Goal: Task Accomplishment & Management: Manage account settings

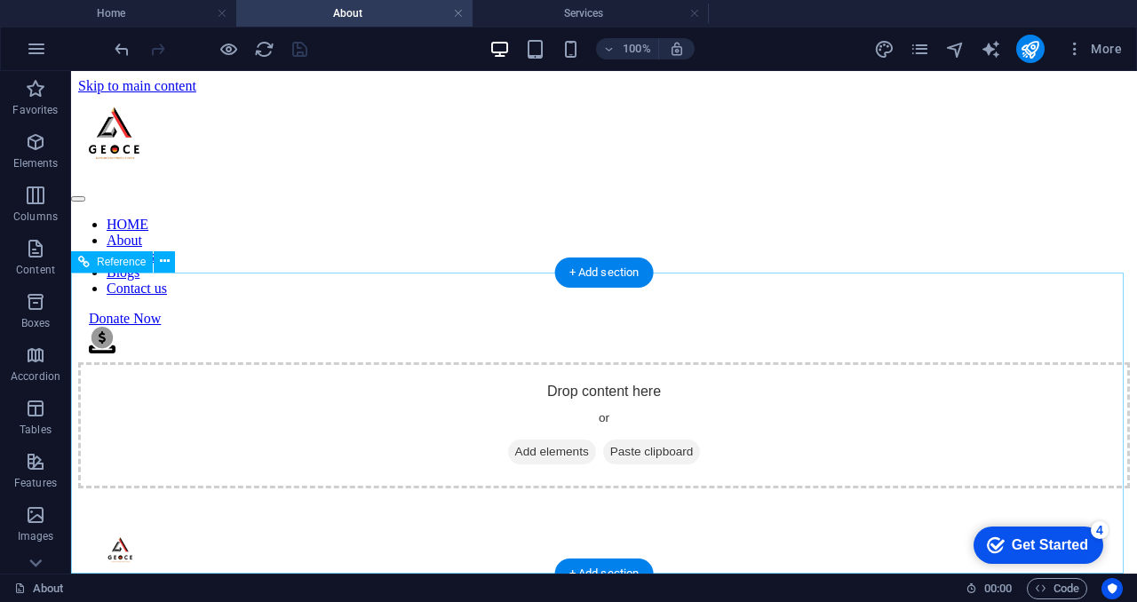
scroll to position [66, 0]
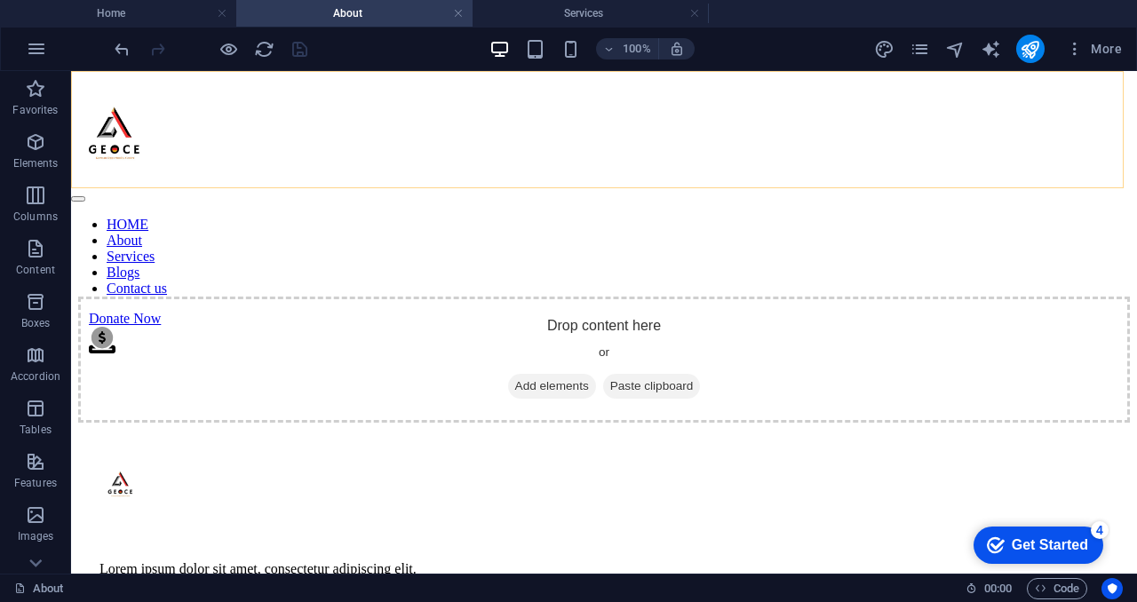
click at [226, 217] on nav "HOME About Services Blogs Contact us" at bounding box center [604, 257] width 1066 height 80
click at [81, 162] on div "HOME About Services Blogs Contact us Donate Now .fa-secondary{opacity:.4}" at bounding box center [604, 225] width 1066 height 263
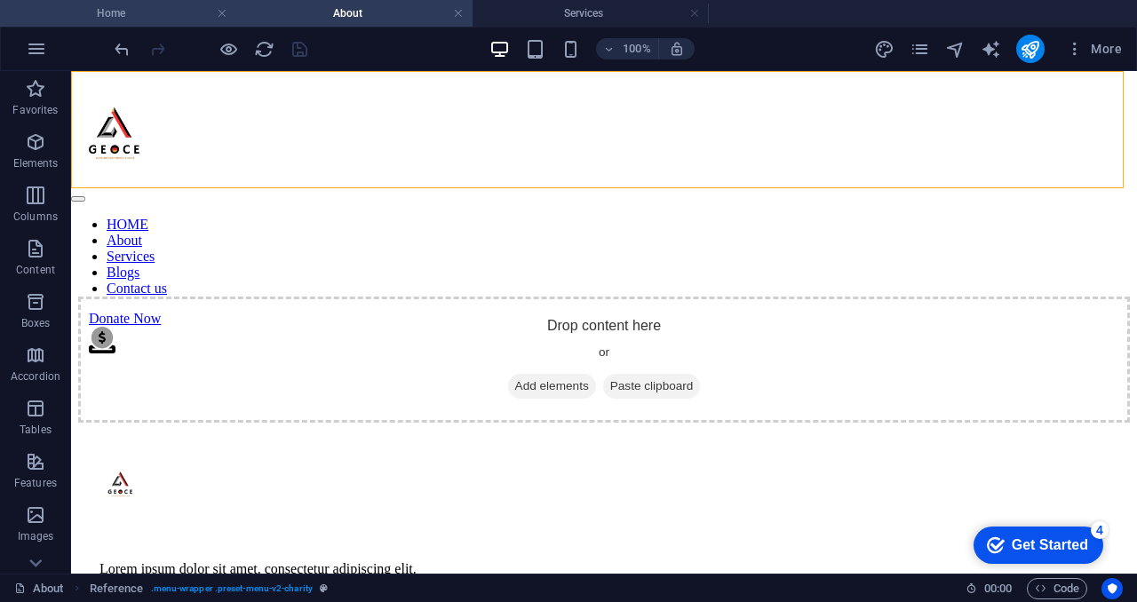
click at [185, 7] on h4 "Home" at bounding box center [118, 14] width 236 height 20
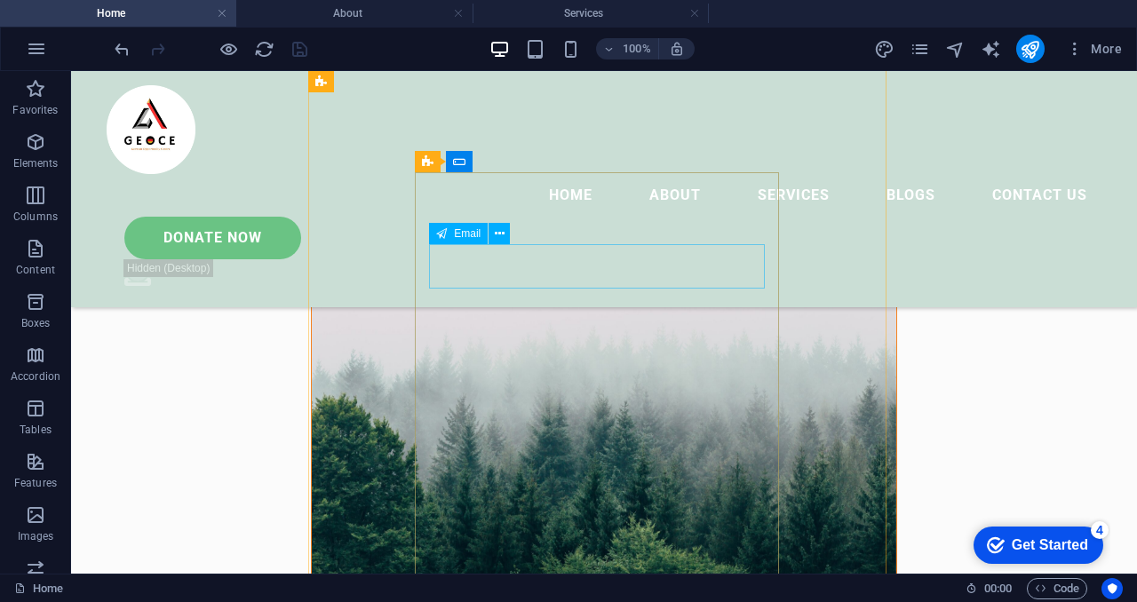
scroll to position [0, 0]
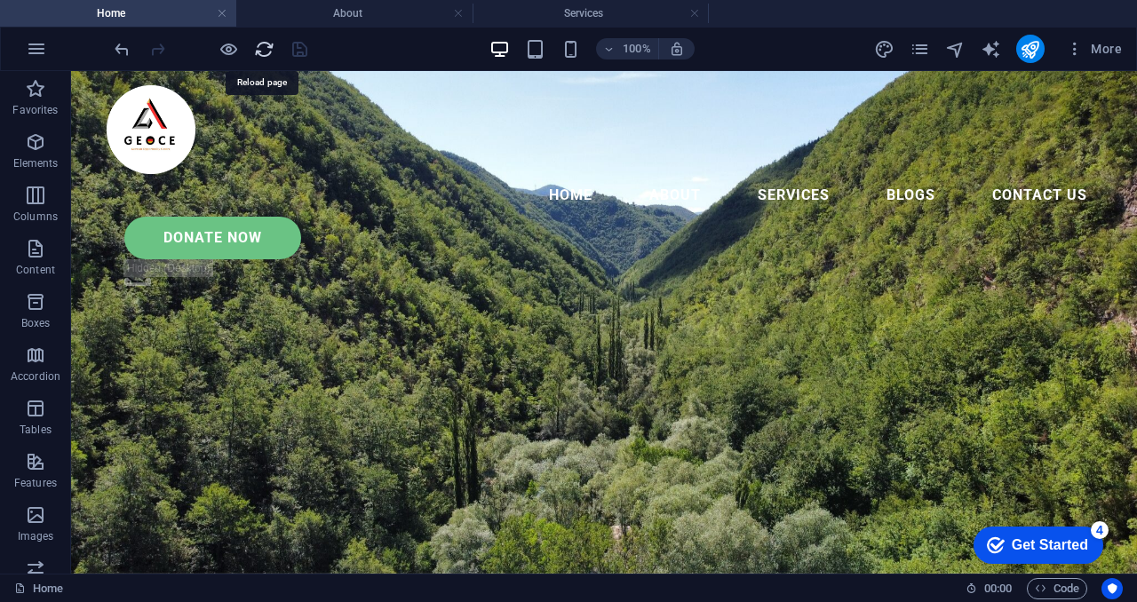
click at [261, 53] on icon "reload" at bounding box center [264, 49] width 20 height 20
click at [35, 48] on icon "button" at bounding box center [36, 48] width 21 height 21
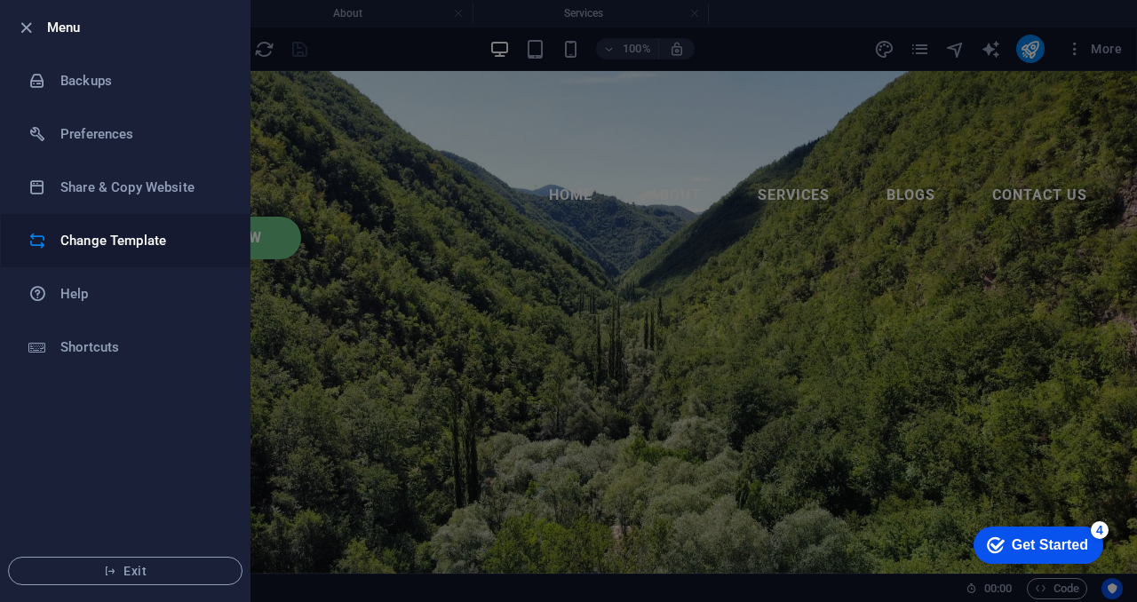
click at [151, 246] on h6 "Change Template" at bounding box center [142, 240] width 164 height 21
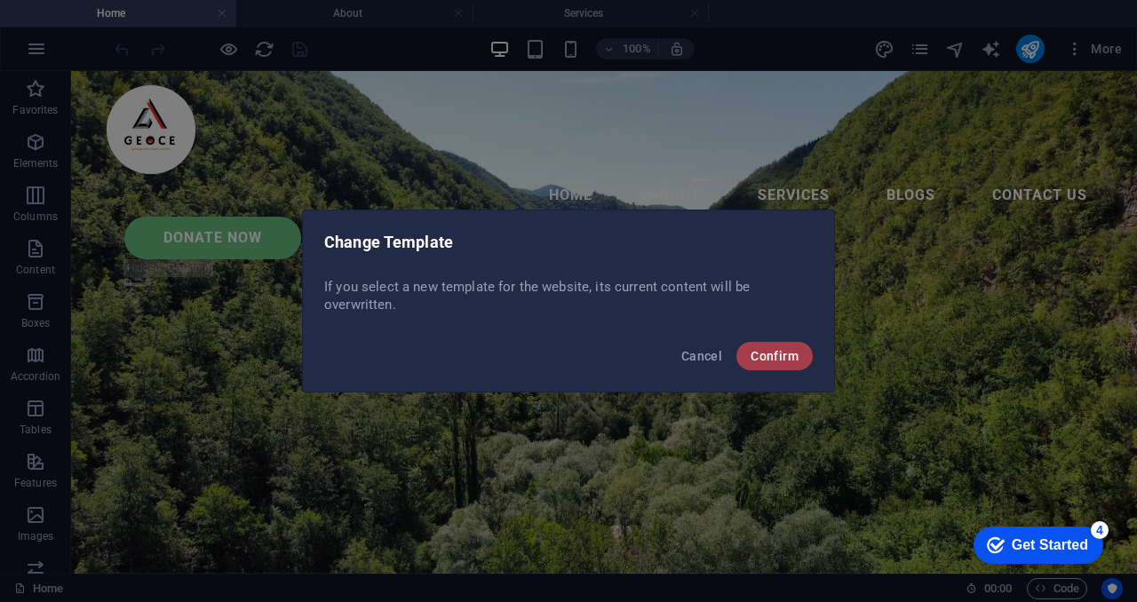
click at [786, 349] on span "Confirm" at bounding box center [775, 356] width 48 height 14
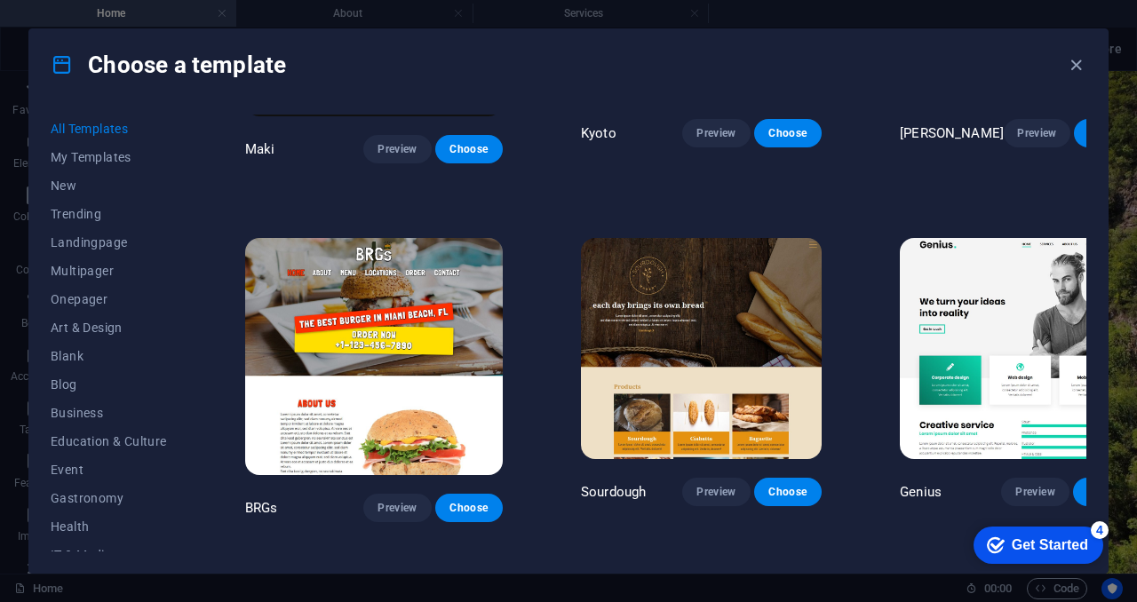
scroll to position [5896, 0]
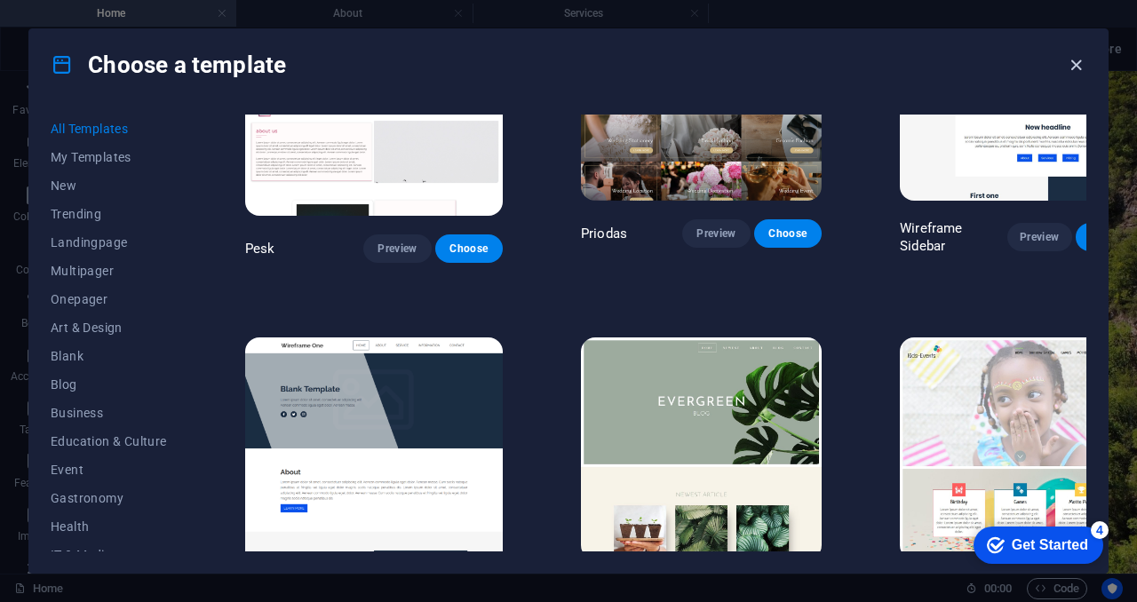
click at [1073, 59] on icon "button" at bounding box center [1076, 65] width 20 height 20
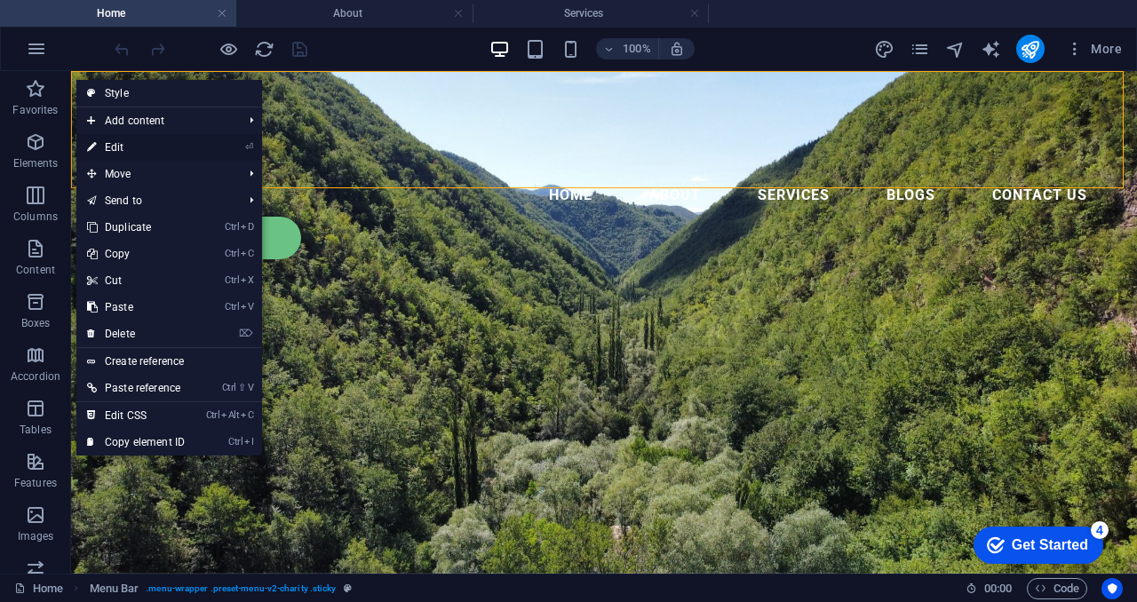
click at [139, 154] on link "⏎ Edit" at bounding box center [135, 147] width 119 height 27
select select "header"
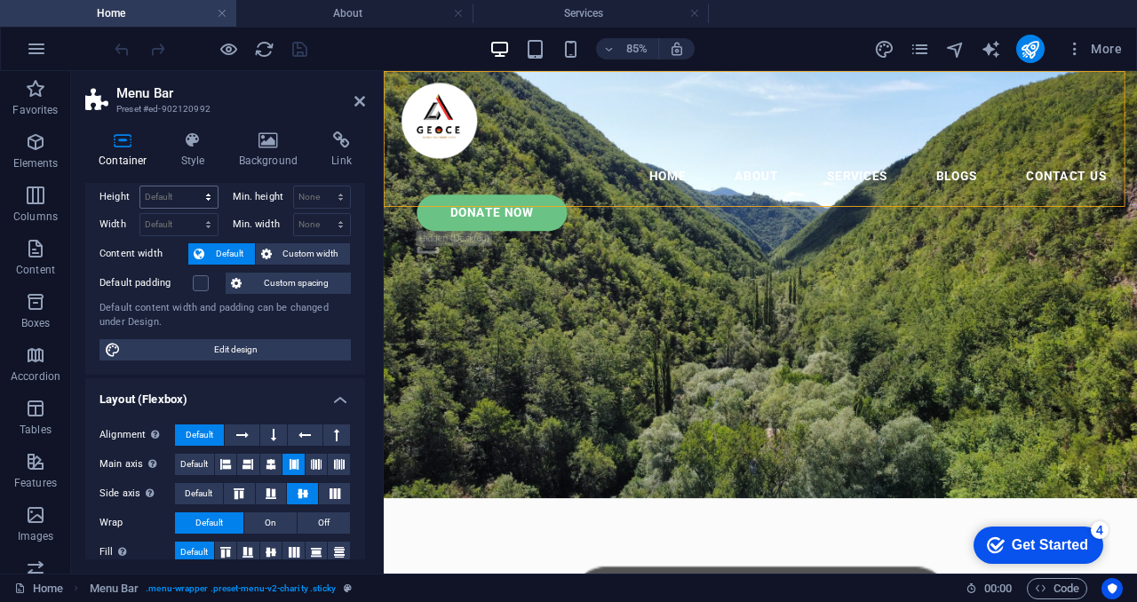
scroll to position [0, 0]
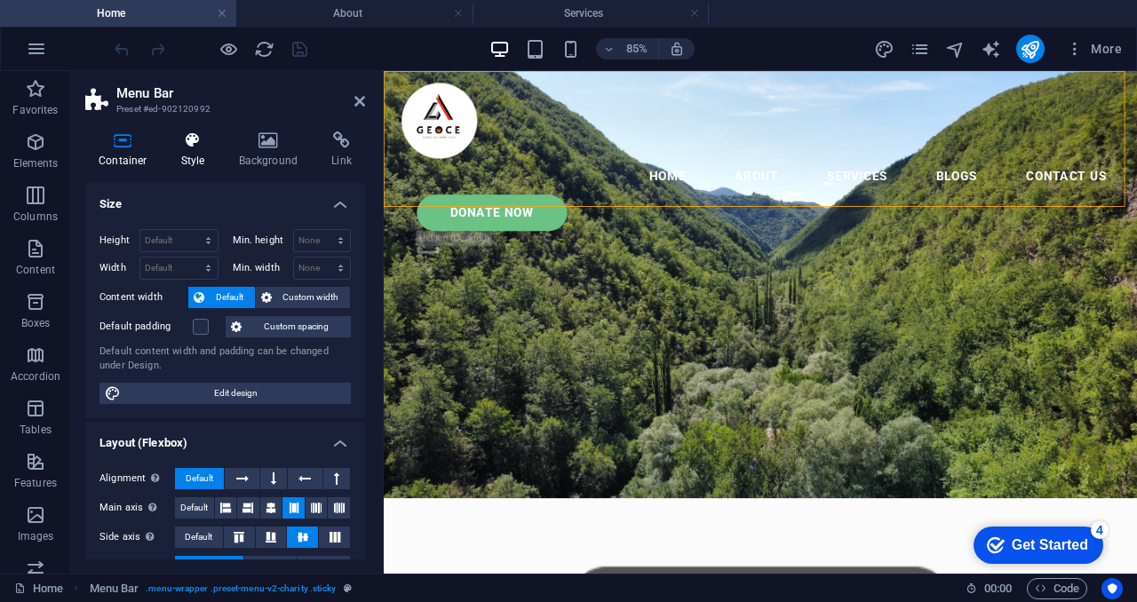
click at [203, 154] on h4 "Style" at bounding box center [197, 149] width 58 height 37
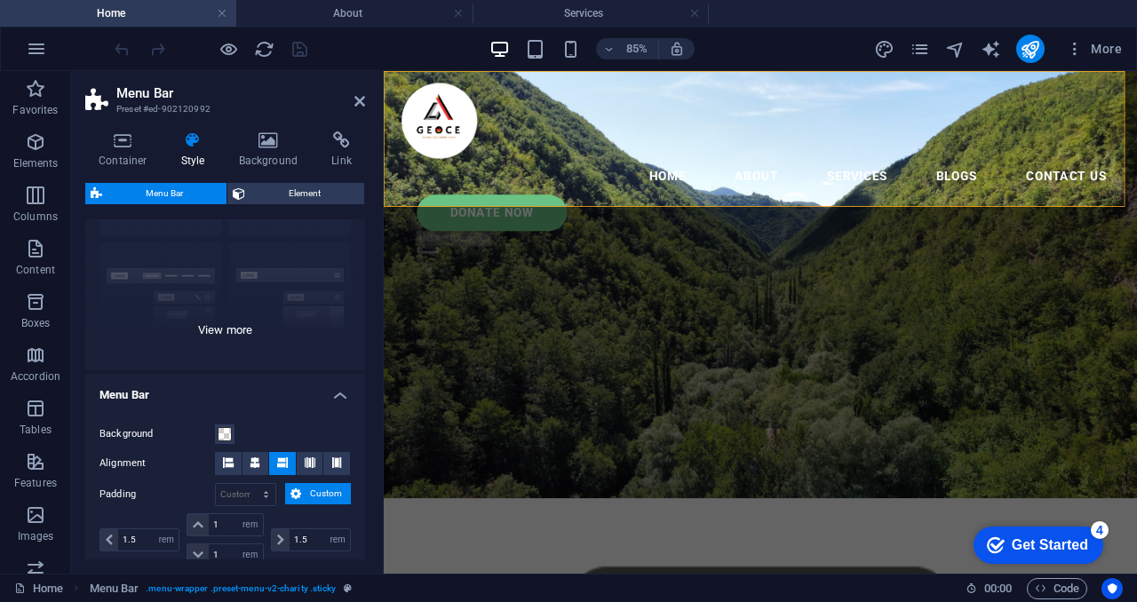
scroll to position [153, 0]
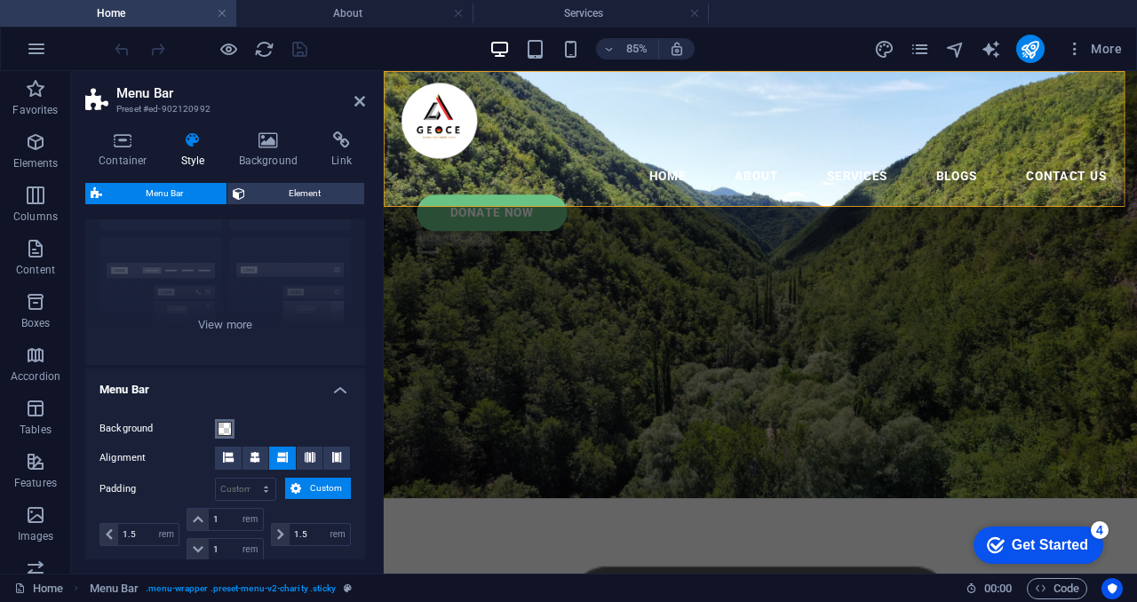
click at [221, 424] on span at bounding box center [225, 429] width 14 height 14
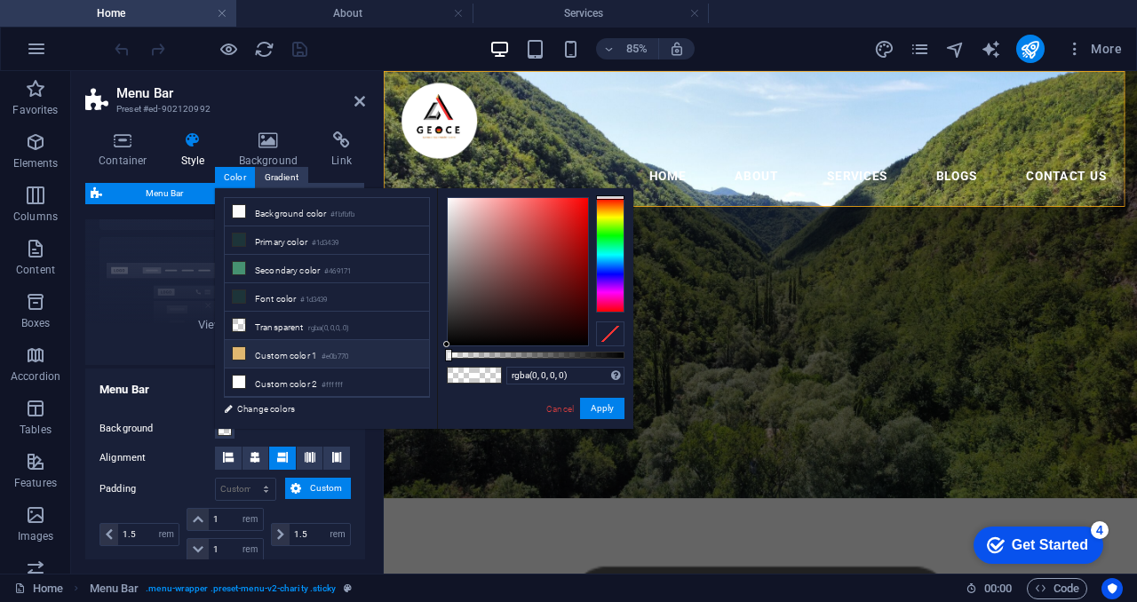
click at [233, 348] on icon at bounding box center [239, 353] width 12 height 12
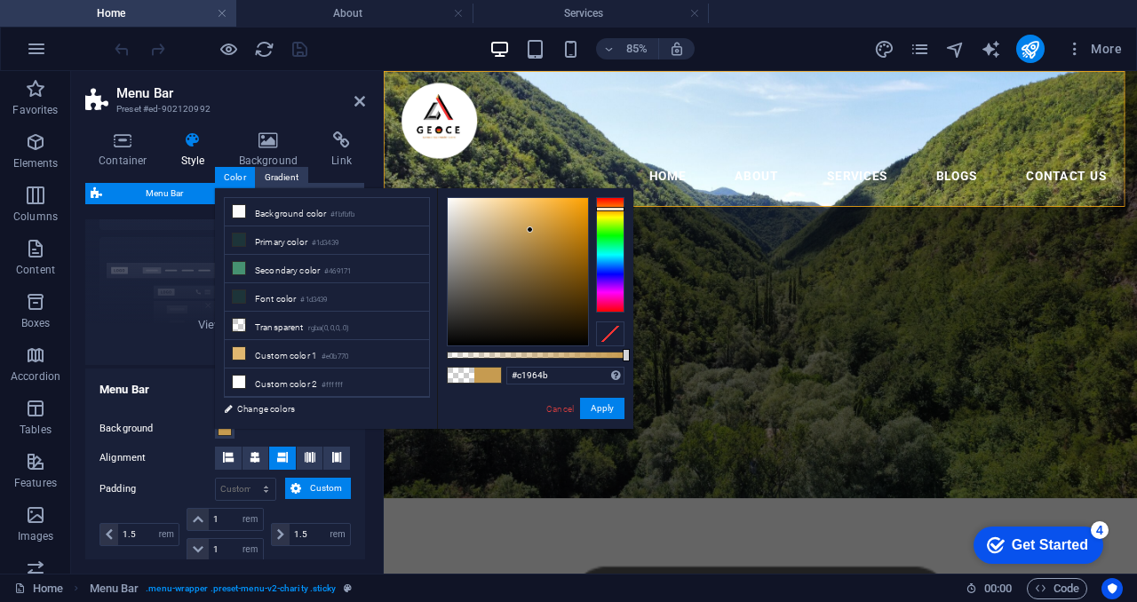
type input "#c19549"
drag, startPoint x: 514, startPoint y: 214, endPoint x: 534, endPoint y: 233, distance: 27.0
click at [534, 233] on div at bounding box center [533, 232] width 6 height 6
click at [602, 409] on button "Apply" at bounding box center [602, 408] width 44 height 21
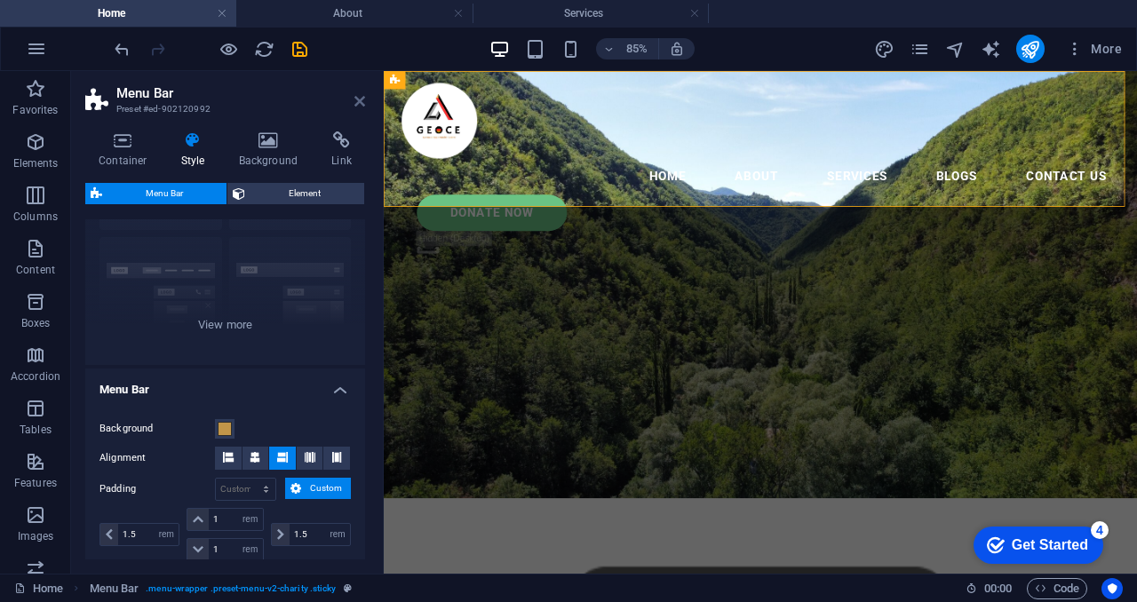
click at [357, 101] on icon at bounding box center [359, 101] width 11 height 14
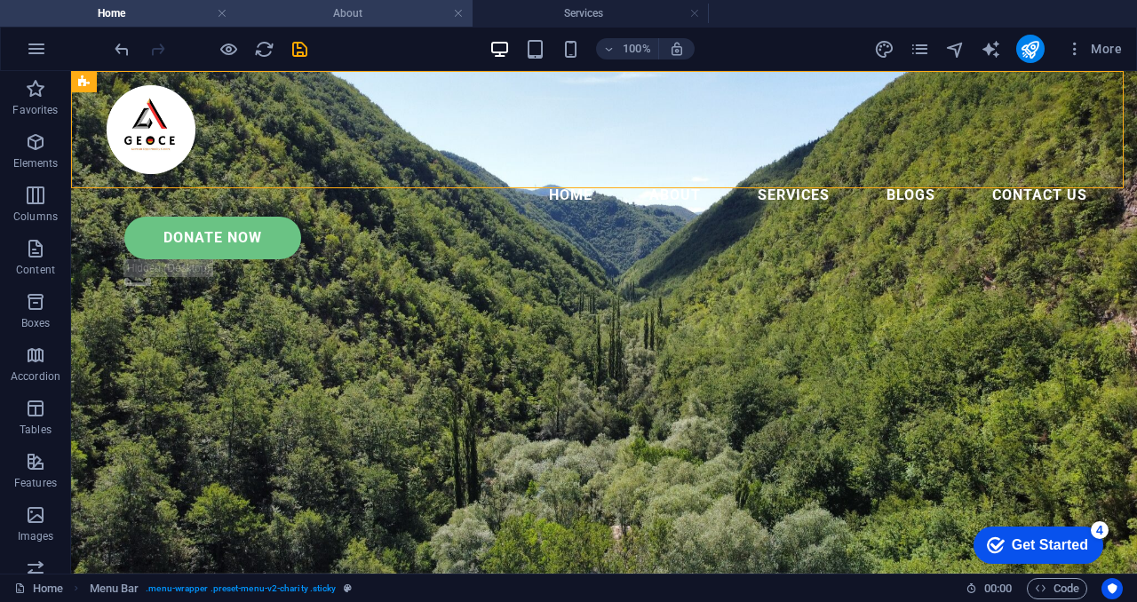
click at [340, 6] on h4 "About" at bounding box center [354, 14] width 236 height 20
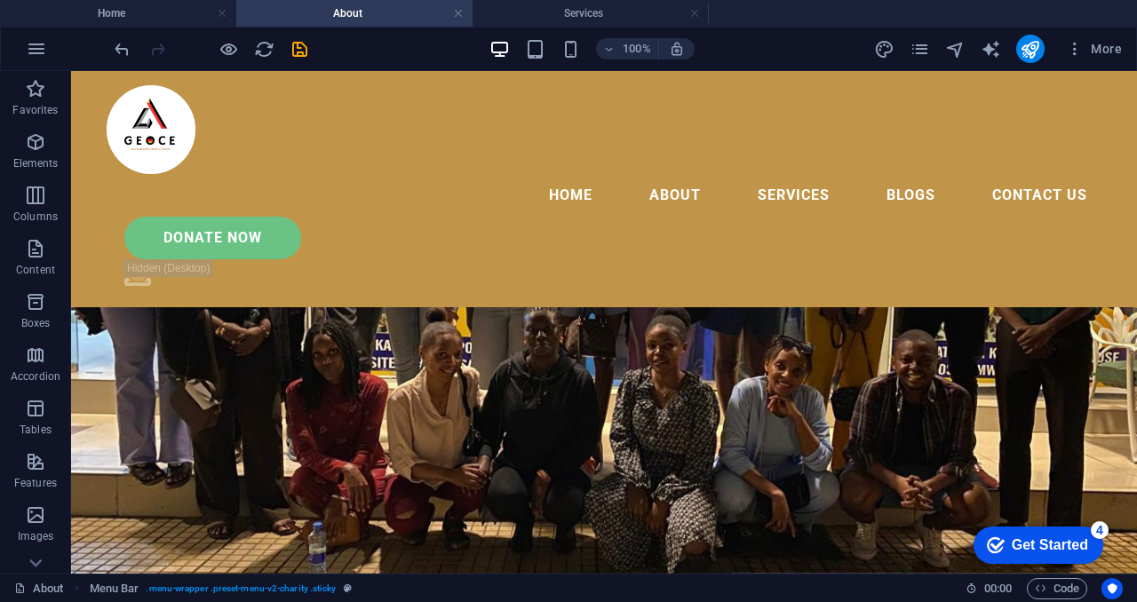
scroll to position [66, 0]
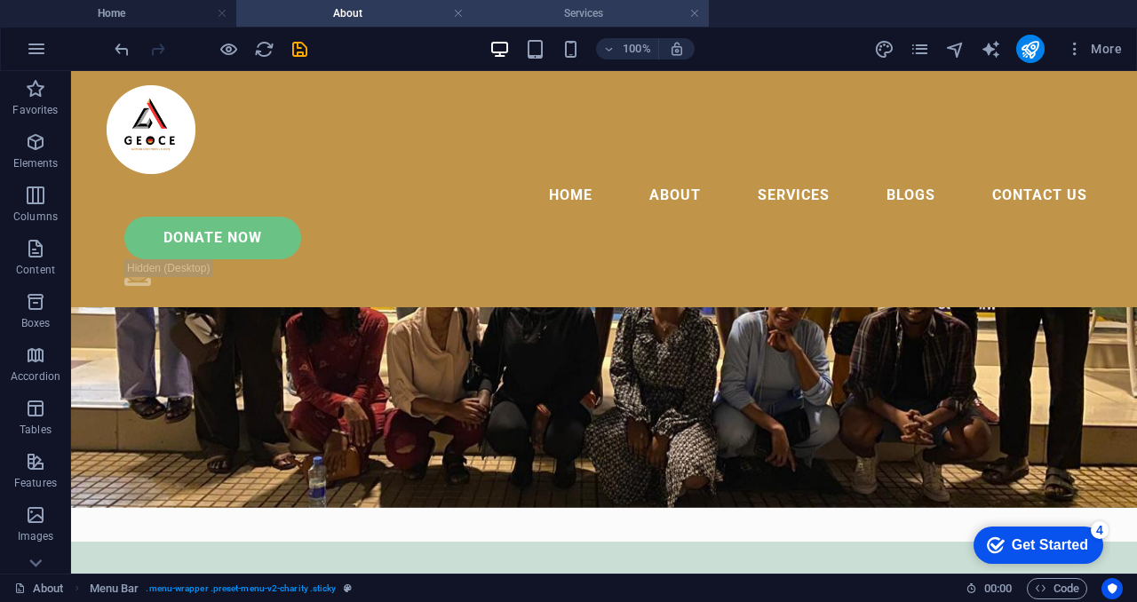
click at [606, 6] on h4 "Services" at bounding box center [591, 14] width 236 height 20
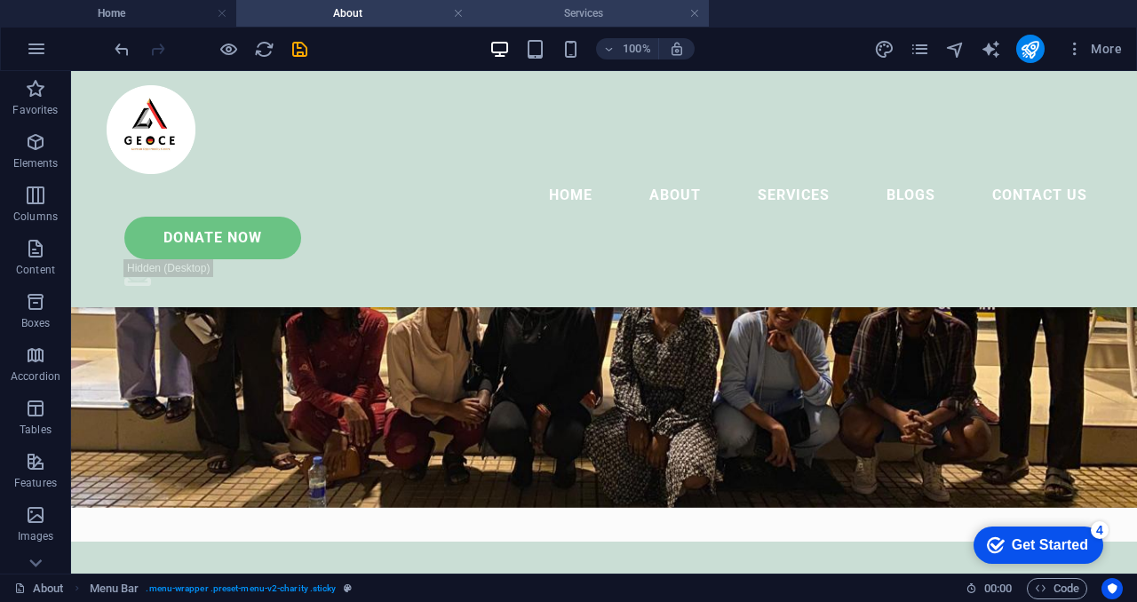
scroll to position [0, 0]
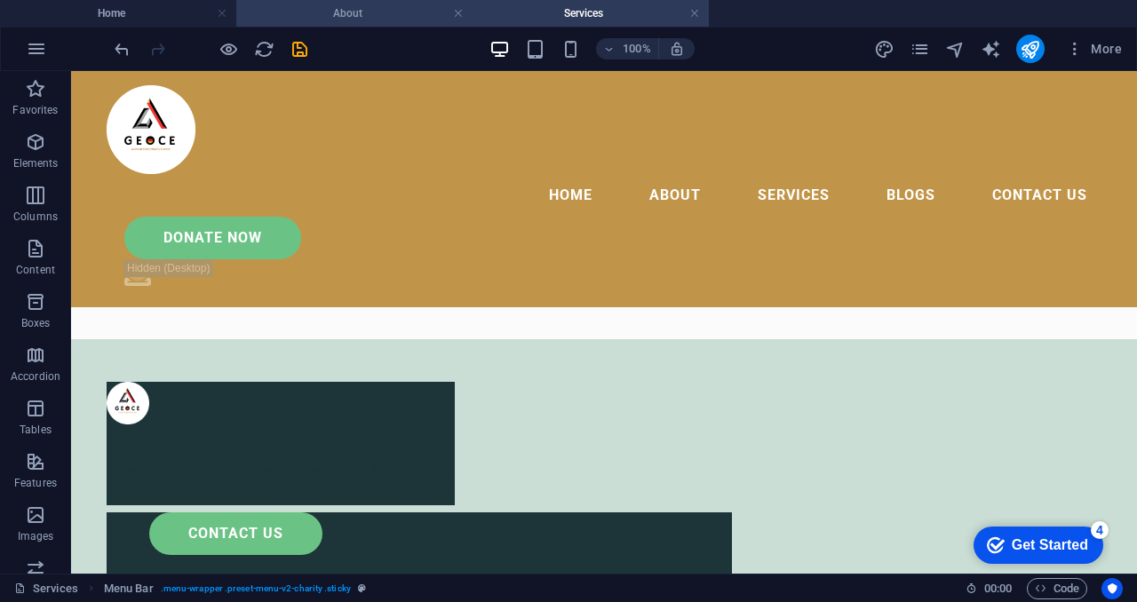
click at [361, 12] on h4 "About" at bounding box center [354, 14] width 236 height 20
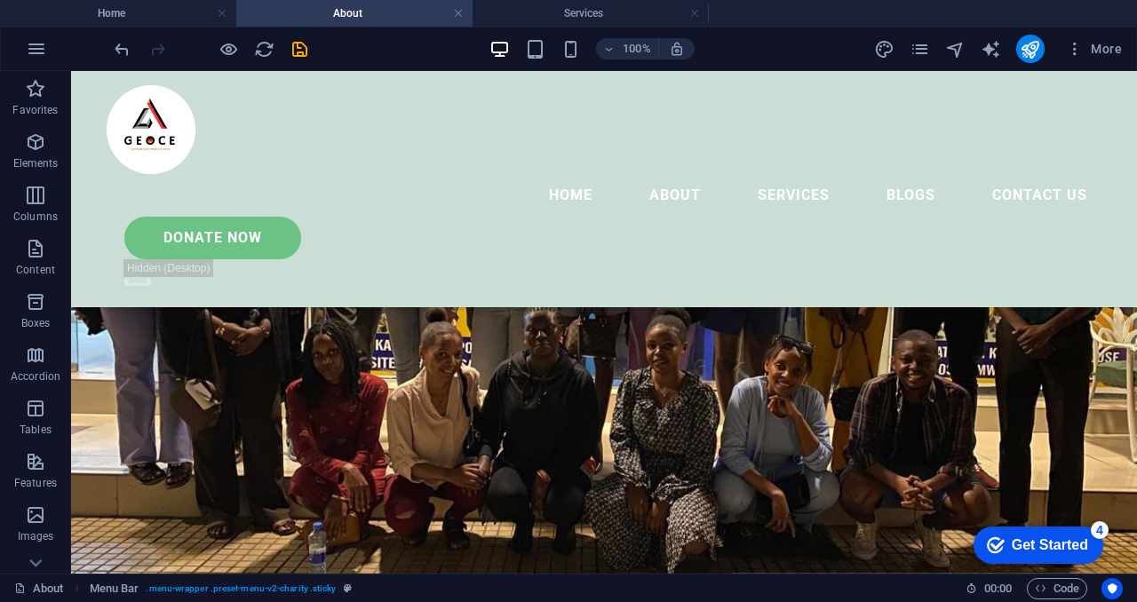
scroll to position [66, 0]
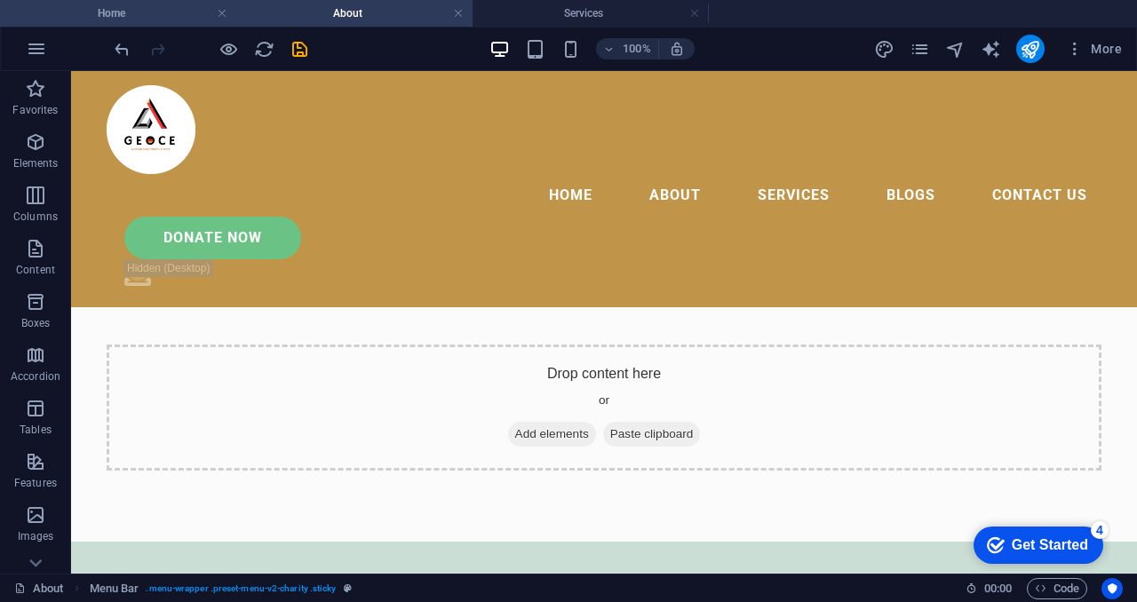
click at [143, 9] on h4 "Home" at bounding box center [118, 14] width 236 height 20
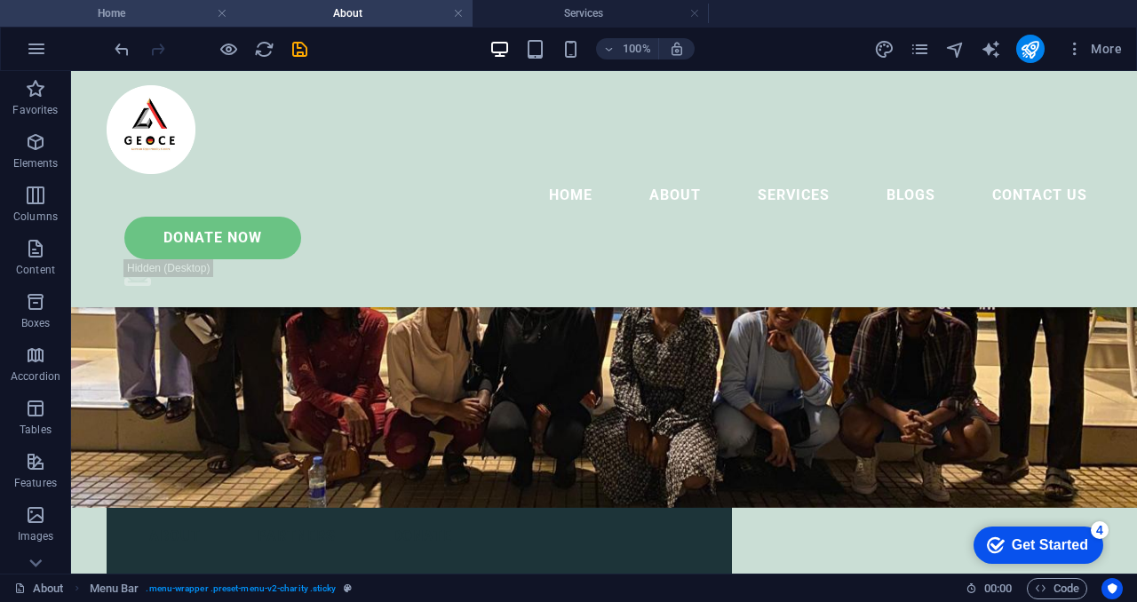
scroll to position [0, 0]
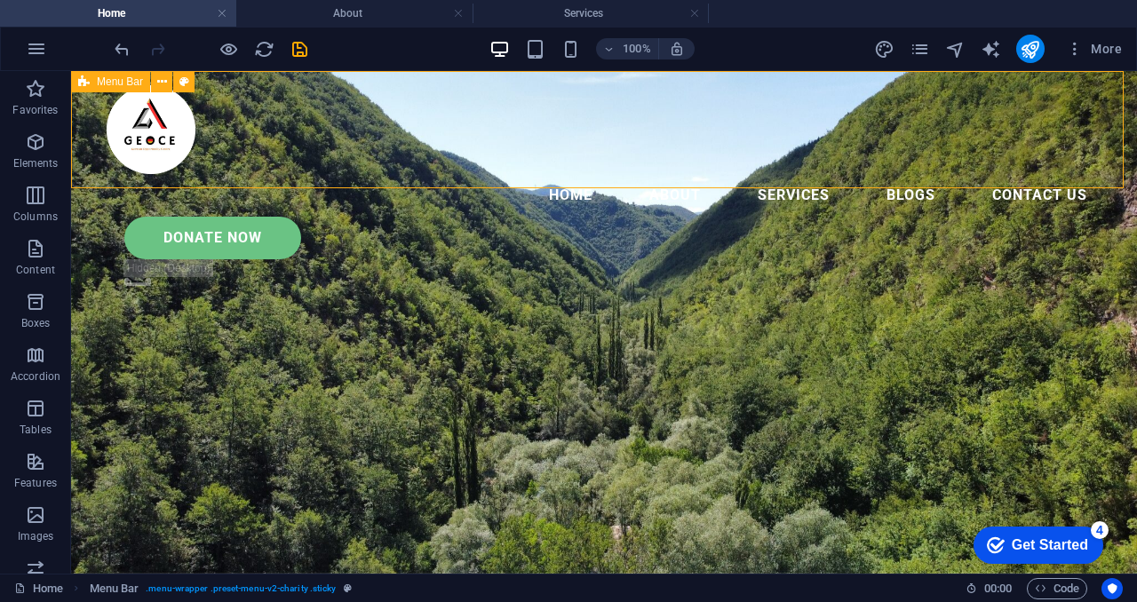
click at [117, 84] on span "Menu Bar" at bounding box center [120, 81] width 46 height 11
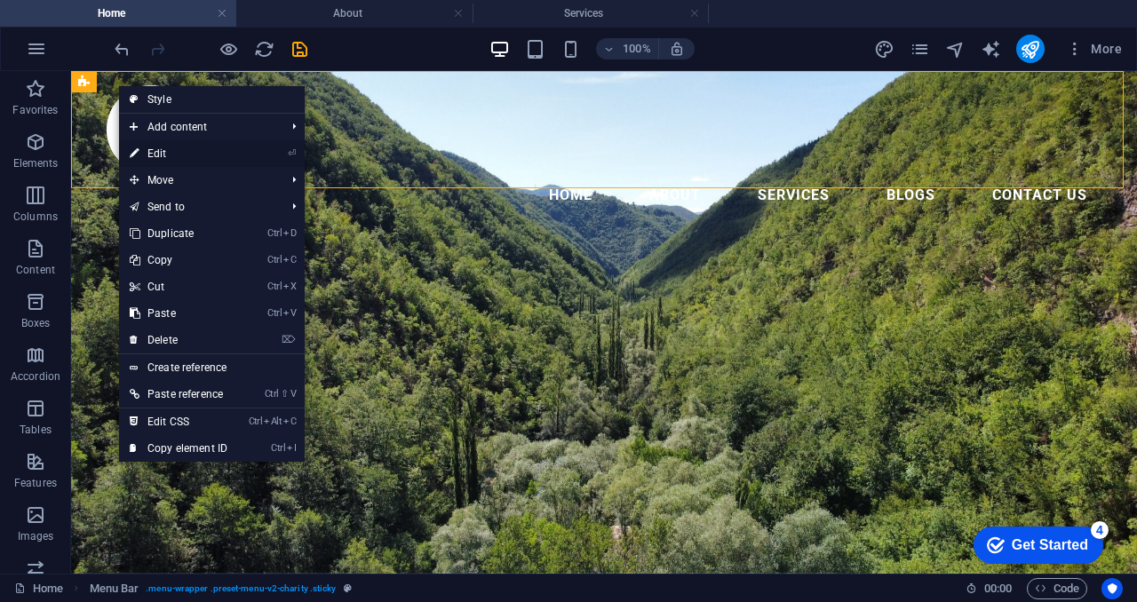
click at [175, 146] on link "⏎ Edit" at bounding box center [178, 153] width 119 height 27
select select "rem"
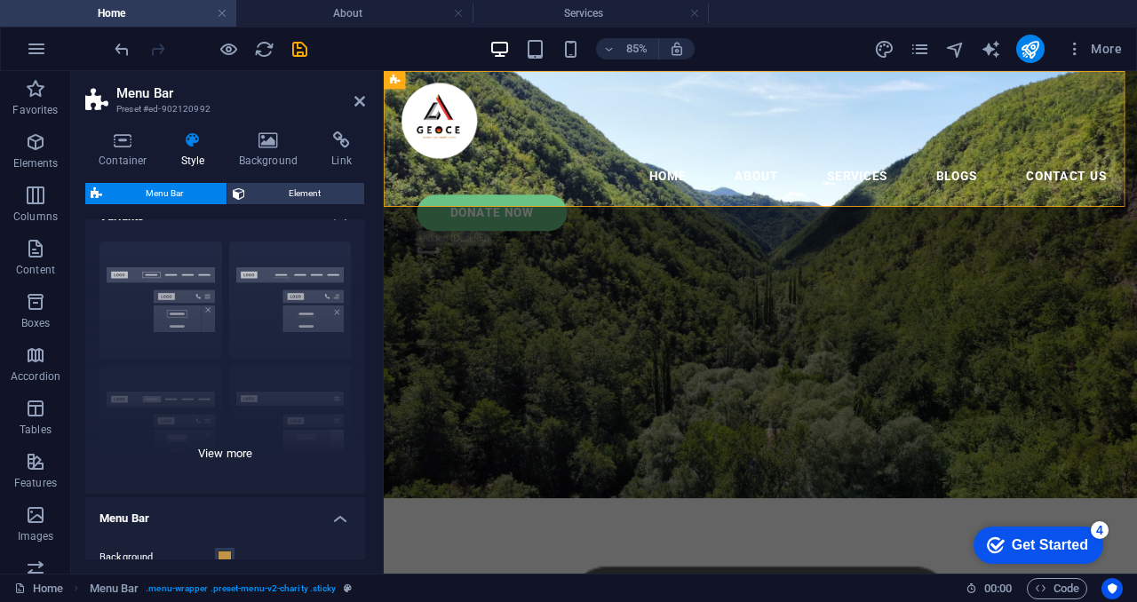
scroll to position [14, 0]
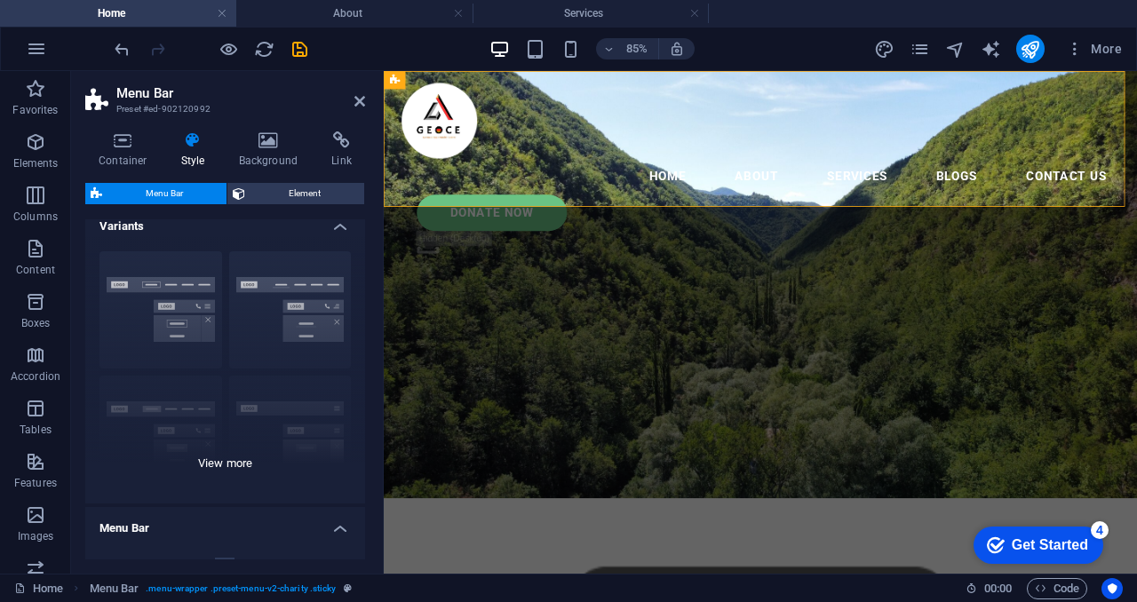
click at [226, 464] on div "Border Centered Default Fixed Loki Trigger Wide XXL" at bounding box center [225, 370] width 280 height 266
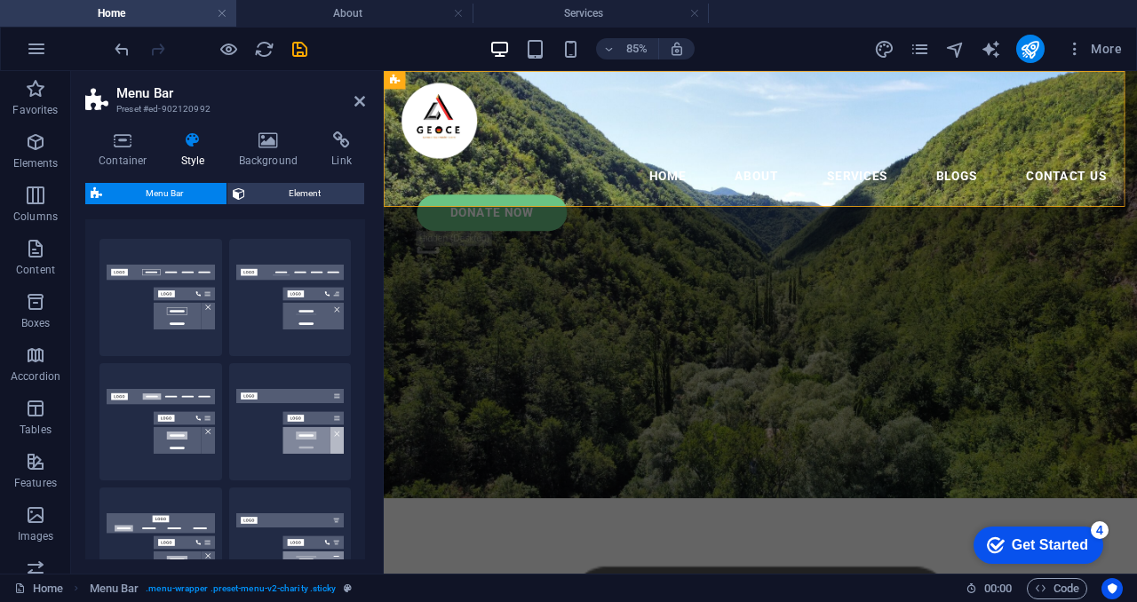
scroll to position [0, 0]
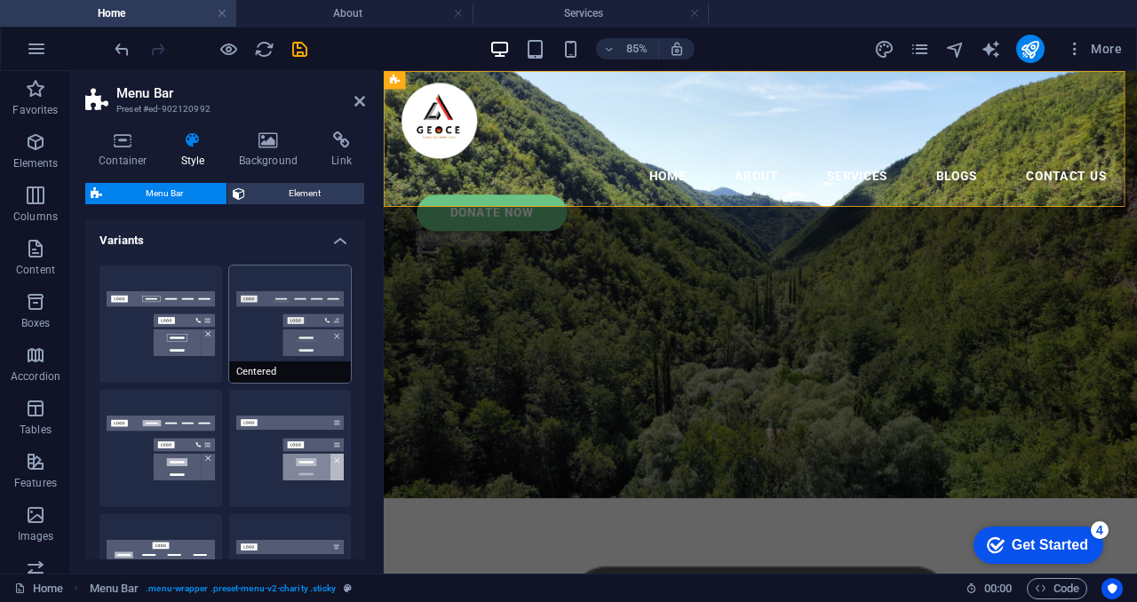
click at [299, 343] on button "Centered" at bounding box center [290, 324] width 123 height 117
type input "1"
select select "rem"
type input "1"
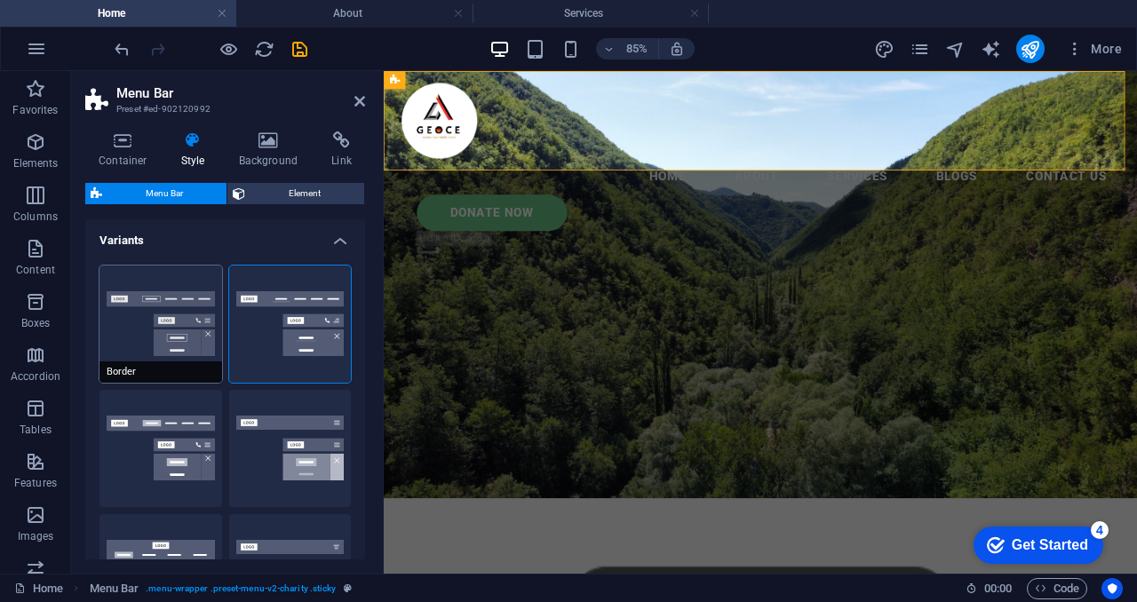
click at [185, 331] on button "Border" at bounding box center [160, 324] width 123 height 117
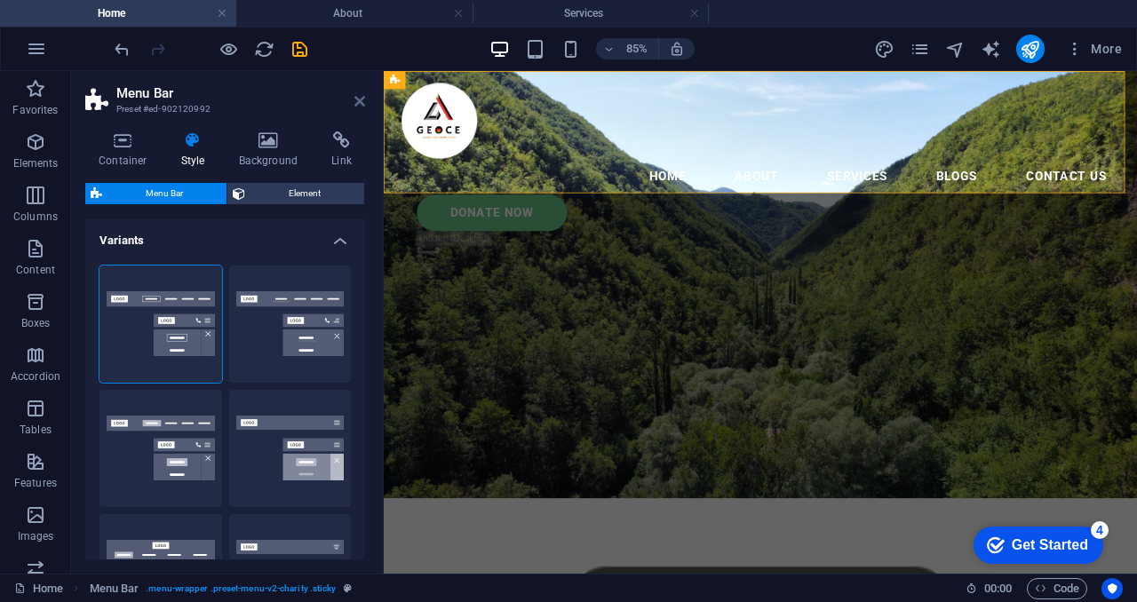
click at [357, 99] on icon at bounding box center [359, 101] width 11 height 14
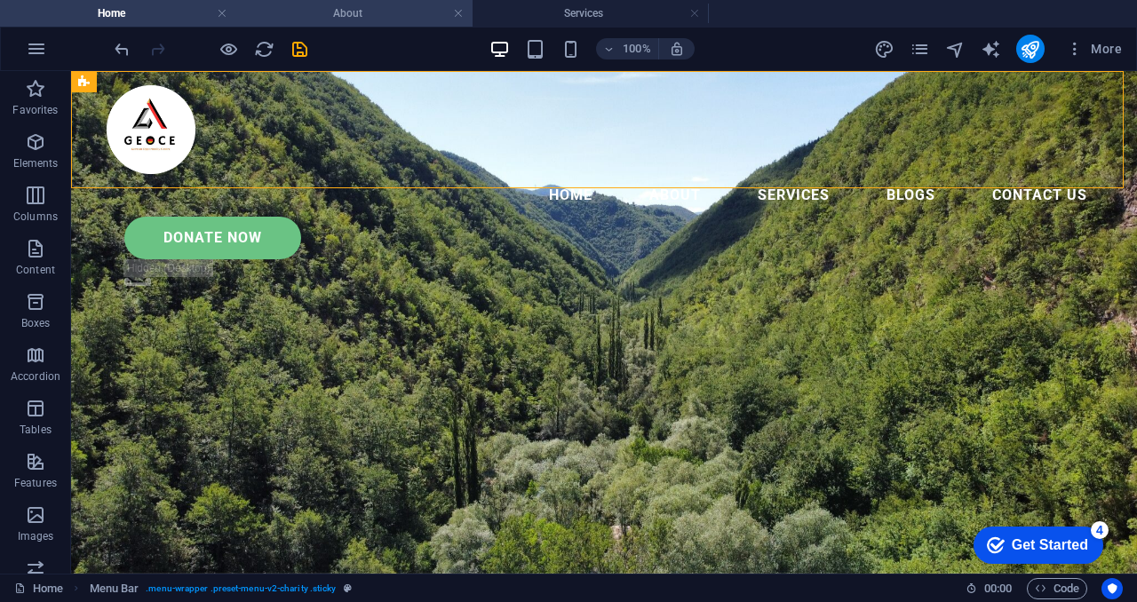
click at [348, 10] on h4 "About" at bounding box center [354, 14] width 236 height 20
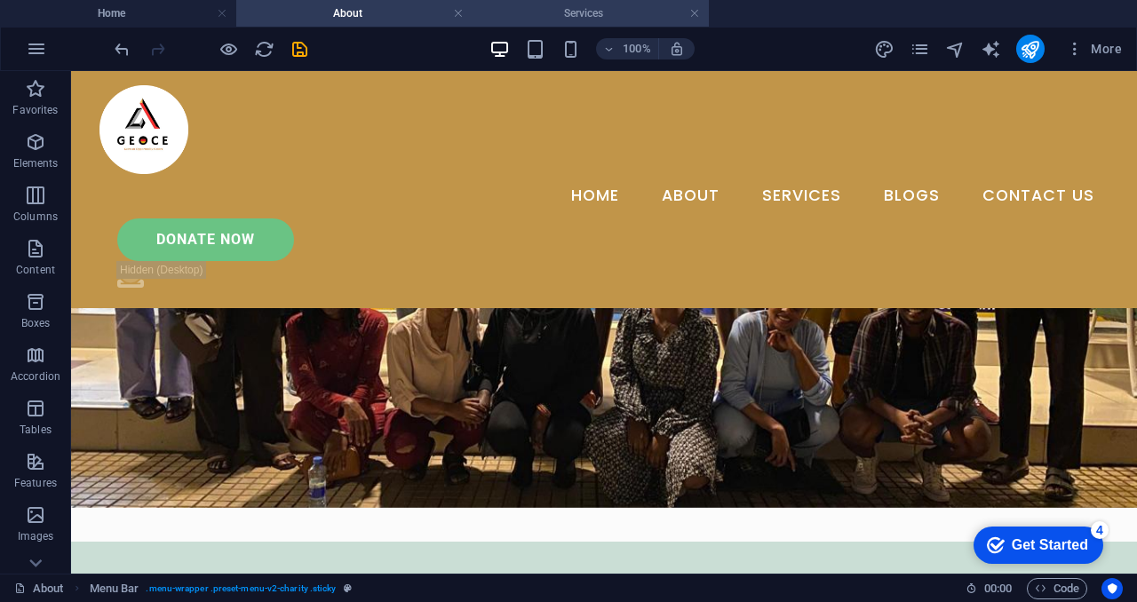
click at [598, 12] on h4 "Services" at bounding box center [591, 14] width 236 height 20
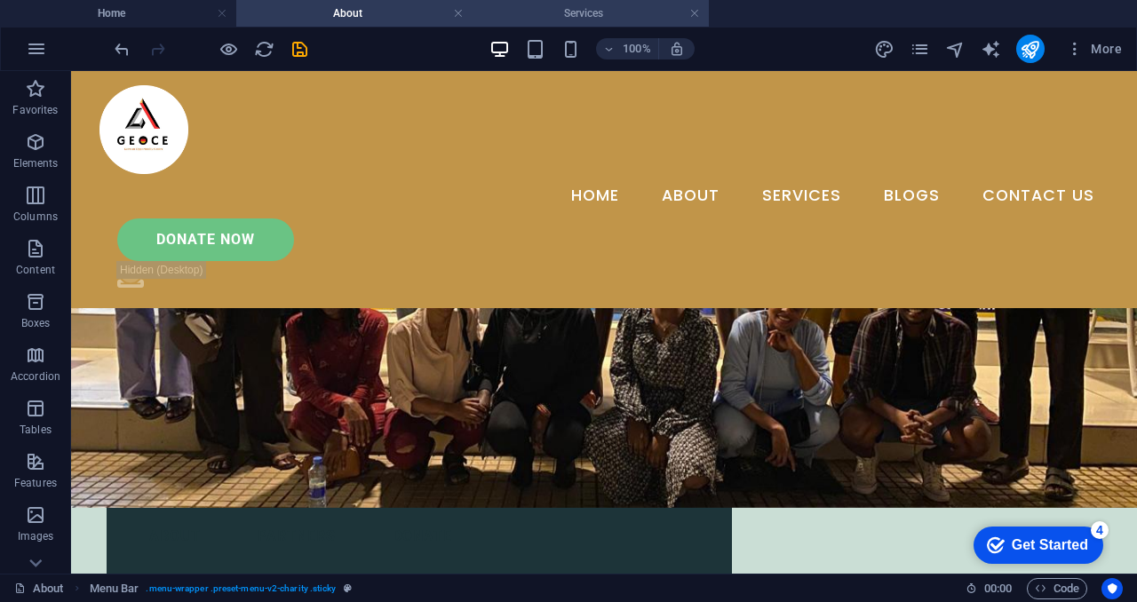
scroll to position [0, 0]
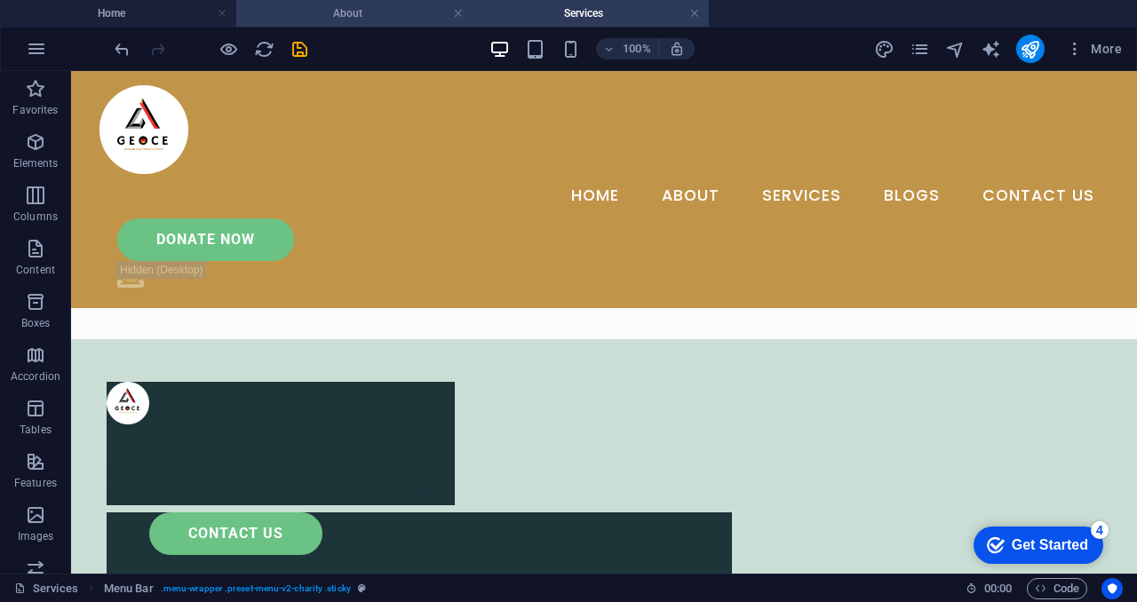
click at [330, 16] on h4 "About" at bounding box center [354, 14] width 236 height 20
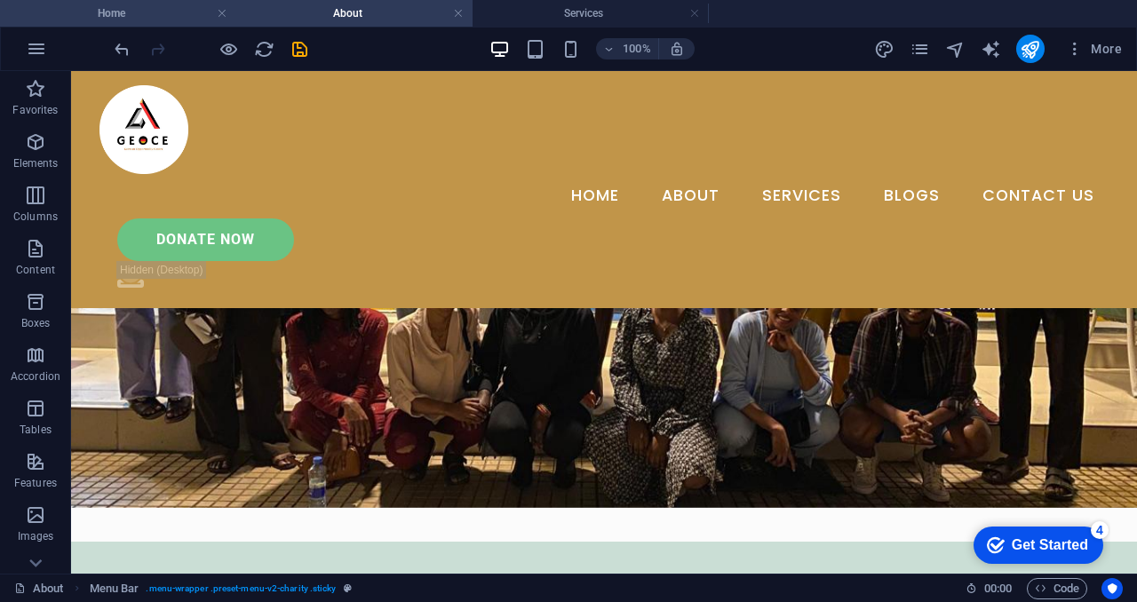
click at [131, 20] on h4 "Home" at bounding box center [118, 14] width 236 height 20
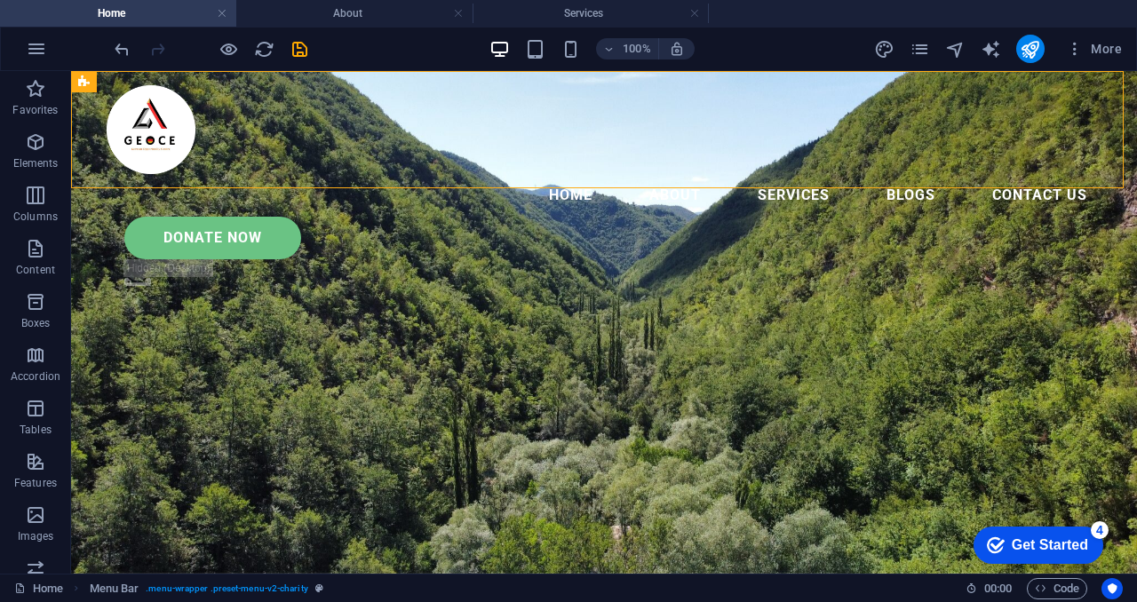
click at [137, 11] on h4 "Home" at bounding box center [118, 14] width 236 height 20
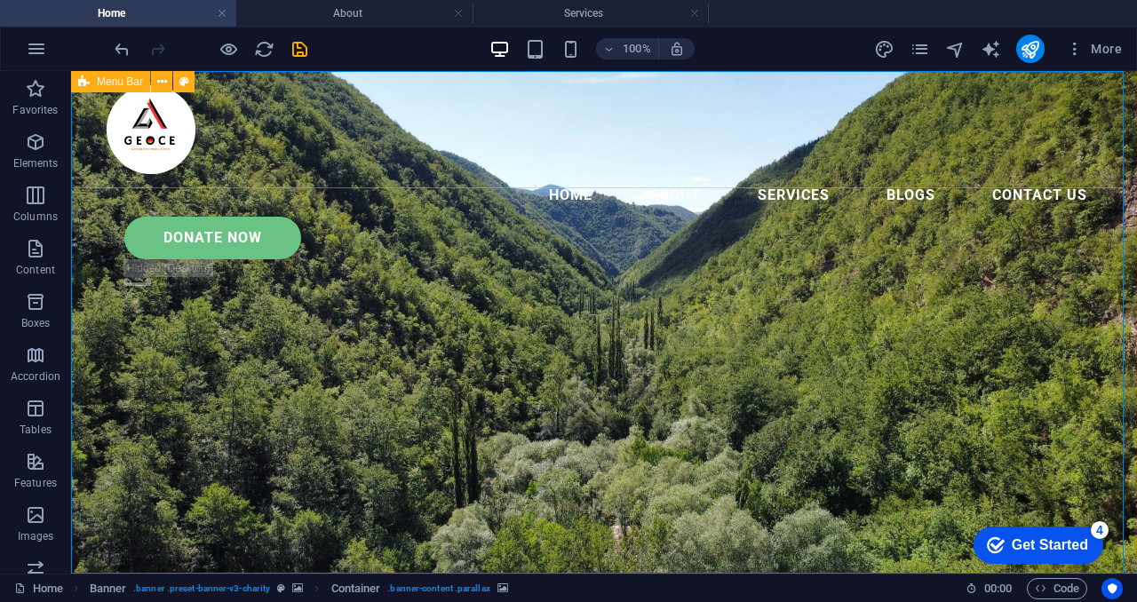
click at [85, 84] on icon at bounding box center [84, 81] width 12 height 21
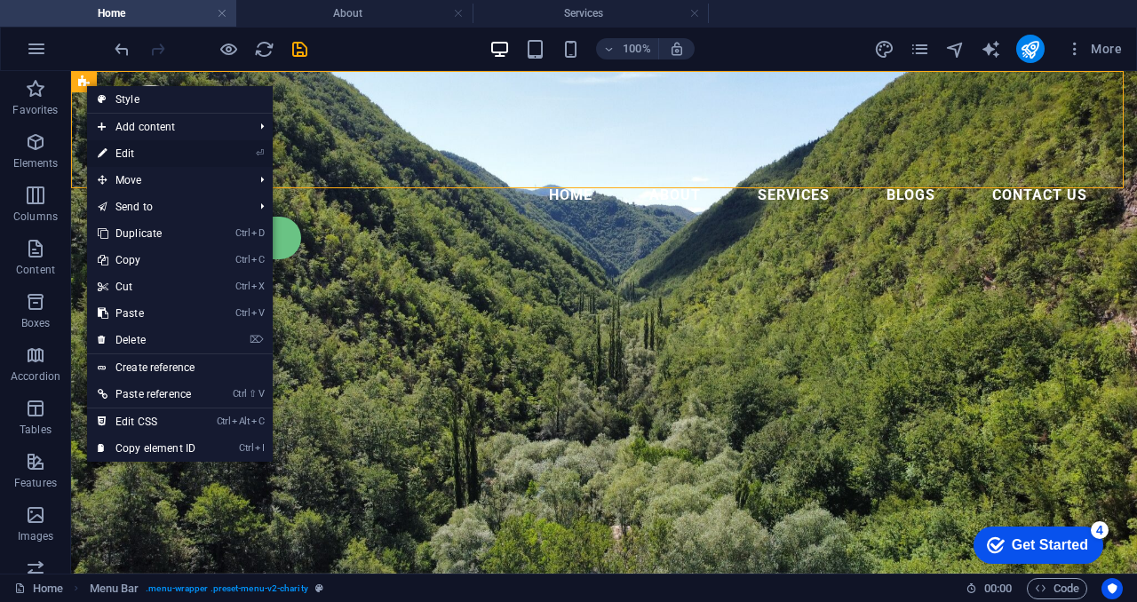
click at [168, 146] on link "⏎ Edit" at bounding box center [146, 153] width 119 height 27
select select "rem"
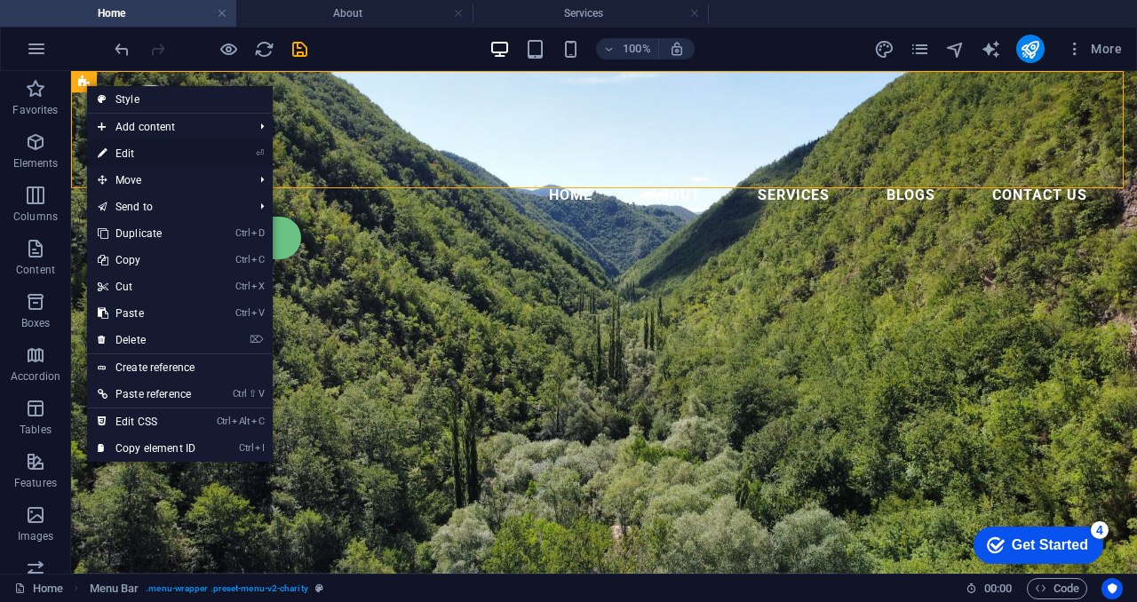
select select "rem"
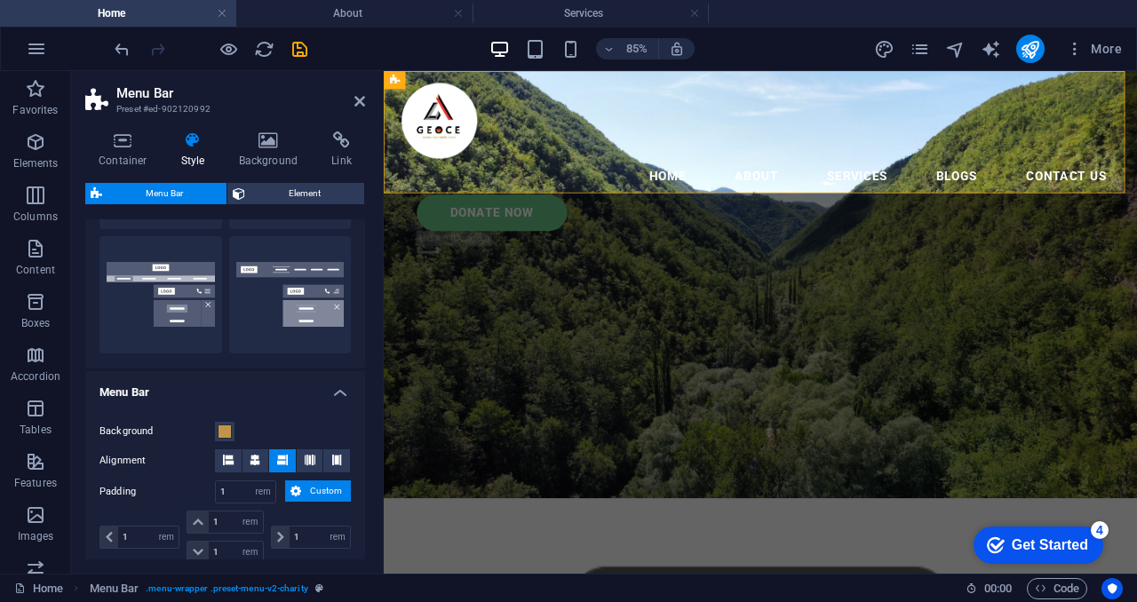
scroll to position [403, 0]
click at [218, 427] on span at bounding box center [225, 431] width 14 height 14
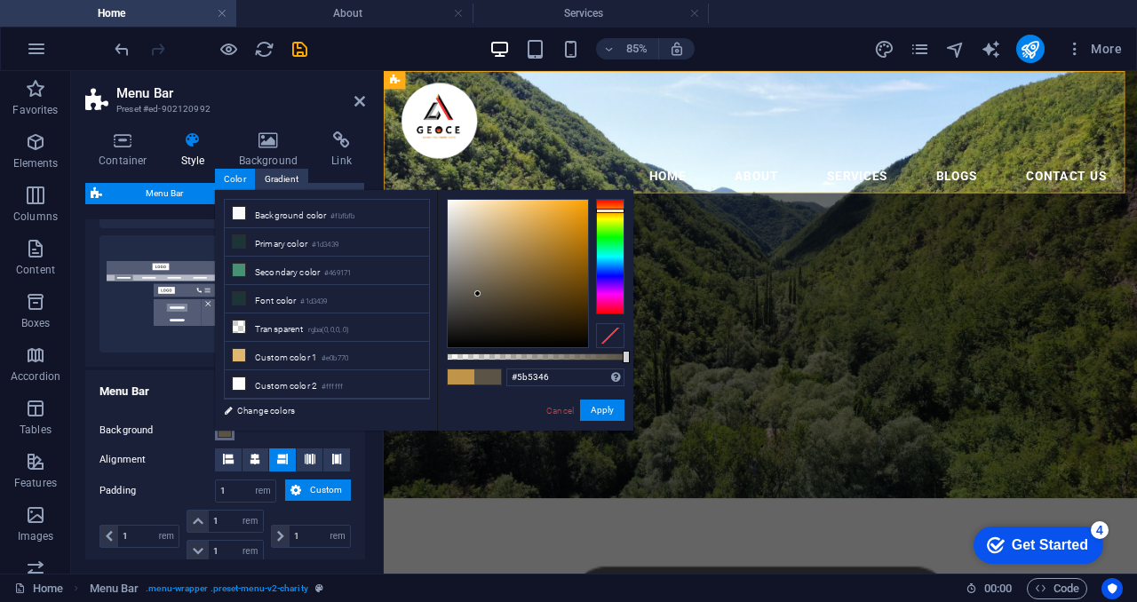
drag, startPoint x: 533, startPoint y: 230, endPoint x: 478, endPoint y: 294, distance: 84.4
click at [478, 294] on div at bounding box center [477, 293] width 6 height 6
type input "#c1ae8e"
drag, startPoint x: 478, startPoint y: 294, endPoint x: 484, endPoint y: 234, distance: 59.8
click at [484, 234] on div at bounding box center [484, 234] width 6 height 6
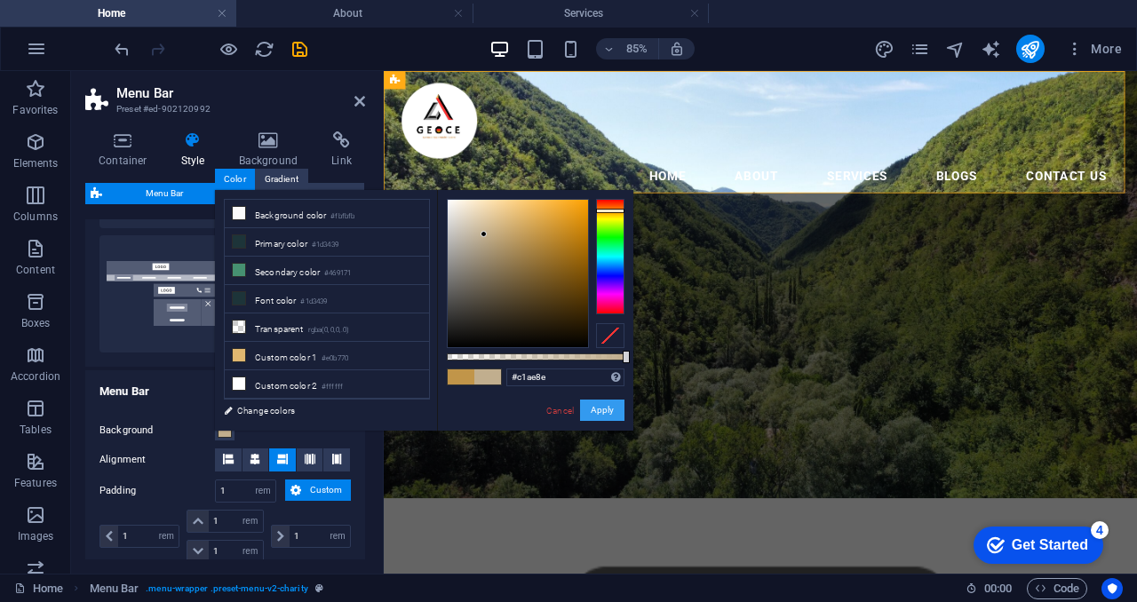
click at [594, 416] on button "Apply" at bounding box center [602, 410] width 44 height 21
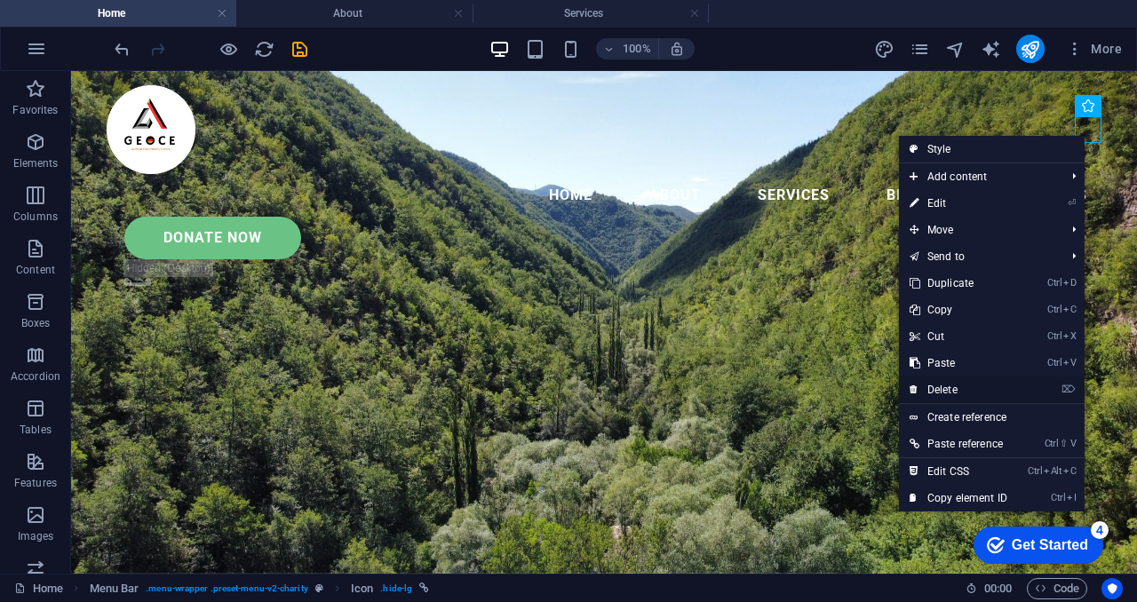
click at [957, 389] on link "⌦ Delete" at bounding box center [958, 390] width 119 height 27
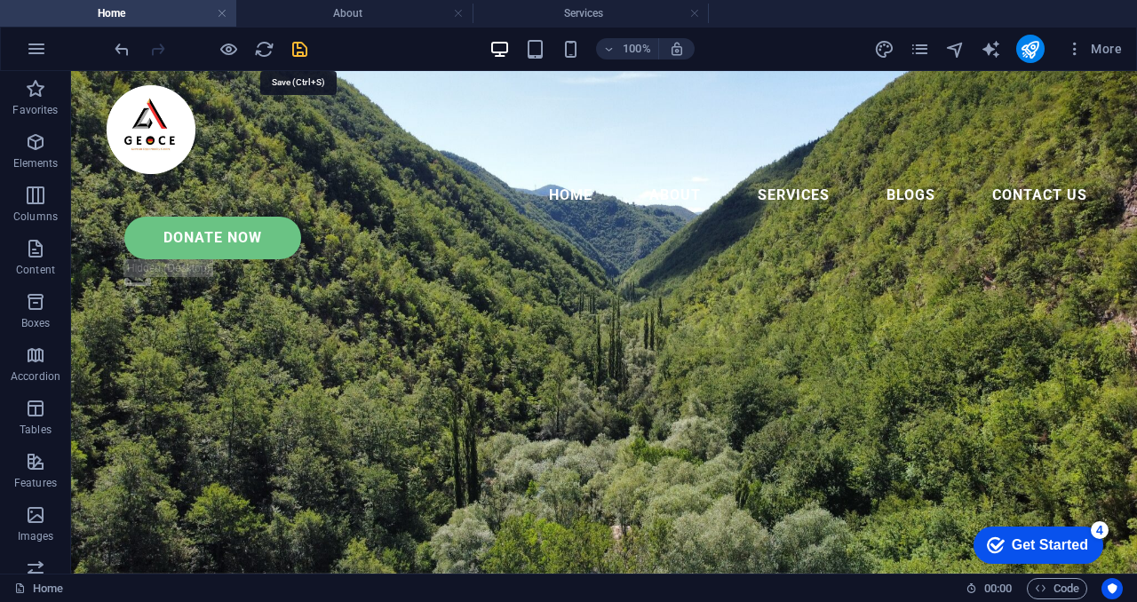
click at [297, 52] on icon "save" at bounding box center [300, 49] width 20 height 20
click at [86, 86] on icon at bounding box center [84, 81] width 12 height 21
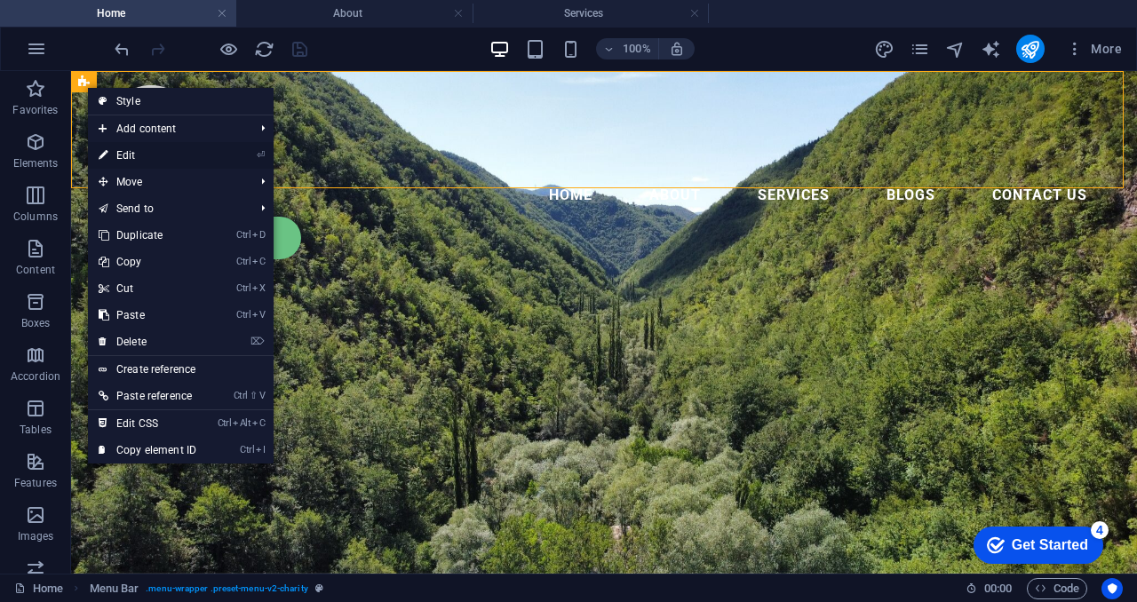
click at [159, 154] on link "⏎ Edit" at bounding box center [147, 155] width 119 height 27
select select "rem"
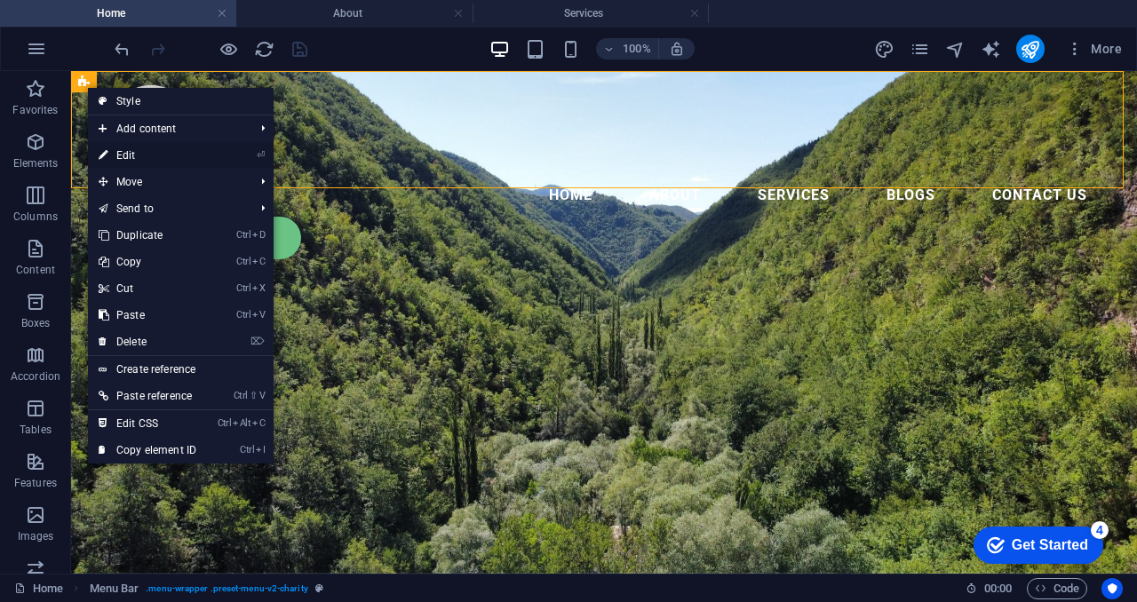
select select "rem"
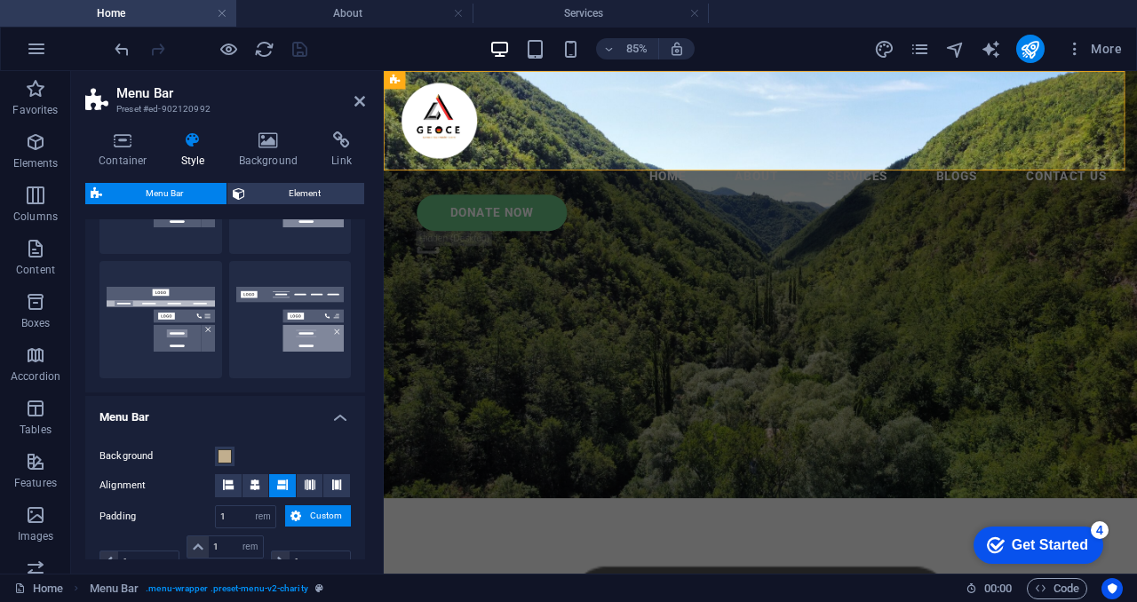
scroll to position [587, 0]
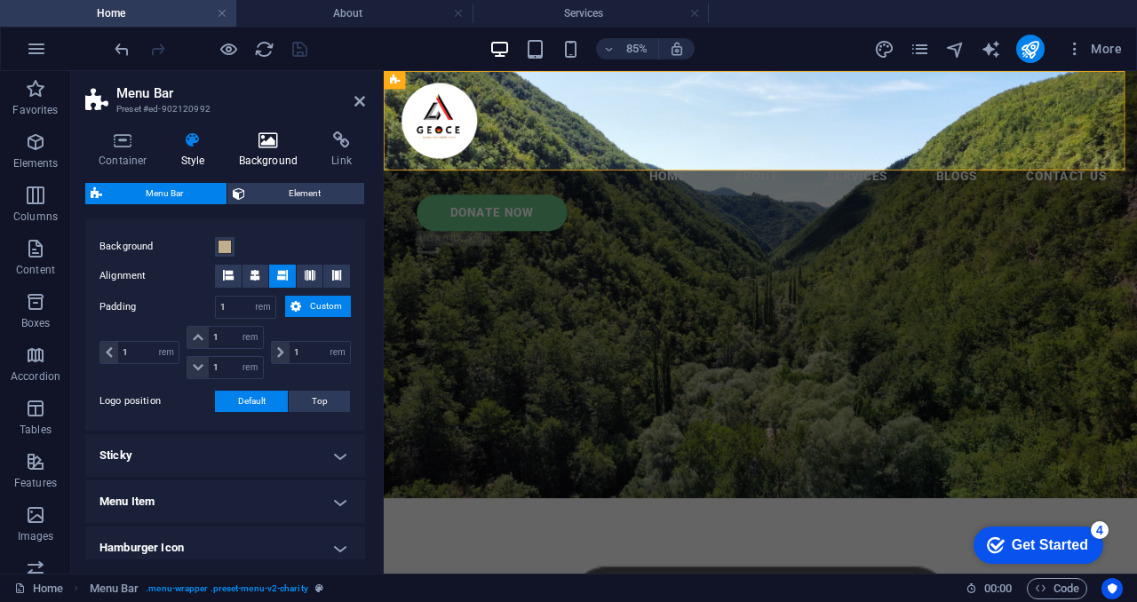
click at [281, 143] on icon at bounding box center [269, 140] width 86 height 18
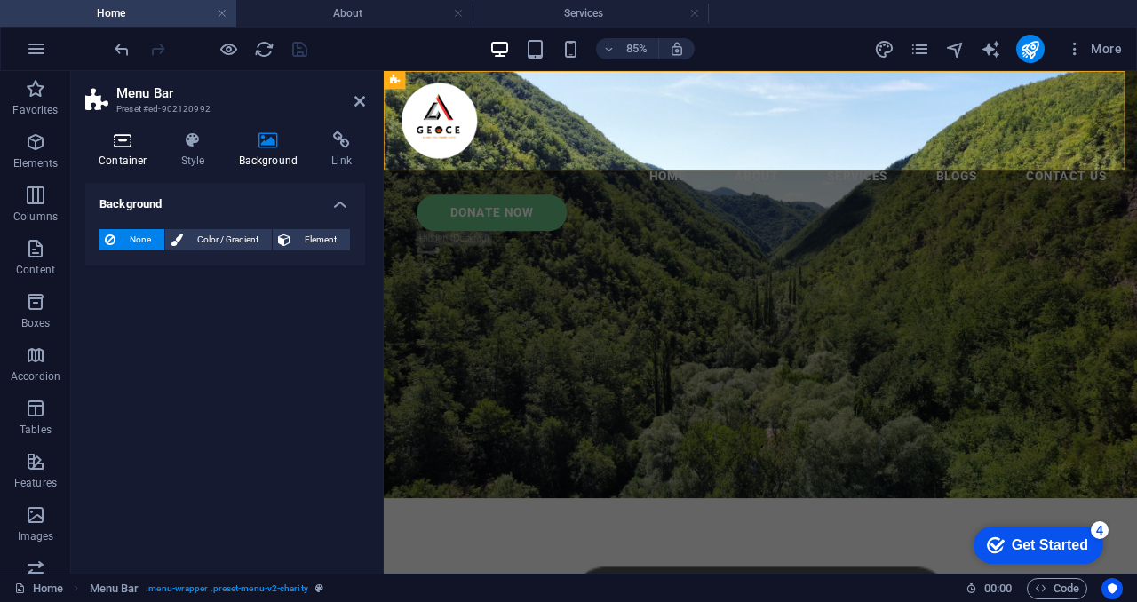
click at [113, 155] on h4 "Container" at bounding box center [126, 149] width 83 height 37
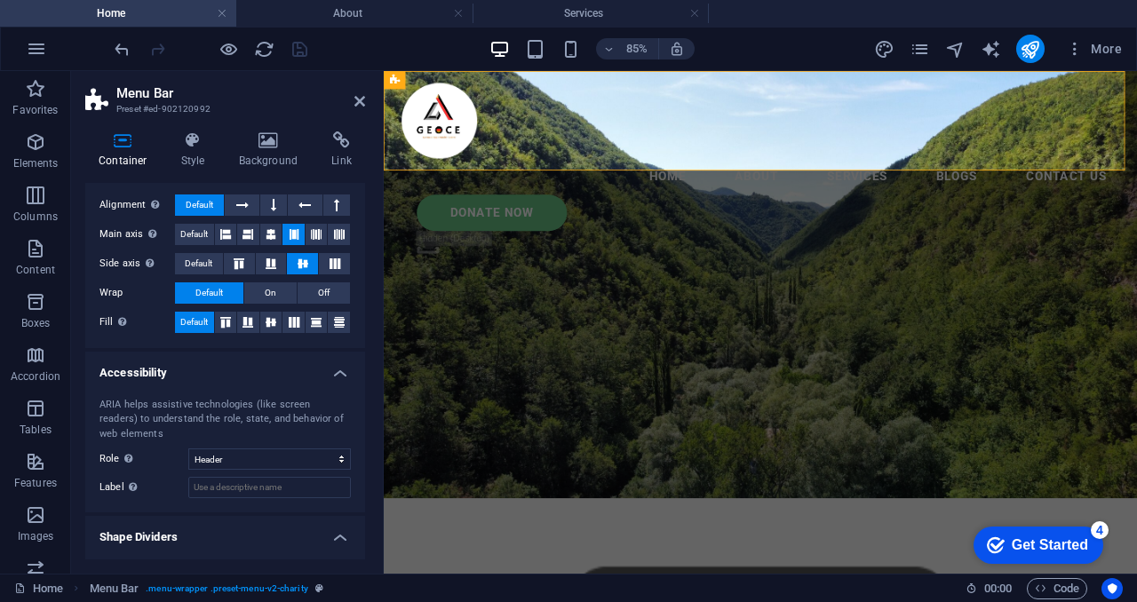
scroll to position [310, 0]
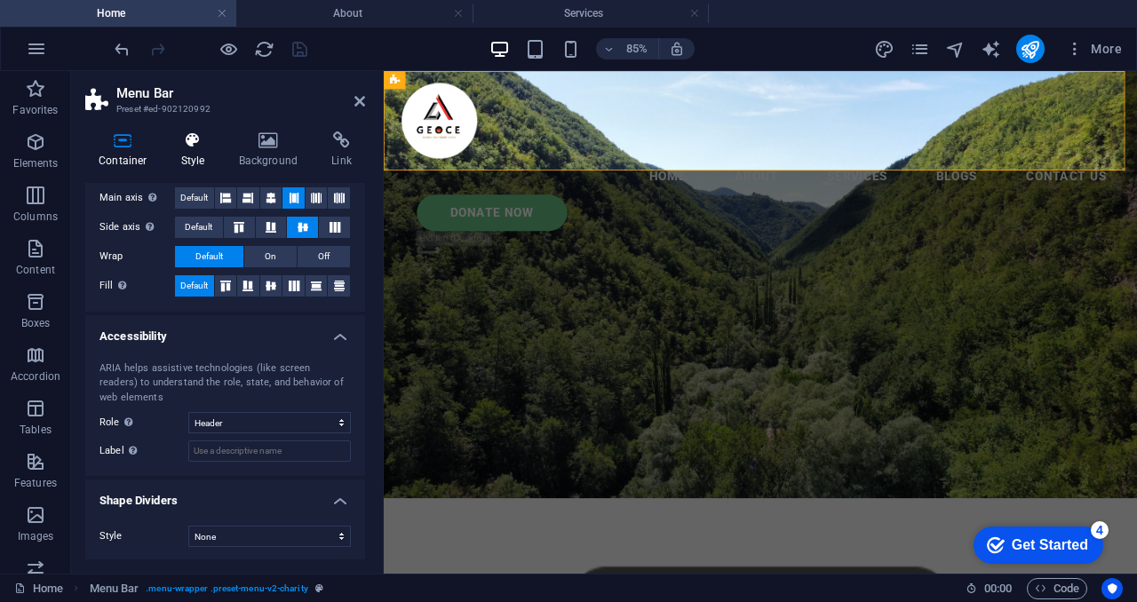
click at [187, 143] on icon at bounding box center [193, 140] width 51 height 18
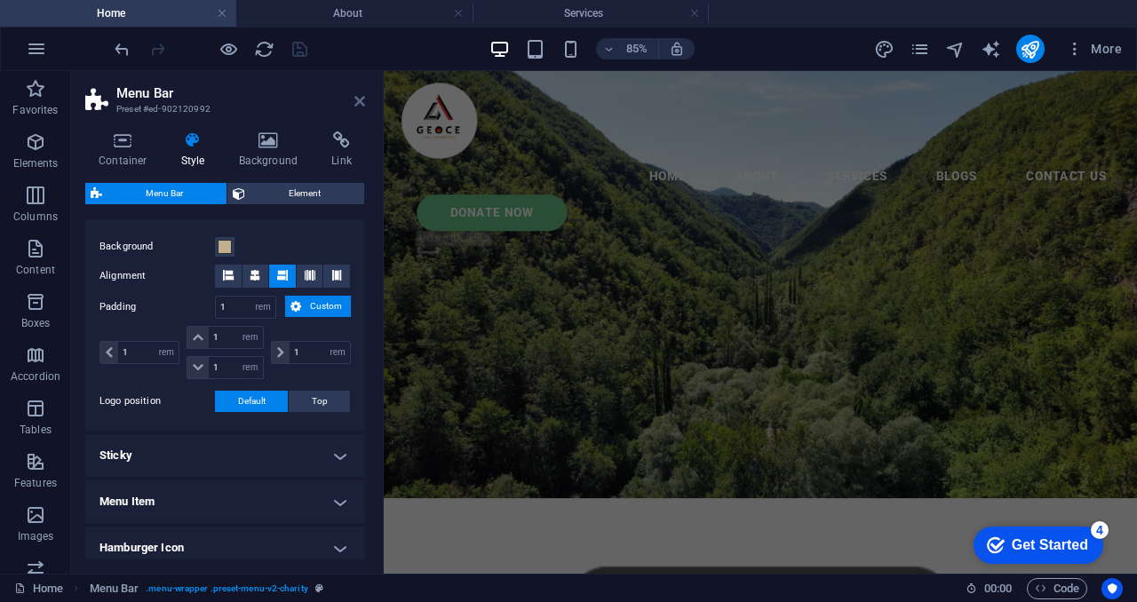
click at [363, 98] on icon at bounding box center [359, 101] width 11 height 14
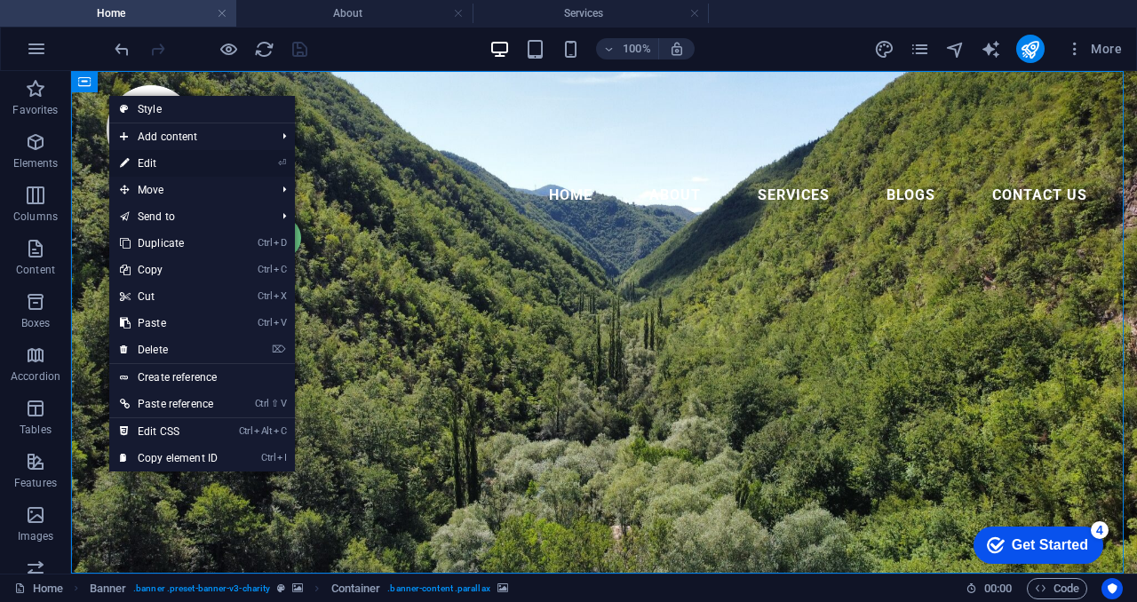
click at [176, 163] on link "⏎ Edit" at bounding box center [168, 163] width 119 height 27
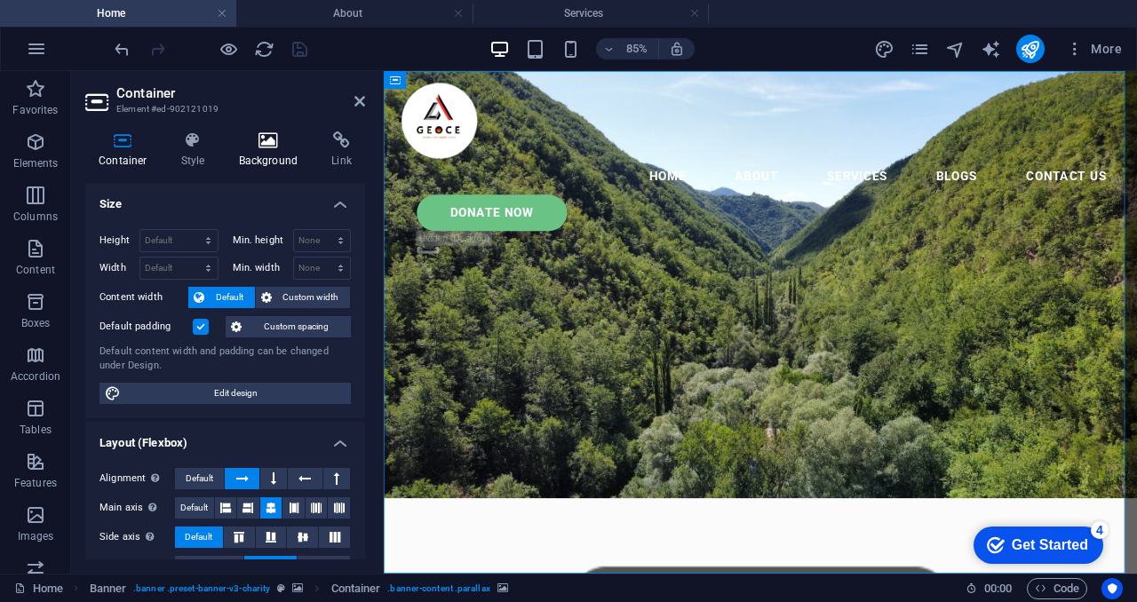
click at [258, 145] on icon at bounding box center [269, 140] width 86 height 18
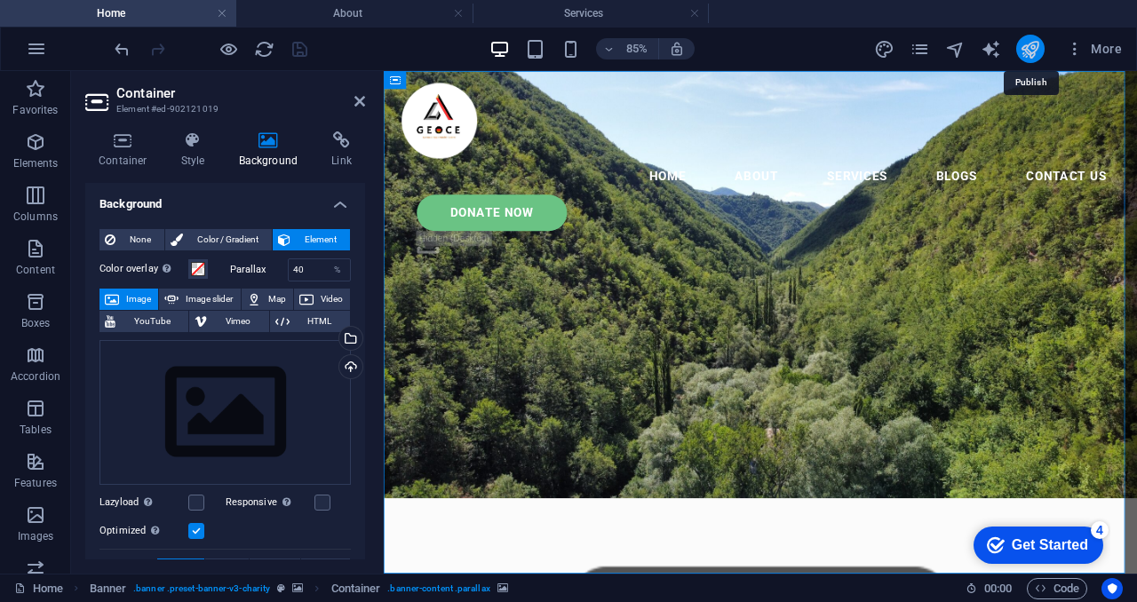
click at [1026, 51] on icon "publish" at bounding box center [1030, 49] width 20 height 20
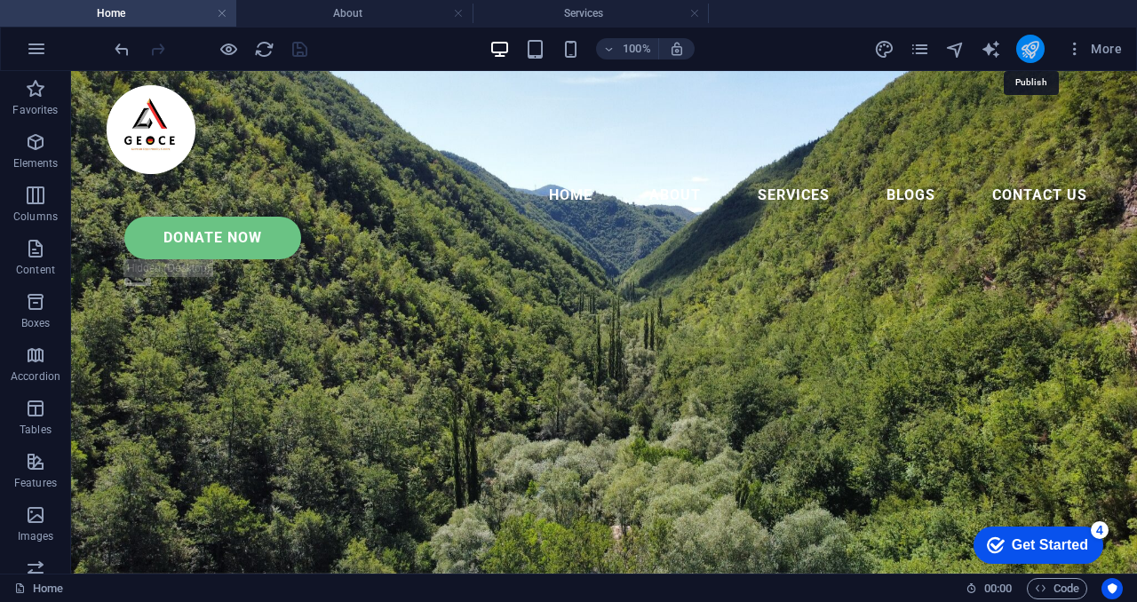
click at [1026, 52] on icon "publish" at bounding box center [1030, 49] width 20 height 20
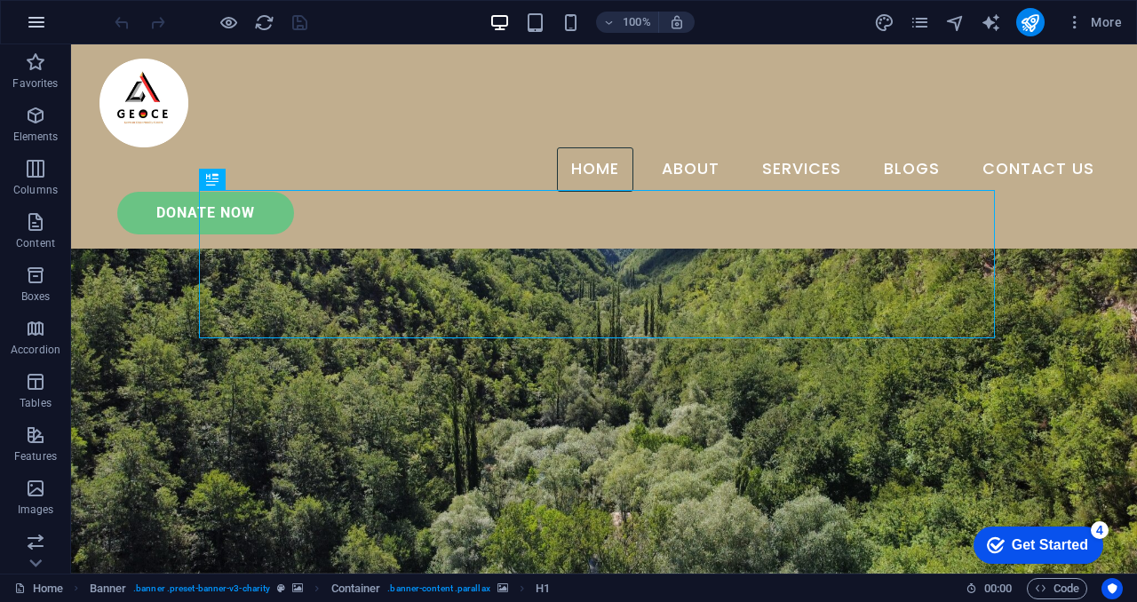
click at [35, 28] on icon "button" at bounding box center [36, 22] width 21 height 21
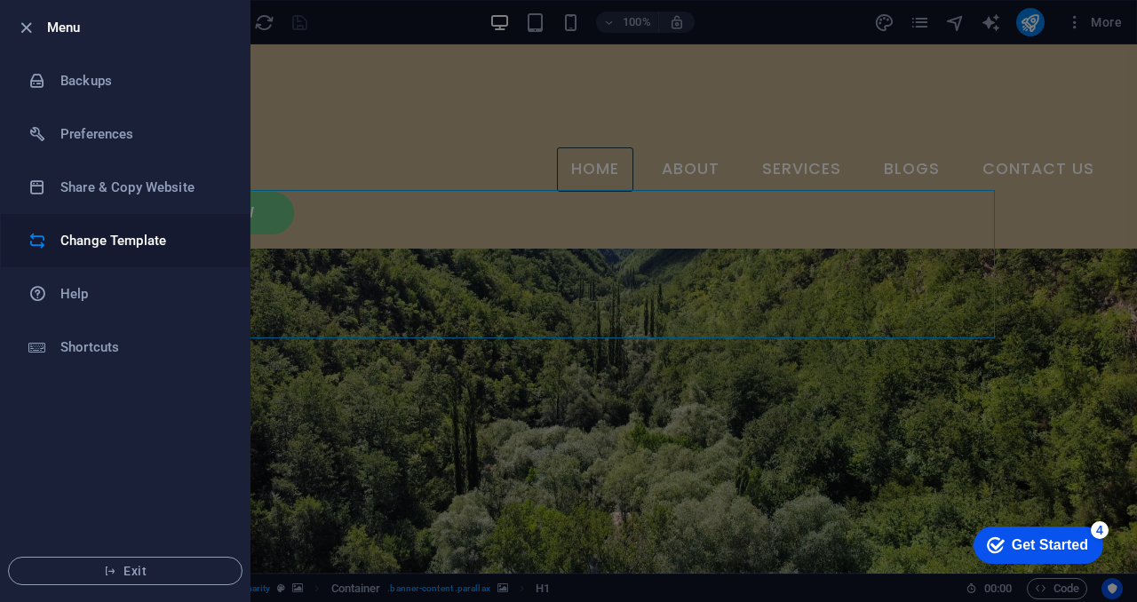
click at [133, 248] on h6 "Change Template" at bounding box center [142, 240] width 164 height 21
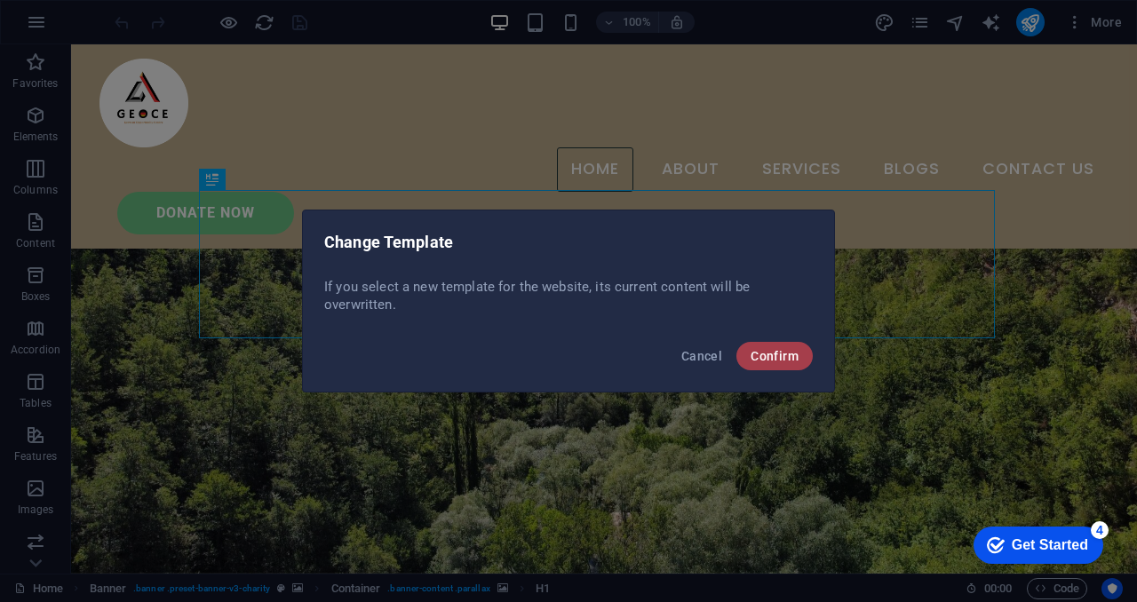
click at [787, 349] on span "Confirm" at bounding box center [775, 356] width 48 height 14
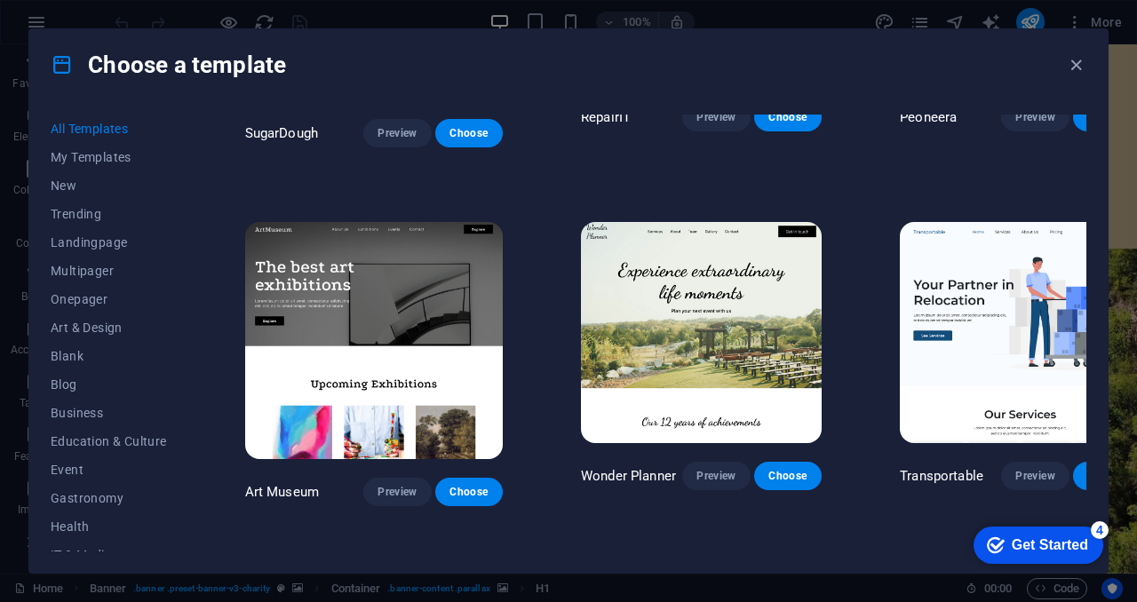
scroll to position [257, 0]
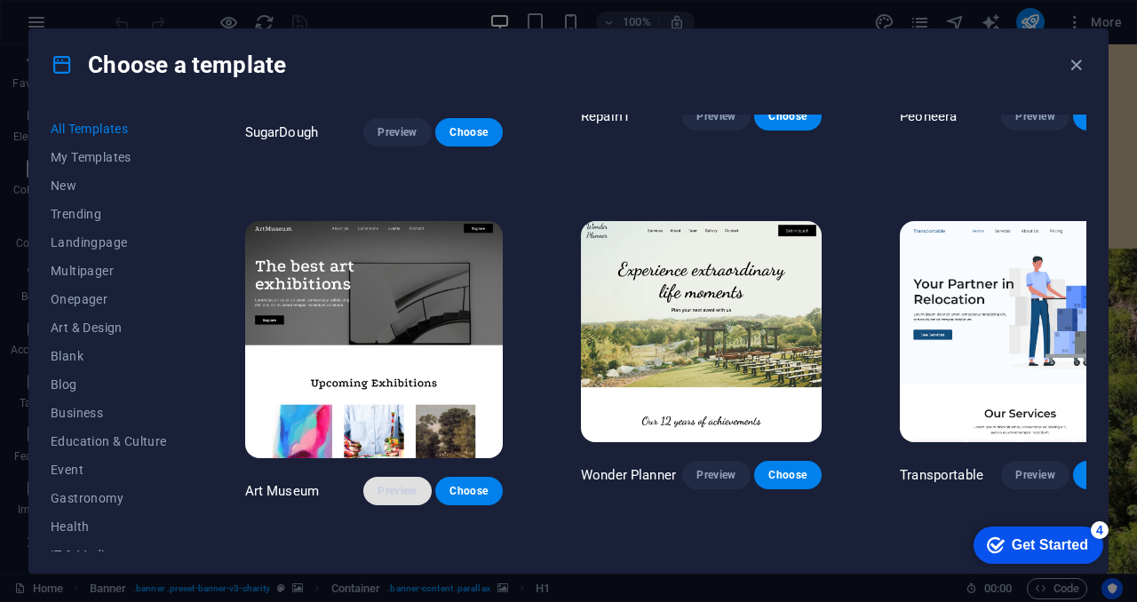
click at [377, 484] on span "Preview" at bounding box center [396, 491] width 39 height 14
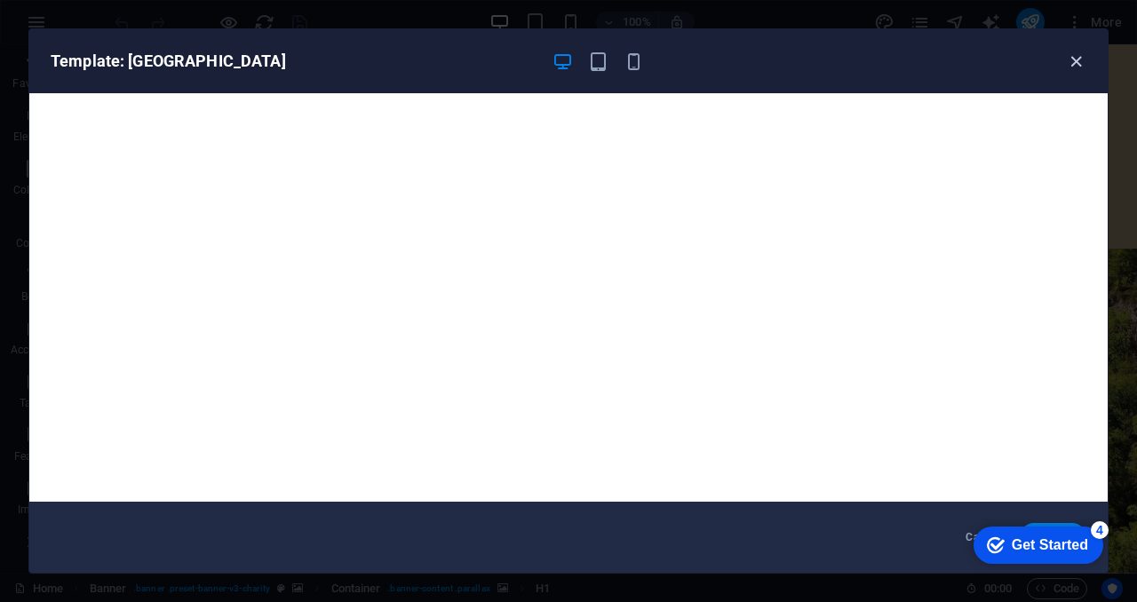
click at [1083, 60] on icon "button" at bounding box center [1076, 62] width 20 height 20
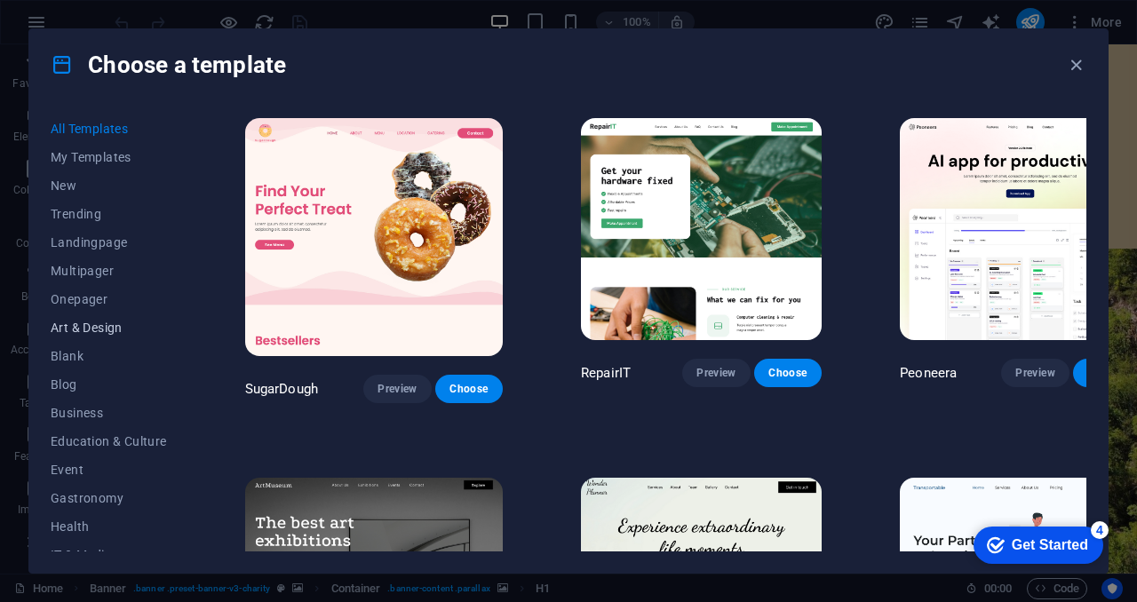
scroll to position [273, 0]
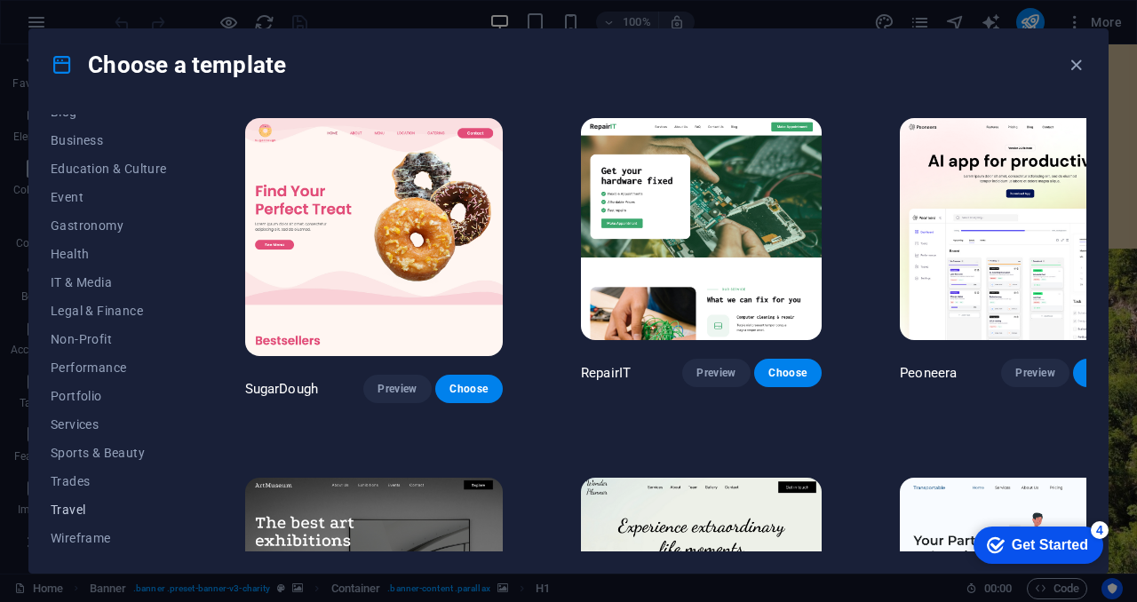
click at [76, 504] on span "Travel" at bounding box center [109, 510] width 116 height 14
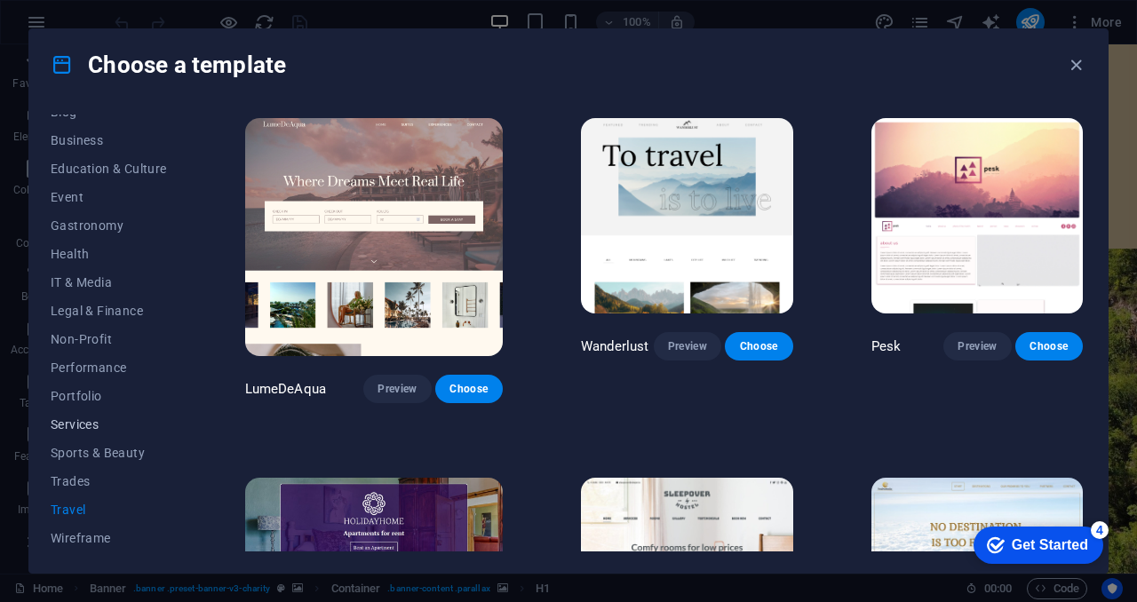
click at [67, 429] on span "Services" at bounding box center [109, 424] width 116 height 14
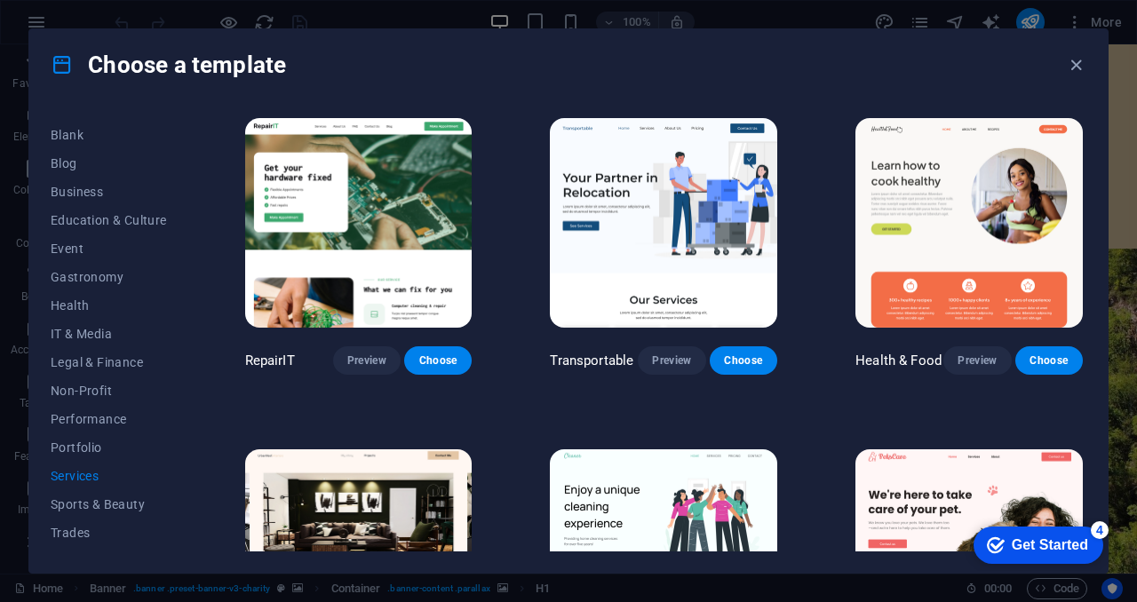
scroll to position [219, 0]
click at [88, 187] on span "Business" at bounding box center [109, 194] width 116 height 14
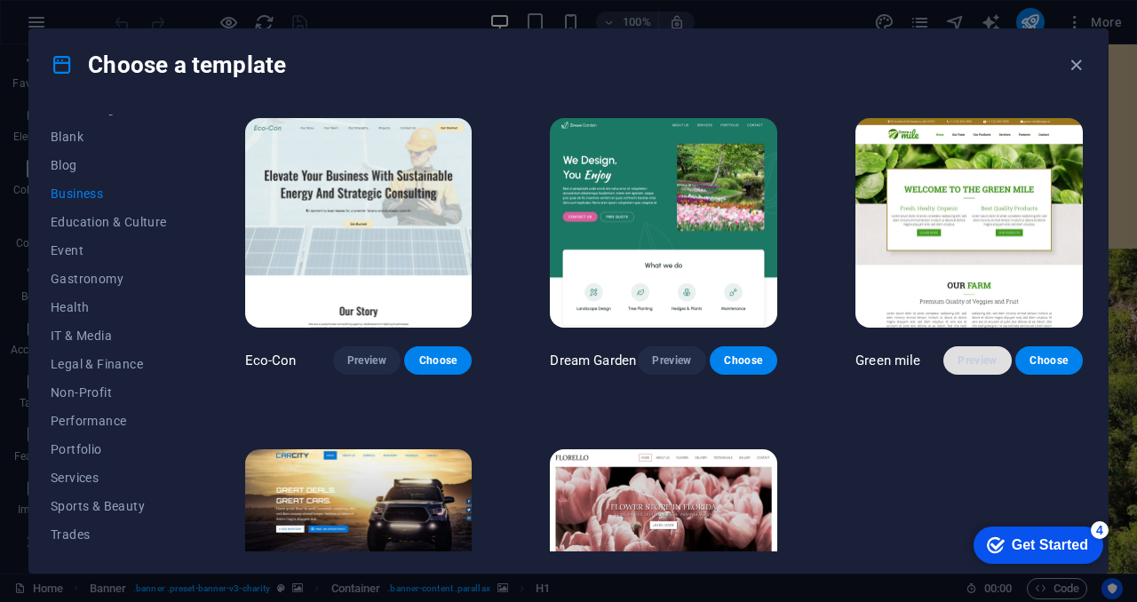
click at [968, 346] on button "Preview" at bounding box center [977, 360] width 68 height 28
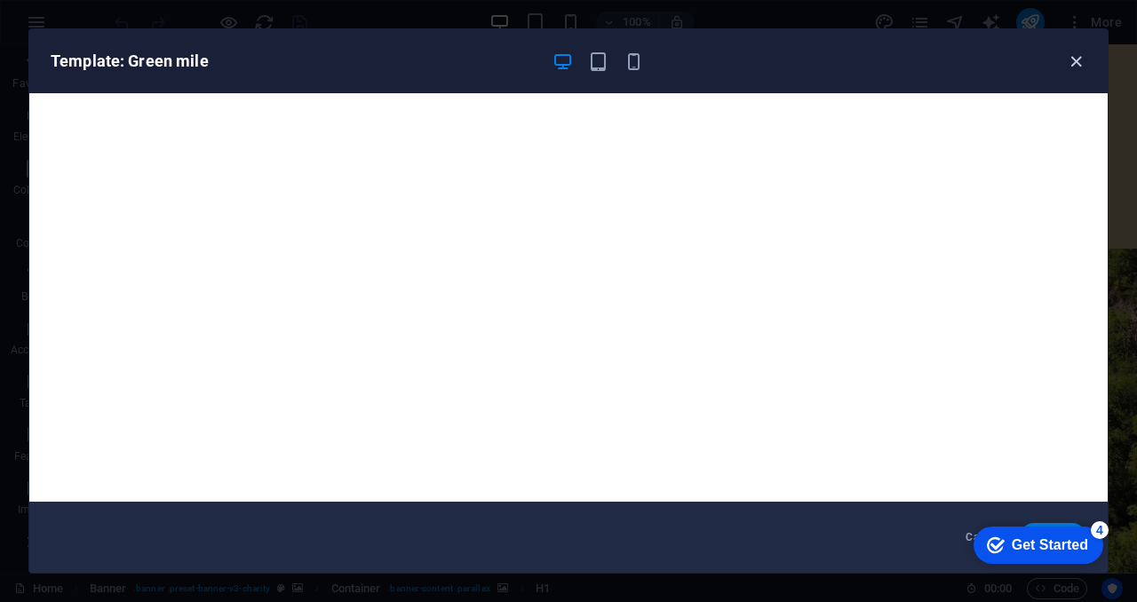
click at [1080, 61] on icon "button" at bounding box center [1076, 62] width 20 height 20
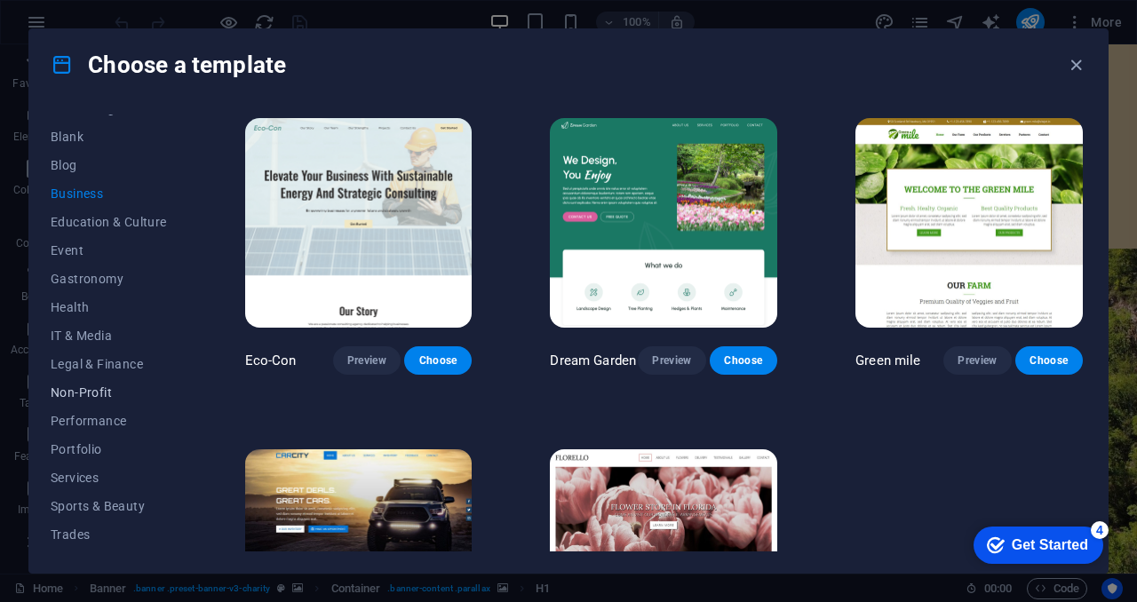
click at [64, 383] on button "Non-Profit" at bounding box center [109, 392] width 116 height 28
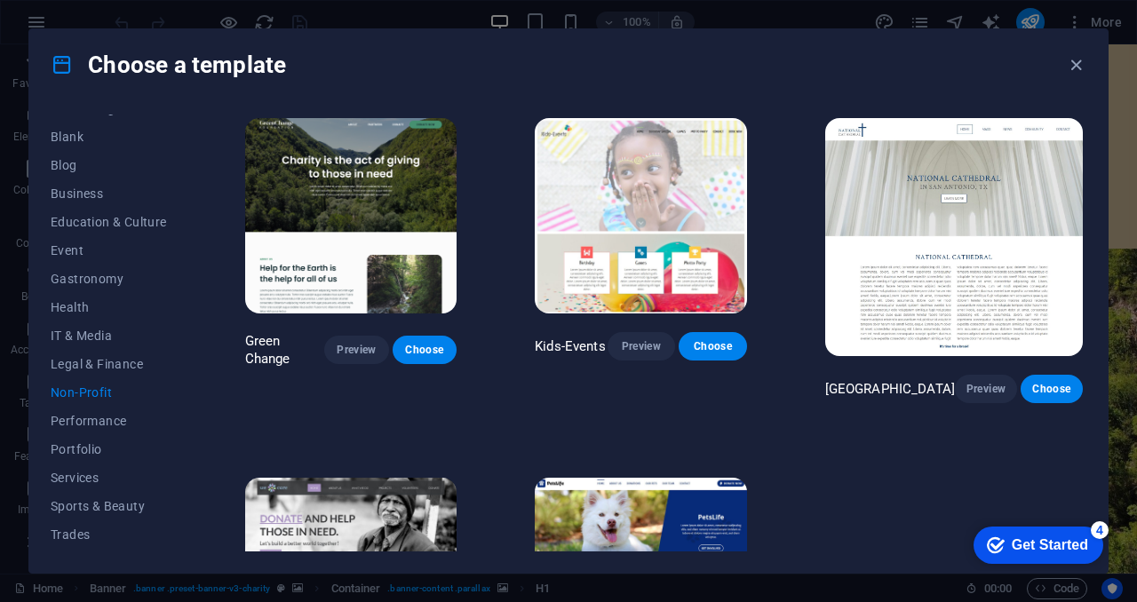
scroll to position [156, 0]
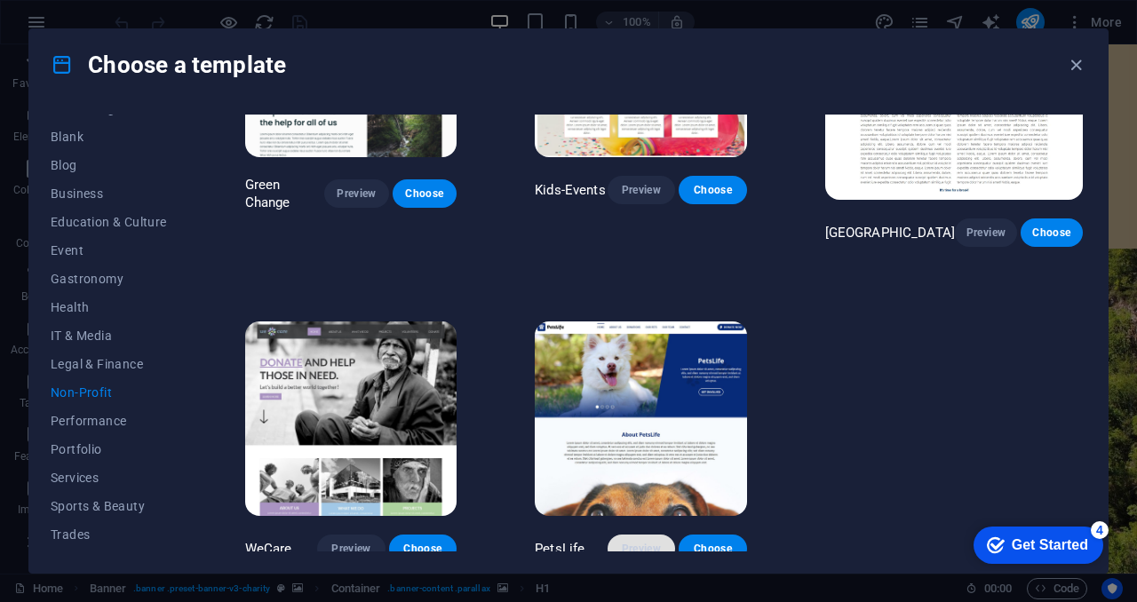
click at [661, 542] on span "Preview" at bounding box center [641, 549] width 39 height 14
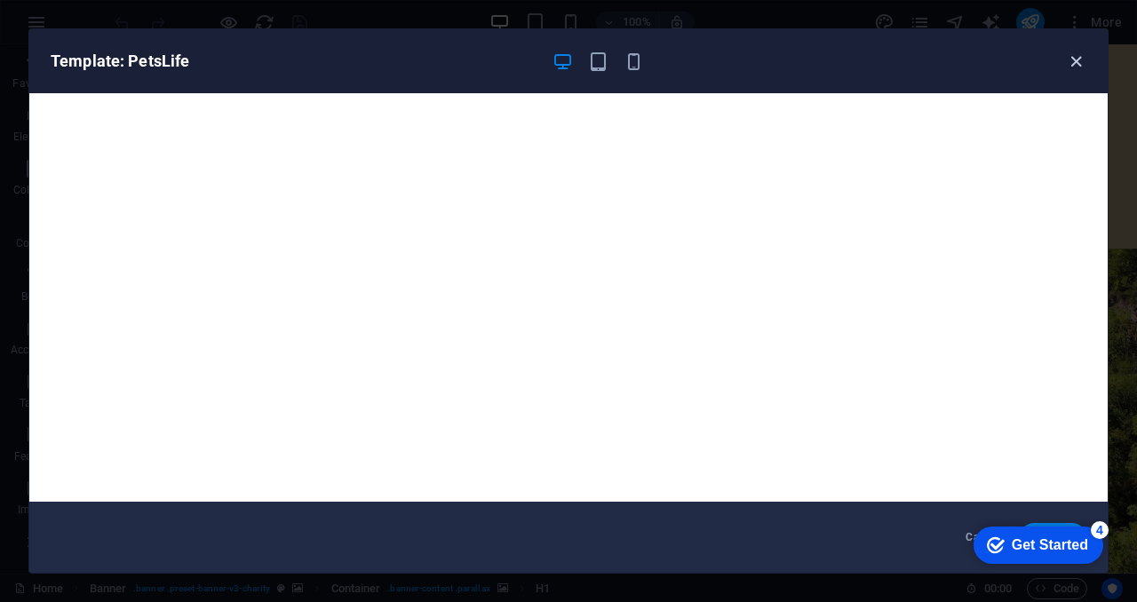
click at [1076, 70] on icon "button" at bounding box center [1076, 62] width 20 height 20
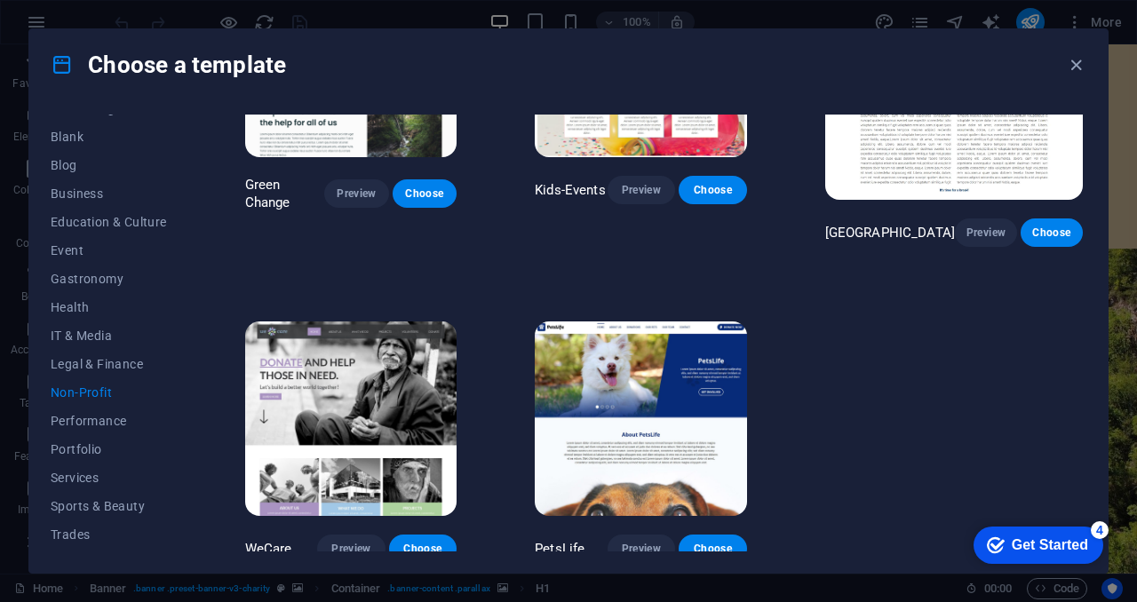
click at [401, 393] on img at bounding box center [350, 419] width 211 height 195
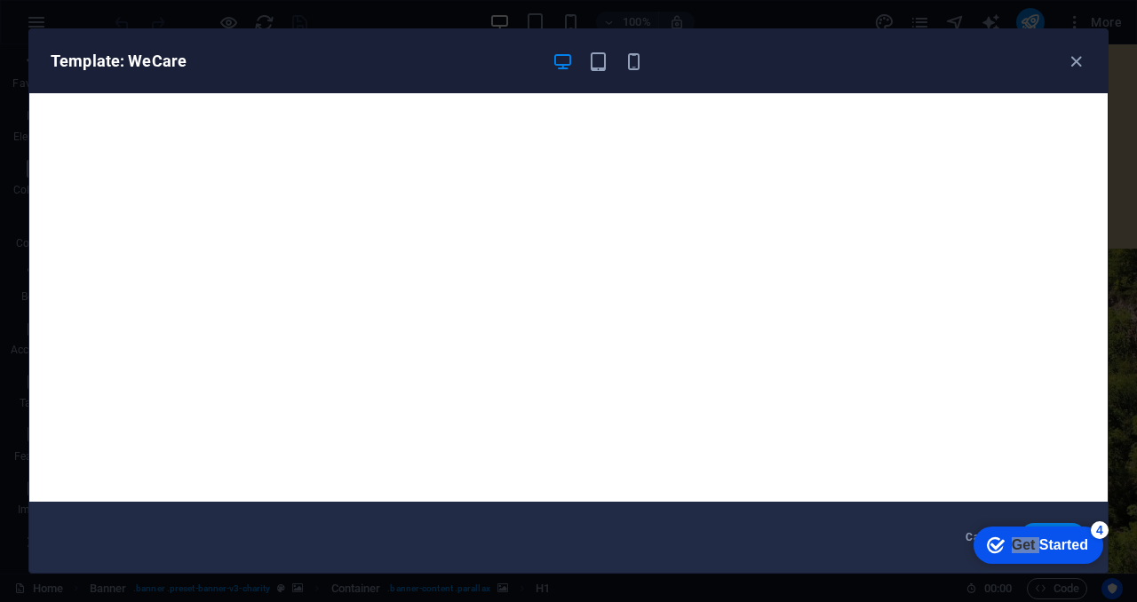
drag, startPoint x: 1037, startPoint y: 536, endPoint x: 863, endPoint y: 521, distance: 174.7
click html "checkmark Get Started 4 First Steps in the Editor Let's guide you through the t…"
click at [1095, 529] on div "4" at bounding box center [1100, 530] width 18 height 18
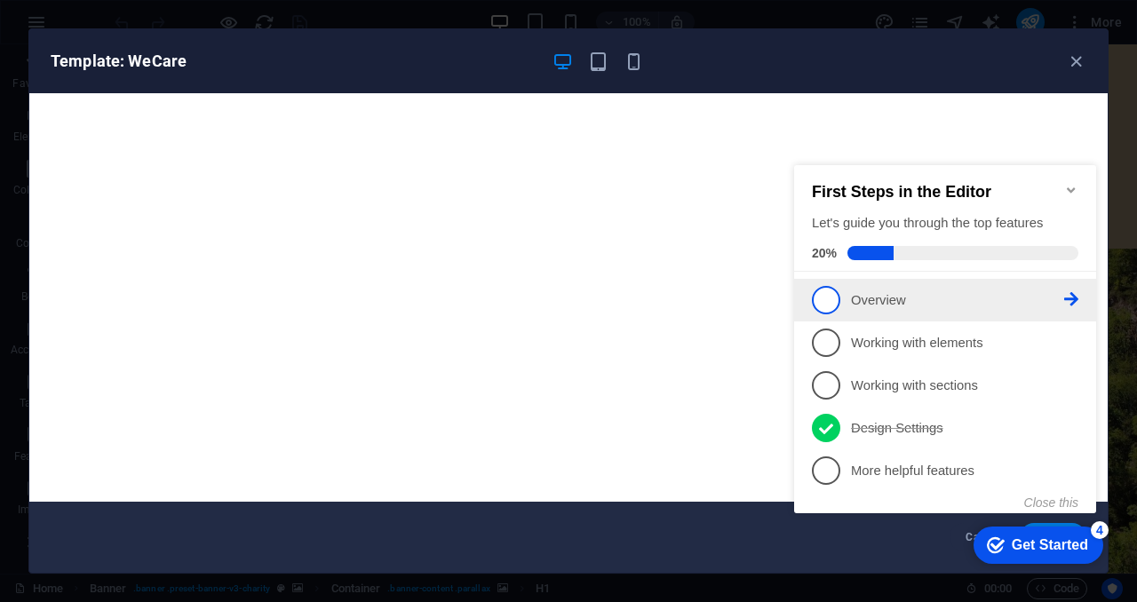
click at [822, 301] on span "1" at bounding box center [826, 300] width 28 height 28
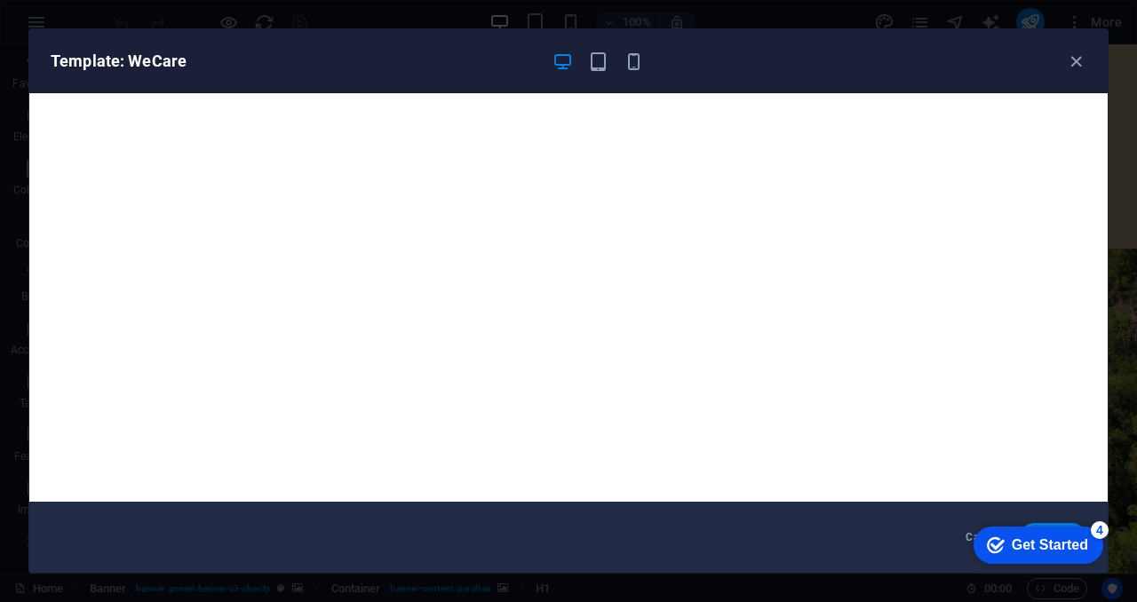
scroll to position [0, 0]
click at [1051, 540] on div "Get Started" at bounding box center [1050, 545] width 76 height 16
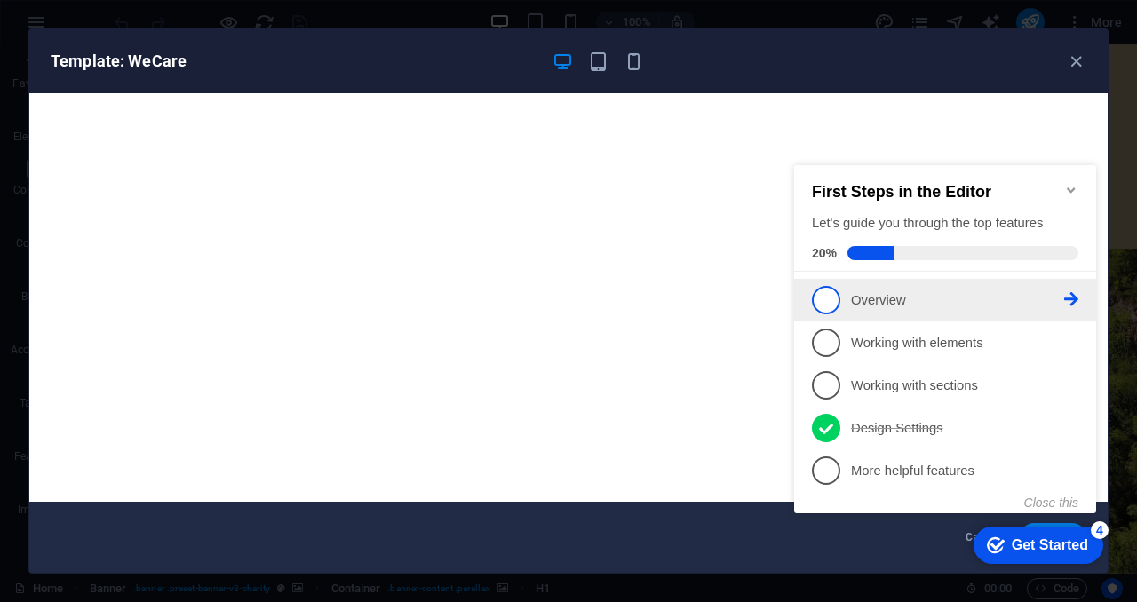
click at [1072, 298] on icon at bounding box center [1071, 299] width 14 height 14
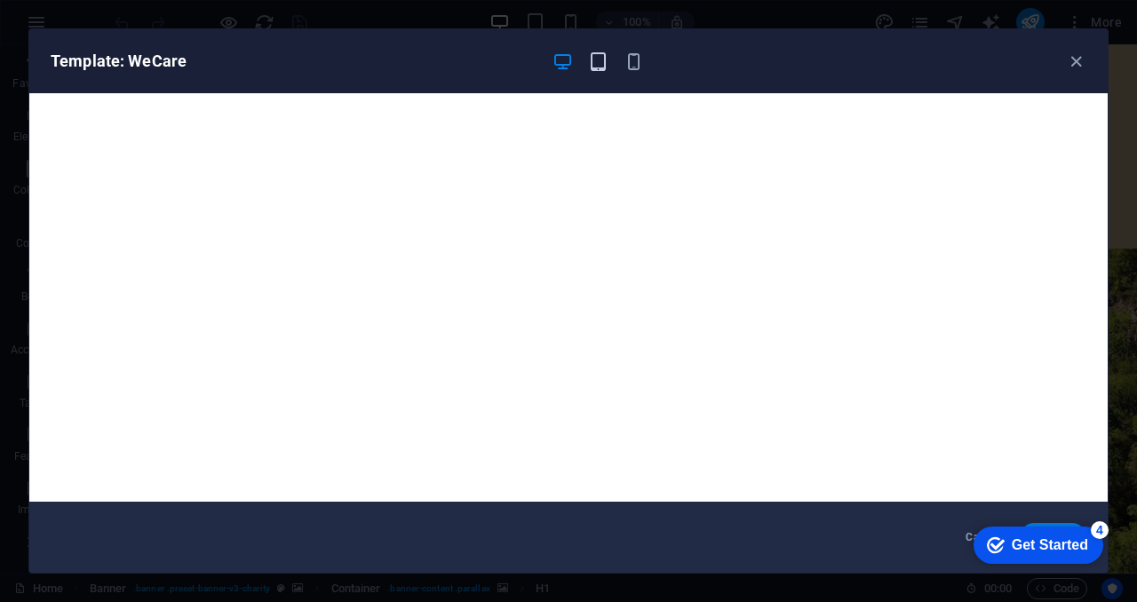
click at [591, 52] on icon "button" at bounding box center [598, 62] width 20 height 20
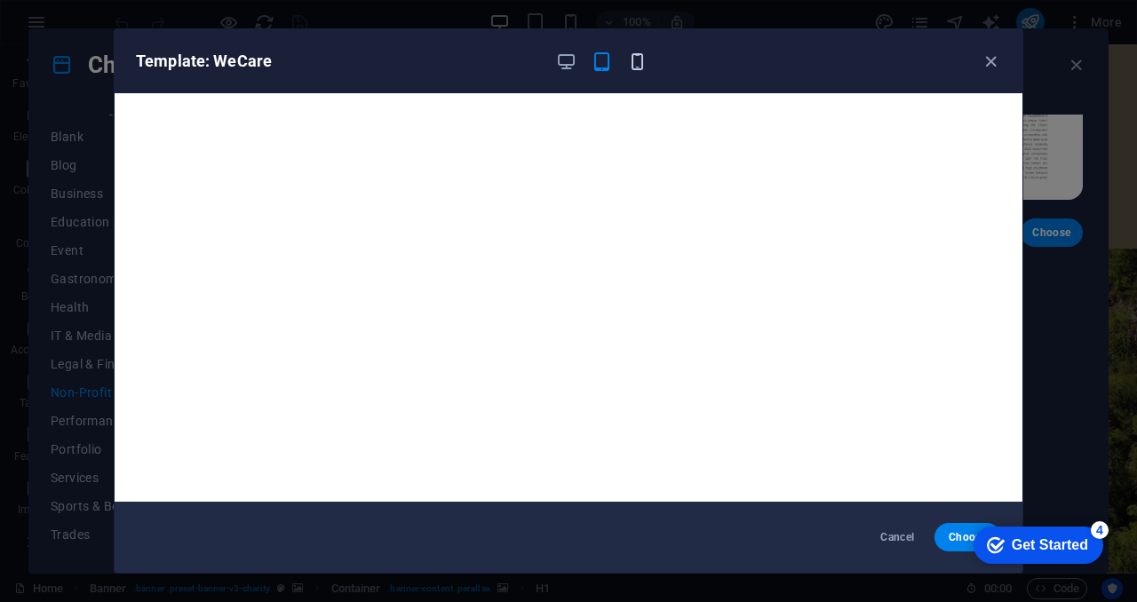
click at [645, 60] on icon "button" at bounding box center [637, 62] width 20 height 20
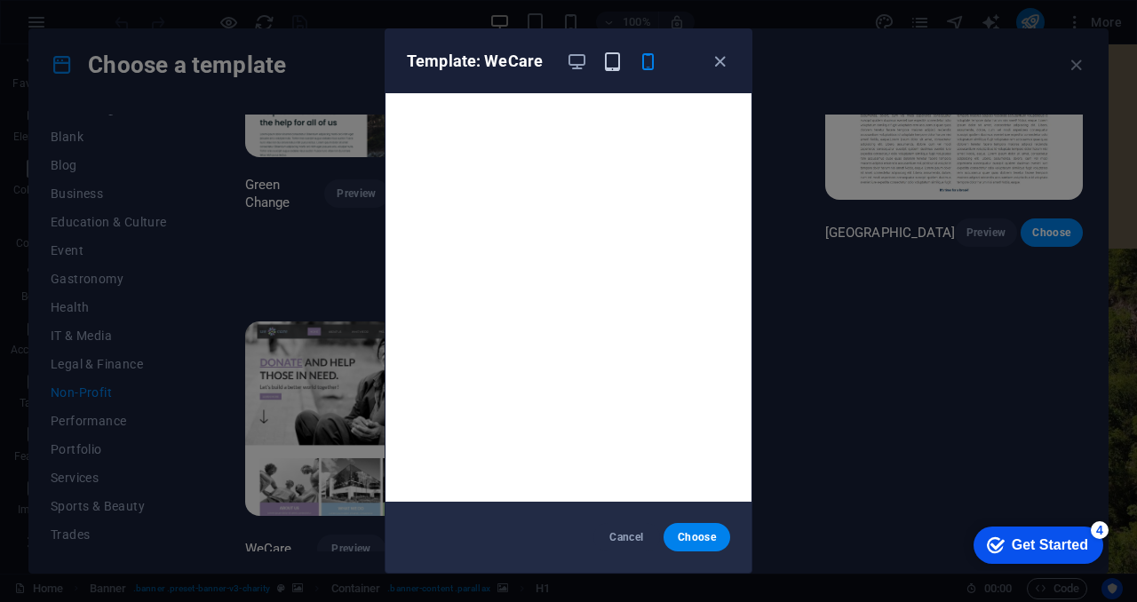
click at [609, 57] on icon "button" at bounding box center [612, 62] width 20 height 20
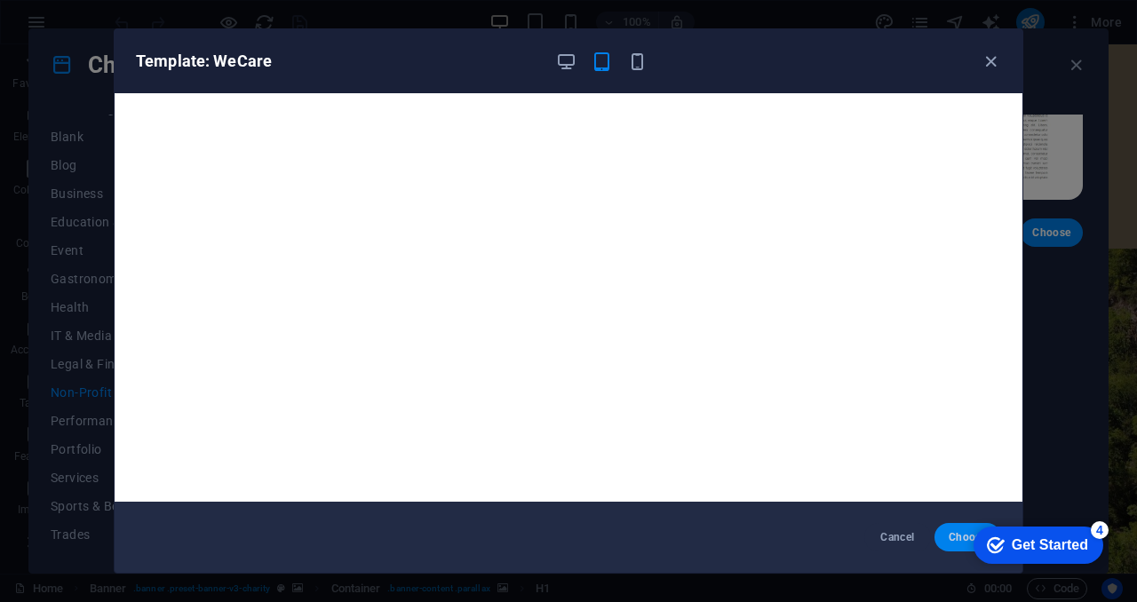
click at [958, 532] on span "Choose" at bounding box center [968, 537] width 38 height 14
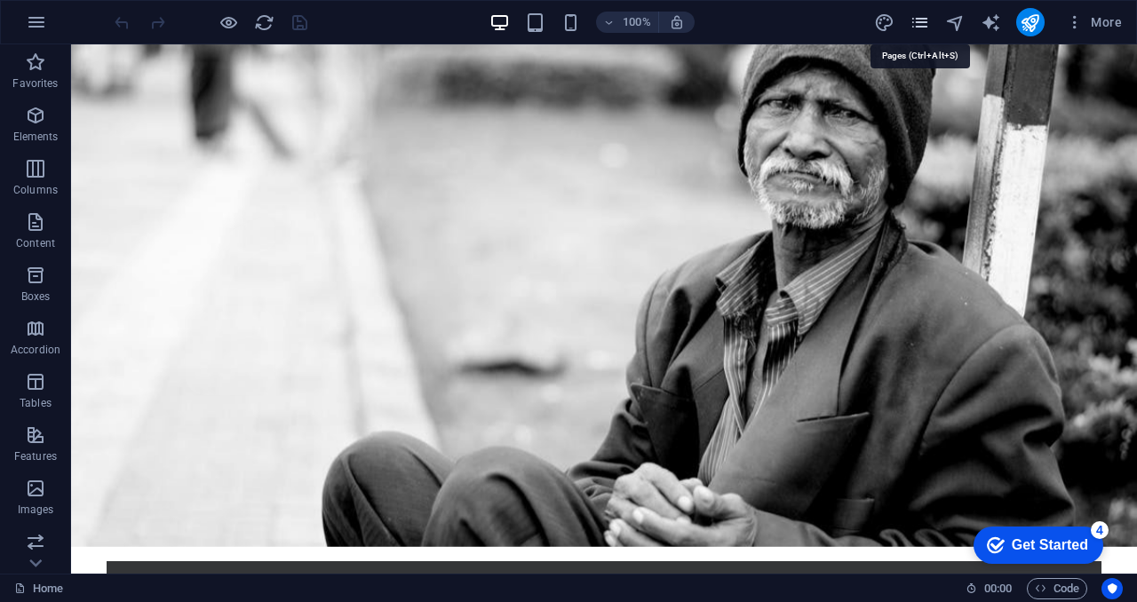
click at [921, 17] on icon "pages" at bounding box center [920, 22] width 20 height 20
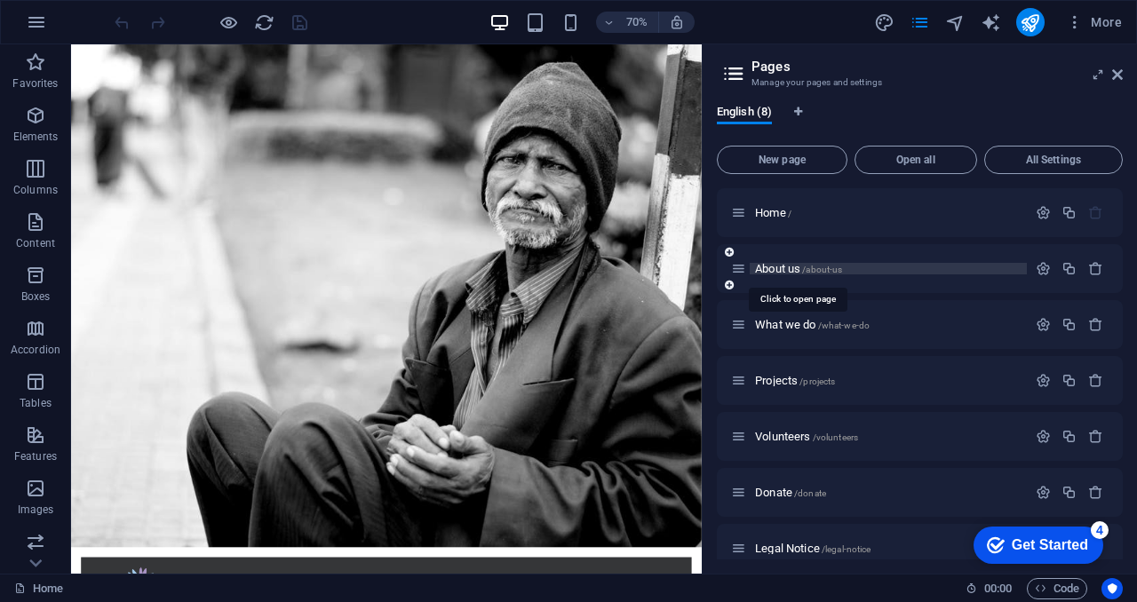
click at [779, 267] on span "About us /about-us" at bounding box center [798, 268] width 87 height 13
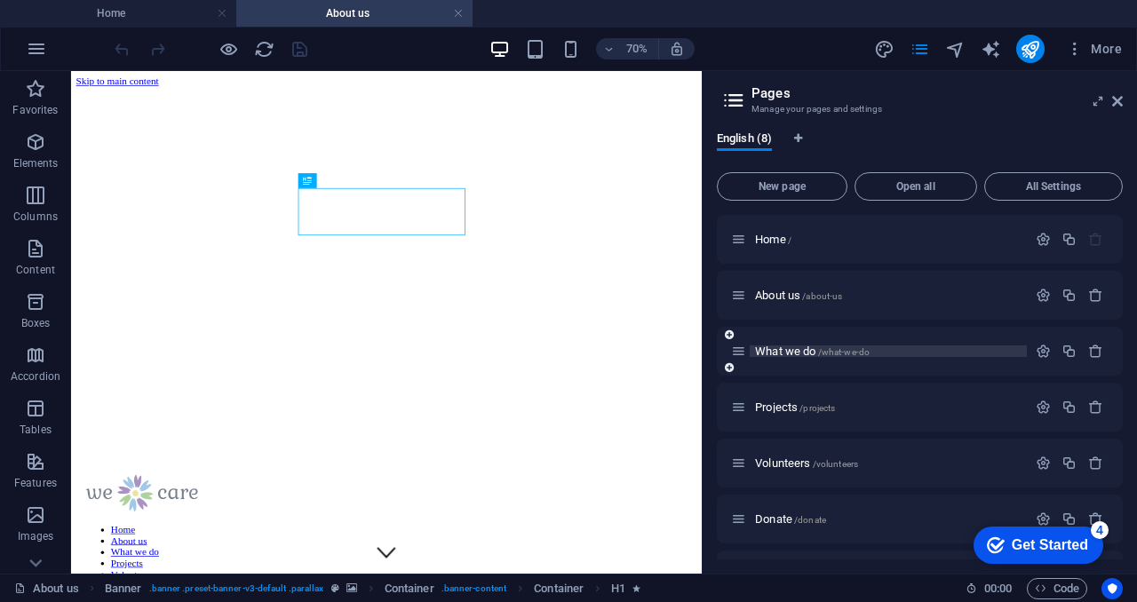
click at [785, 347] on span "What we do /what-we-do" at bounding box center [812, 351] width 115 height 13
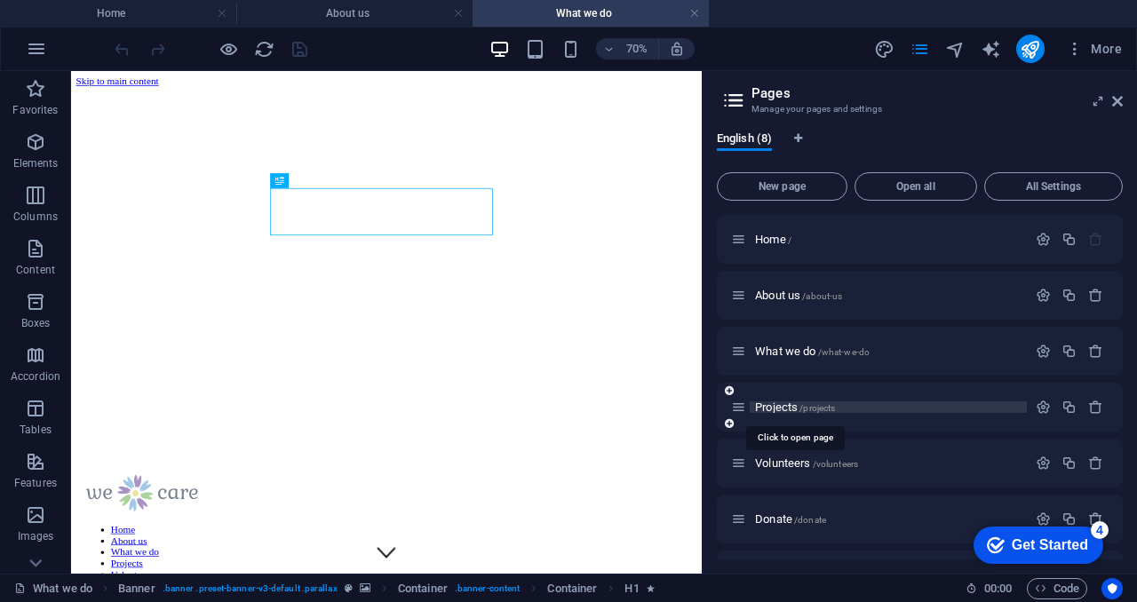
click at [769, 408] on span "Projects /projects" at bounding box center [795, 407] width 80 height 13
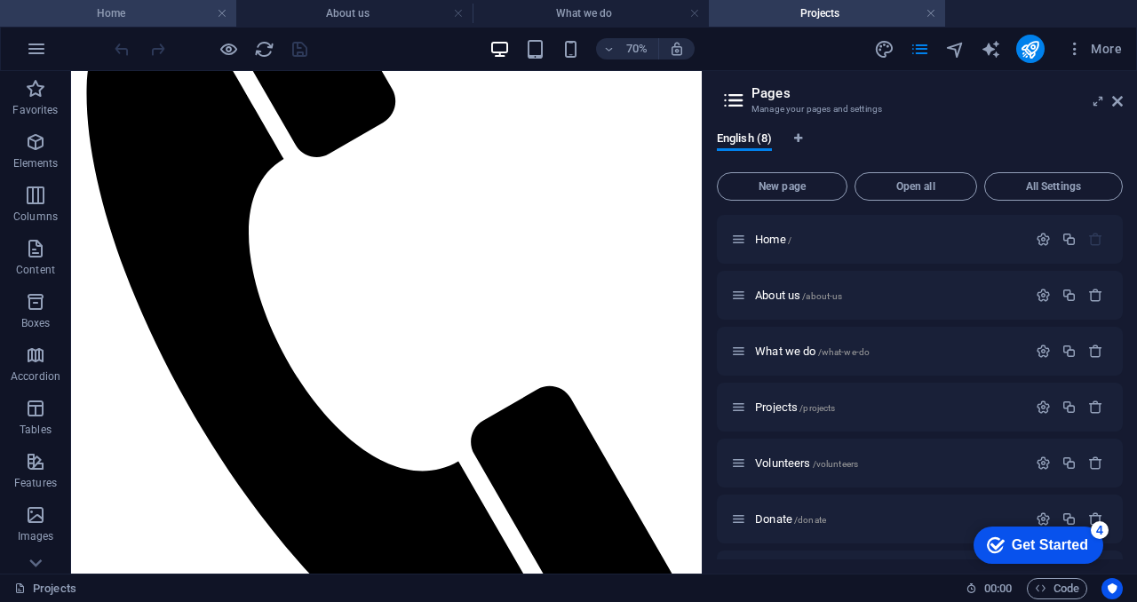
click at [153, 7] on h4 "Home" at bounding box center [118, 14] width 236 height 20
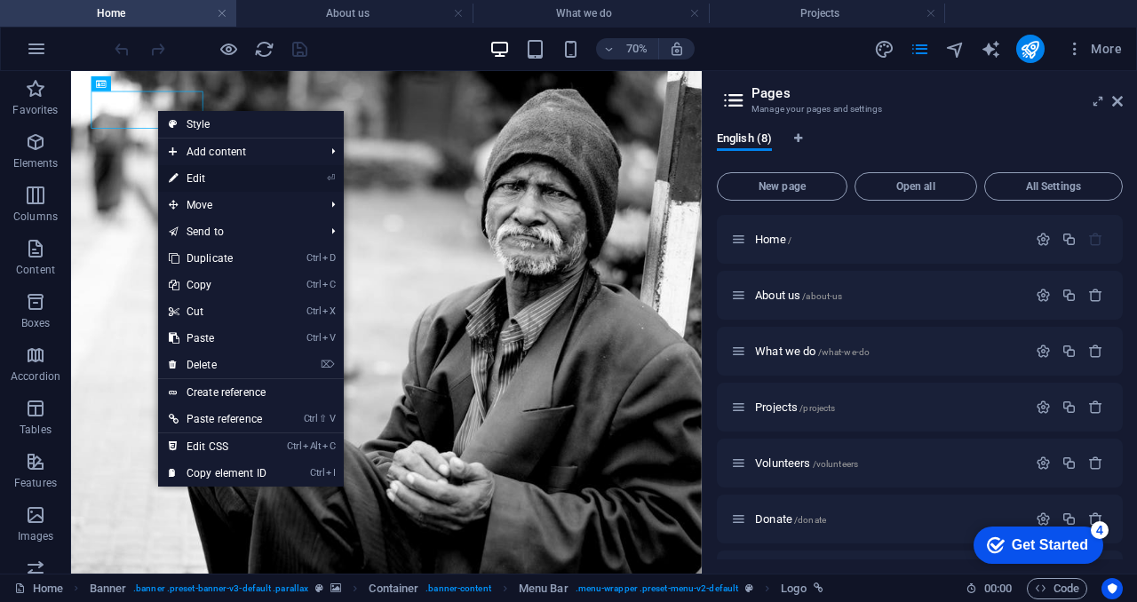
click at [227, 180] on link "⏎ Edit" at bounding box center [217, 178] width 119 height 27
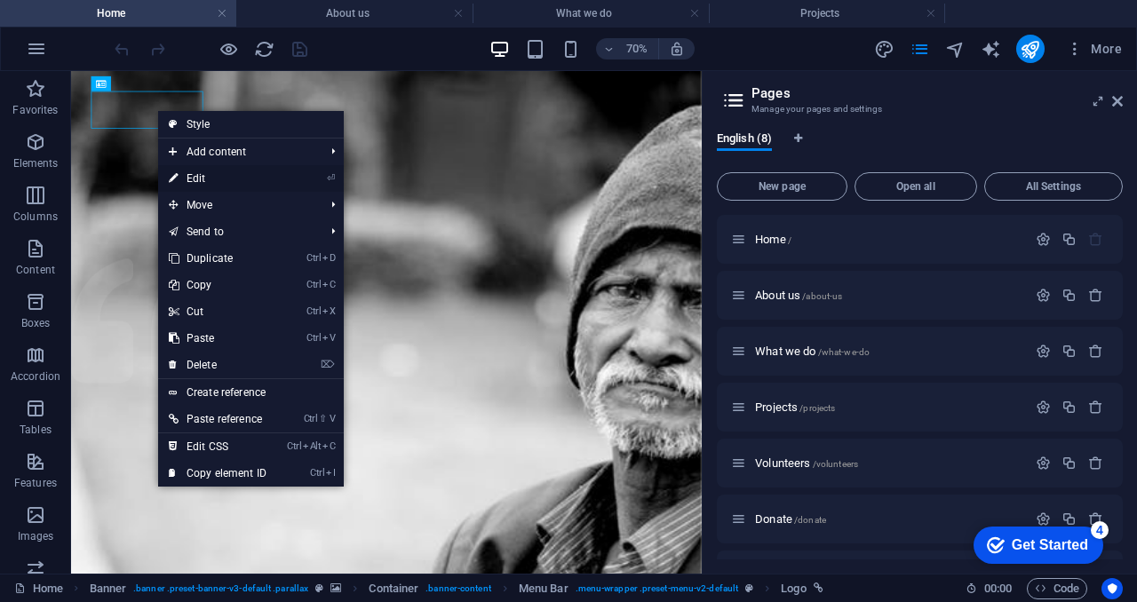
select select "px"
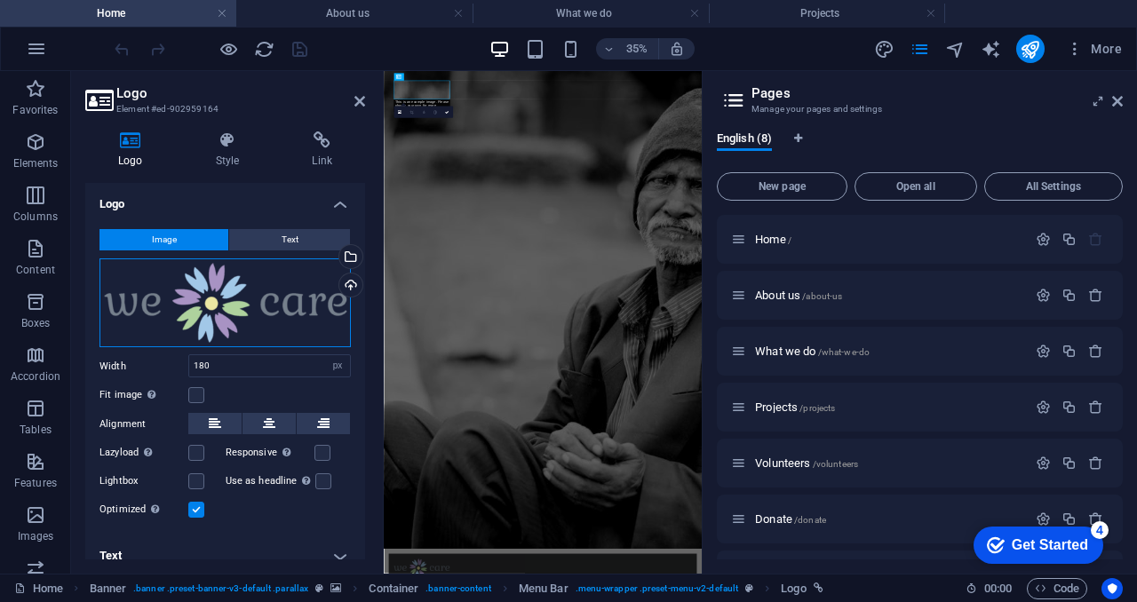
click at [231, 330] on div "Drag files here, click to choose files or select files from Files or our free s…" at bounding box center [224, 303] width 251 height 90
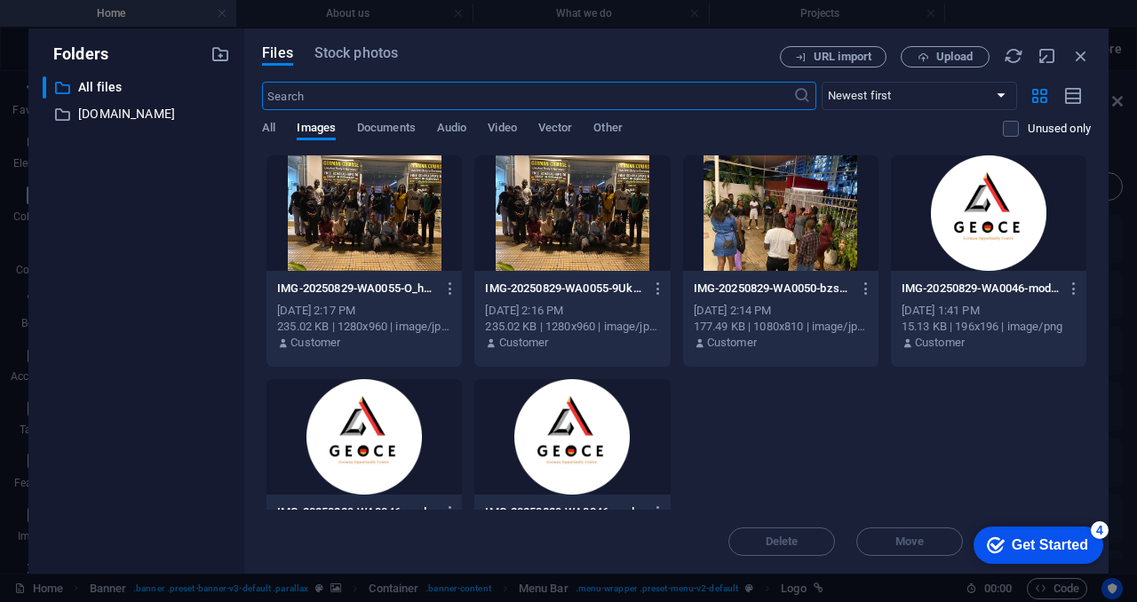
type input "150"
click at [1046, 54] on icon "button" at bounding box center [1047, 56] width 20 height 20
select select "image"
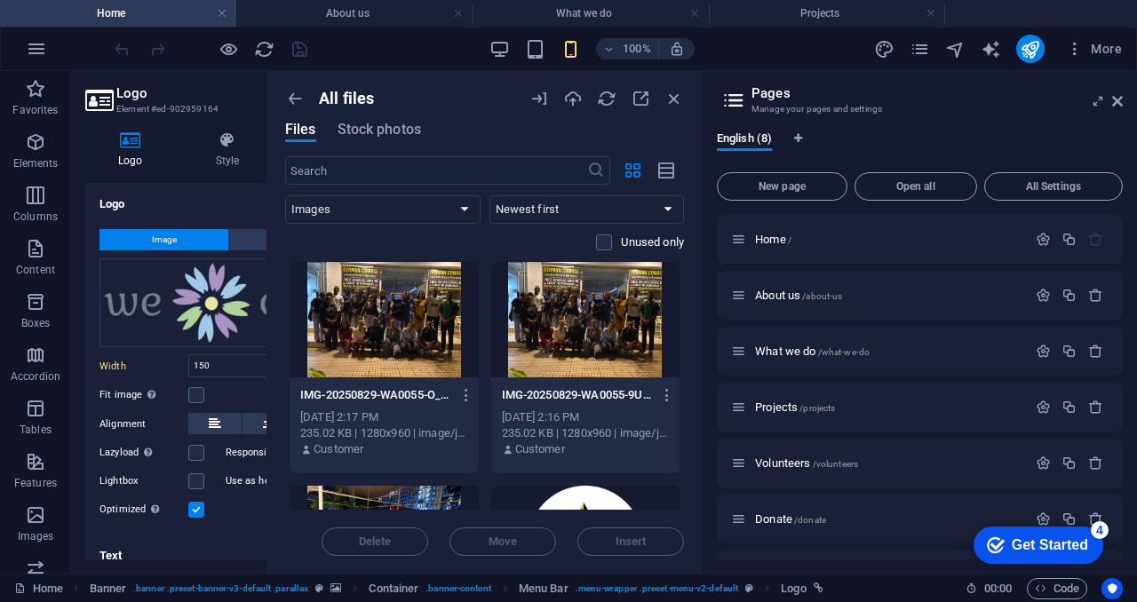
click at [1012, 544] on div "Get Started" at bounding box center [1050, 545] width 76 height 16
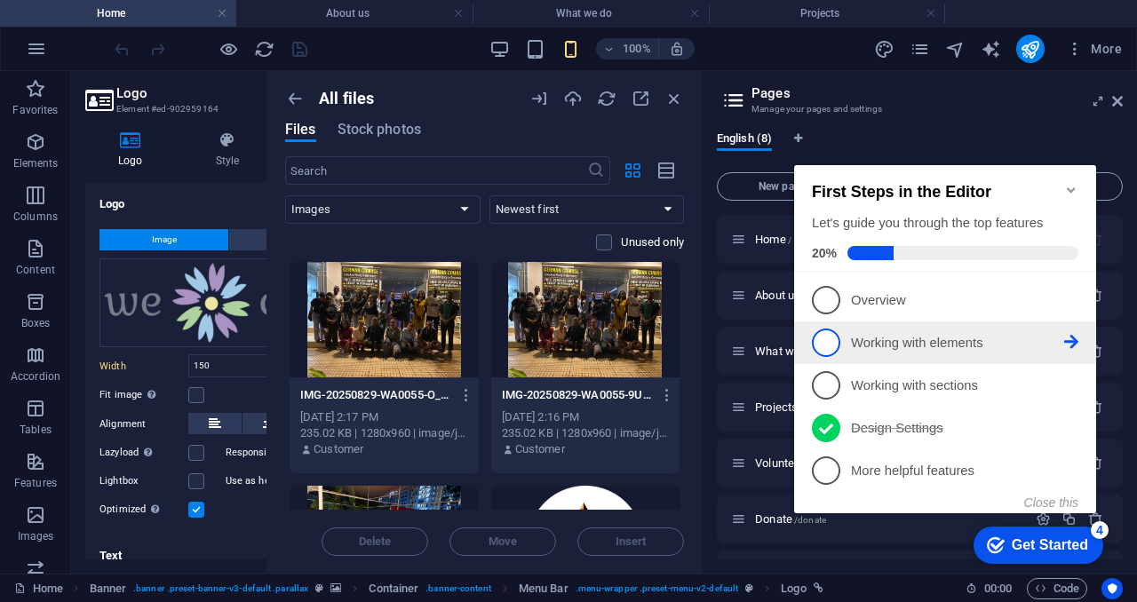
click at [833, 340] on span "2" at bounding box center [826, 343] width 28 height 28
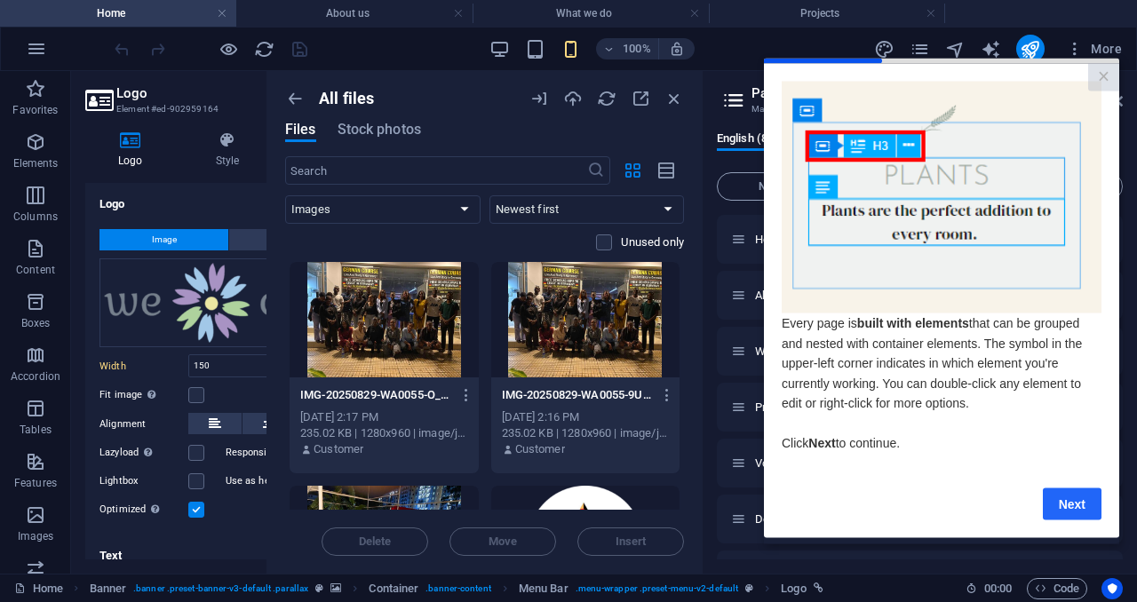
click at [1068, 508] on link "Next" at bounding box center [1072, 504] width 59 height 32
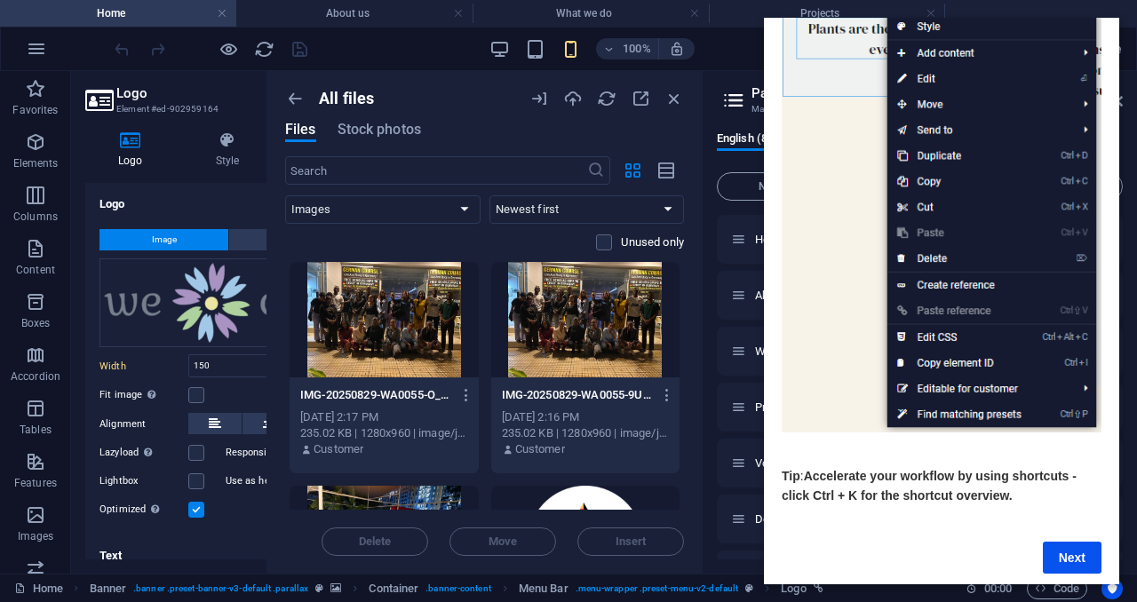
scroll to position [203, 0]
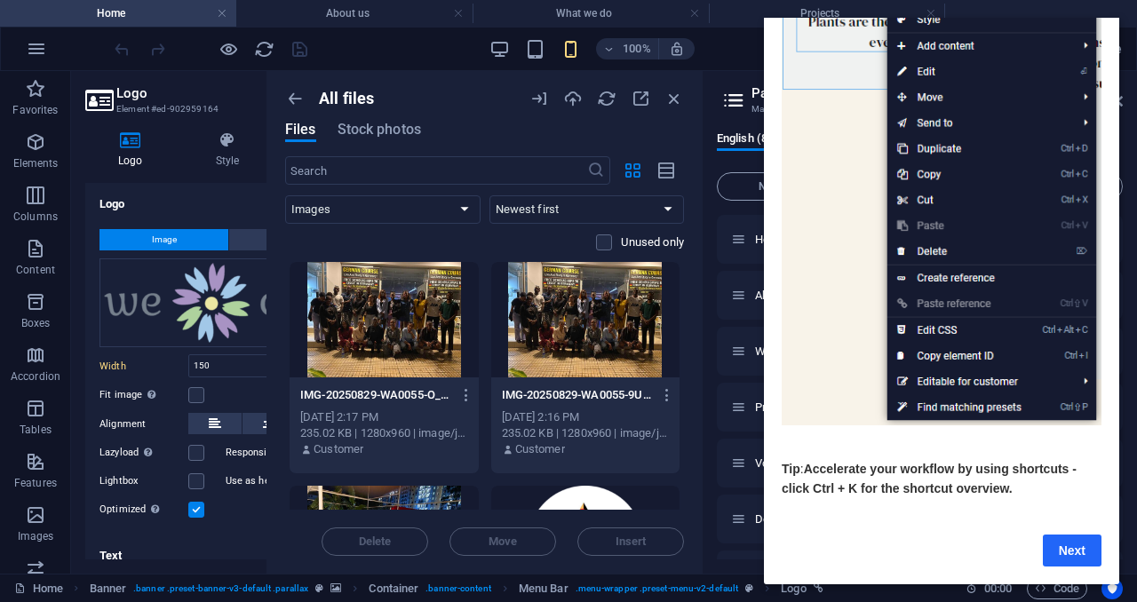
click at [1067, 536] on link "Next" at bounding box center [1072, 551] width 59 height 32
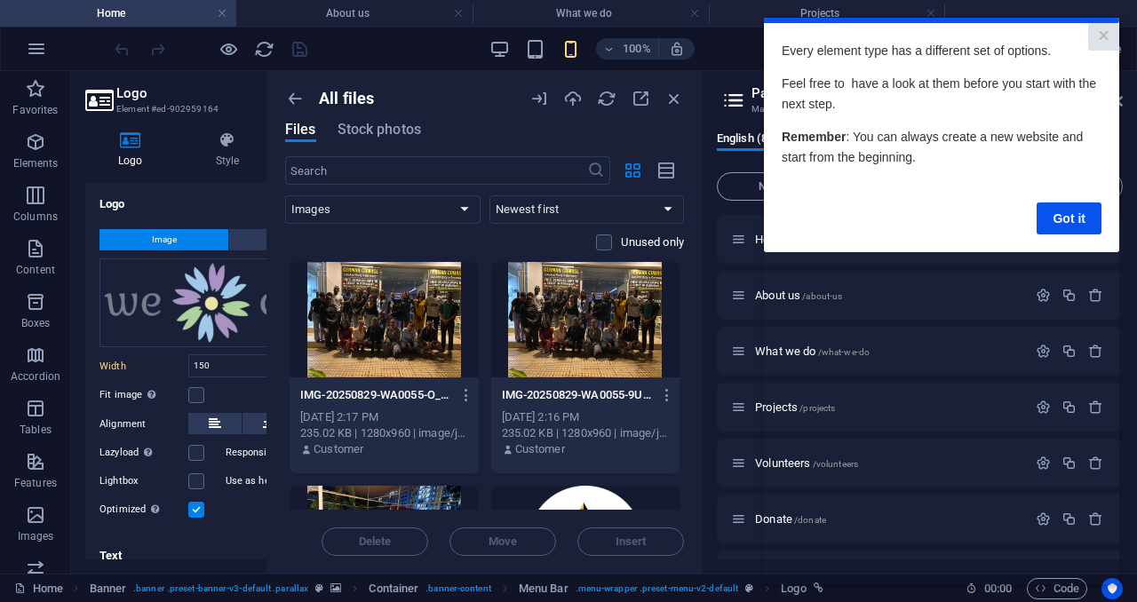
scroll to position [0, 0]
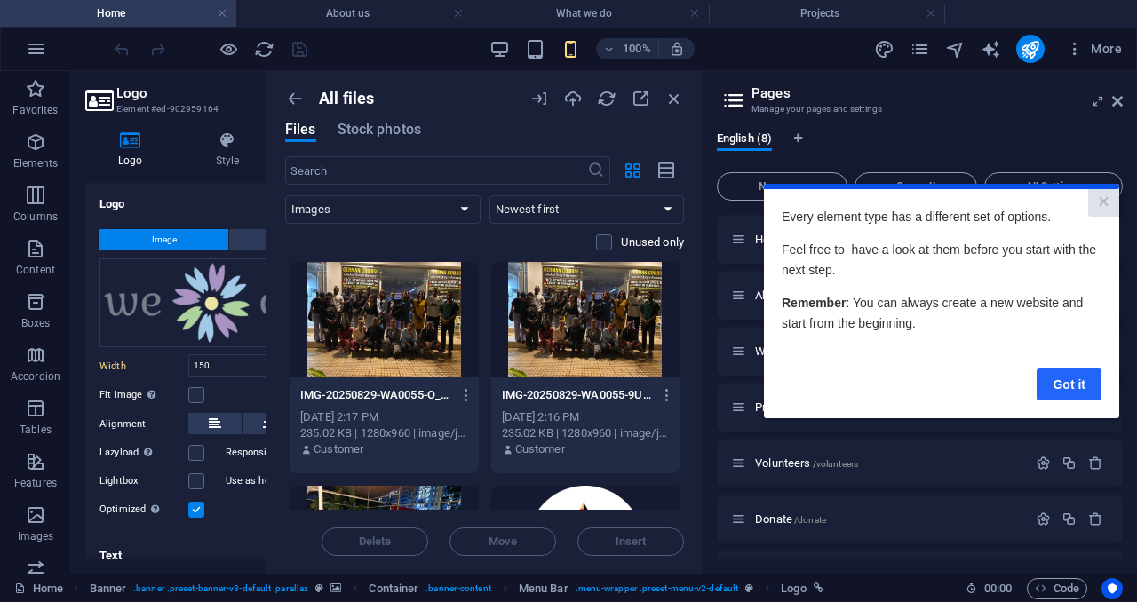
click at [1069, 374] on link "Got it" at bounding box center [1069, 385] width 65 height 32
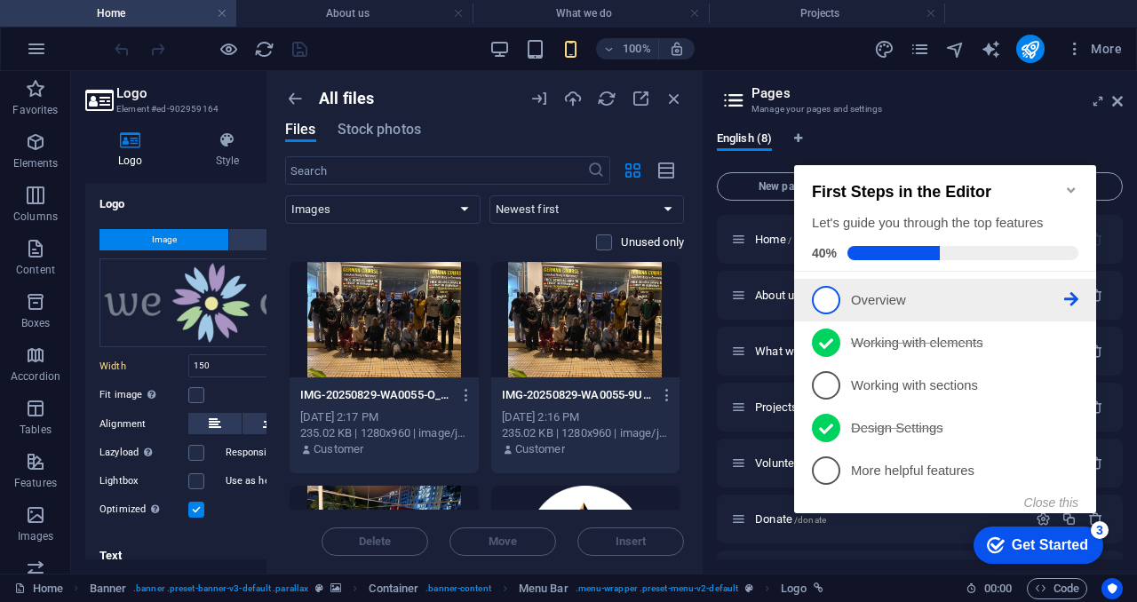
click at [1077, 298] on icon at bounding box center [1071, 299] width 14 height 14
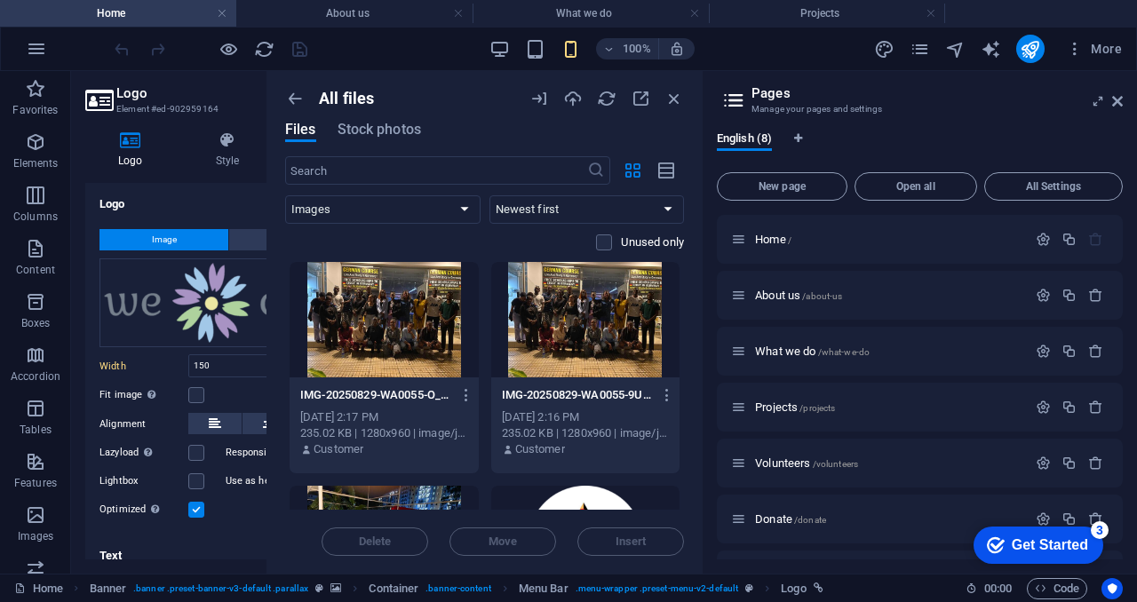
click at [1042, 544] on div "Get Started" at bounding box center [1050, 545] width 76 height 16
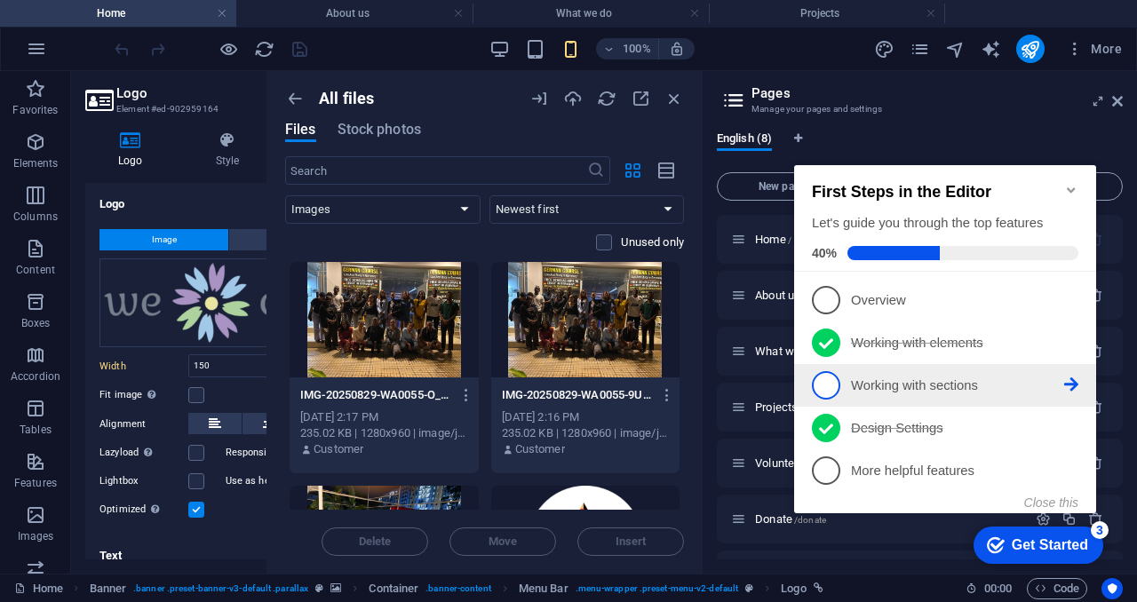
click at [998, 393] on link "3 Working with sections - incomplete" at bounding box center [945, 385] width 266 height 28
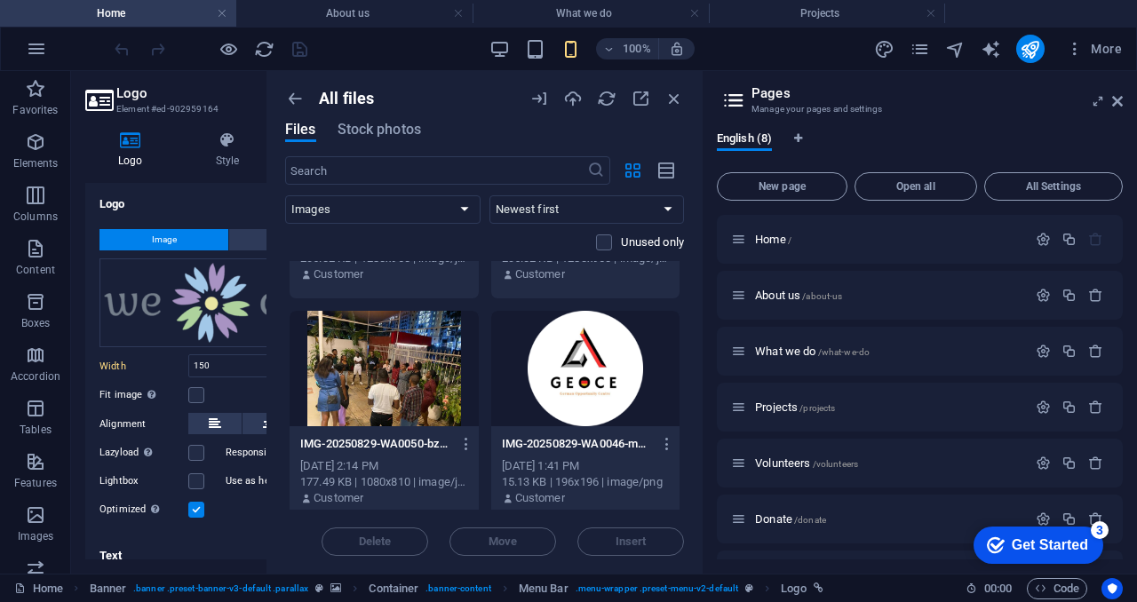
scroll to position [166, 0]
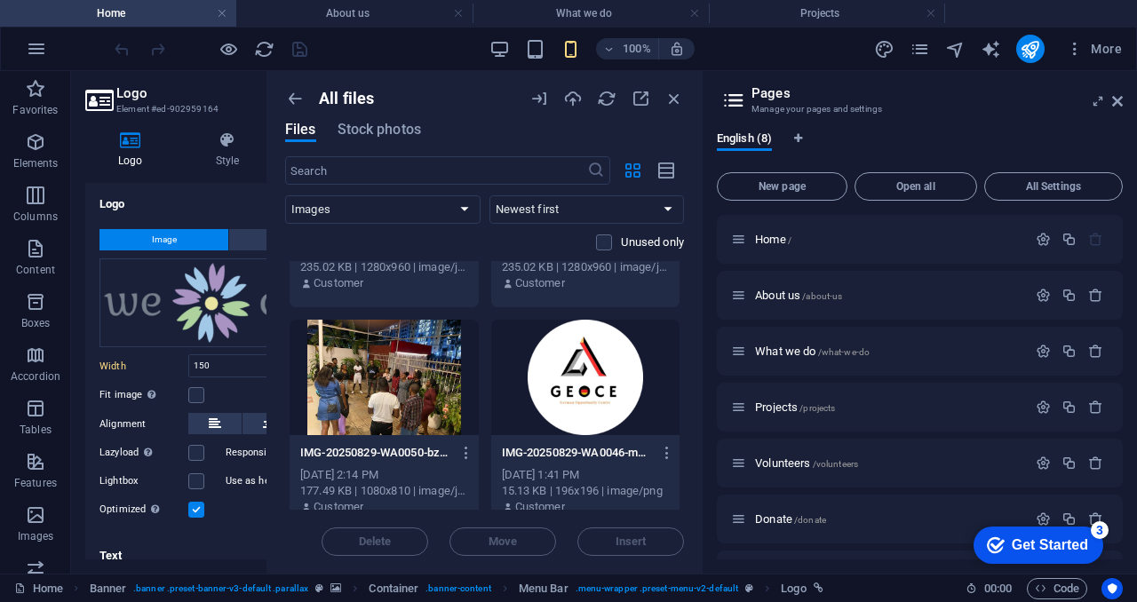
click at [560, 374] on div at bounding box center [585, 377] width 189 height 115
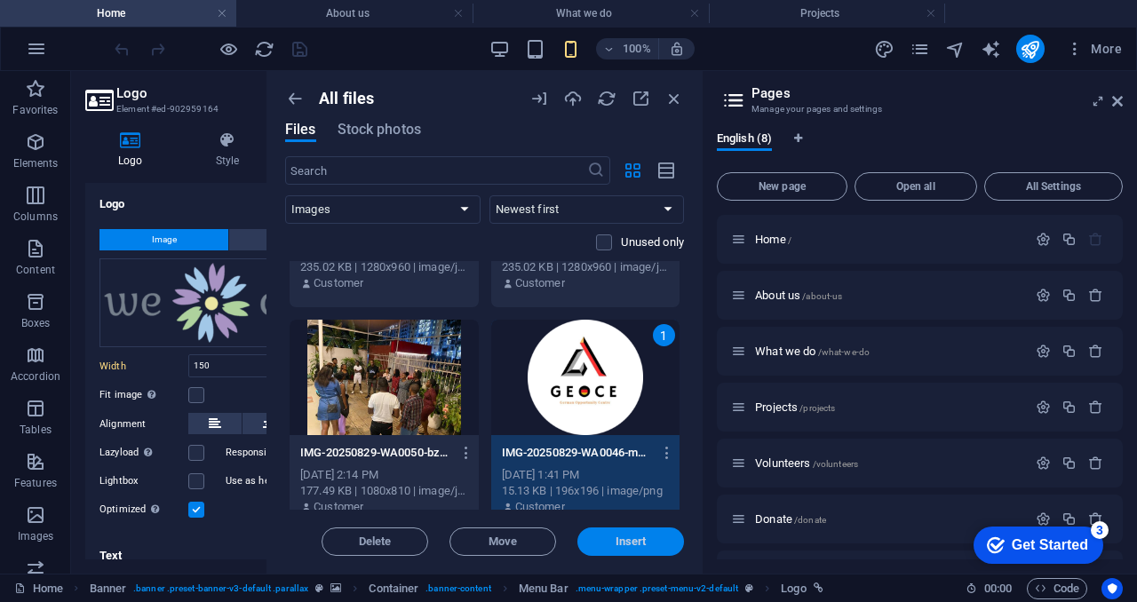
click at [636, 549] on button "Insert" at bounding box center [630, 542] width 107 height 28
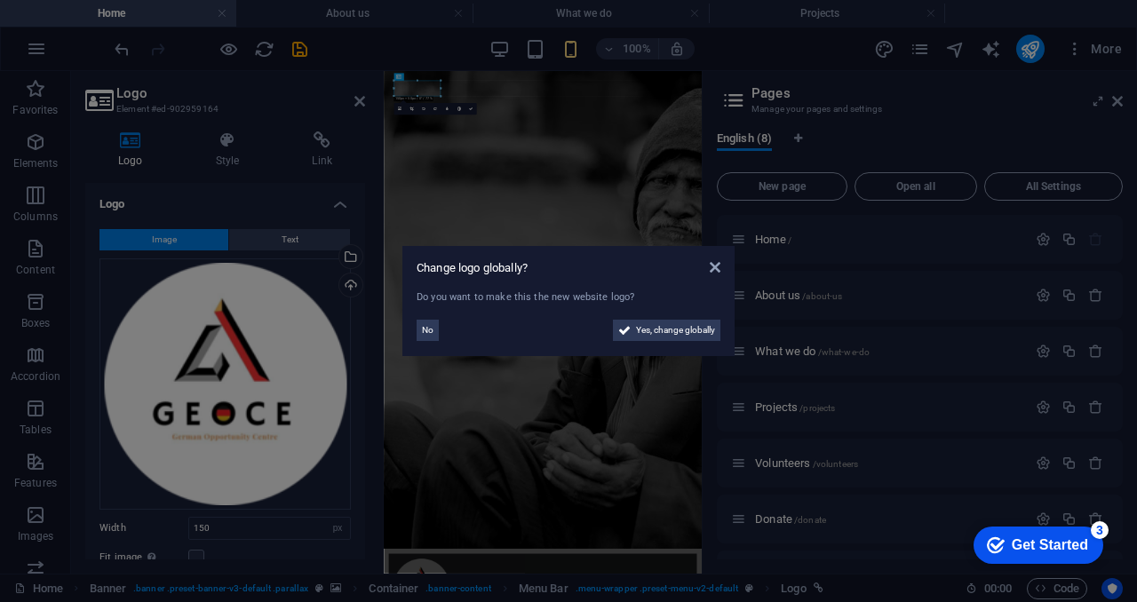
type input "180"
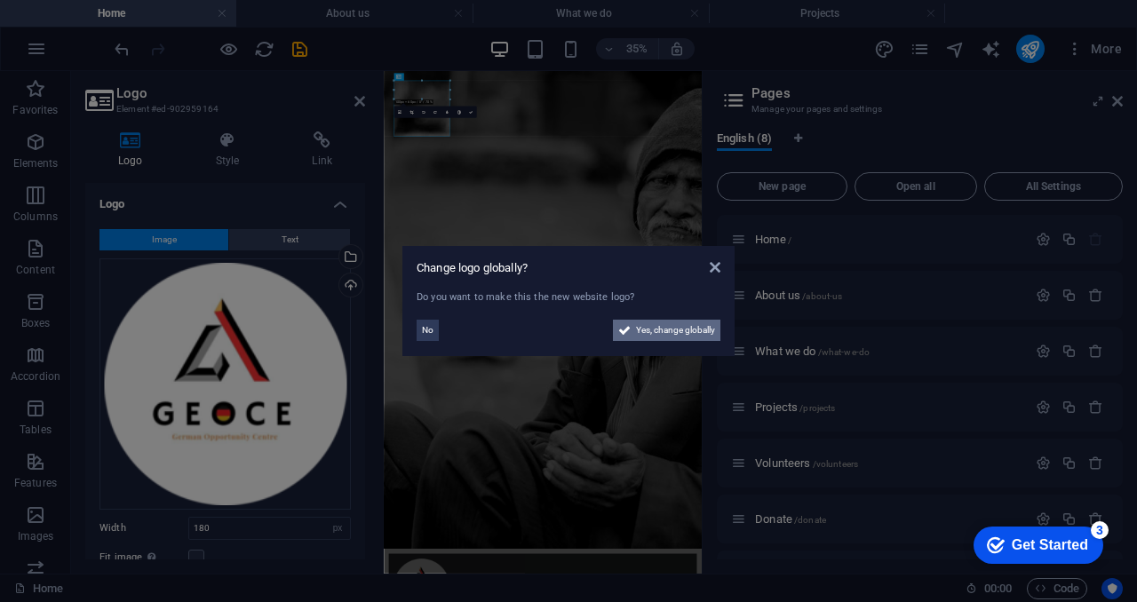
click at [679, 330] on span "Yes, change globally" at bounding box center [675, 330] width 79 height 21
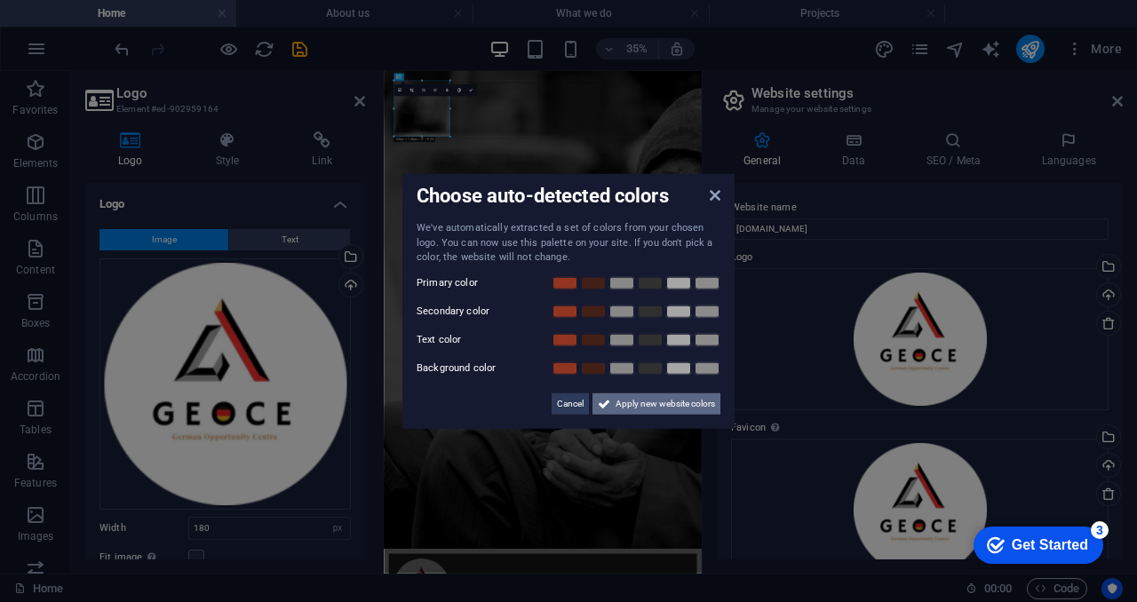
click at [664, 401] on span "Apply new website colors" at bounding box center [665, 403] width 99 height 21
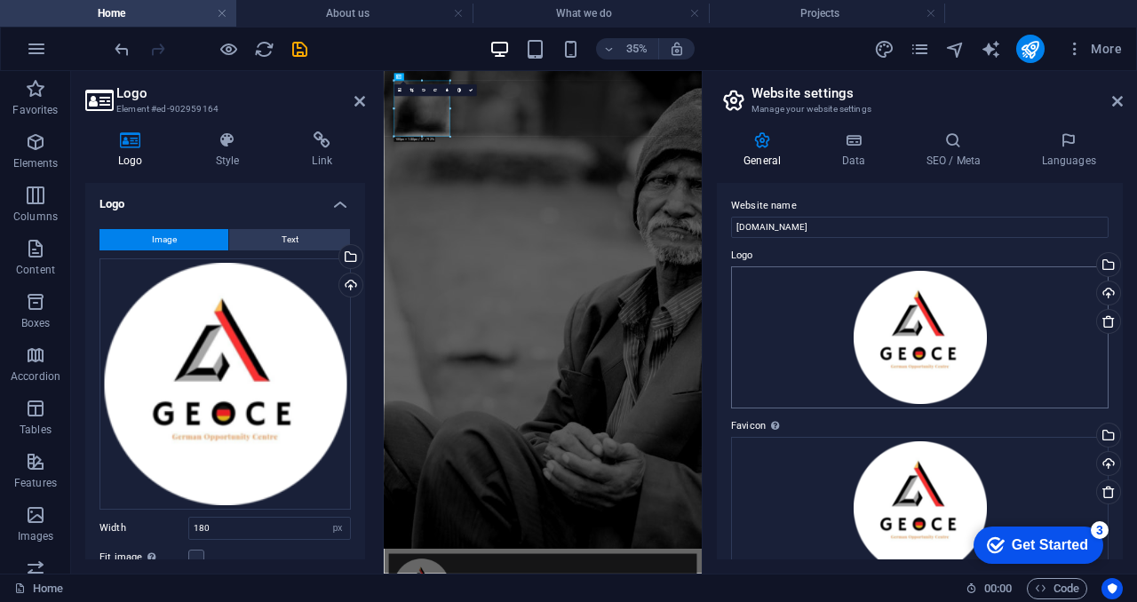
scroll to position [0, 0]
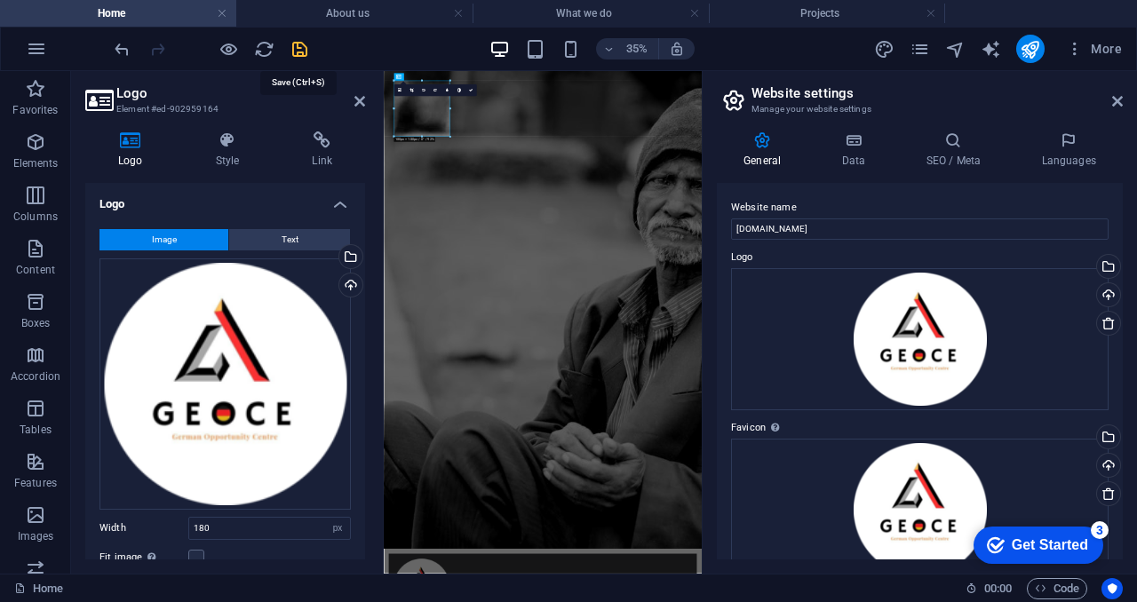
click at [299, 45] on icon "save" at bounding box center [300, 49] width 20 height 20
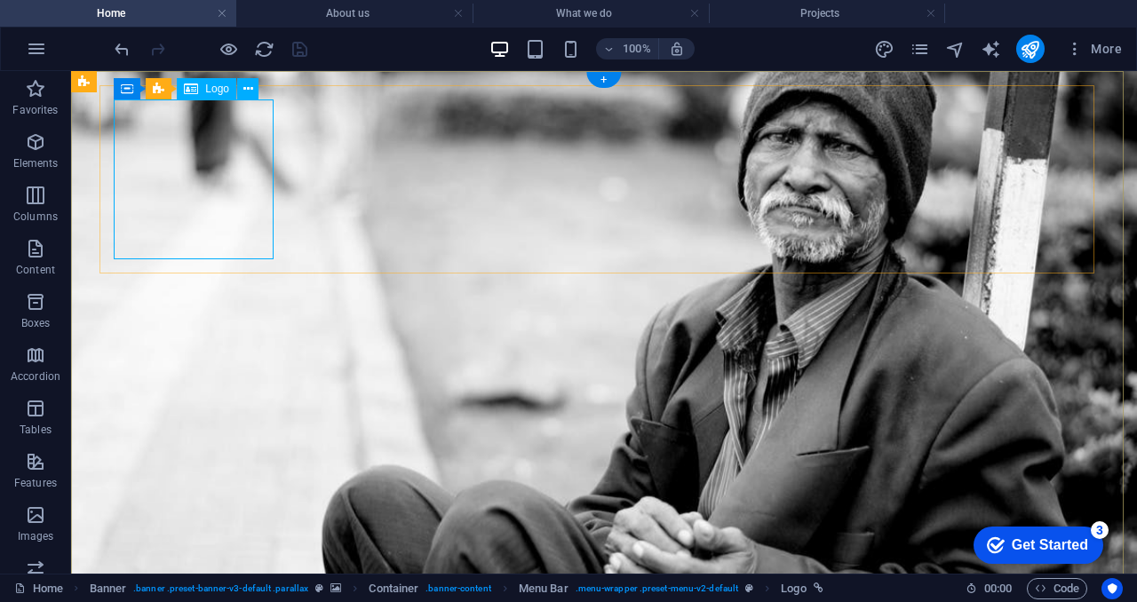
click at [194, 97] on icon at bounding box center [191, 88] width 14 height 21
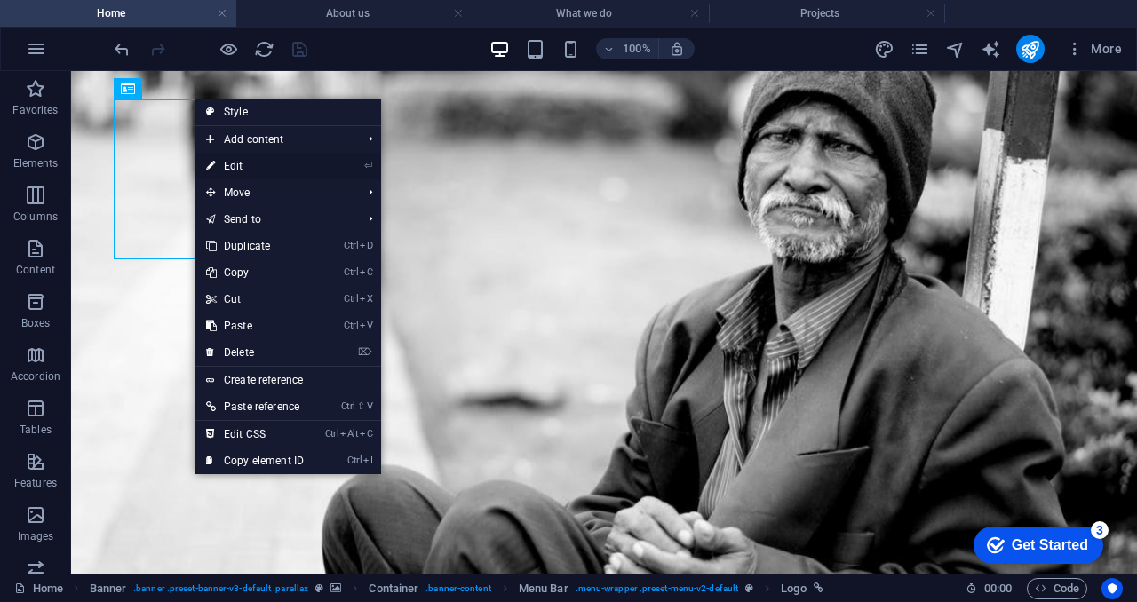
click at [252, 171] on link "⏎ Edit" at bounding box center [254, 166] width 119 height 27
select select "px"
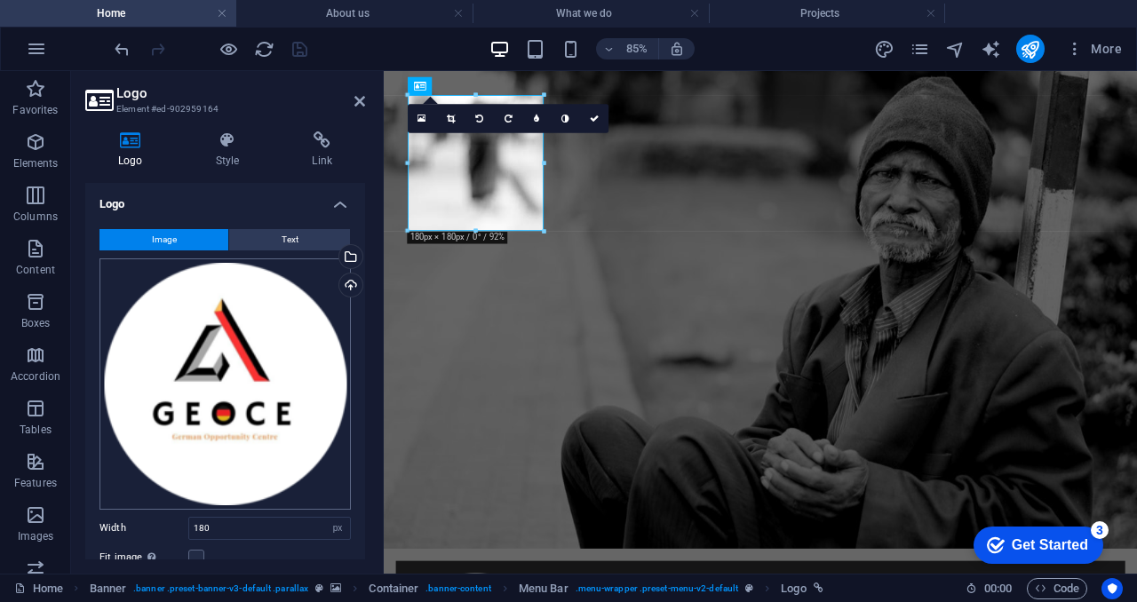
scroll to position [176, 0]
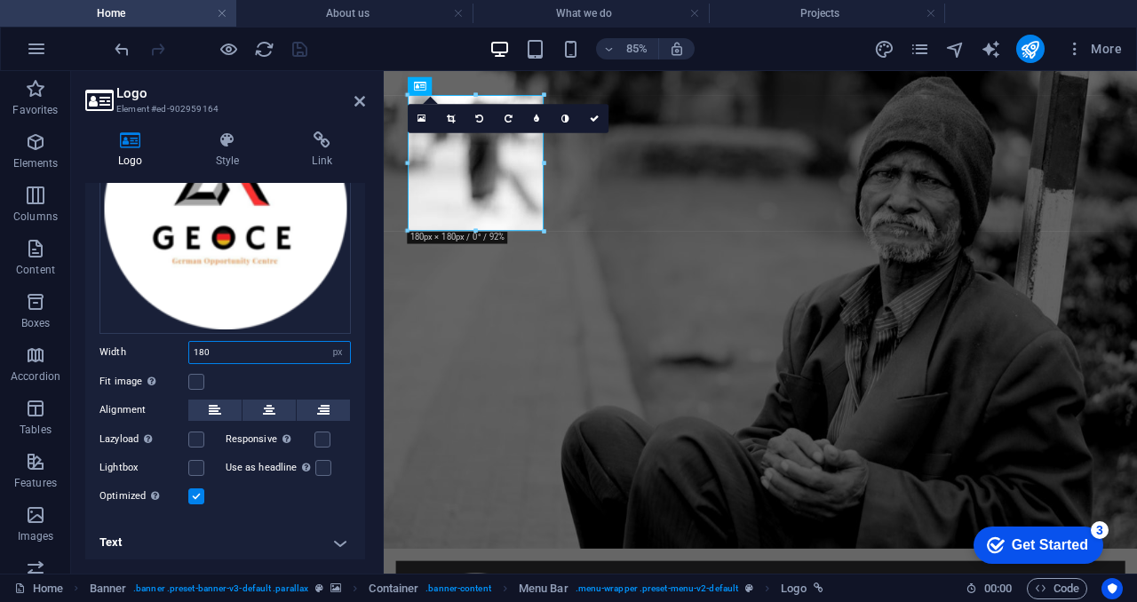
click at [219, 350] on input "180" at bounding box center [269, 352] width 161 height 21
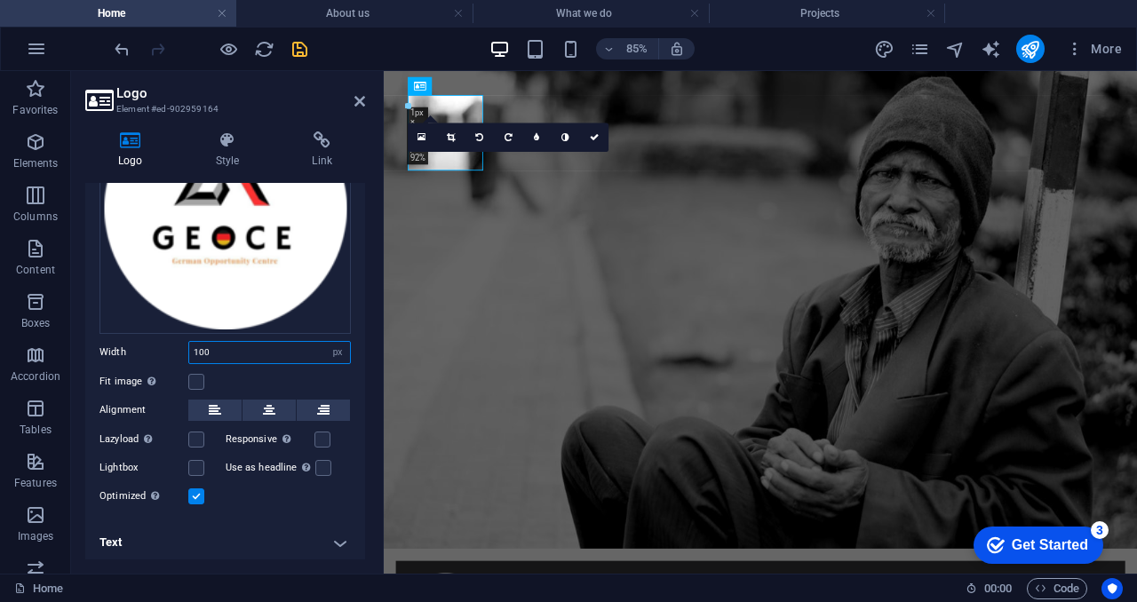
type input "100"
click at [365, 104] on aside "Logo Element #ed-902959164 Logo Style Link Logo Image Text Drag files here, cli…" at bounding box center [227, 322] width 313 height 503
click at [362, 104] on icon at bounding box center [359, 101] width 11 height 14
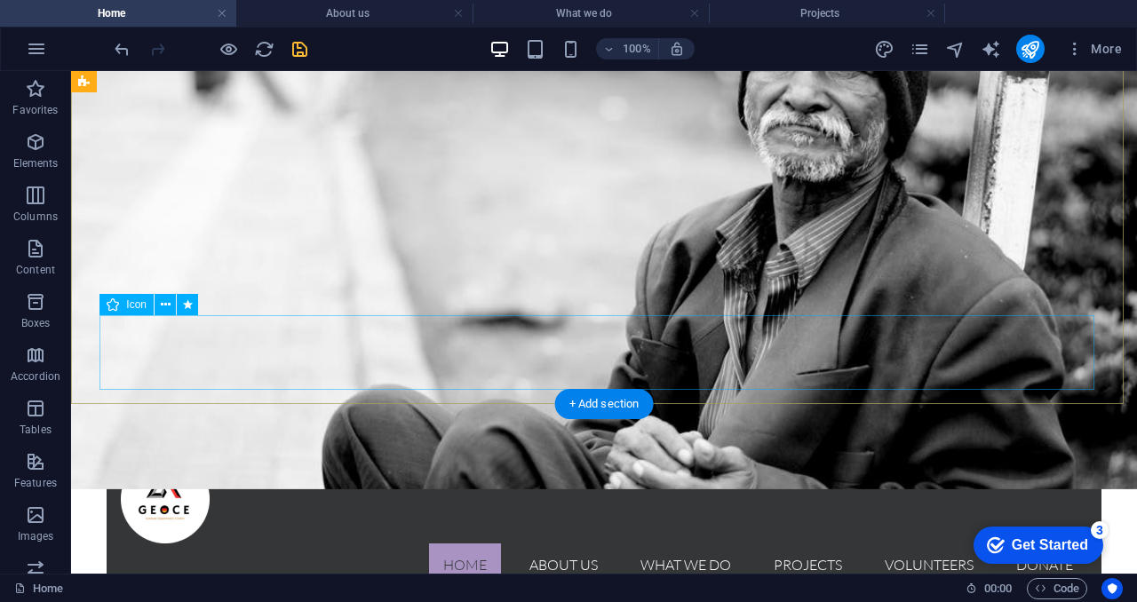
scroll to position [0, 0]
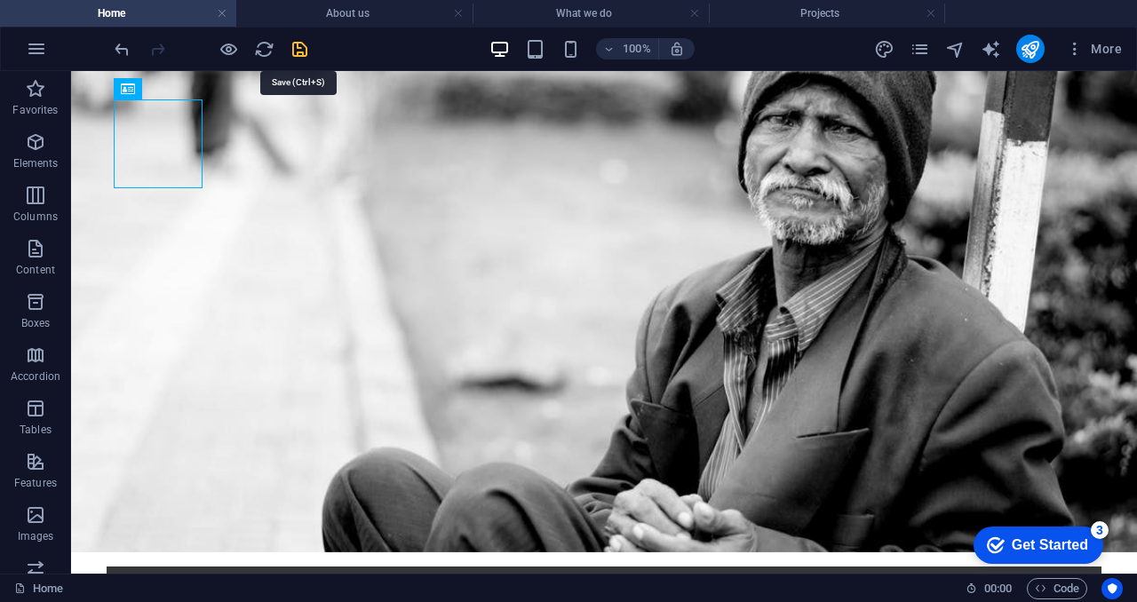
click at [294, 52] on icon "save" at bounding box center [300, 49] width 20 height 20
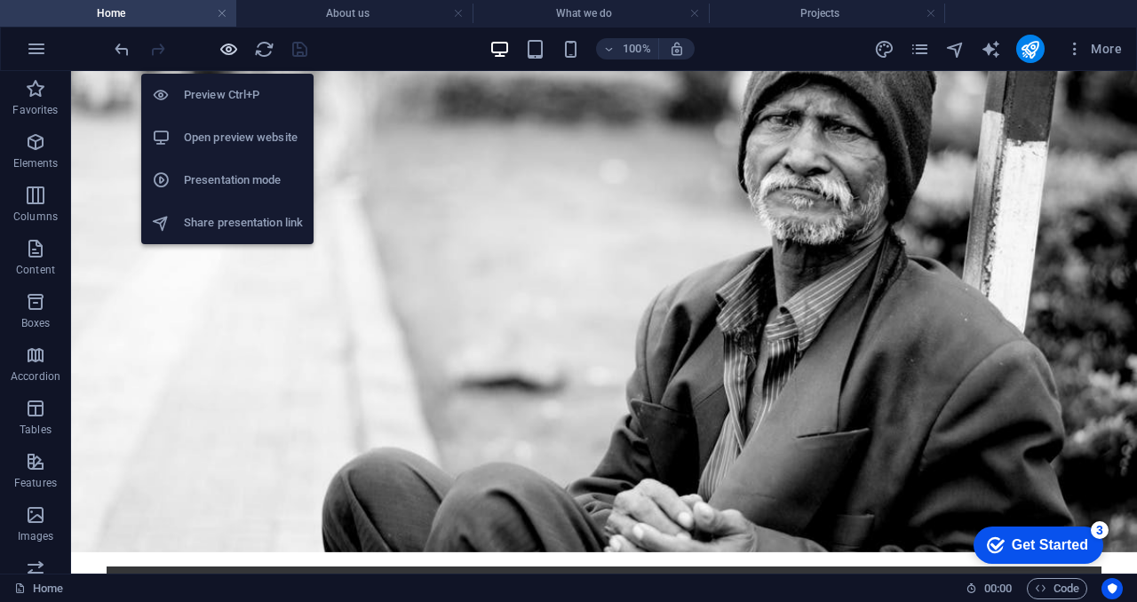
click at [227, 49] on icon "button" at bounding box center [228, 49] width 20 height 20
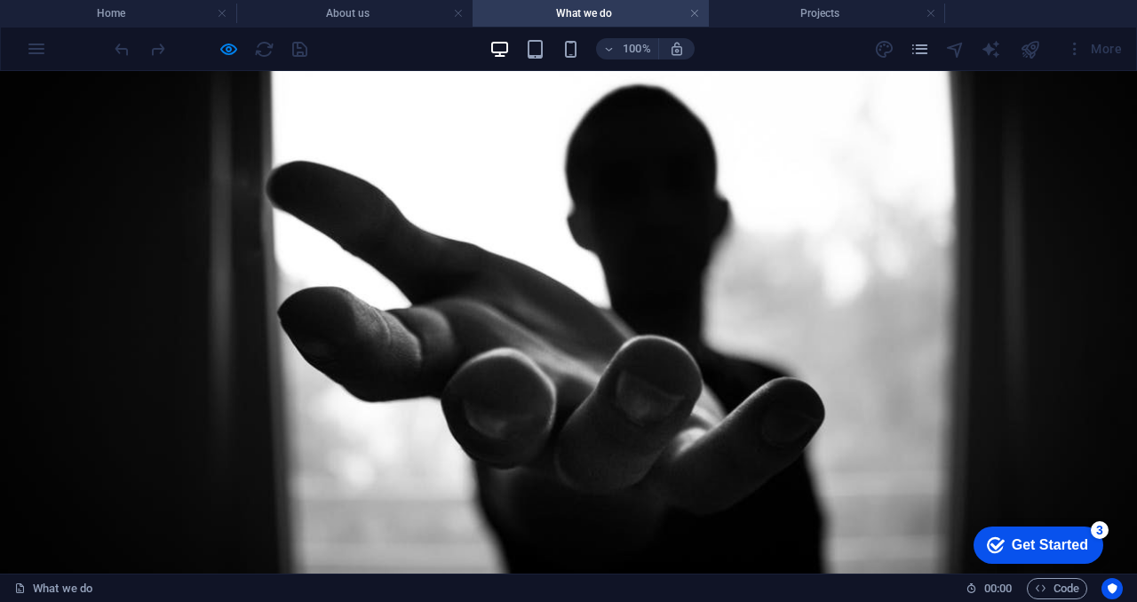
click at [524, 590] on link "About us" at bounding box center [528, 611] width 97 height 43
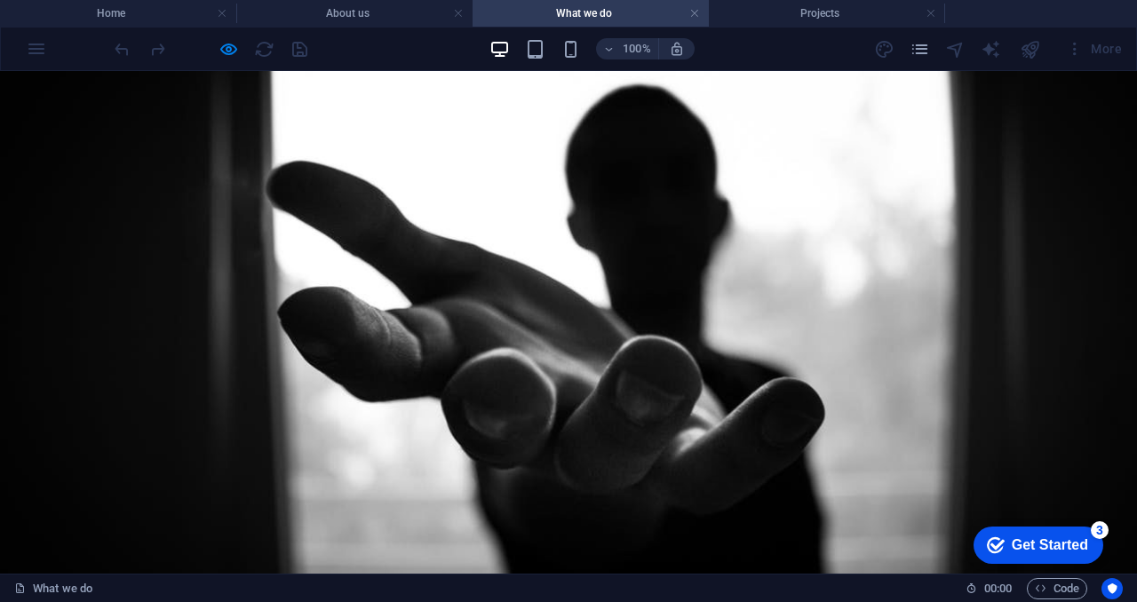
click at [787, 590] on link "Projects" at bounding box center [772, 611] width 97 height 43
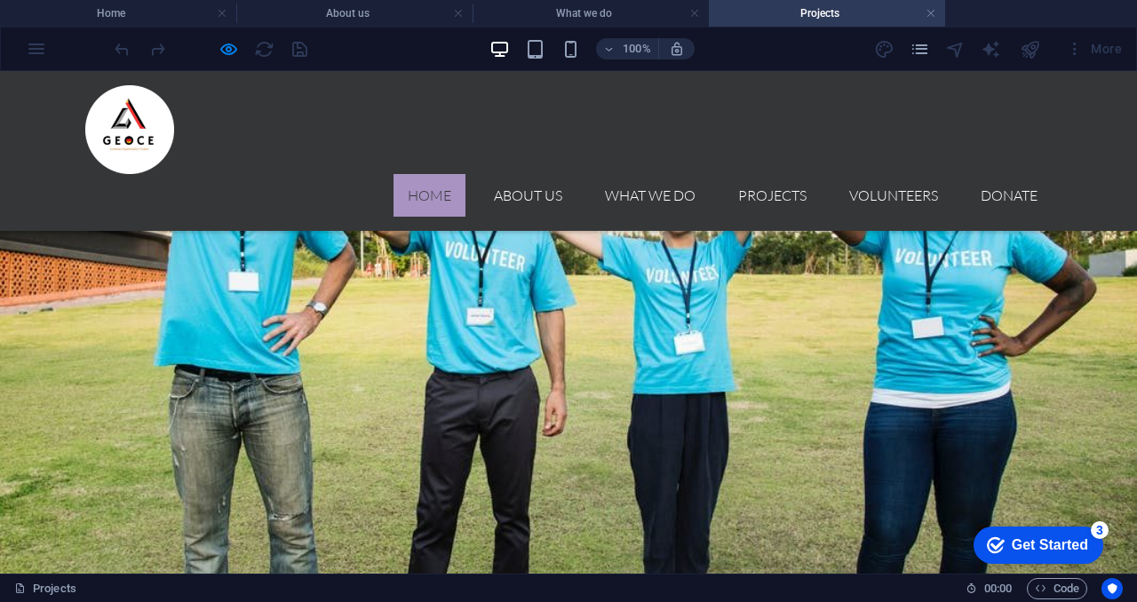
scroll to position [1005, 0]
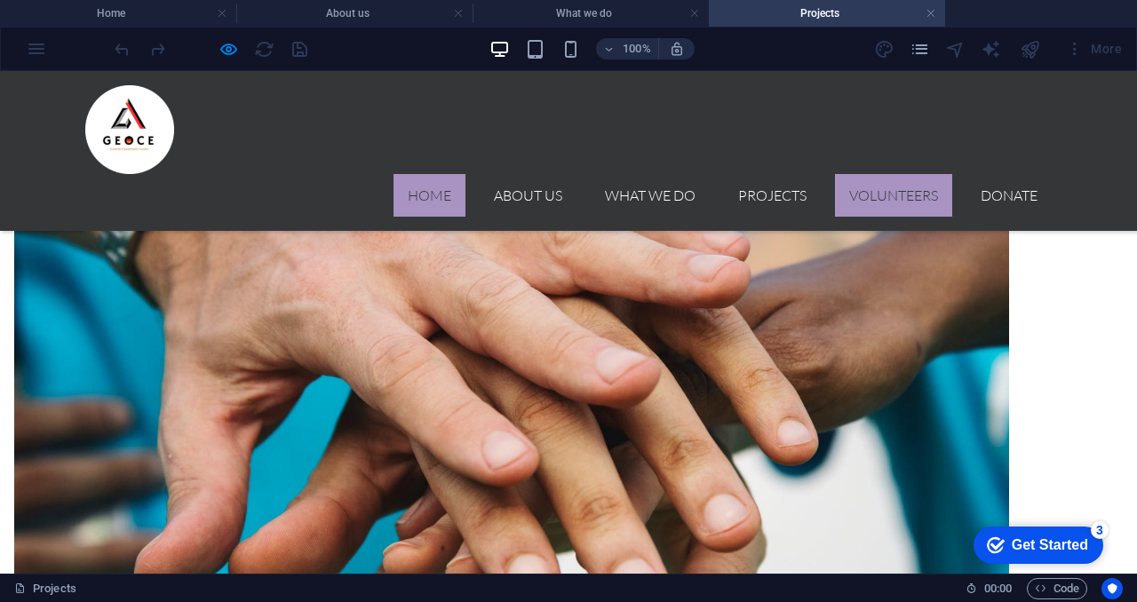
click at [870, 174] on link "Volunteers" at bounding box center [893, 195] width 117 height 43
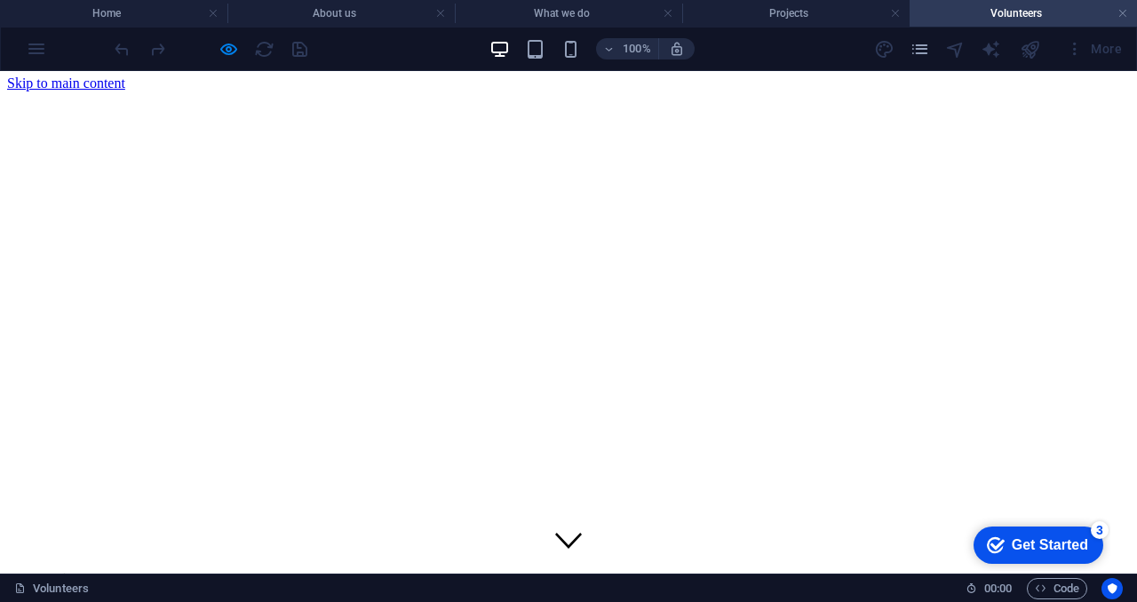
scroll to position [0, 0]
click at [775, 12] on h4 "Projects" at bounding box center [795, 14] width 227 height 20
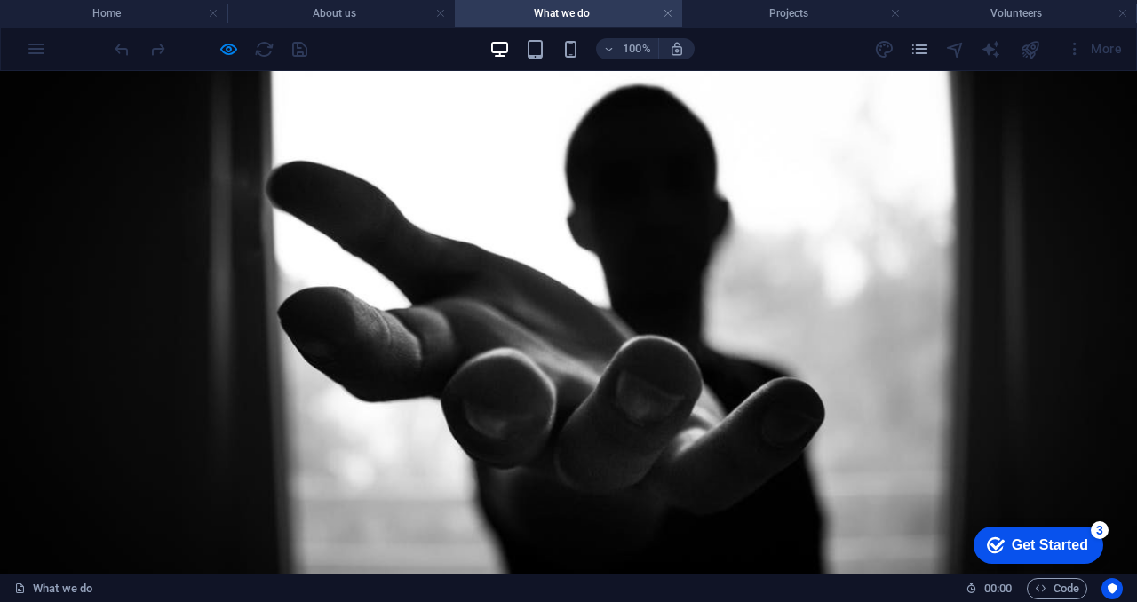
click at [420, 590] on link "Home" at bounding box center [429, 611] width 72 height 43
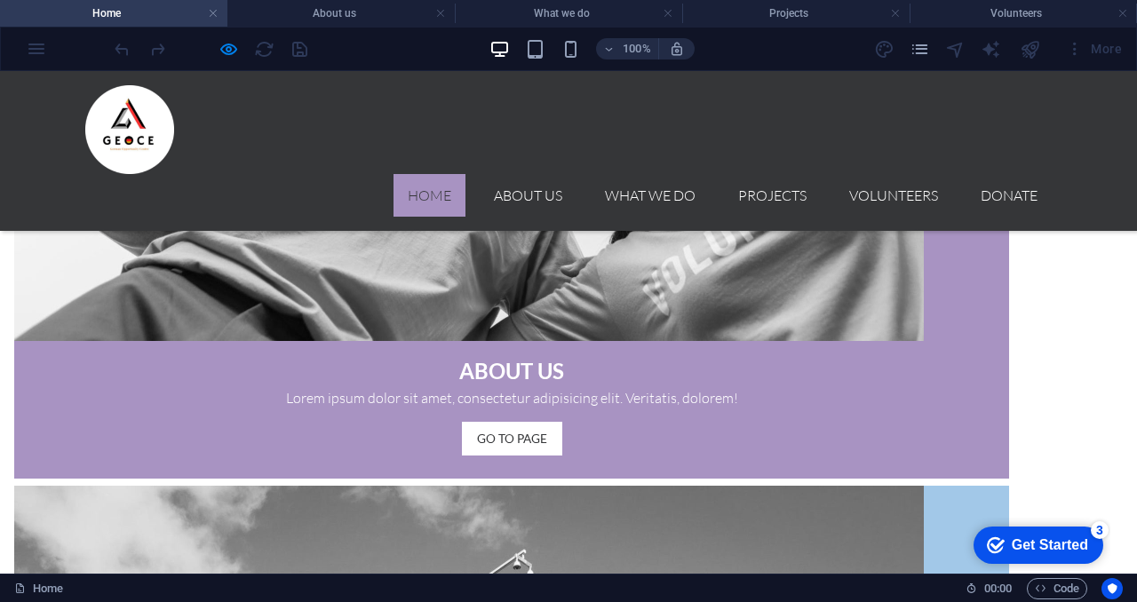
scroll to position [1426, 0]
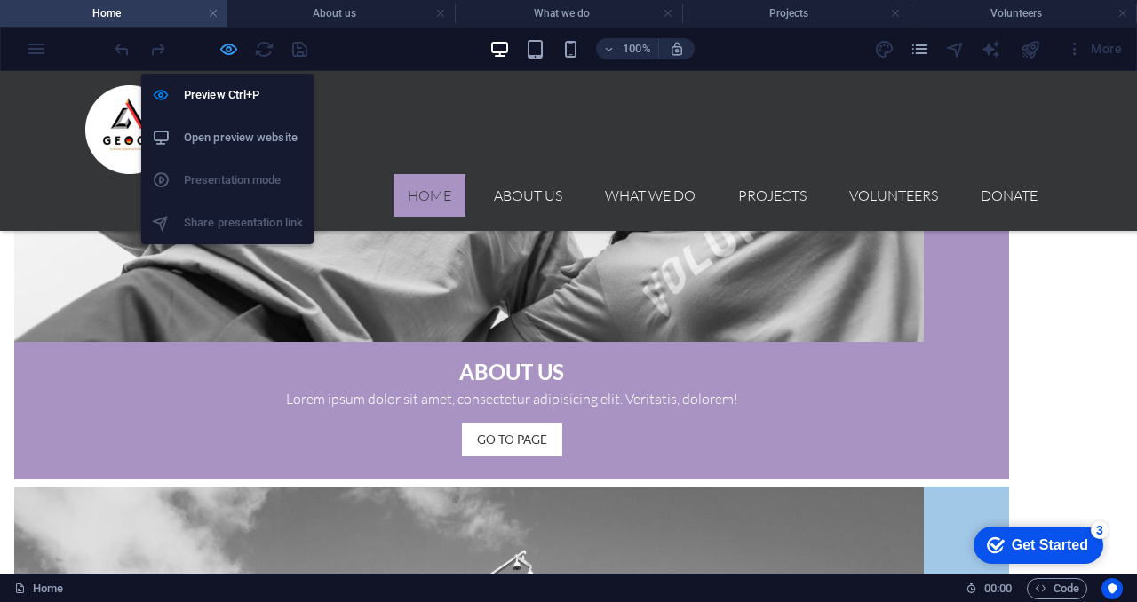
click at [233, 53] on icon "button" at bounding box center [228, 49] width 20 height 20
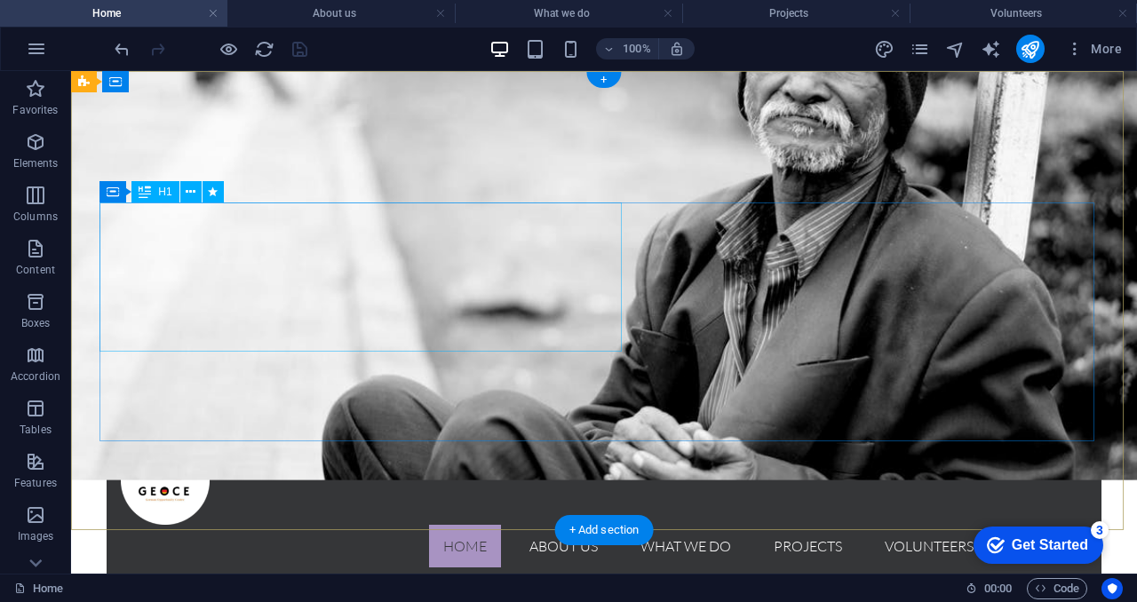
scroll to position [0, 0]
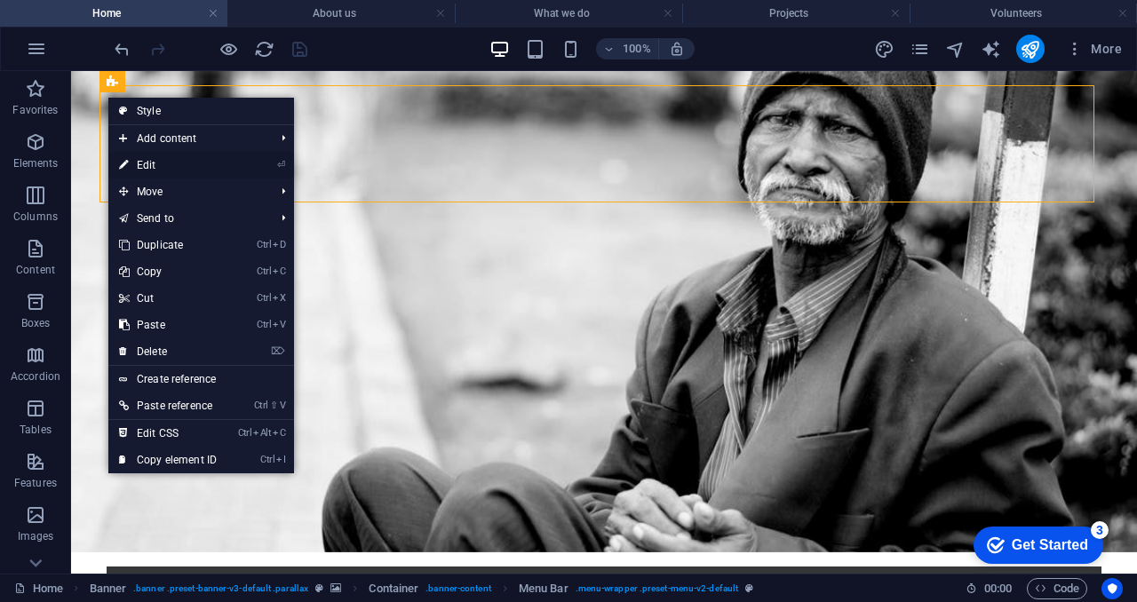
click at [155, 161] on link "⏎ Edit" at bounding box center [167, 165] width 119 height 27
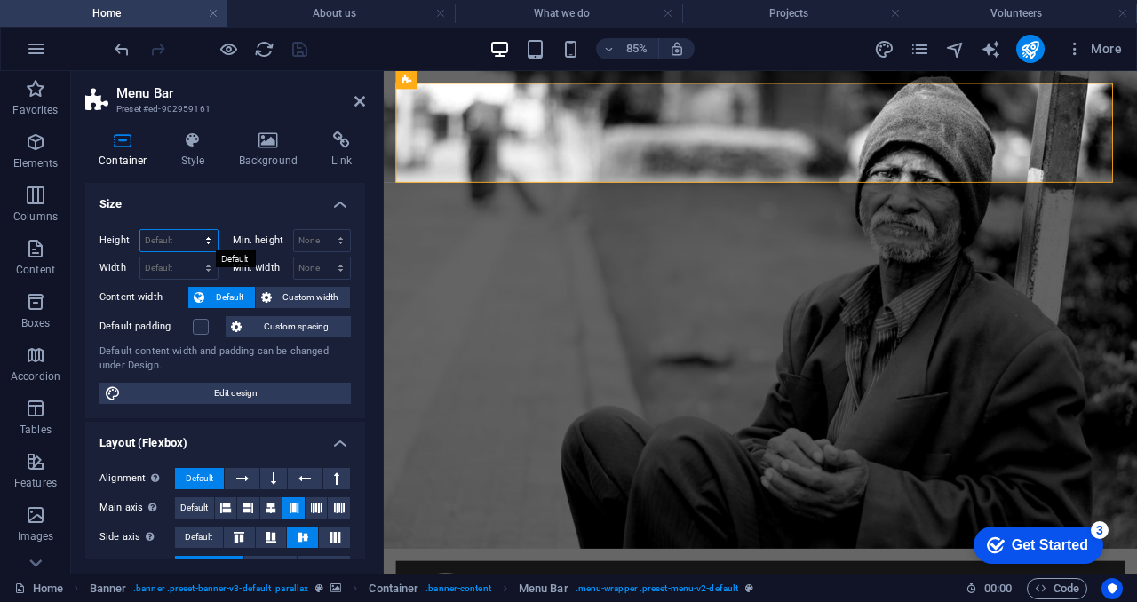
click at [208, 239] on select "Default px rem % vh vw" at bounding box center [178, 240] width 77 height 21
click at [203, 326] on label at bounding box center [201, 327] width 16 height 16
click at [0, 0] on input "Default padding" at bounding box center [0, 0] width 0 height 0
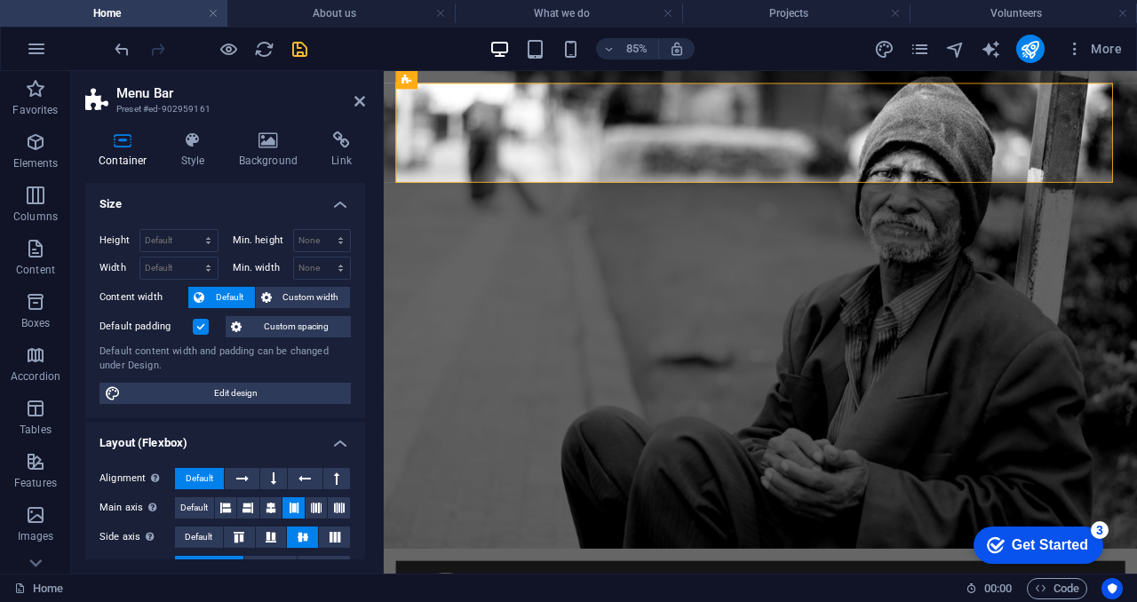
click at [203, 326] on label at bounding box center [201, 327] width 16 height 16
click at [0, 0] on input "Default padding" at bounding box center [0, 0] width 0 height 0
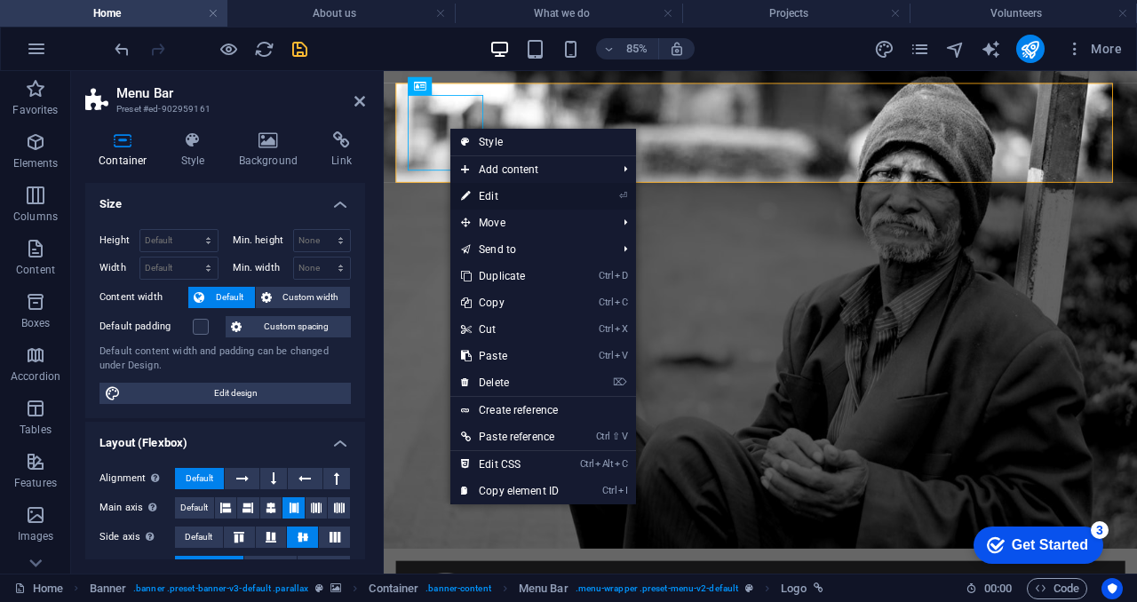
click at [499, 191] on link "⏎ Edit" at bounding box center [509, 196] width 119 height 27
select select "px"
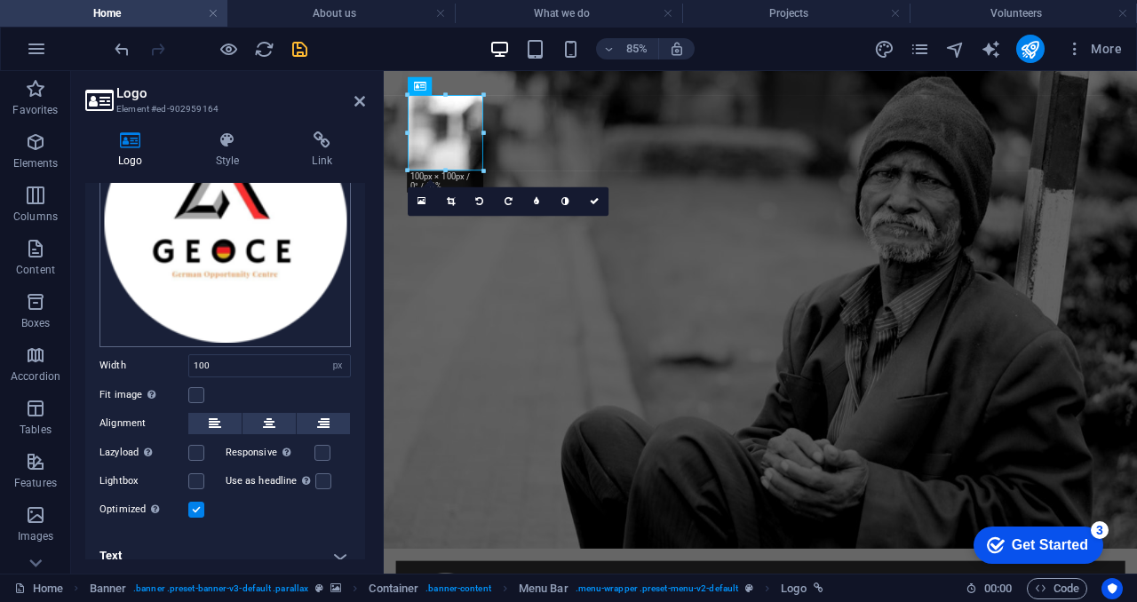
scroll to position [174, 0]
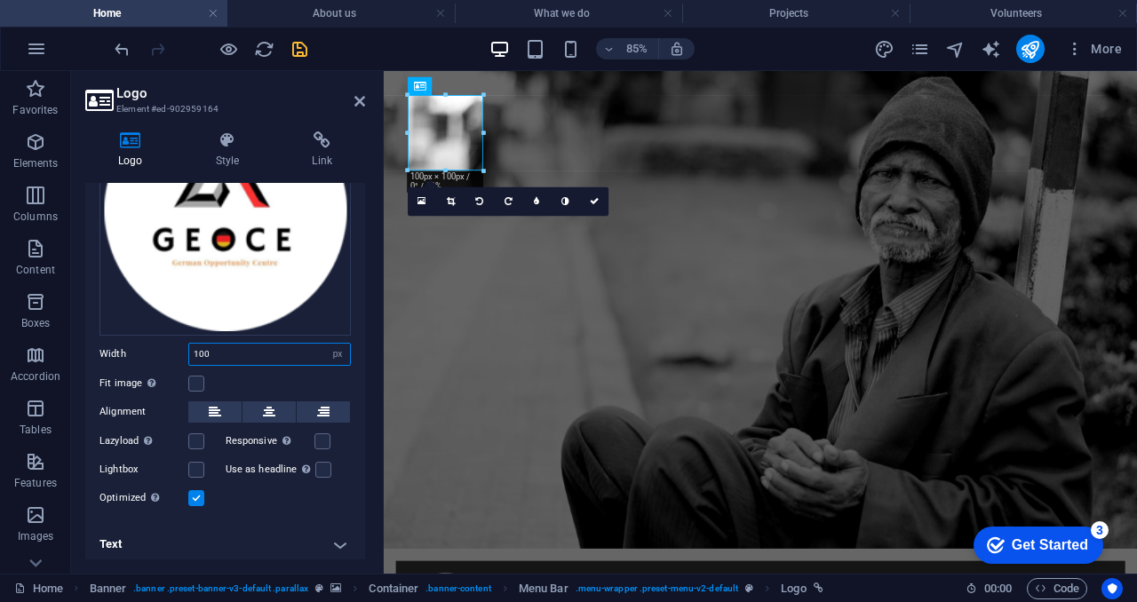
click at [218, 346] on input "100" at bounding box center [269, 354] width 161 height 21
type input "1"
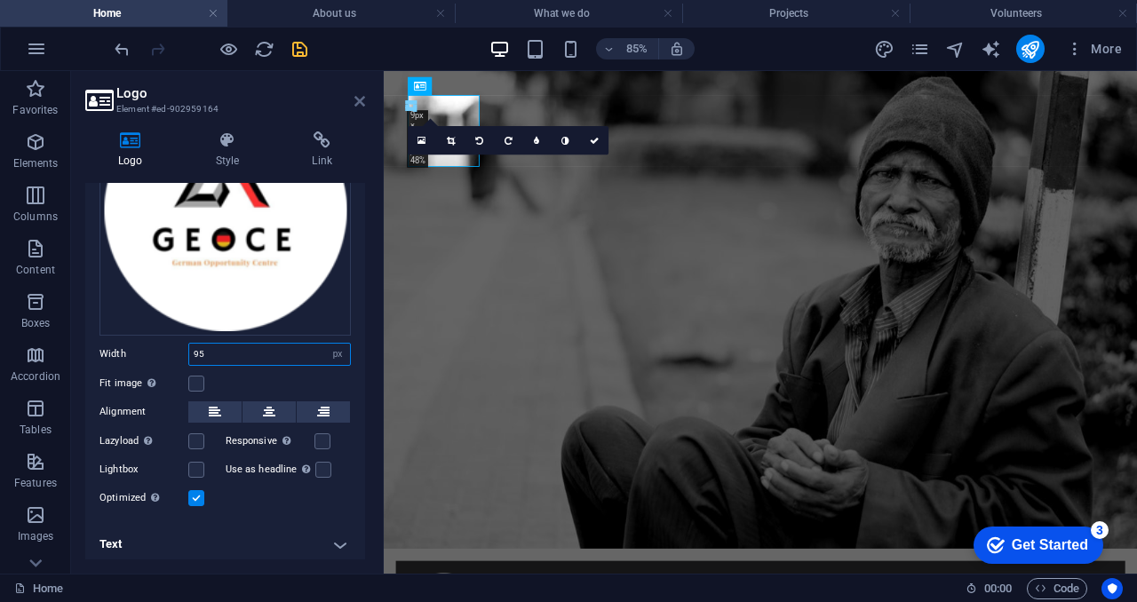
type input "95"
click at [362, 104] on icon at bounding box center [359, 101] width 11 height 14
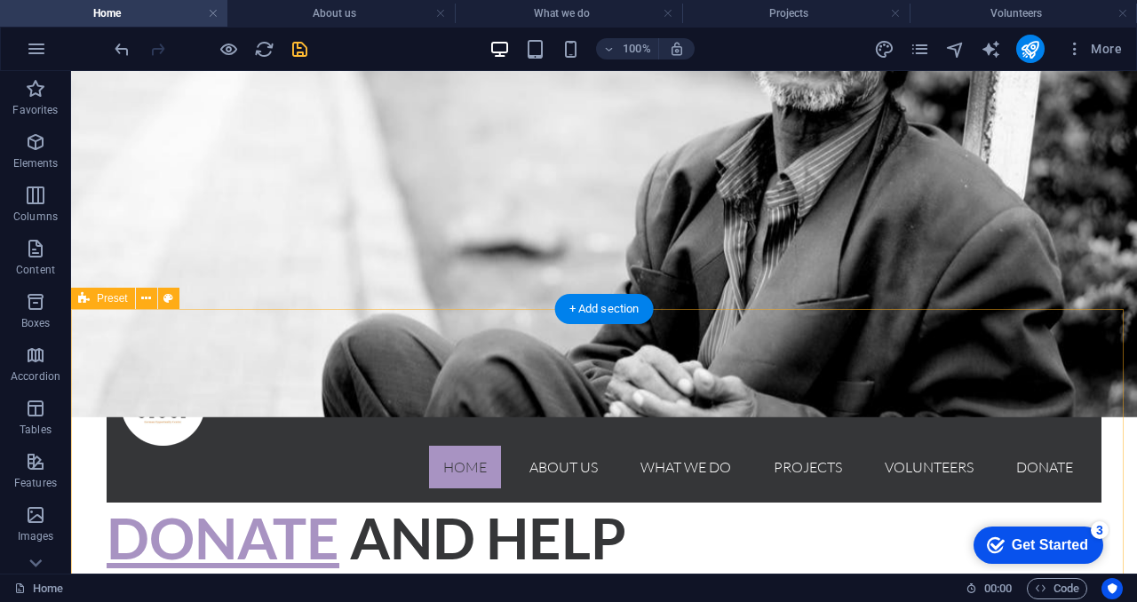
scroll to position [0, 0]
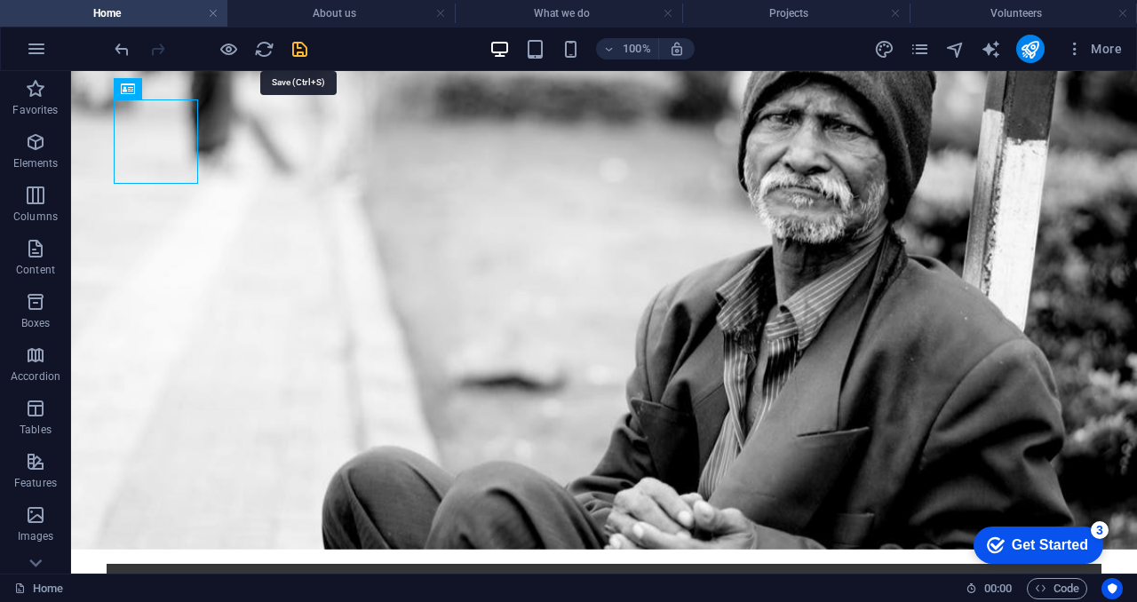
click at [293, 50] on icon "save" at bounding box center [300, 49] width 20 height 20
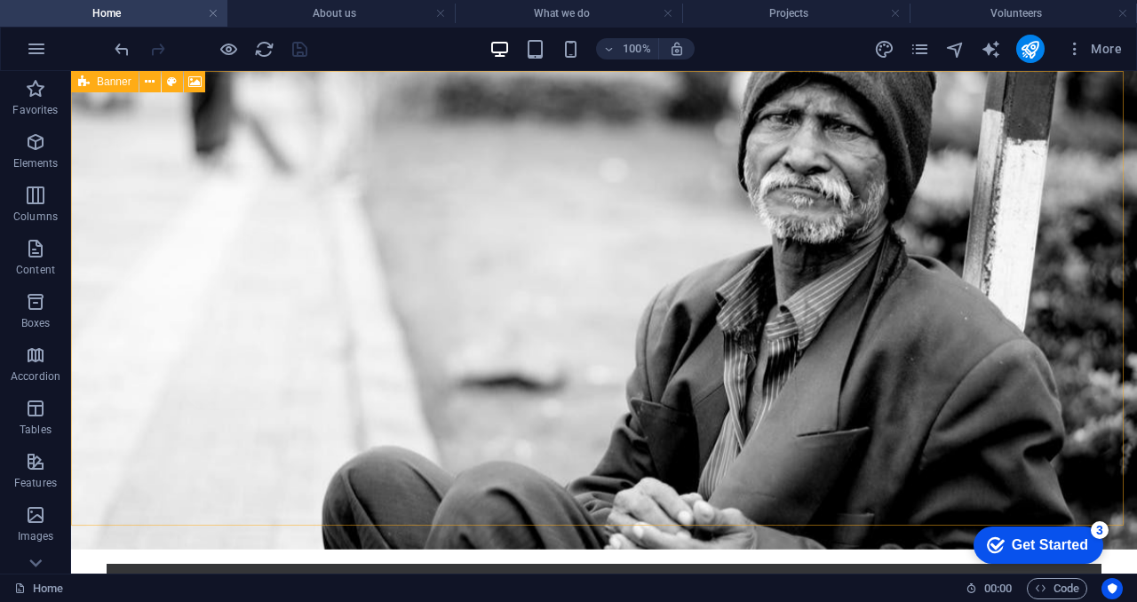
click at [83, 84] on icon at bounding box center [84, 81] width 12 height 21
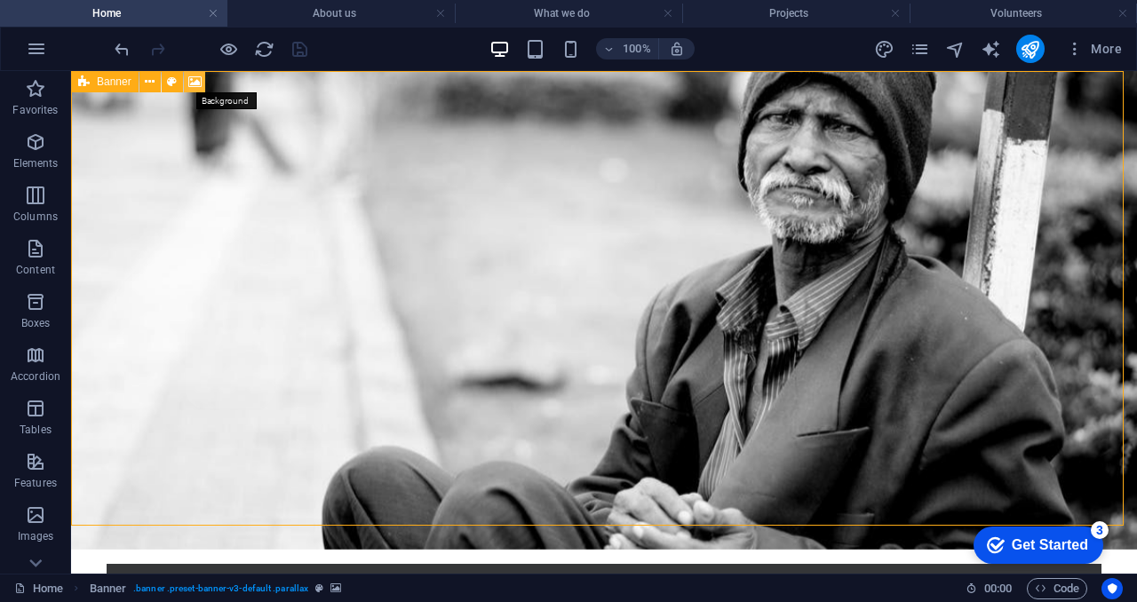
click at [192, 78] on icon at bounding box center [194, 82] width 13 height 19
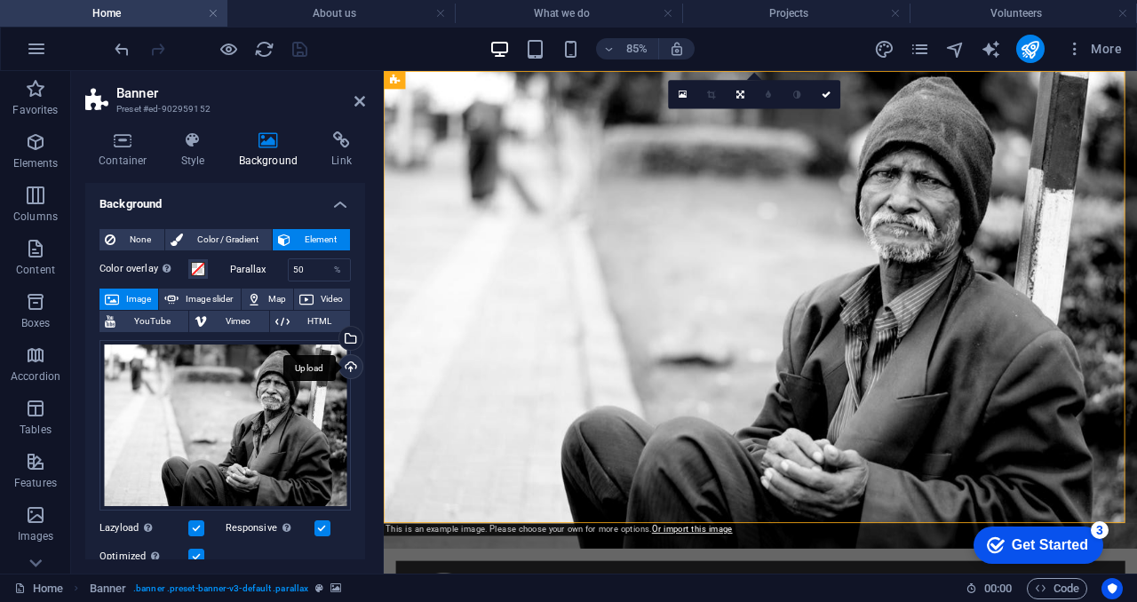
click at [345, 362] on div "Upload" at bounding box center [349, 368] width 27 height 27
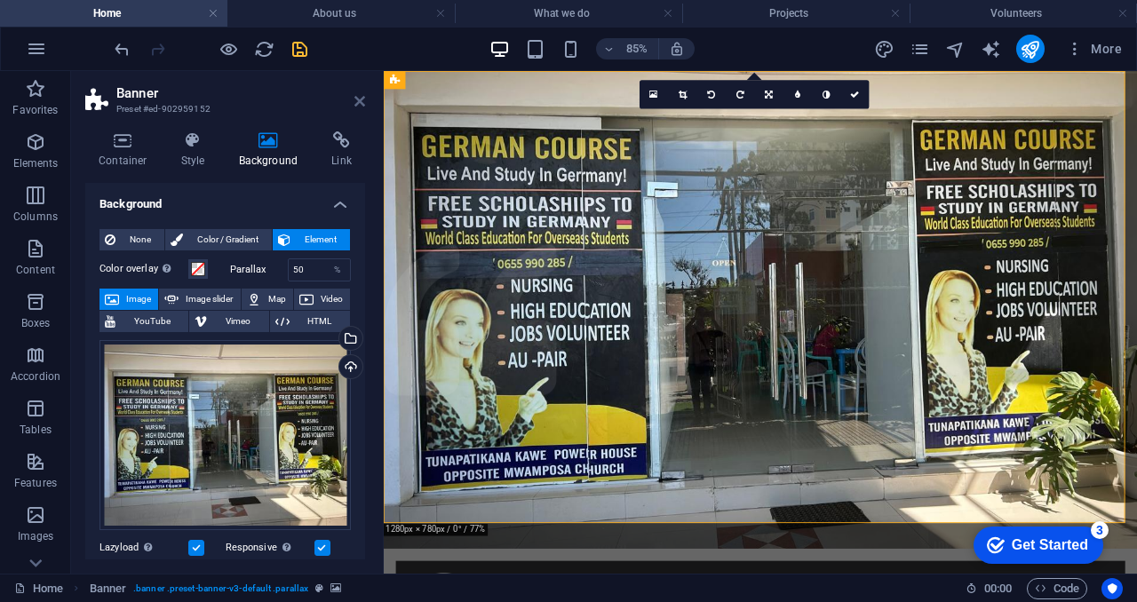
click at [364, 102] on icon at bounding box center [359, 101] width 11 height 14
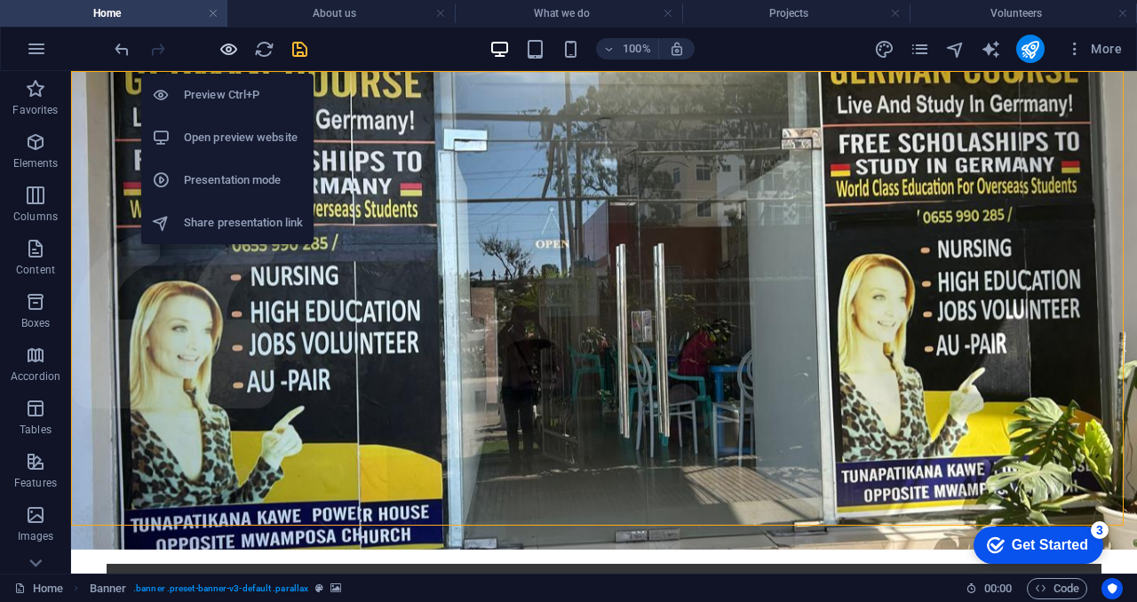
click at [227, 57] on icon "button" at bounding box center [228, 49] width 20 height 20
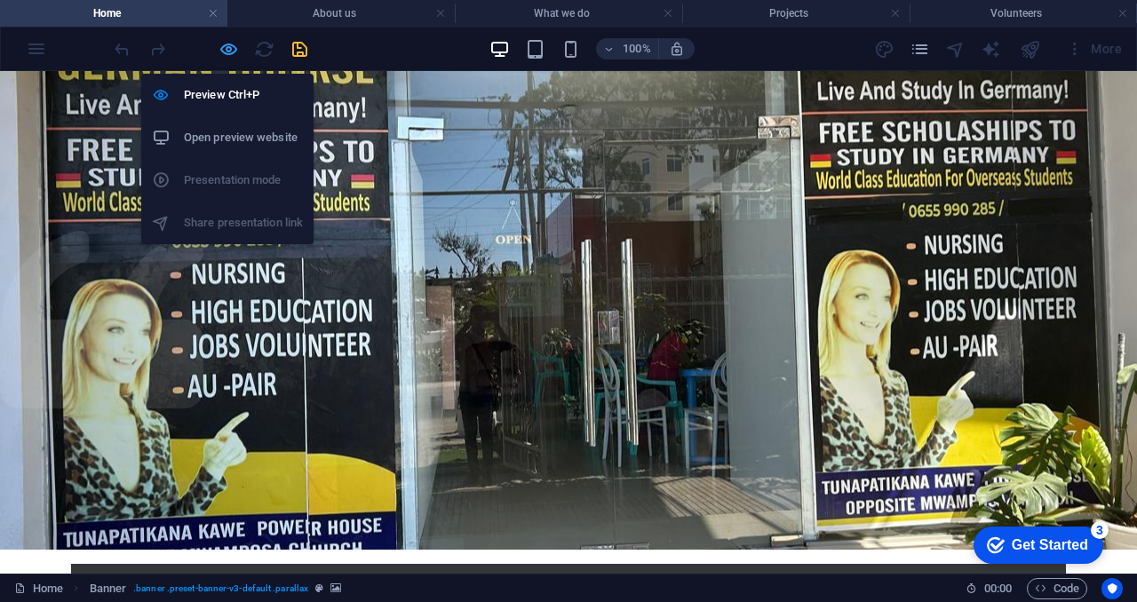
click at [227, 43] on icon "button" at bounding box center [228, 49] width 20 height 20
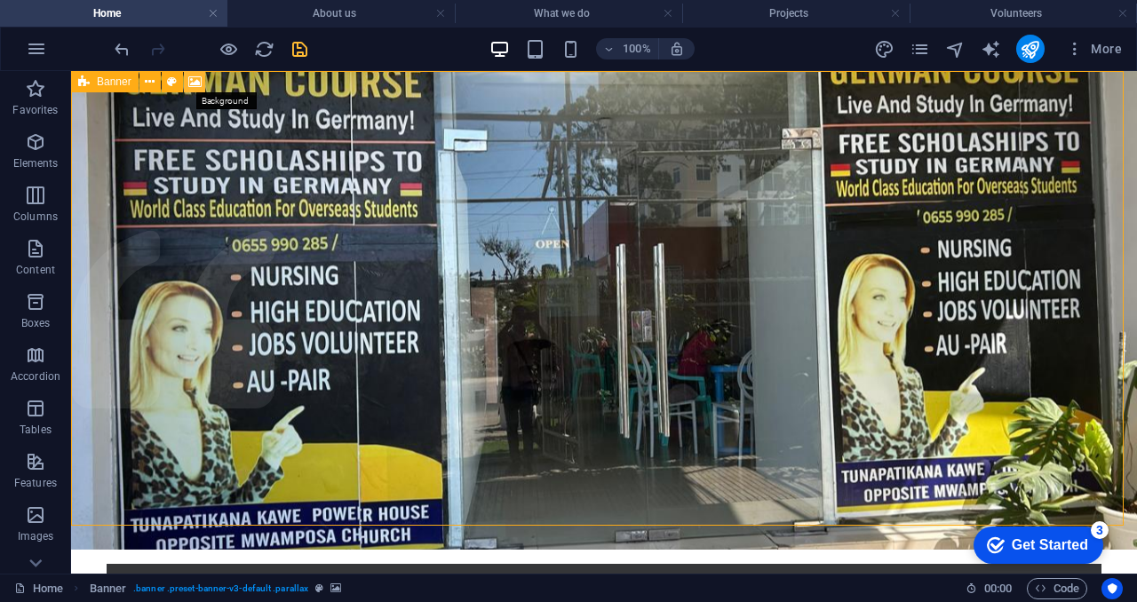
click at [191, 83] on icon at bounding box center [194, 82] width 13 height 19
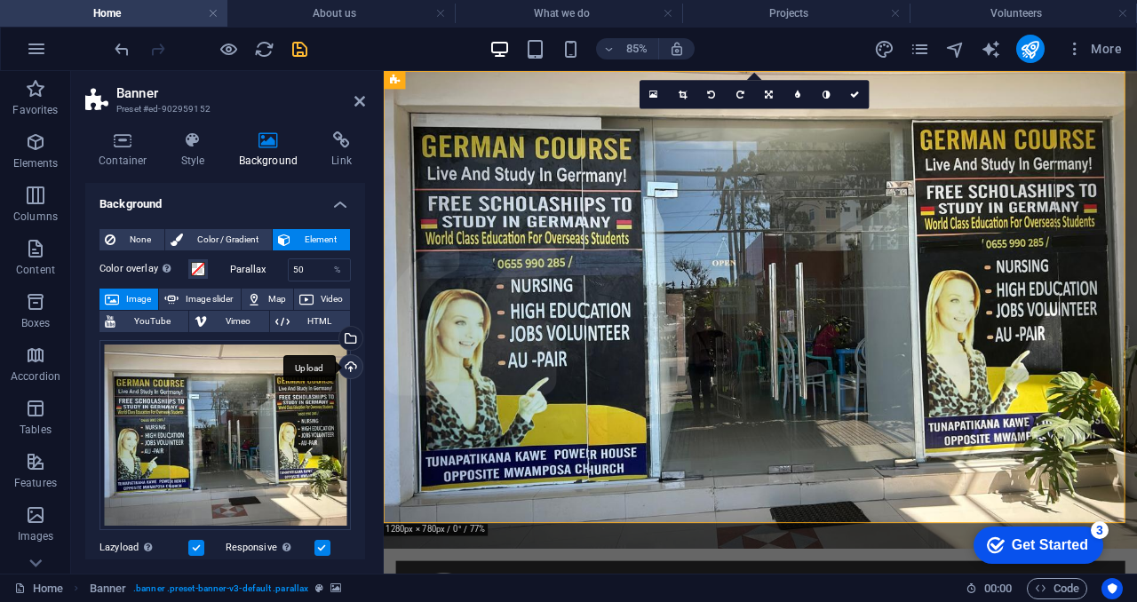
click at [350, 363] on div "Upload" at bounding box center [349, 368] width 27 height 27
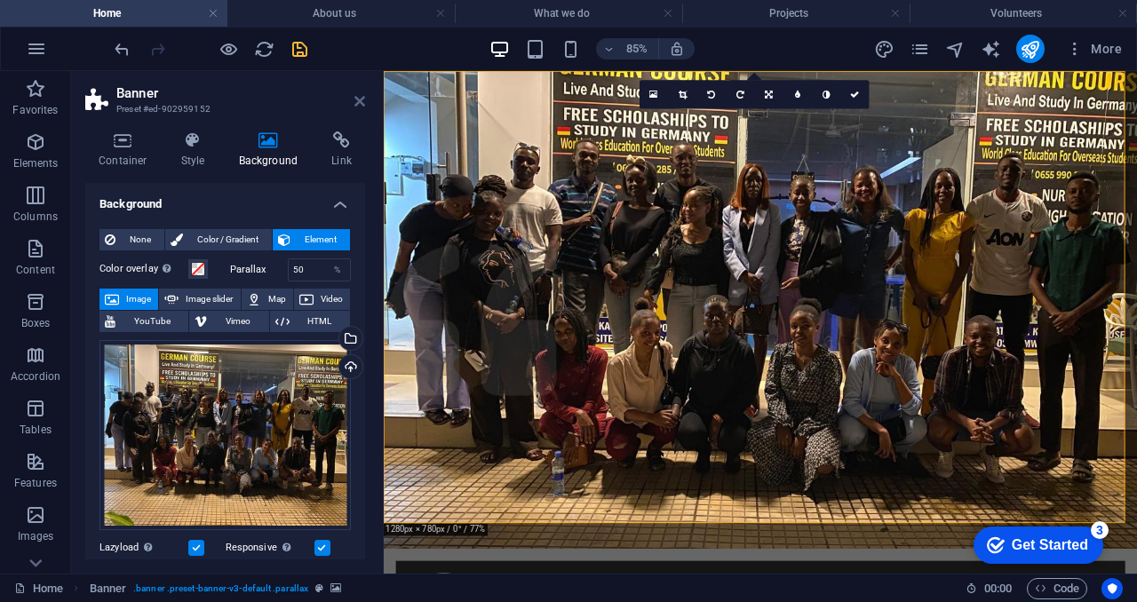
click at [356, 97] on icon at bounding box center [359, 101] width 11 height 14
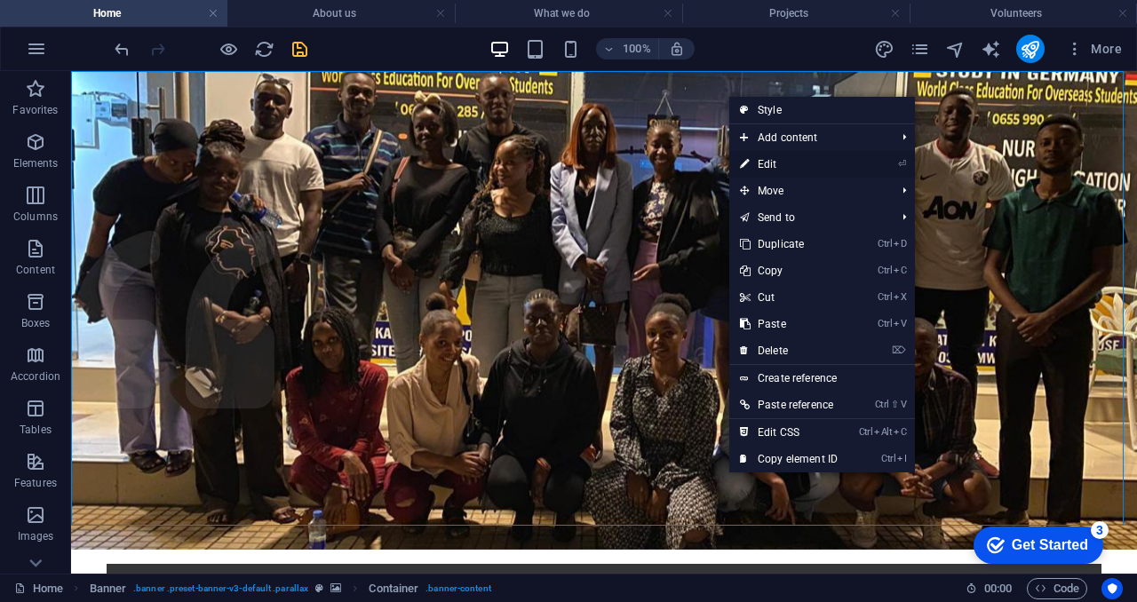
click at [777, 158] on link "⏎ Edit" at bounding box center [788, 164] width 119 height 27
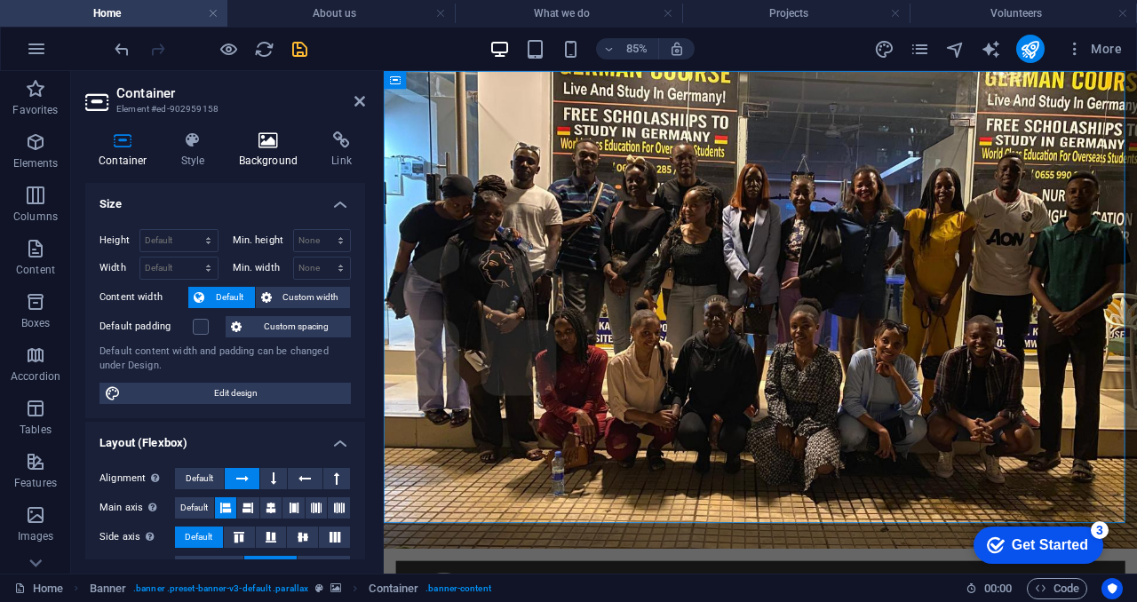
click at [268, 146] on icon at bounding box center [269, 140] width 86 height 18
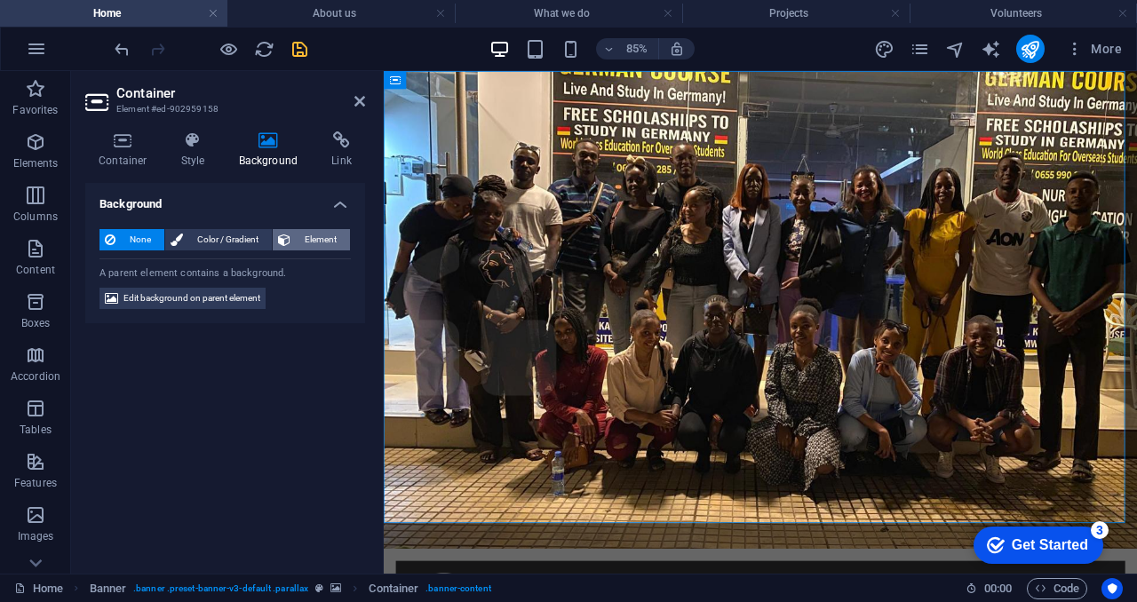
click at [298, 244] on span "Element" at bounding box center [320, 239] width 49 height 21
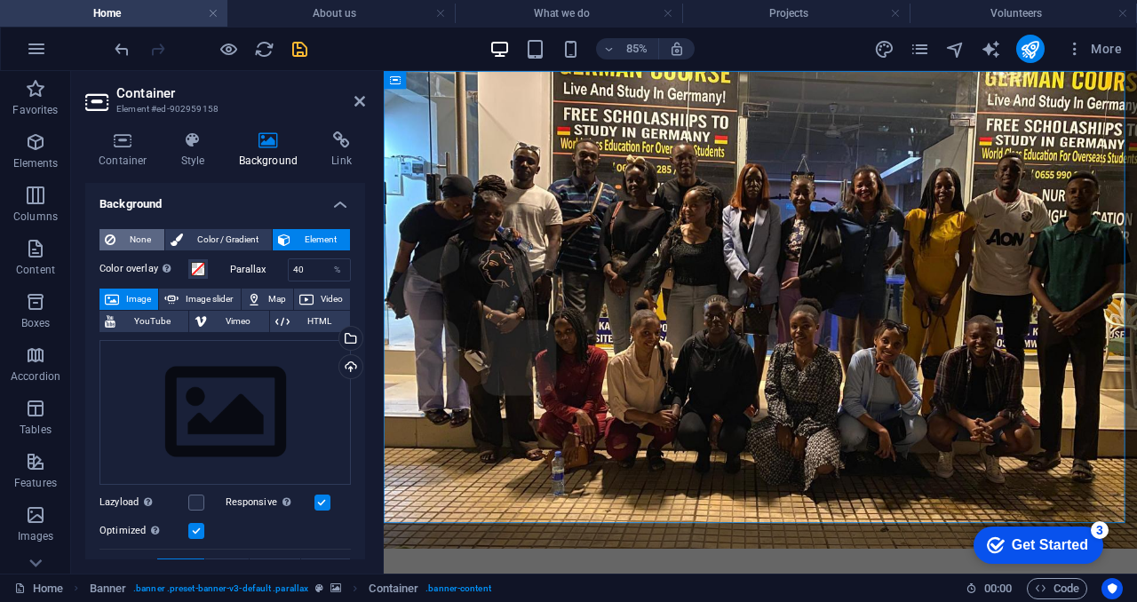
click at [138, 239] on span "None" at bounding box center [140, 239] width 38 height 21
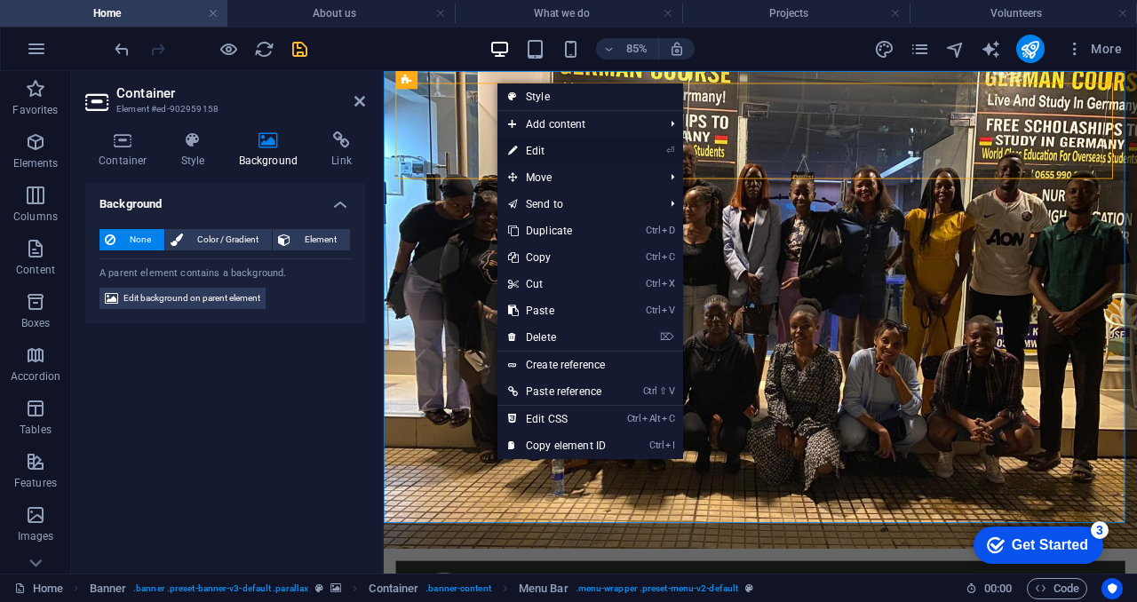
click at [563, 149] on link "⏎ Edit" at bounding box center [556, 151] width 119 height 27
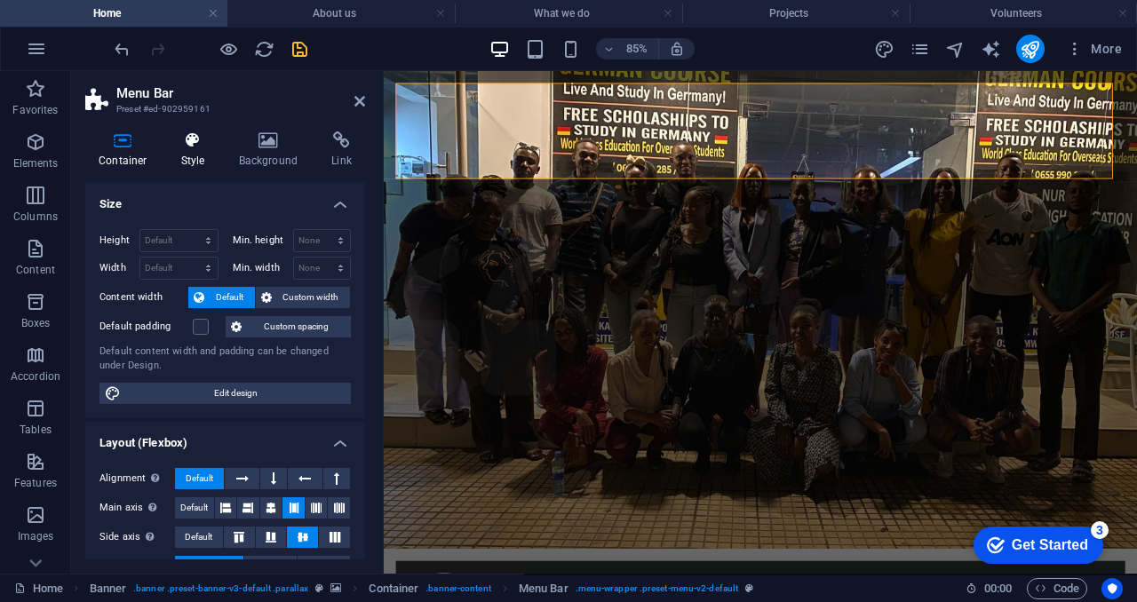
click at [216, 147] on icon at bounding box center [193, 140] width 51 height 18
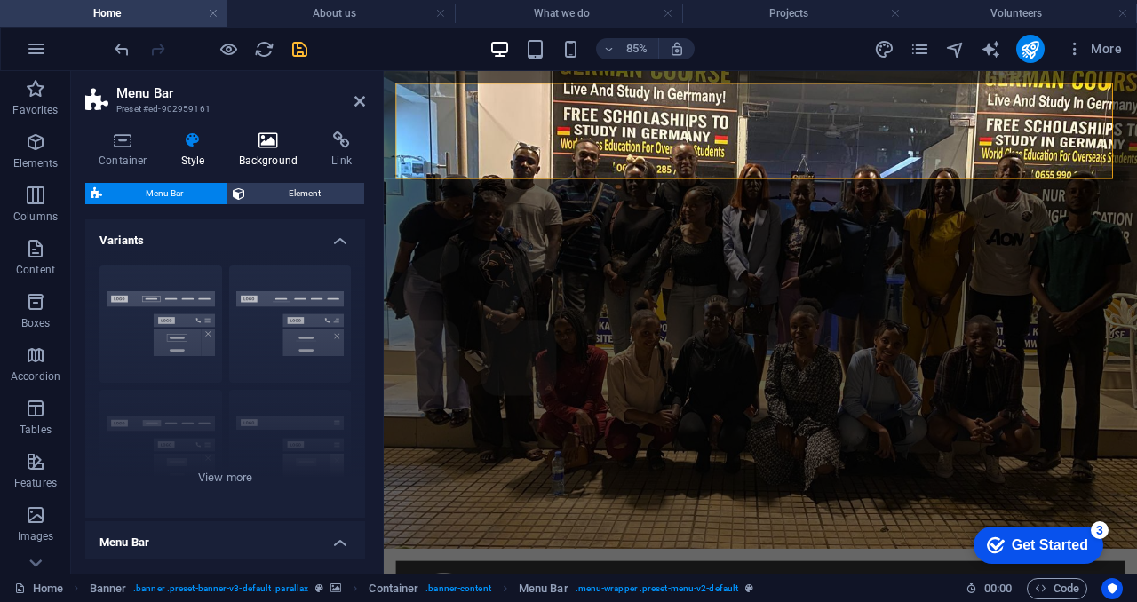
click at [266, 150] on h4 "Background" at bounding box center [272, 149] width 93 height 37
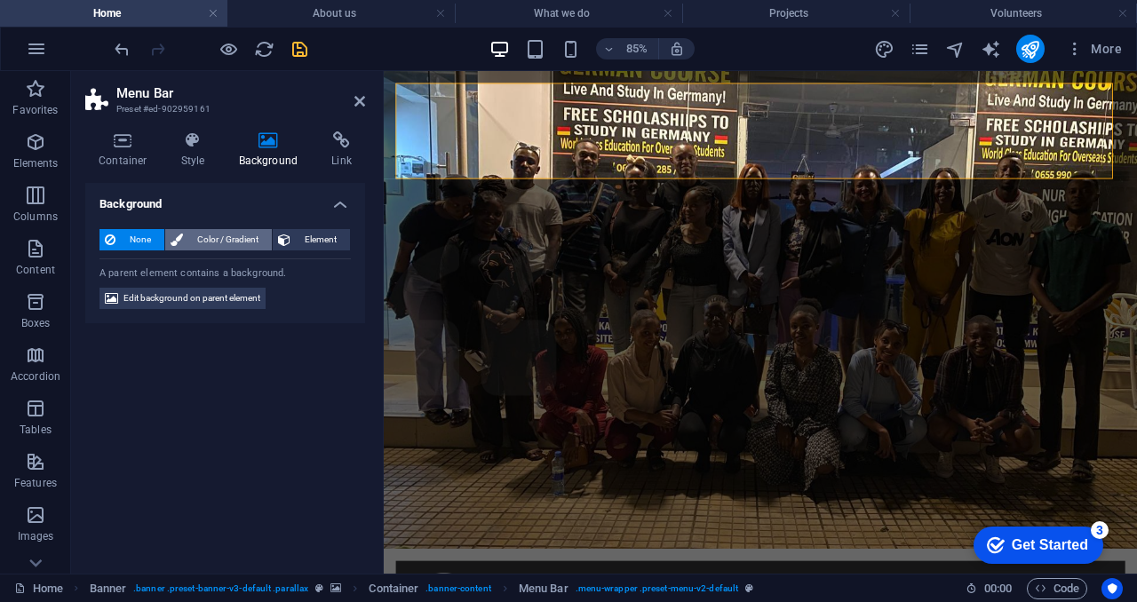
click at [254, 234] on span "Color / Gradient" at bounding box center [227, 239] width 78 height 21
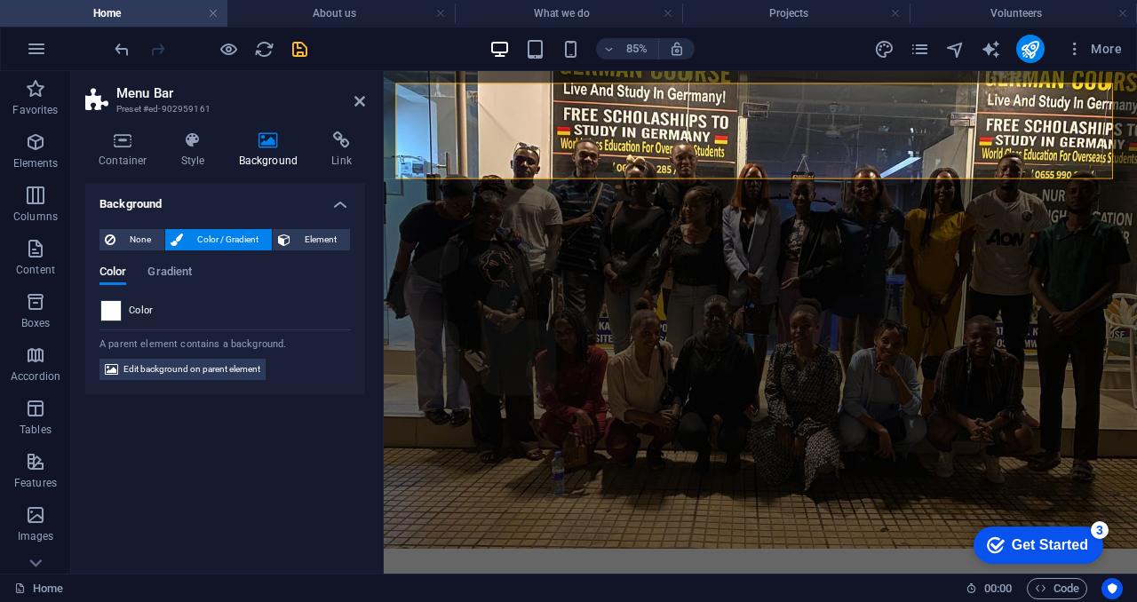
click at [113, 310] on span at bounding box center [111, 311] width 20 height 20
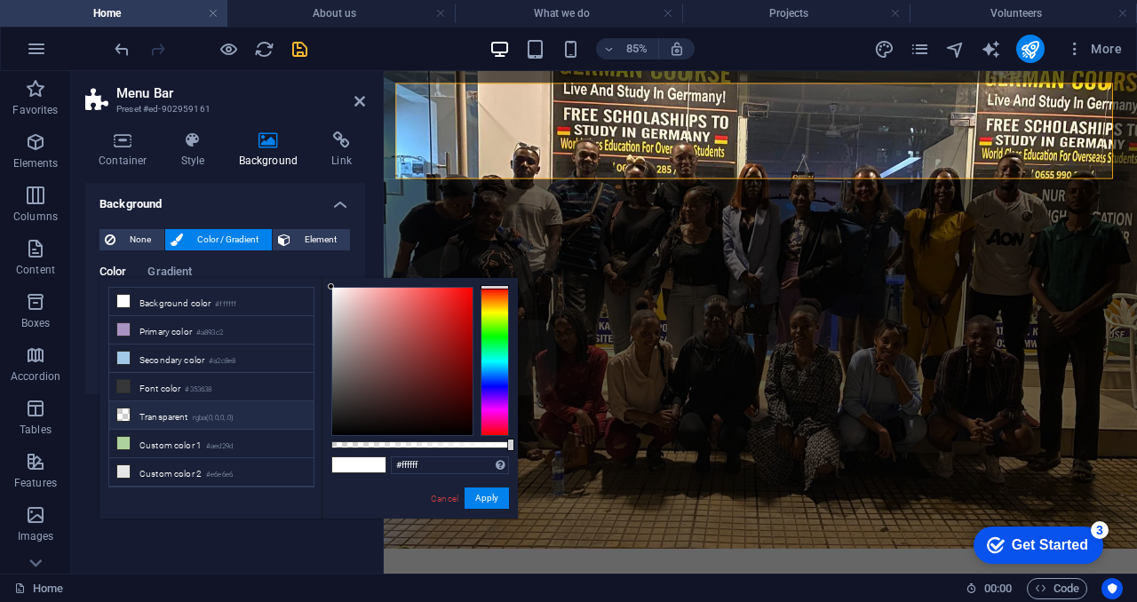
click at [144, 415] on li "Transparent rgba(0,0,0,.0)" at bounding box center [211, 415] width 204 height 28
type input "rgba(0, 0, 0, 0)"
click at [494, 500] on button "Apply" at bounding box center [487, 498] width 44 height 21
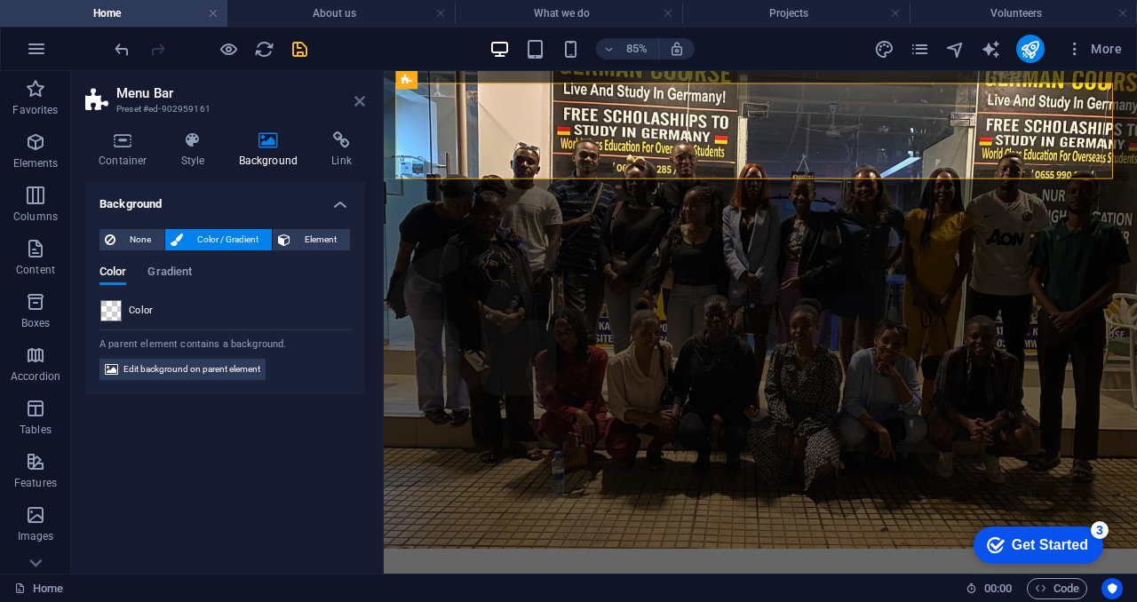
click at [363, 105] on icon at bounding box center [359, 101] width 11 height 14
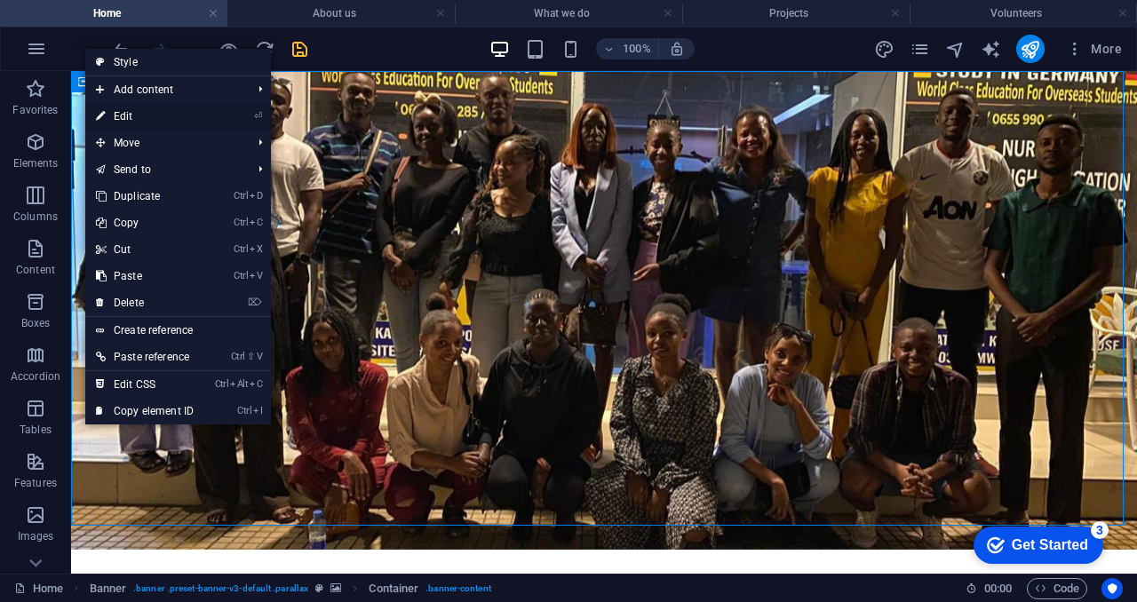
click at [190, 122] on link "⏎ Edit" at bounding box center [144, 116] width 119 height 27
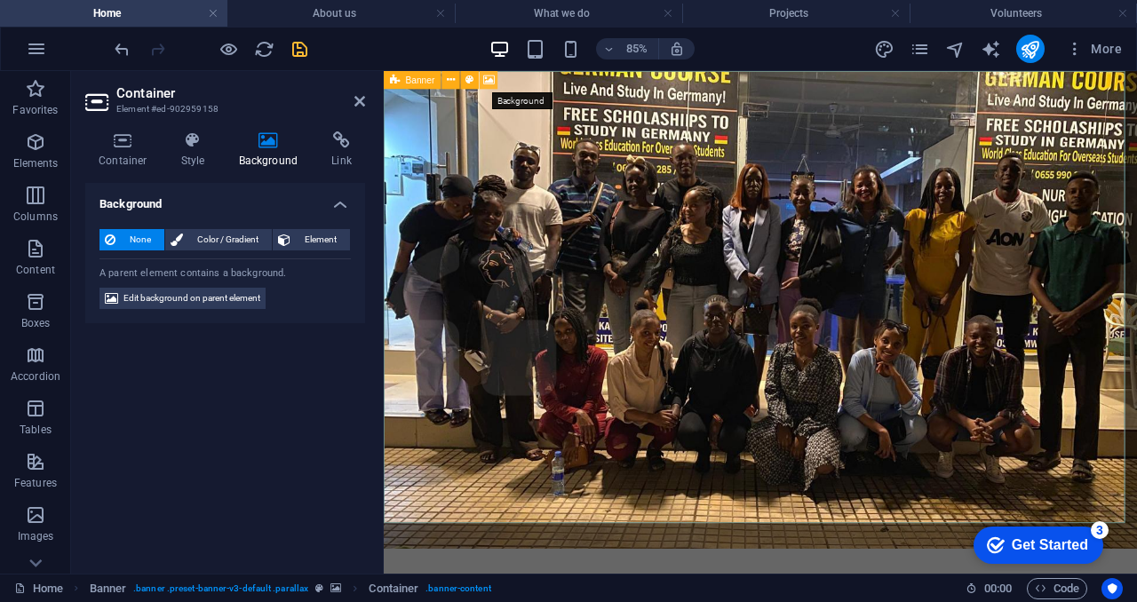
click at [485, 81] on icon at bounding box center [489, 80] width 12 height 16
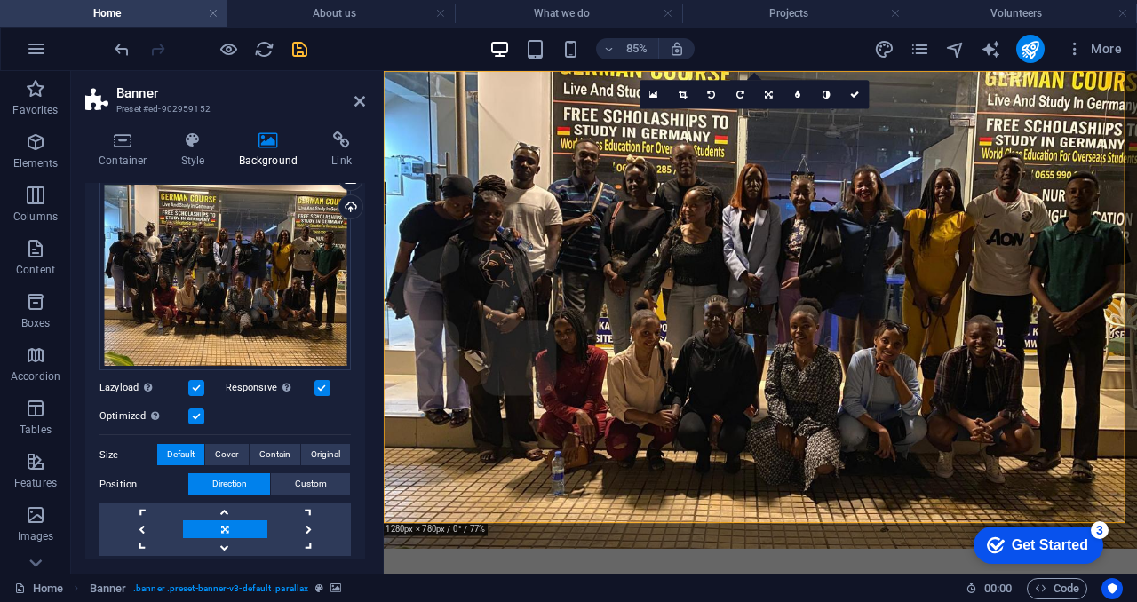
scroll to position [155, 0]
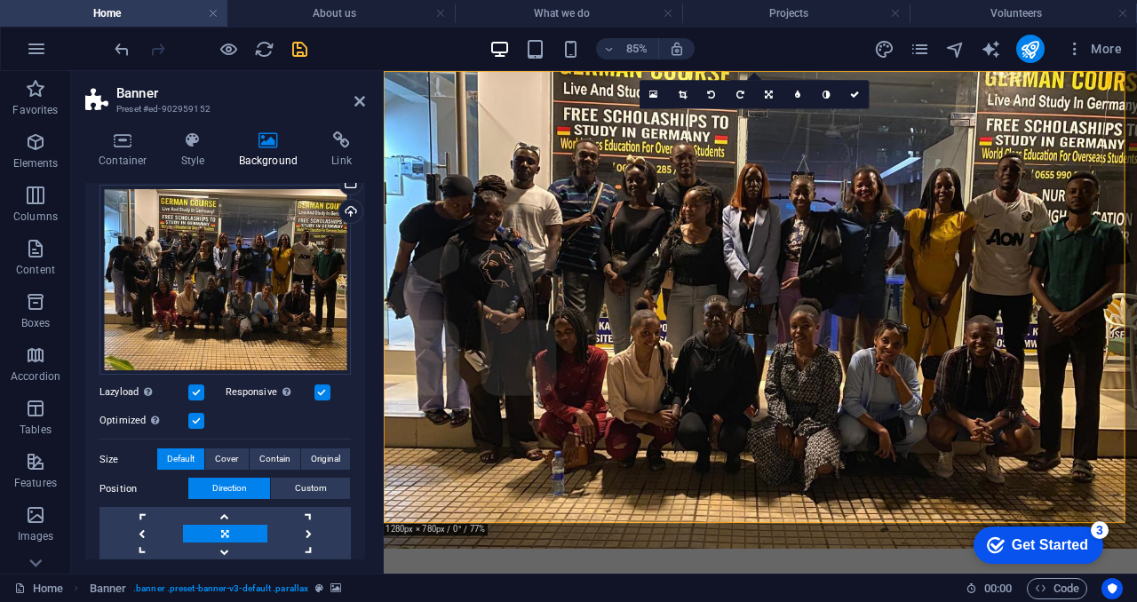
click at [196, 390] on label at bounding box center [196, 393] width 16 height 16
click at [0, 0] on input "Lazyload Loading images after the page loads improves page speed." at bounding box center [0, 0] width 0 height 0
click at [196, 390] on label at bounding box center [196, 393] width 16 height 16
click at [0, 0] on input "Lazyload Loading images after the page loads improves page speed." at bounding box center [0, 0] width 0 height 0
click at [318, 479] on span "Custom" at bounding box center [311, 488] width 32 height 21
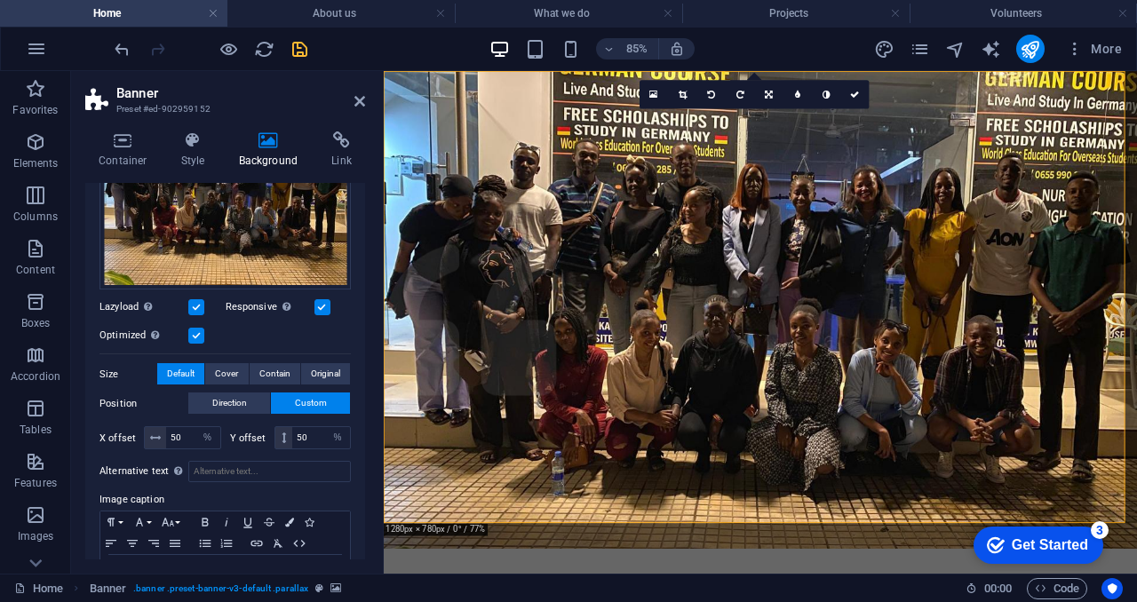
scroll to position [243, 0]
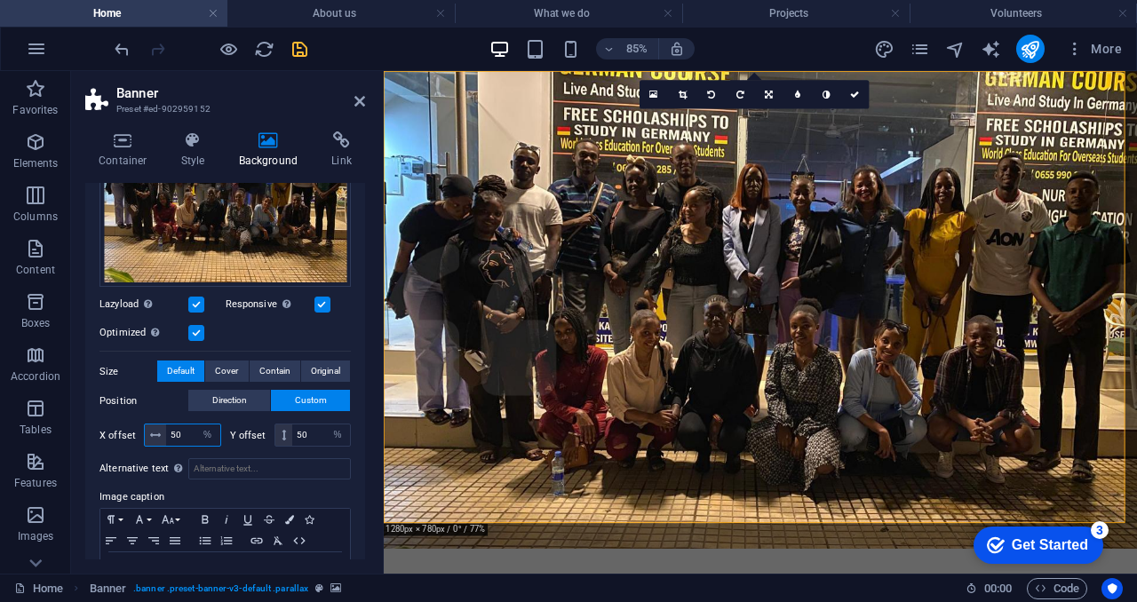
click at [186, 429] on input "50" at bounding box center [193, 435] width 54 height 21
click at [312, 433] on input "50" at bounding box center [321, 435] width 58 height 21
click at [190, 425] on input "64" at bounding box center [193, 435] width 54 height 21
click at [249, 402] on button "Direction" at bounding box center [229, 400] width 82 height 21
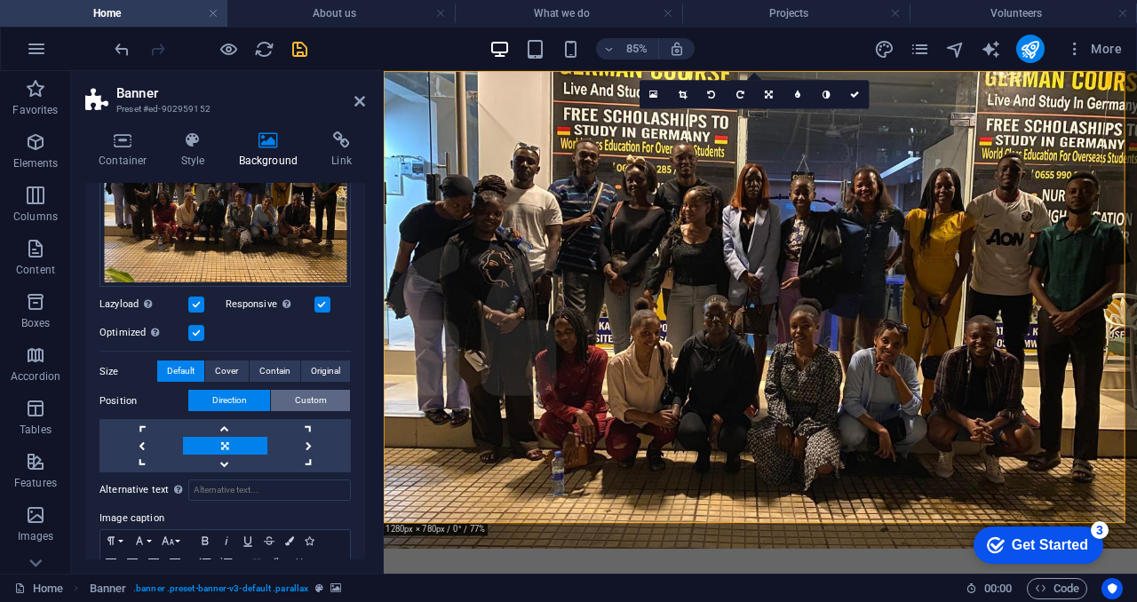
click at [291, 402] on button "Custom" at bounding box center [310, 400] width 79 height 21
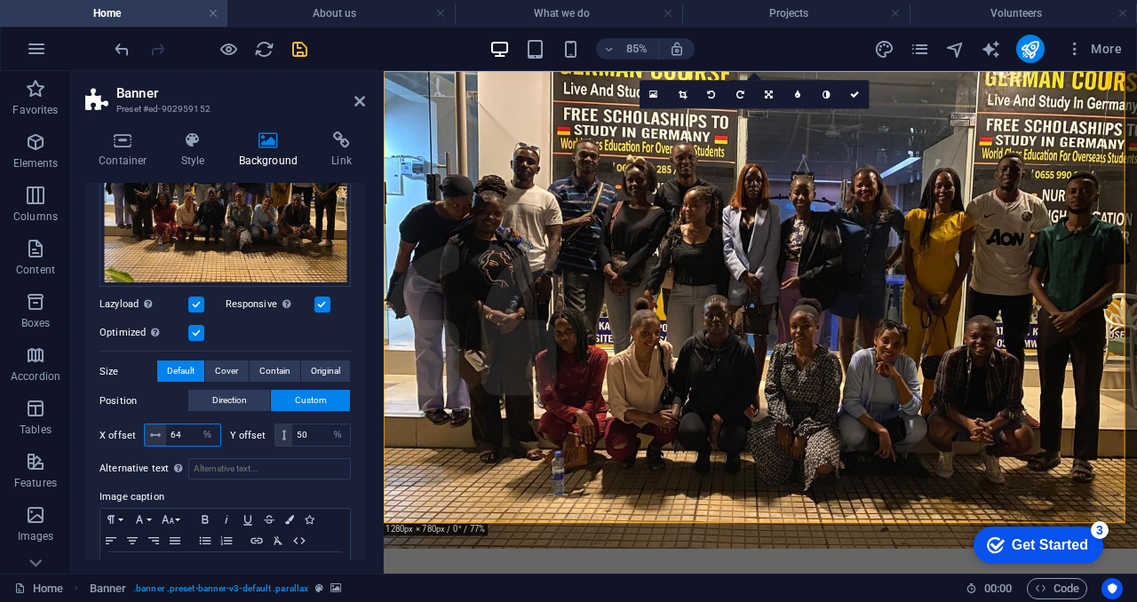
click at [184, 432] on input "64" at bounding box center [193, 435] width 54 height 21
type input "6"
type input "50"
click at [314, 428] on input "50" at bounding box center [321, 435] width 58 height 21
type input "5"
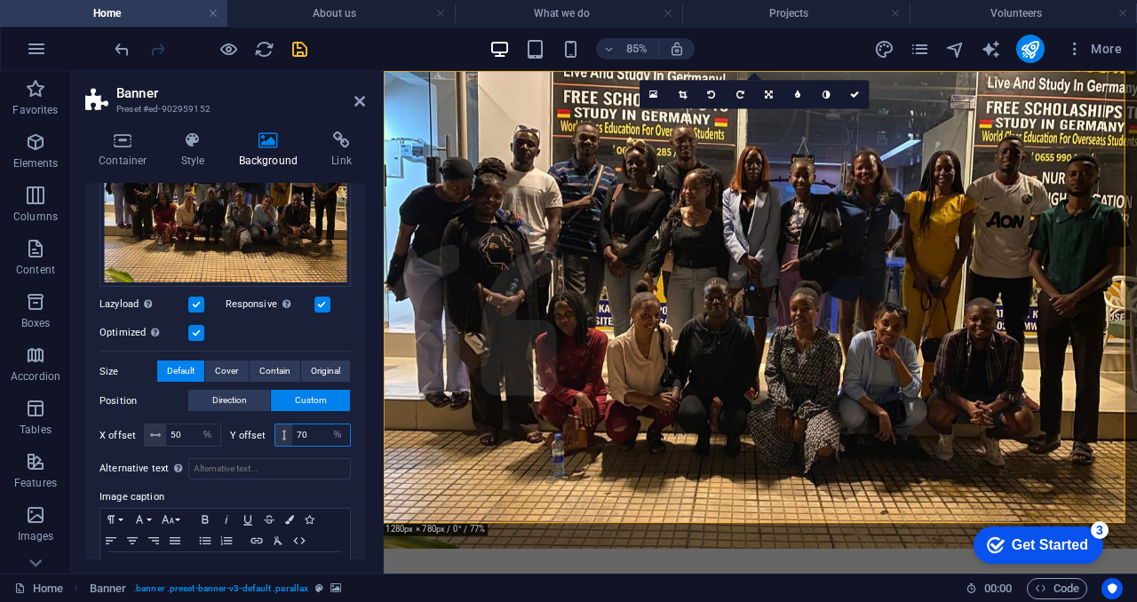
type input "7"
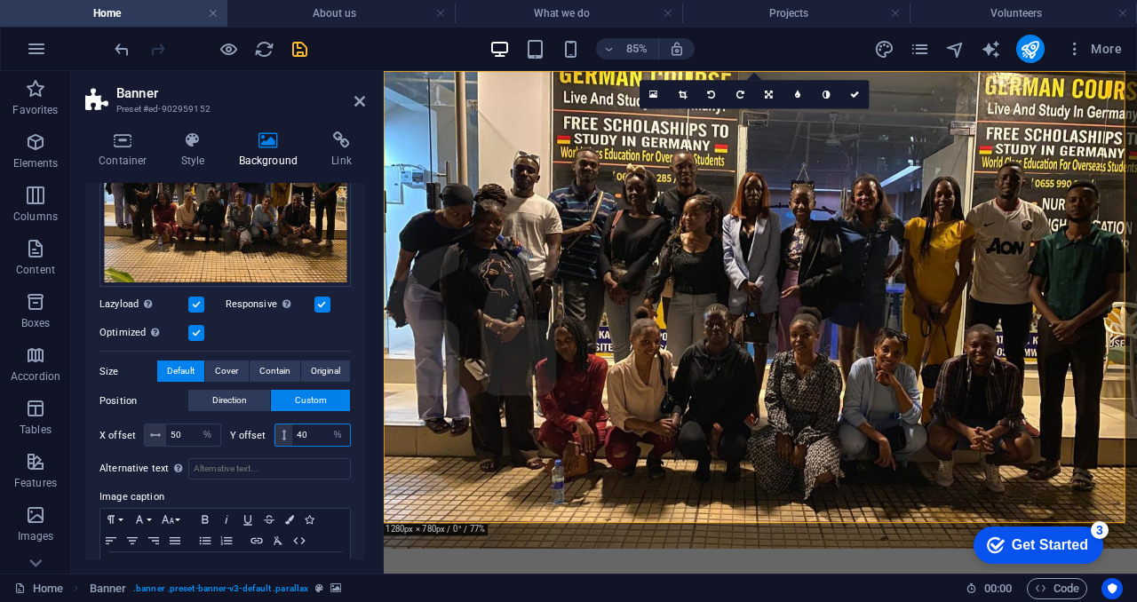
type input "4"
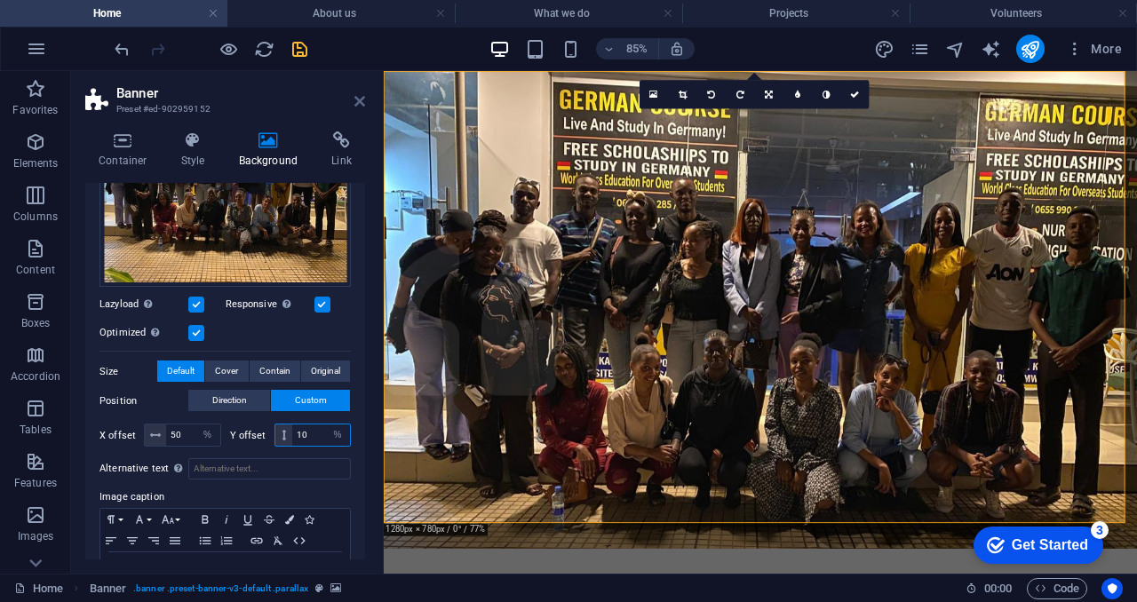
type input "10"
click at [361, 104] on icon at bounding box center [359, 101] width 11 height 14
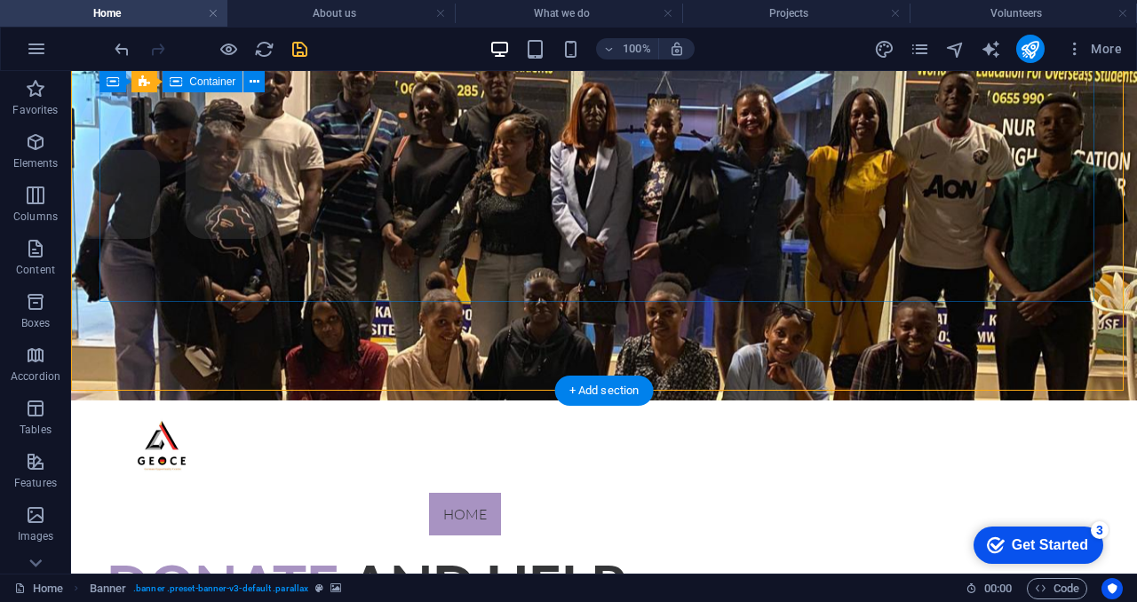
scroll to position [0, 0]
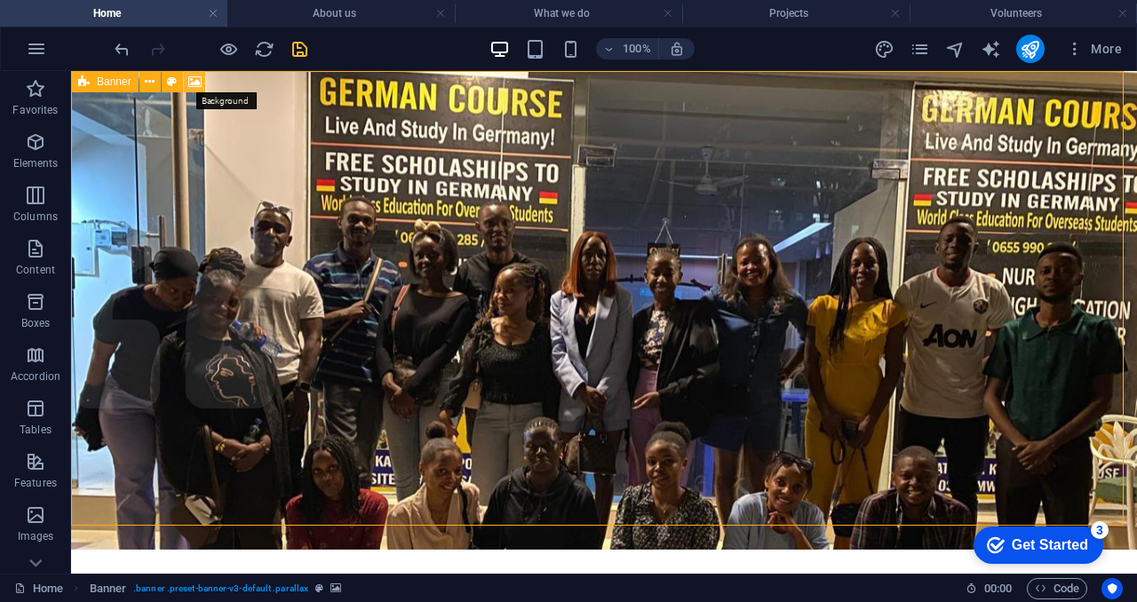
click at [199, 75] on icon at bounding box center [194, 82] width 13 height 19
select select "%"
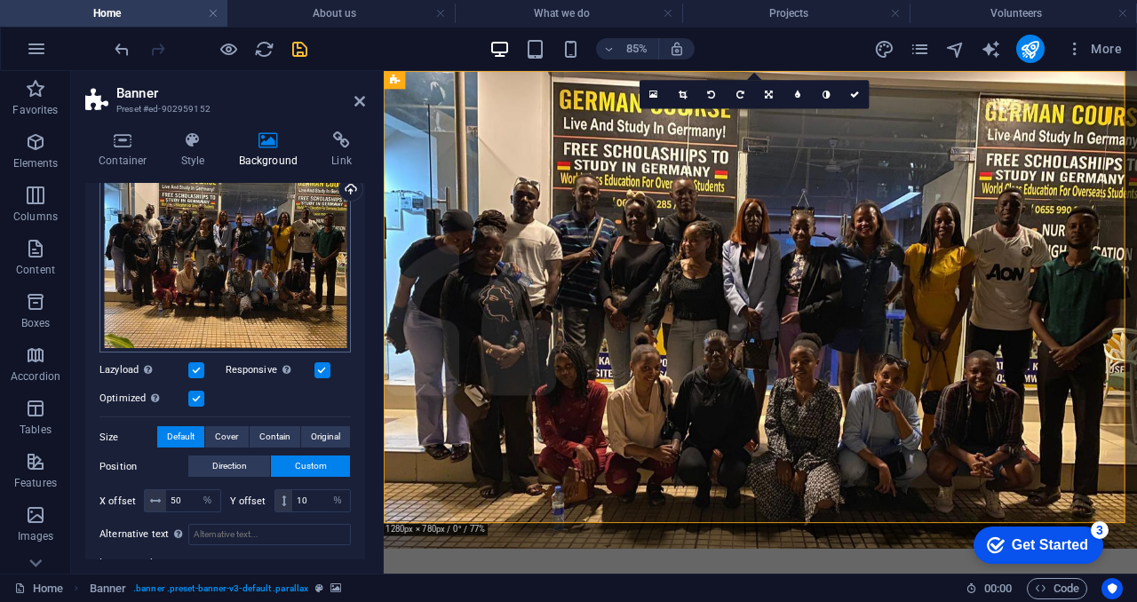
scroll to position [181, 0]
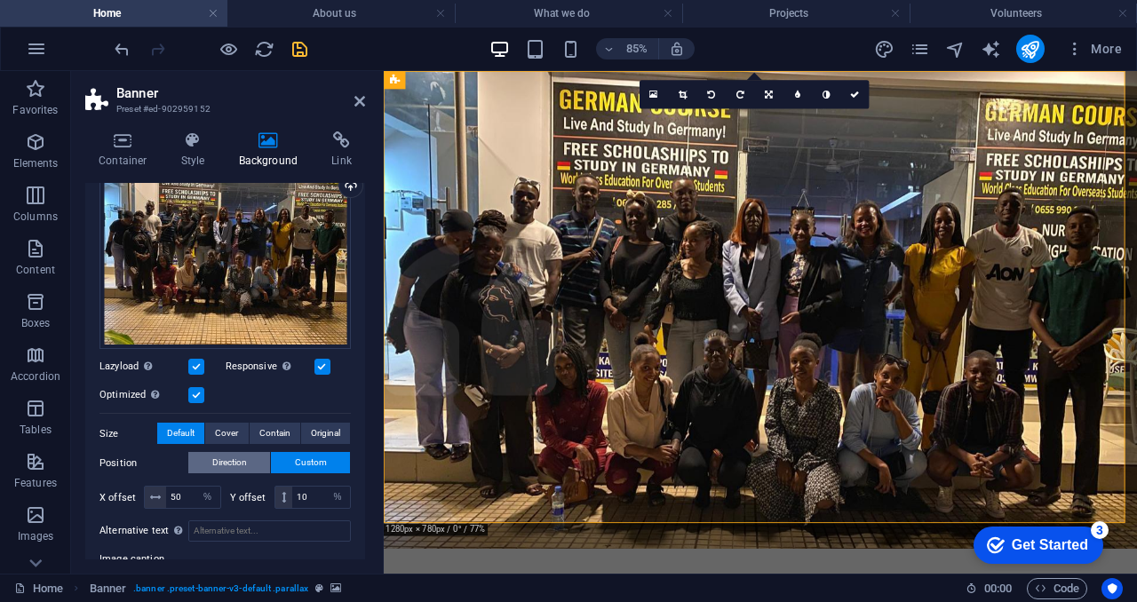
click at [249, 458] on button "Direction" at bounding box center [229, 462] width 82 height 21
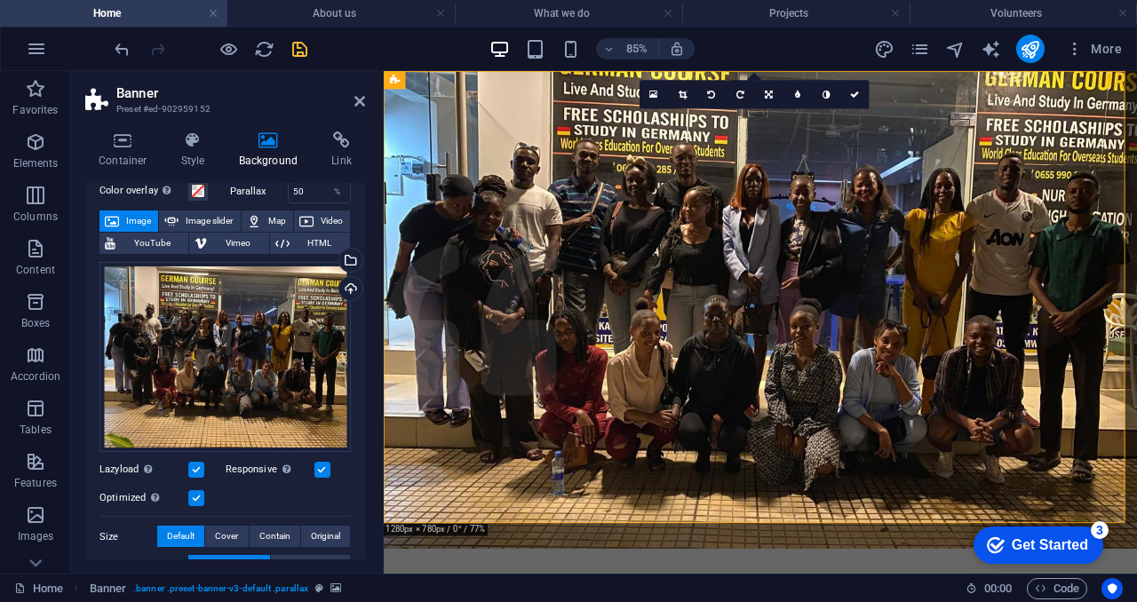
scroll to position [0, 0]
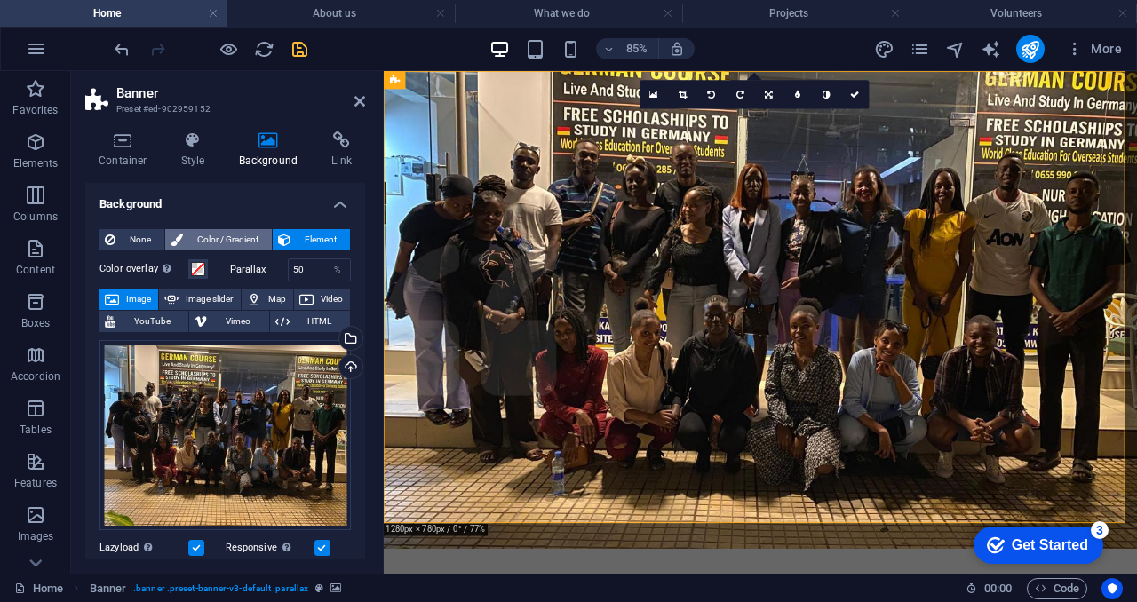
click at [252, 243] on span "Color / Gradient" at bounding box center [227, 239] width 78 height 21
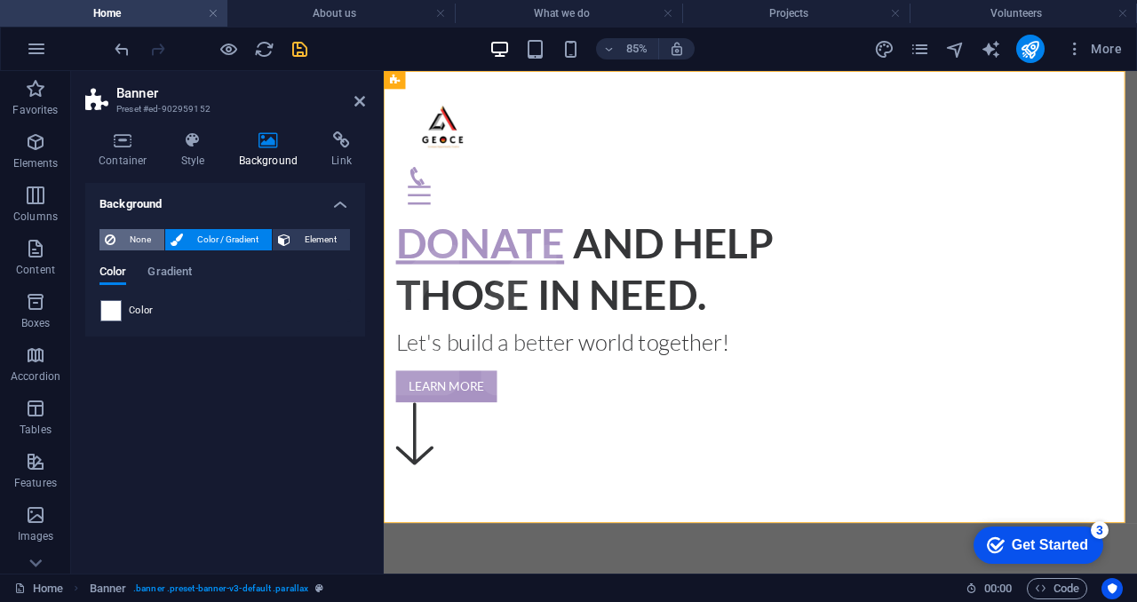
click at [130, 232] on span "None" at bounding box center [140, 239] width 38 height 21
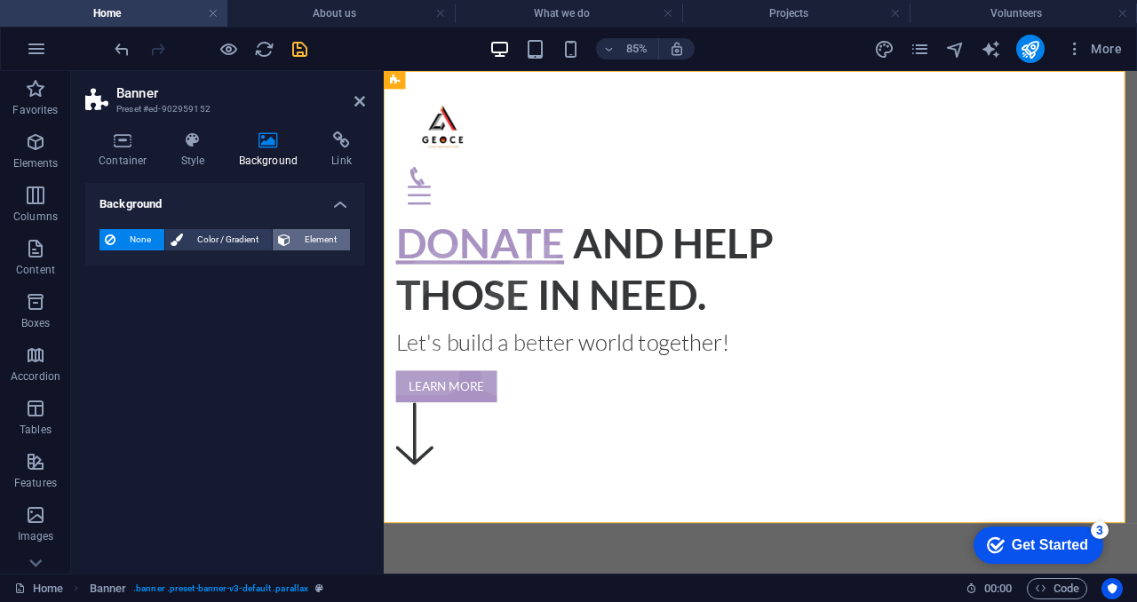
click at [310, 234] on span "Element" at bounding box center [320, 239] width 49 height 21
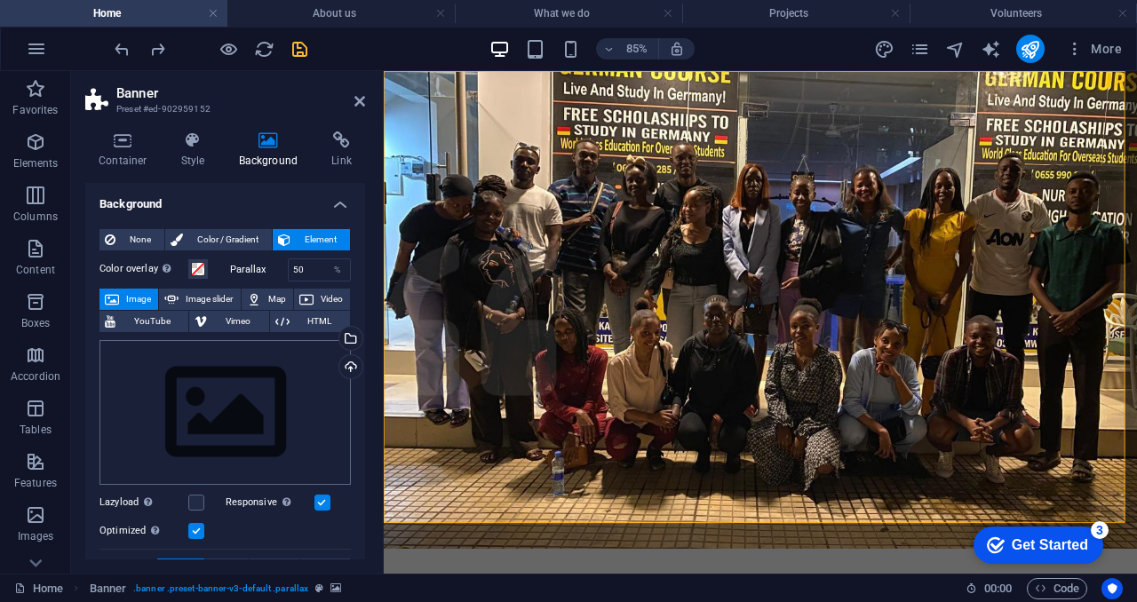
scroll to position [107, 0]
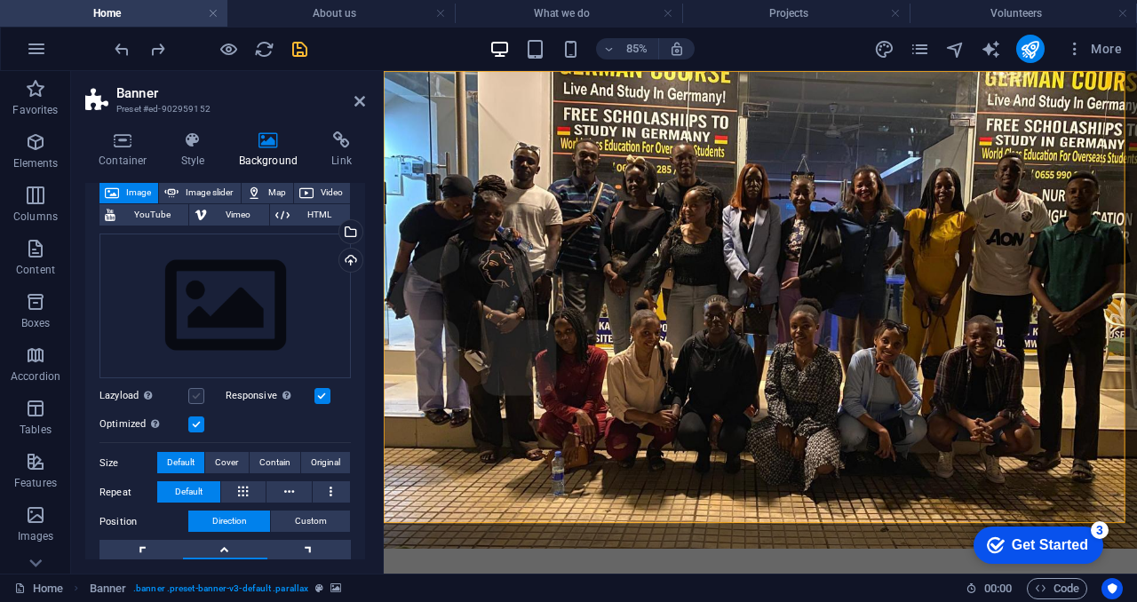
click at [194, 392] on label at bounding box center [196, 396] width 16 height 16
click at [0, 0] on input "Lazyload Loading images after the page loads improves page speed." at bounding box center [0, 0] width 0 height 0
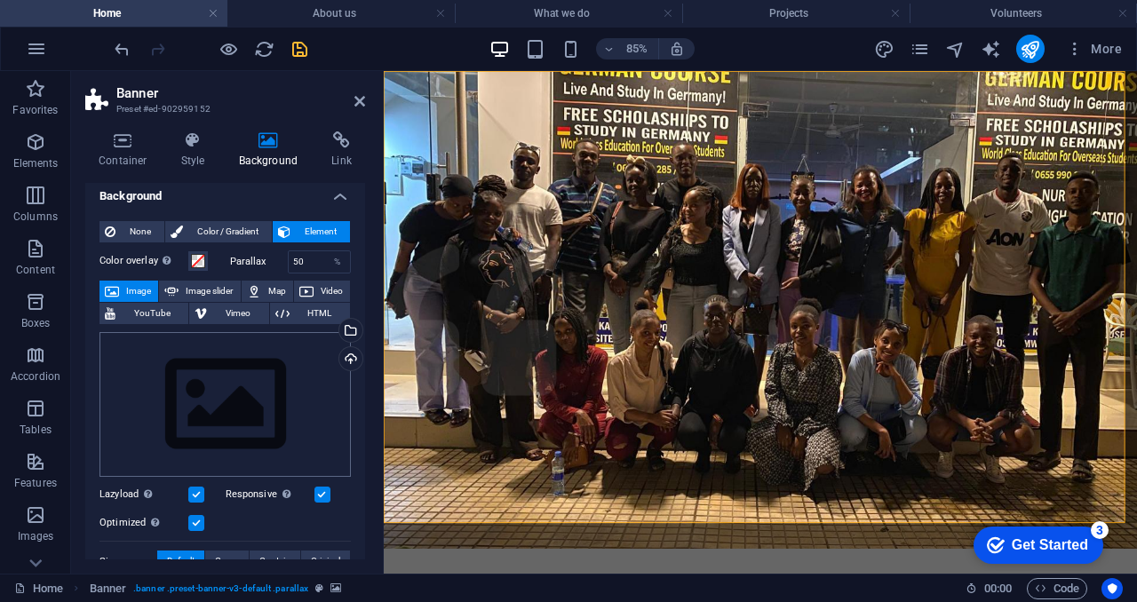
scroll to position [0, 0]
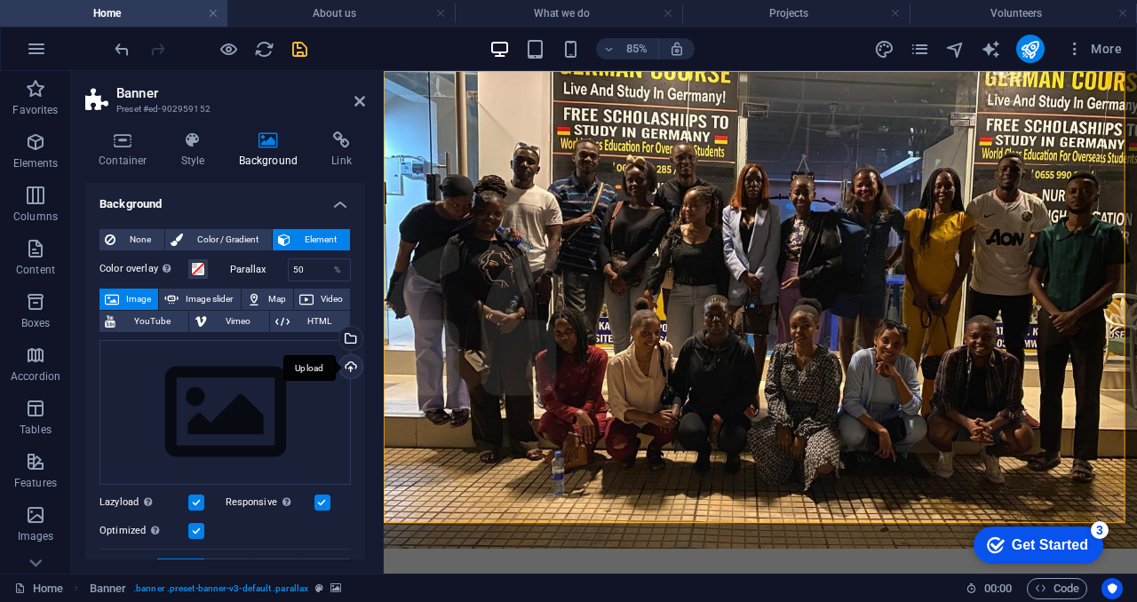
click at [351, 367] on div "Upload" at bounding box center [349, 368] width 27 height 27
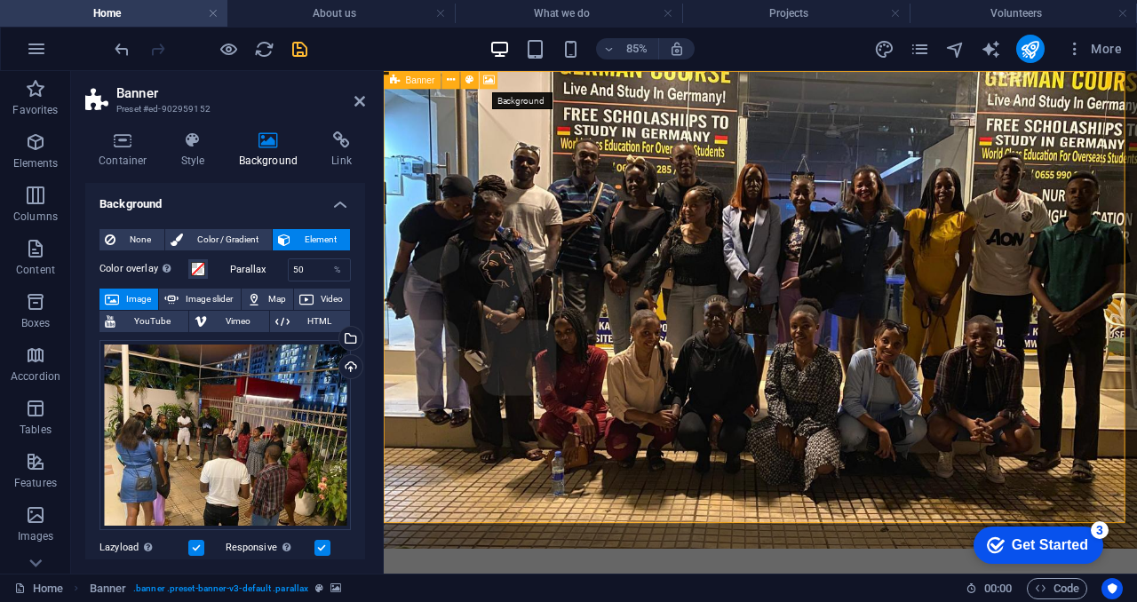
click at [490, 80] on icon at bounding box center [489, 80] width 12 height 16
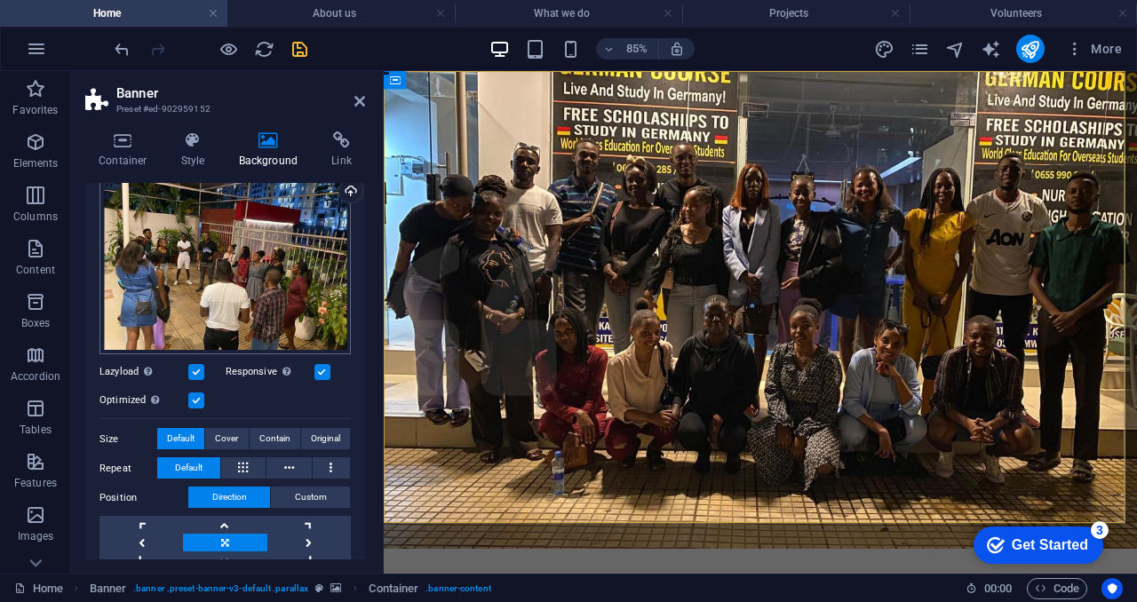
scroll to position [179, 0]
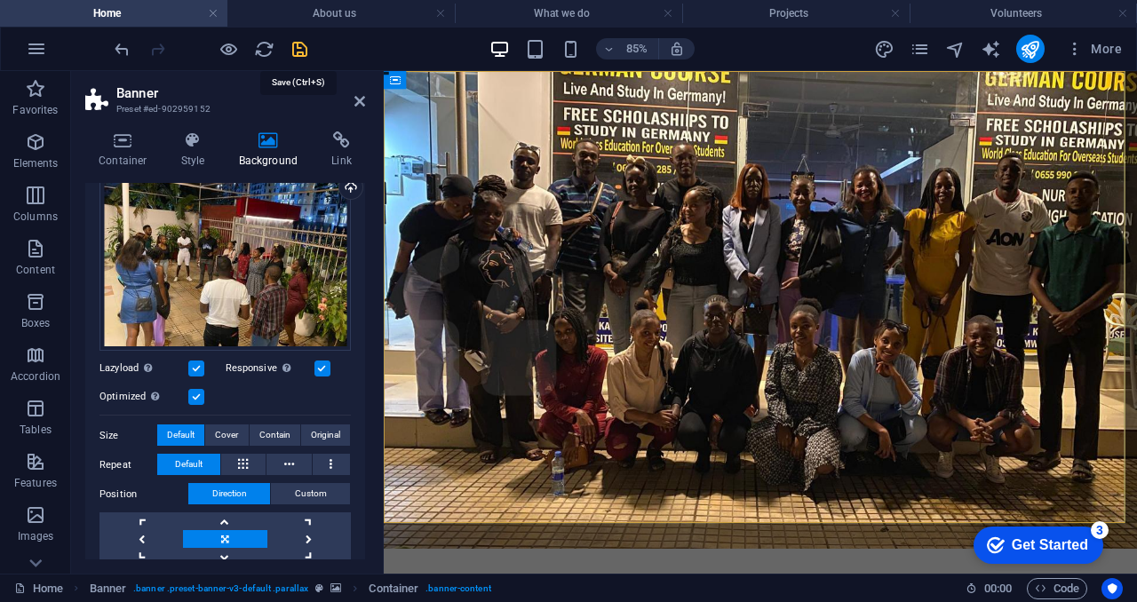
click at [298, 43] on icon "save" at bounding box center [300, 49] width 20 height 20
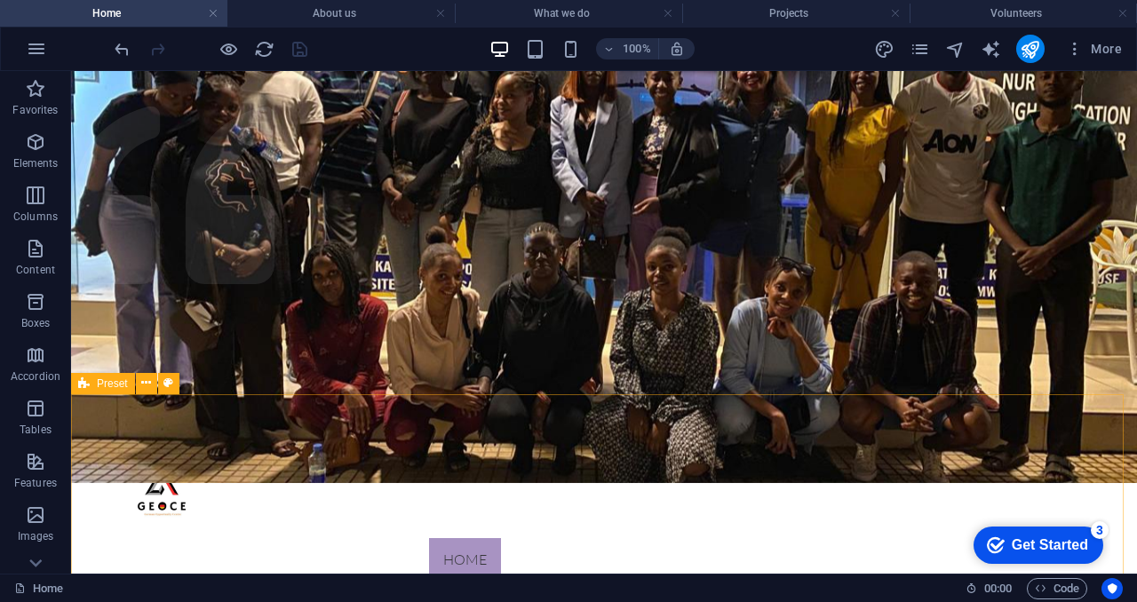
scroll to position [0, 0]
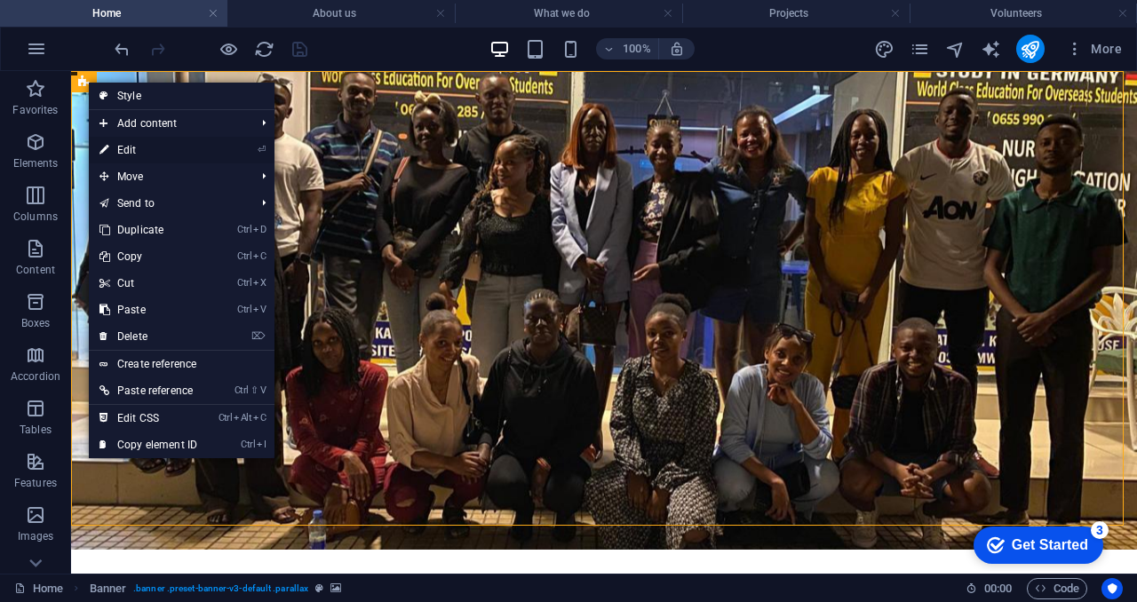
click at [139, 152] on link "⏎ Edit" at bounding box center [148, 150] width 119 height 27
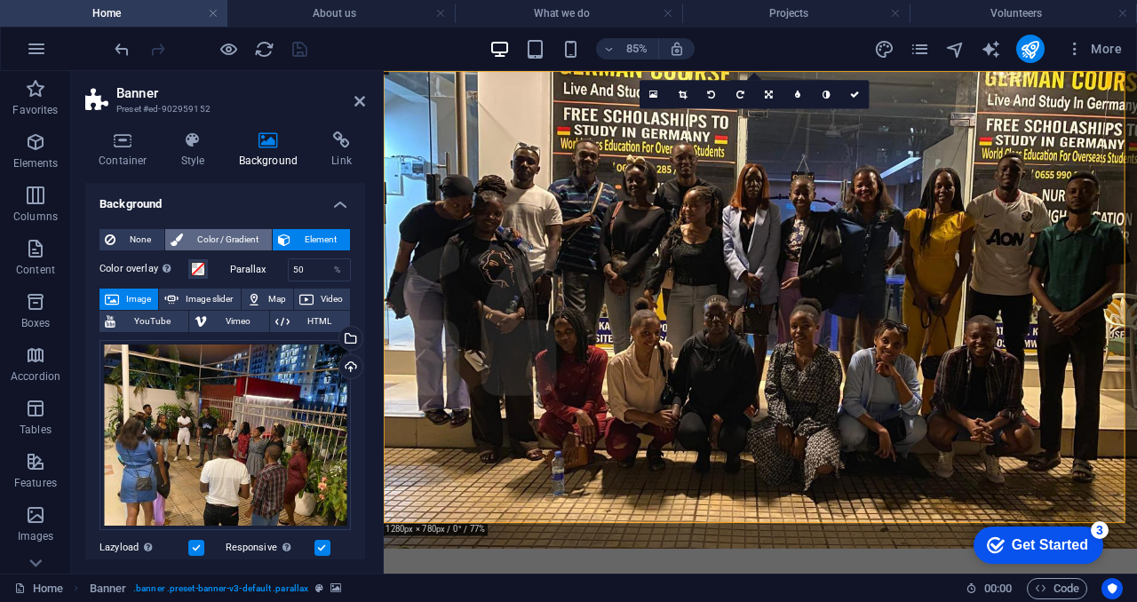
click at [237, 243] on span "Color / Gradient" at bounding box center [227, 239] width 78 height 21
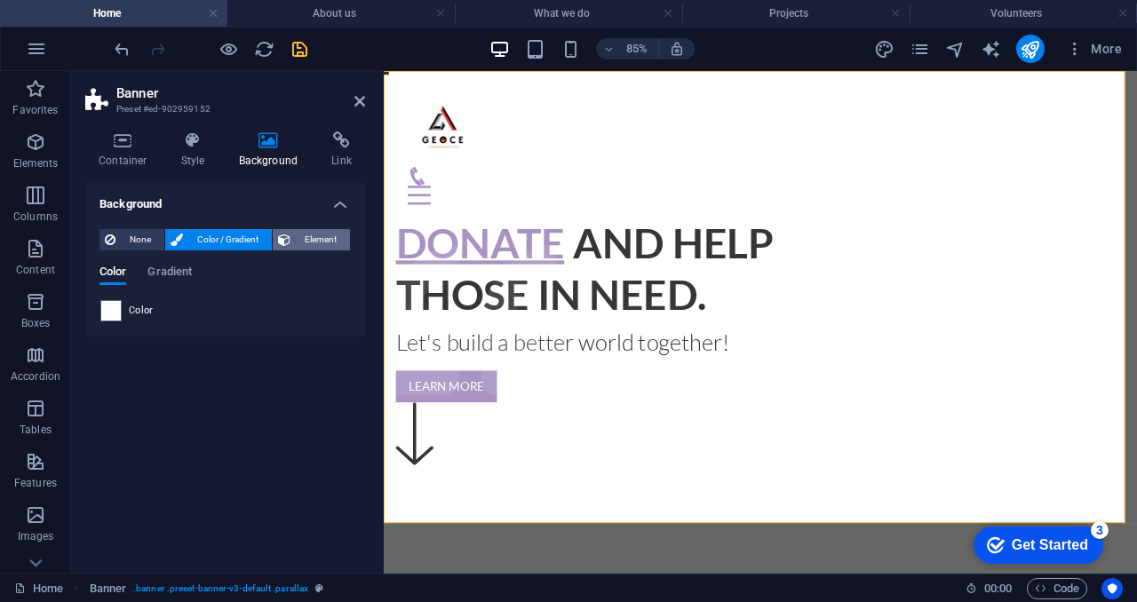
click at [302, 238] on span "Element" at bounding box center [320, 239] width 49 height 21
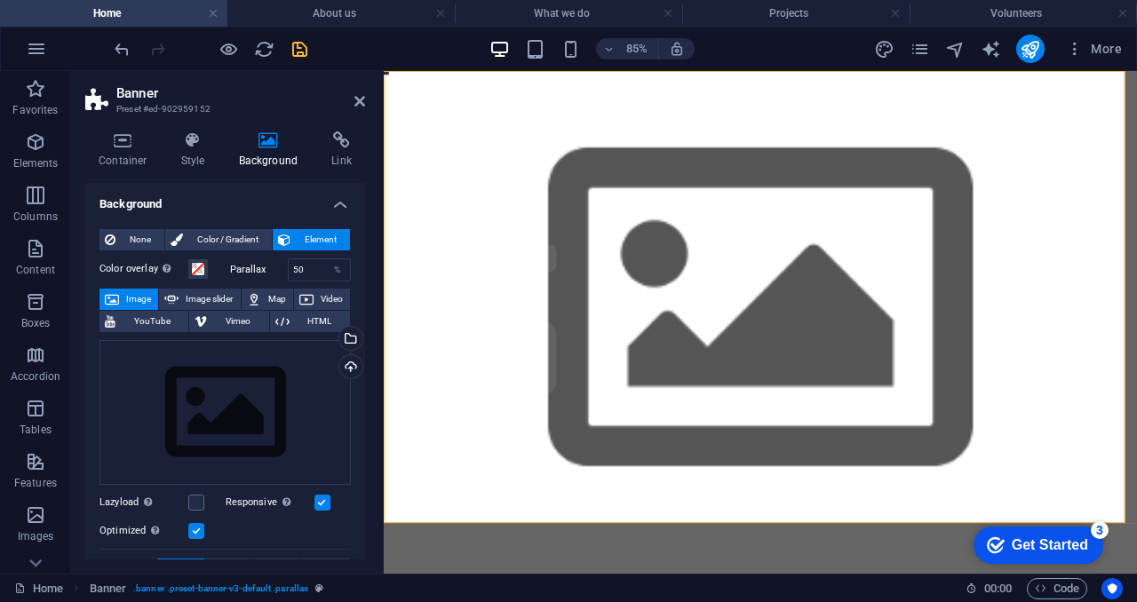
click at [317, 243] on span "Element" at bounding box center [320, 239] width 49 height 21
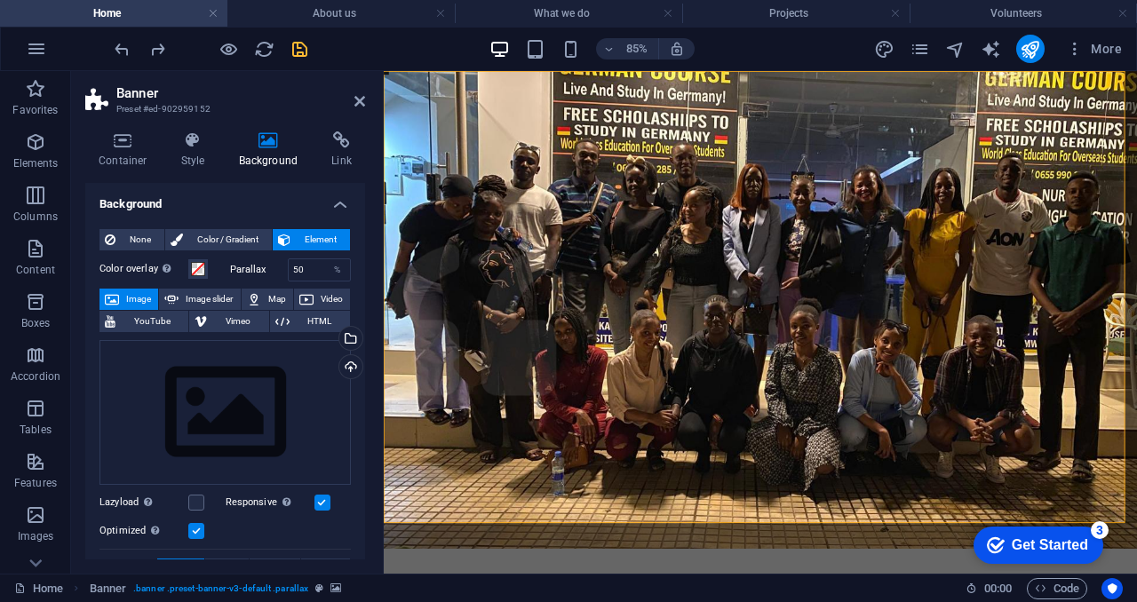
click at [314, 248] on span "Element" at bounding box center [320, 239] width 49 height 21
click at [234, 234] on span "Color / Gradient" at bounding box center [227, 239] width 78 height 21
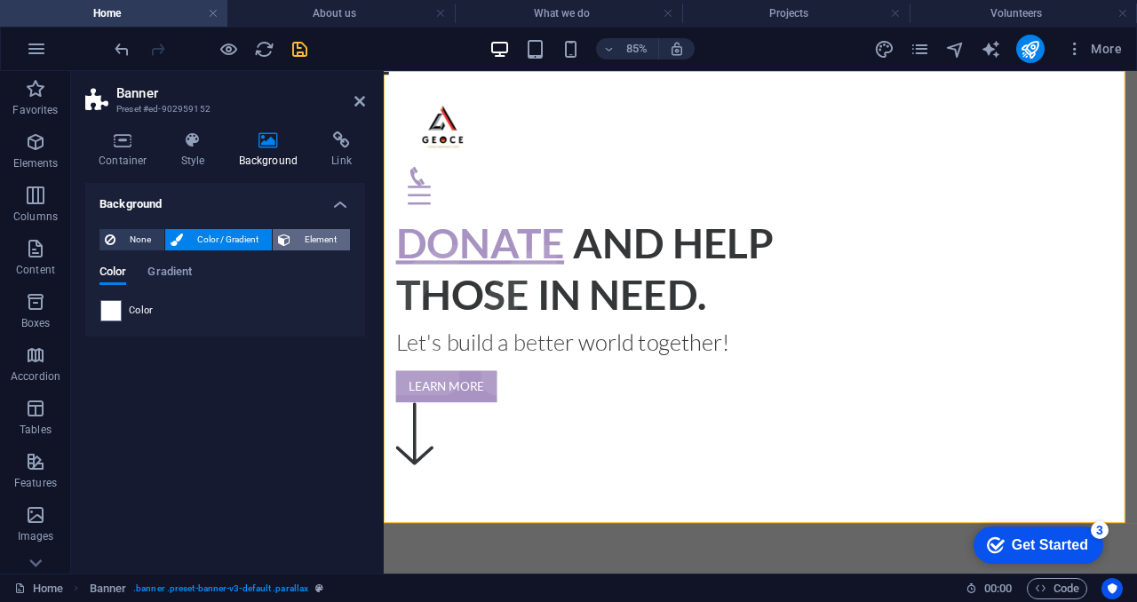
click at [304, 241] on span "Element" at bounding box center [320, 239] width 49 height 21
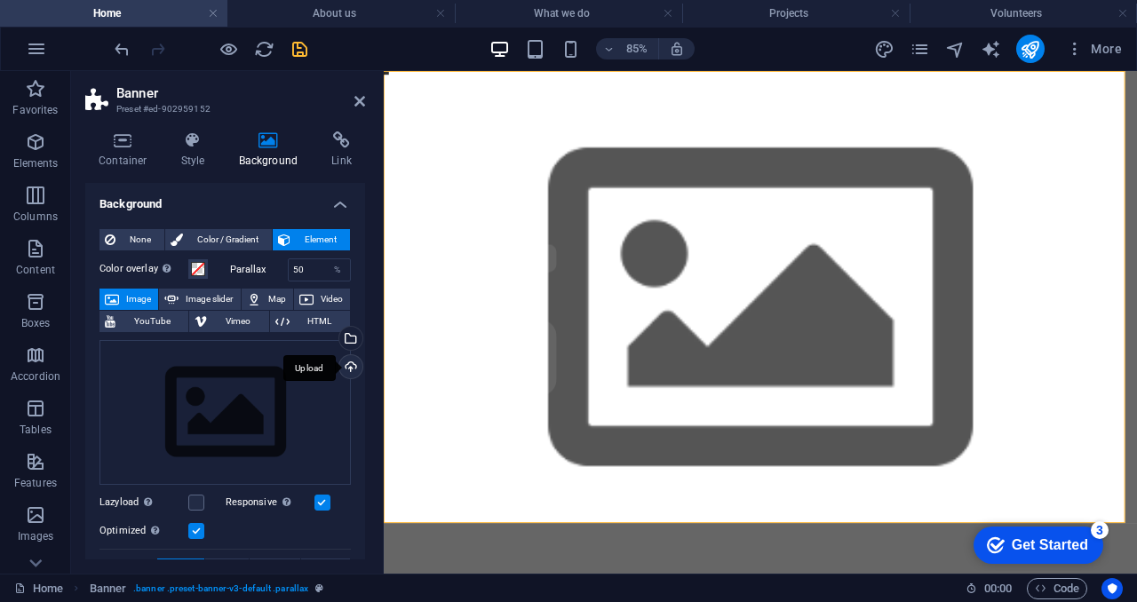
click at [348, 369] on div "Upload" at bounding box center [349, 368] width 27 height 27
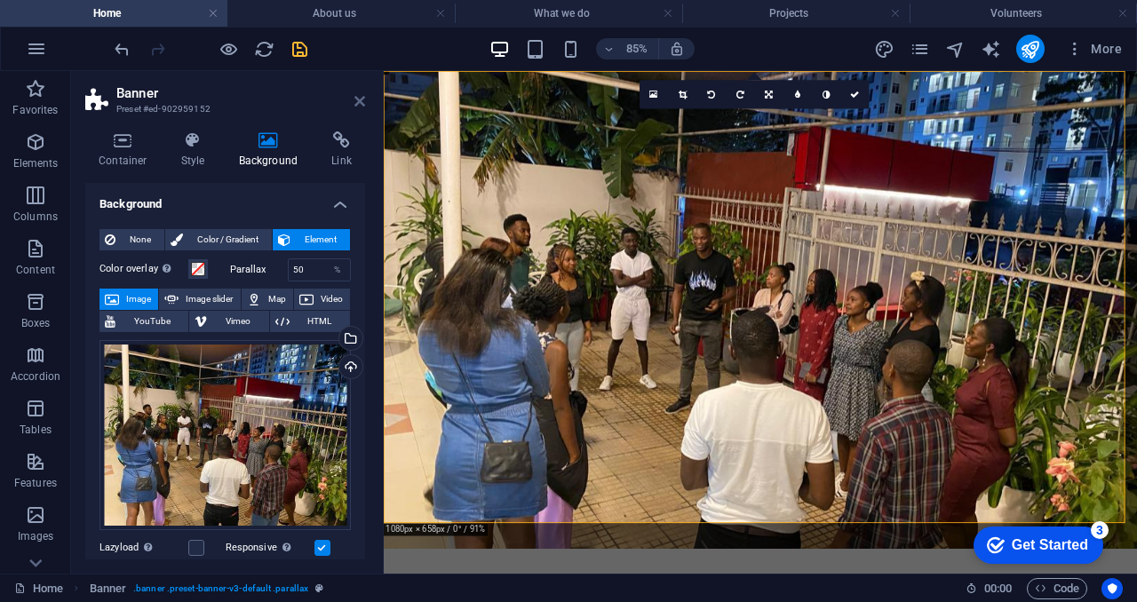
click at [360, 98] on icon at bounding box center [359, 101] width 11 height 14
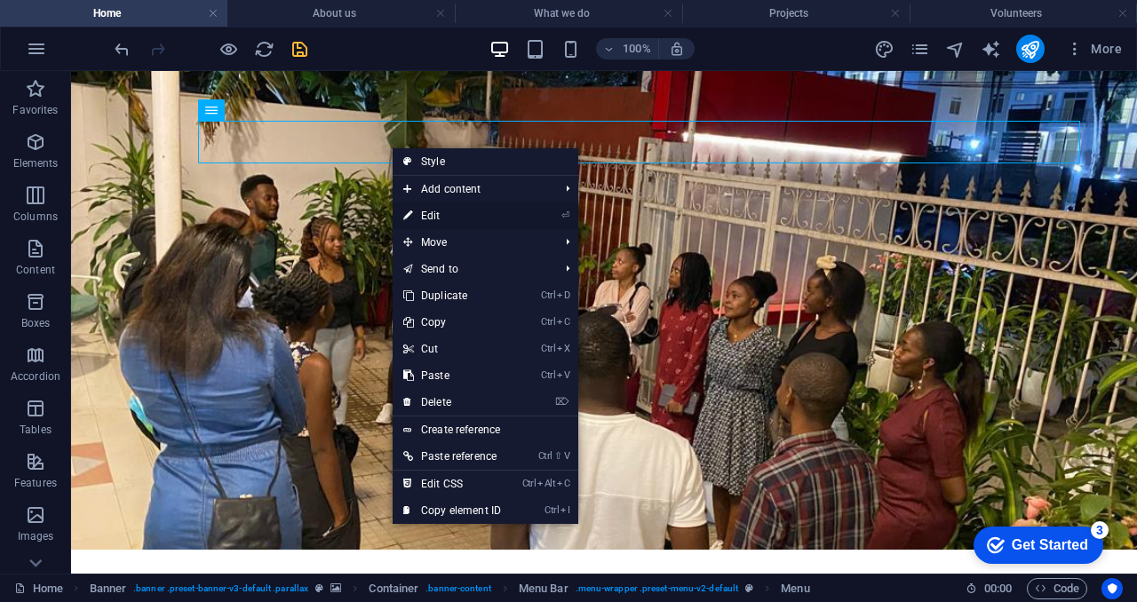
click at [439, 212] on link "⏎ Edit" at bounding box center [452, 216] width 119 height 27
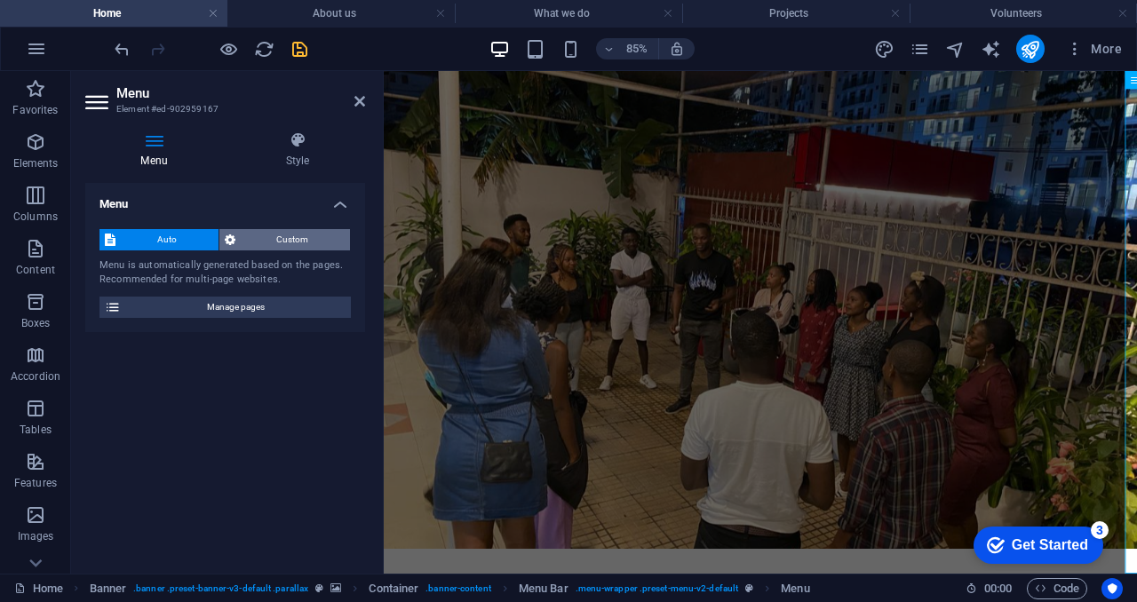
click at [290, 239] on span "Custom" at bounding box center [293, 239] width 105 height 21
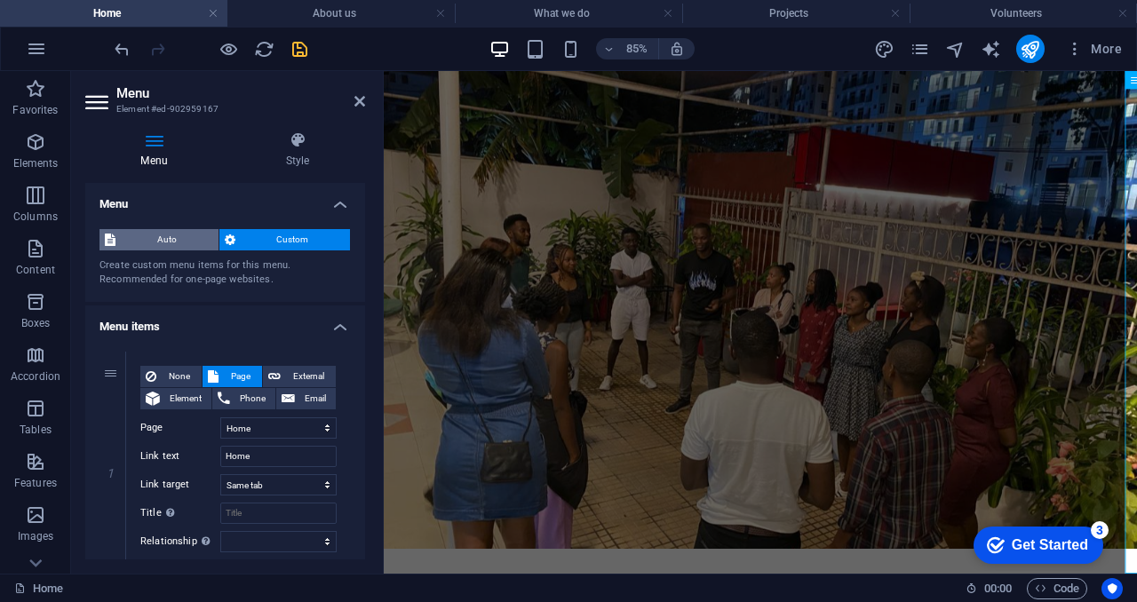
click at [172, 237] on span "Auto" at bounding box center [167, 239] width 92 height 21
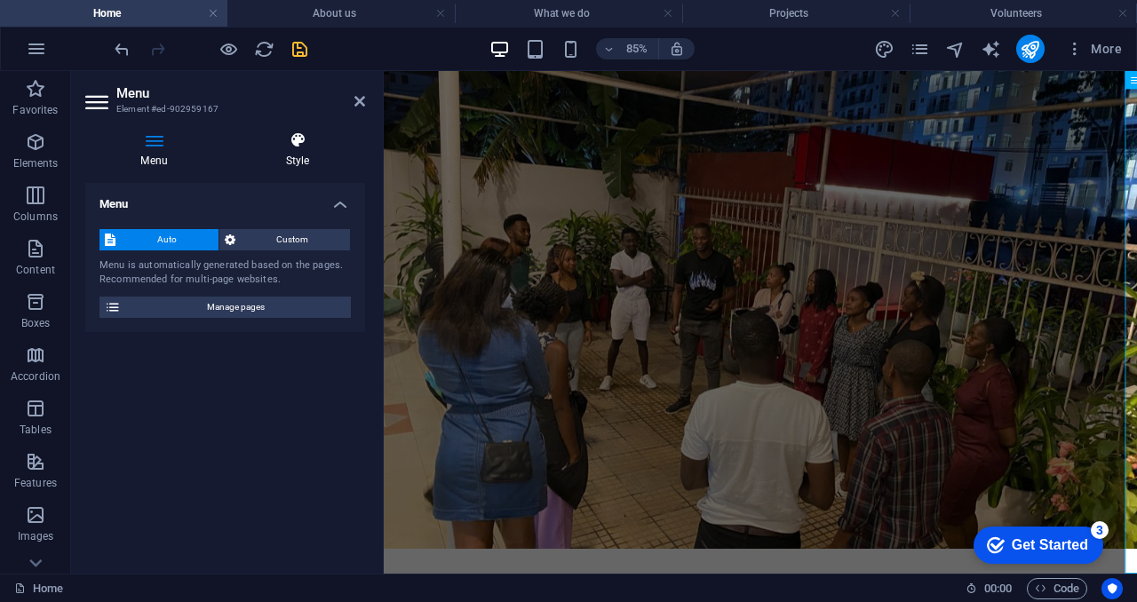
click at [286, 152] on h4 "Style" at bounding box center [297, 149] width 135 height 37
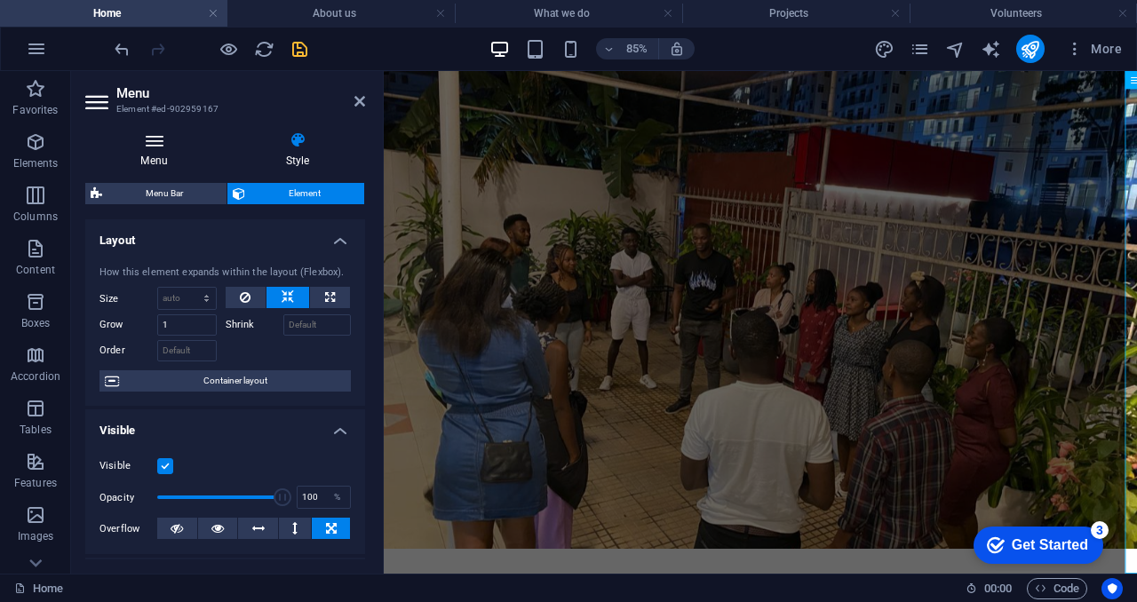
click at [160, 153] on h4 "Menu" at bounding box center [157, 149] width 145 height 37
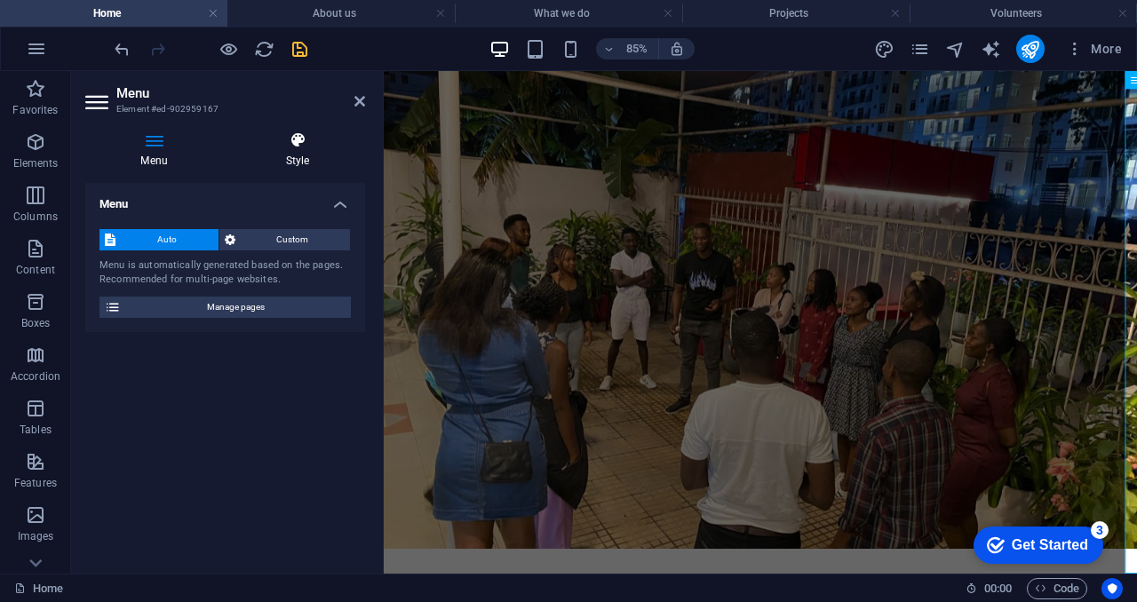
drag, startPoint x: 304, startPoint y: 123, endPoint x: 295, endPoint y: 154, distance: 31.5
click at [295, 154] on div "Menu Style Menu Auto Custom Menu is automatically generated based on the pages.…" at bounding box center [225, 345] width 308 height 457
click at [295, 154] on h4 "Style" at bounding box center [297, 149] width 135 height 37
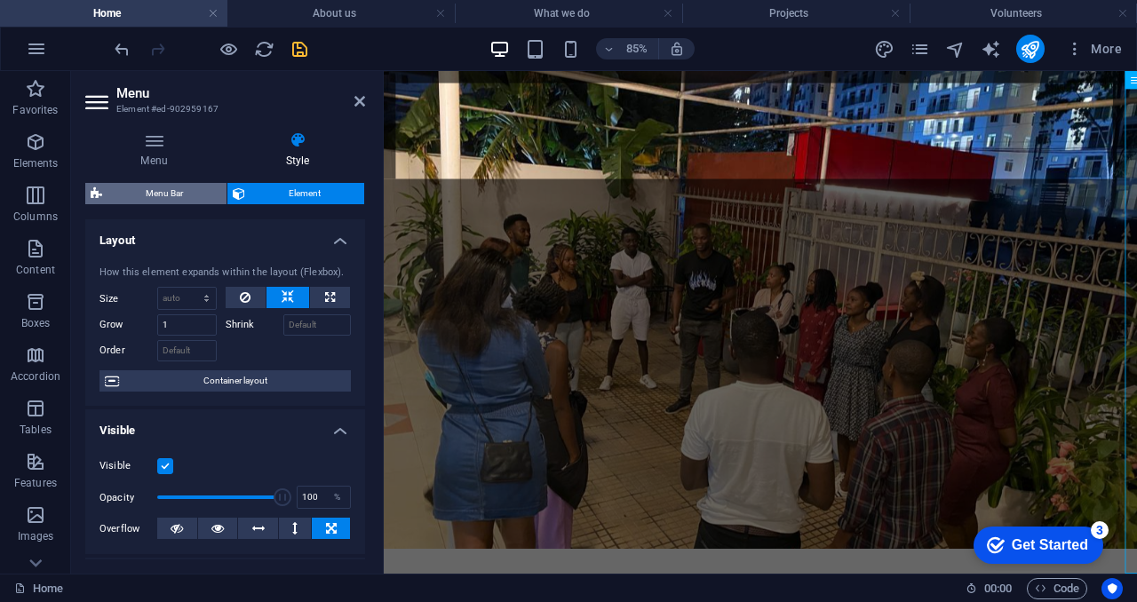
click at [179, 190] on span "Menu Bar" at bounding box center [164, 193] width 114 height 21
select select "rem"
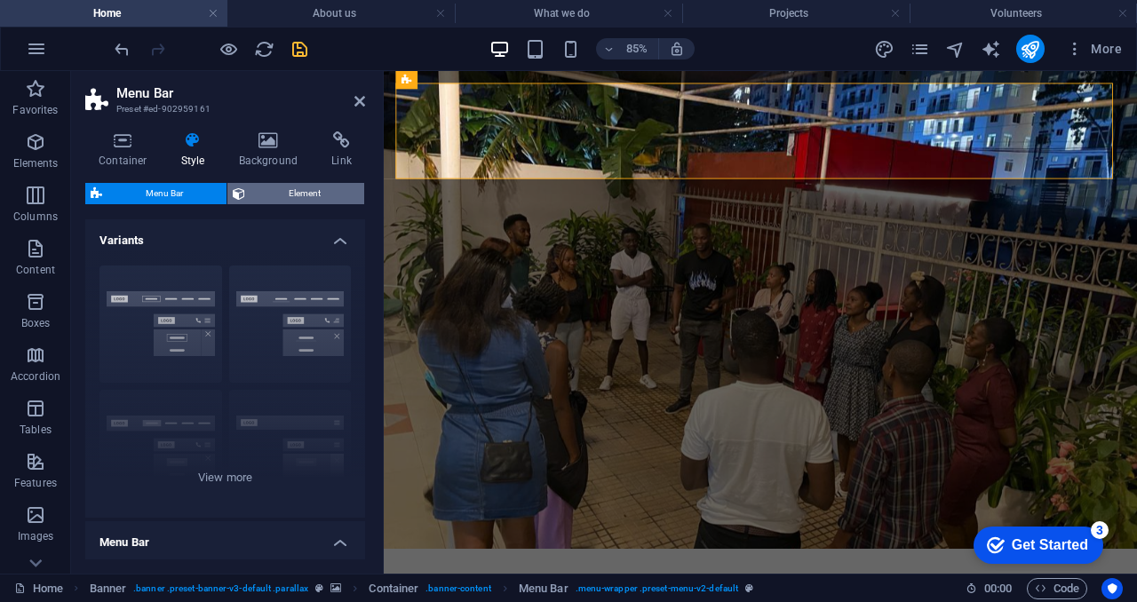
click at [312, 187] on span "Element" at bounding box center [304, 193] width 108 height 21
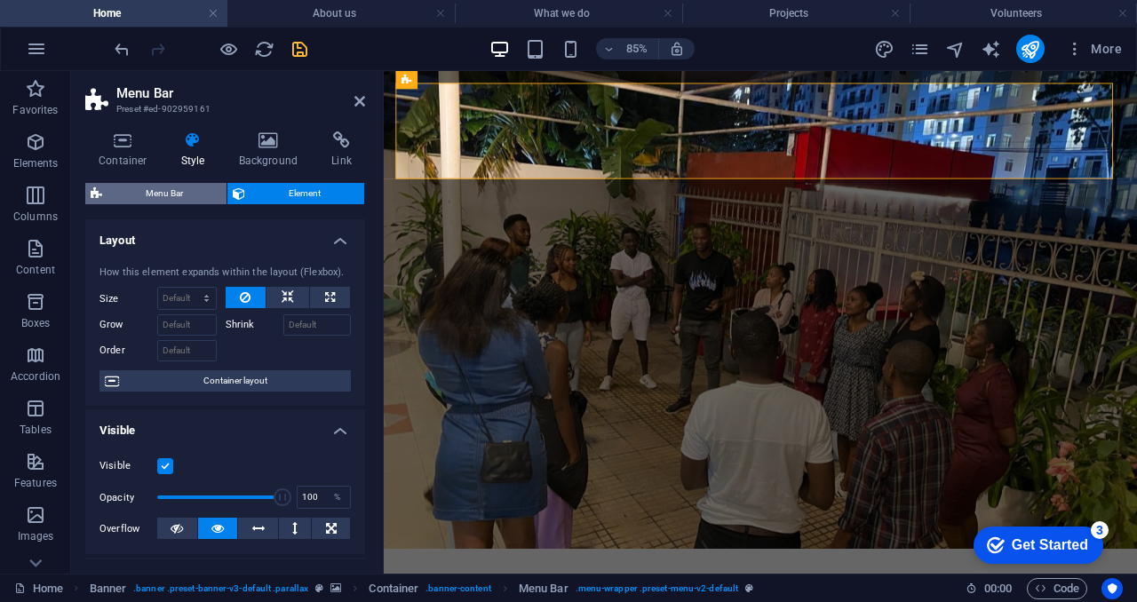
click at [204, 198] on span "Menu Bar" at bounding box center [164, 193] width 114 height 21
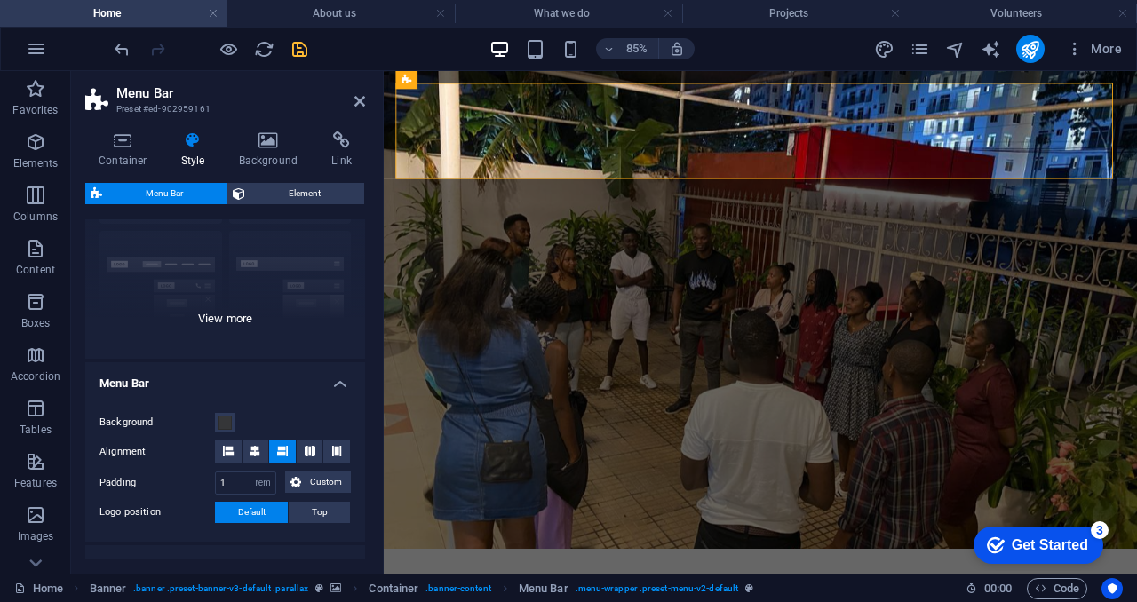
scroll to position [160, 0]
click at [231, 327] on div "Border Centered Default Fixed Loki Trigger Wide XXL" at bounding box center [225, 224] width 280 height 266
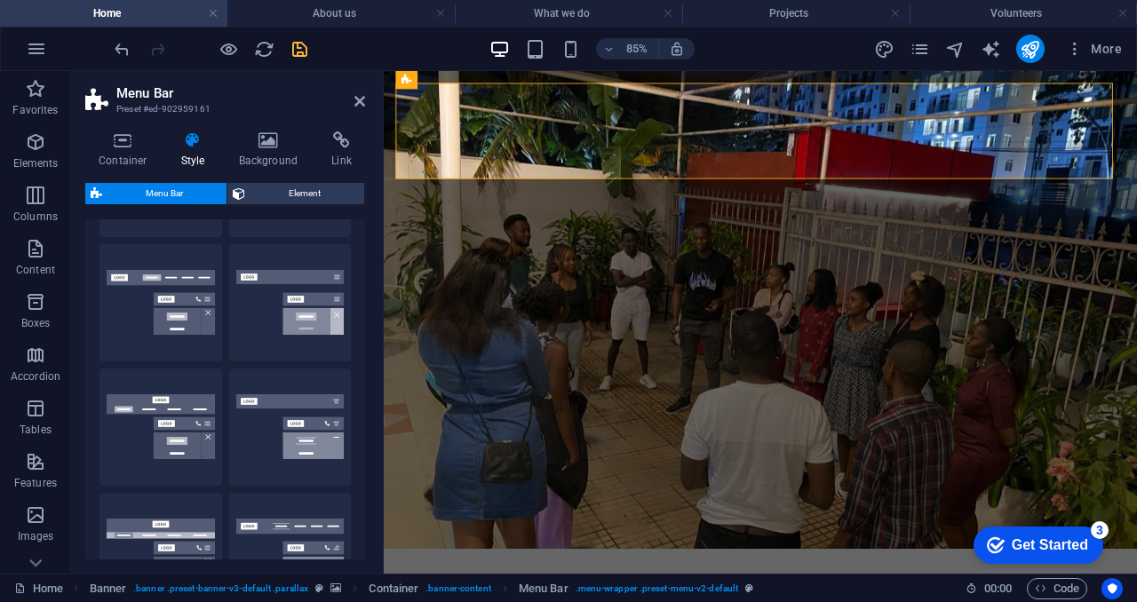
scroll to position [0, 0]
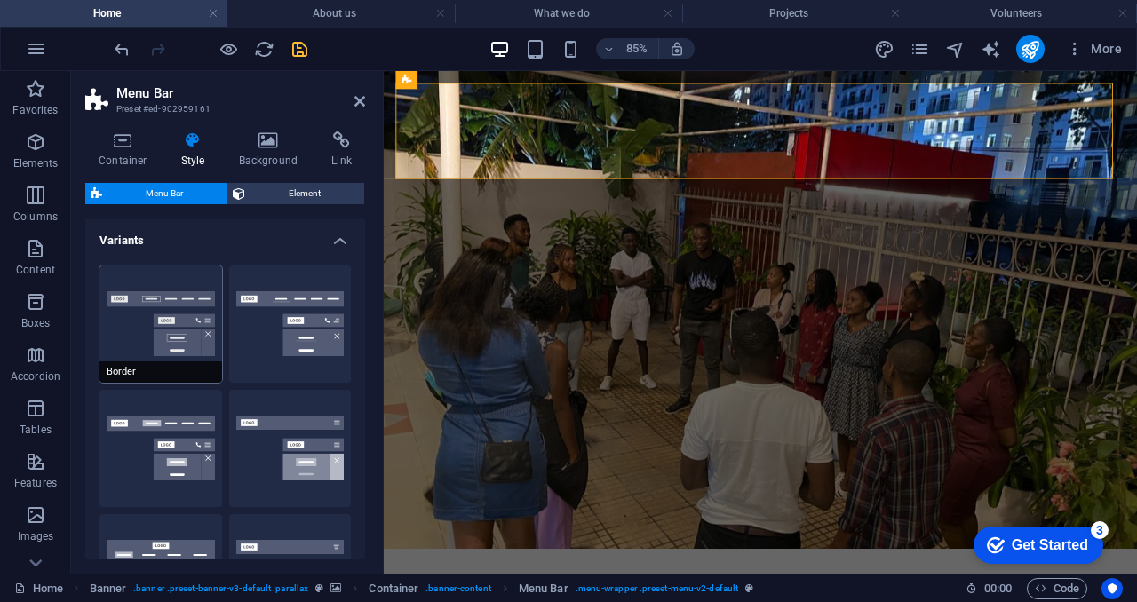
click at [183, 330] on button "Border" at bounding box center [160, 324] width 123 height 117
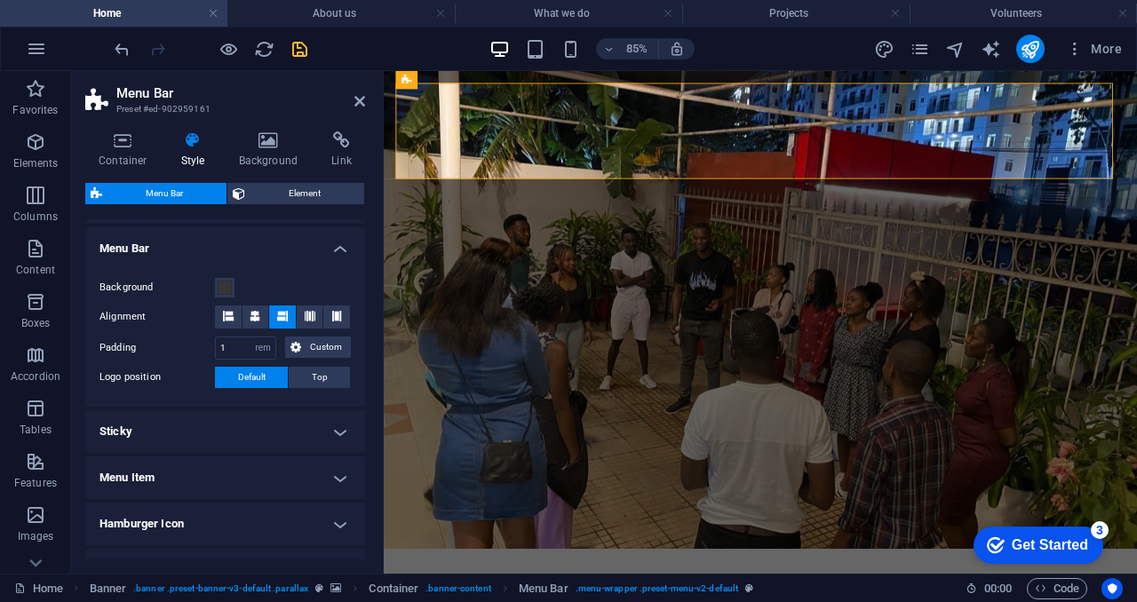
scroll to position [547, 0]
click at [220, 282] on span at bounding box center [225, 287] width 14 height 14
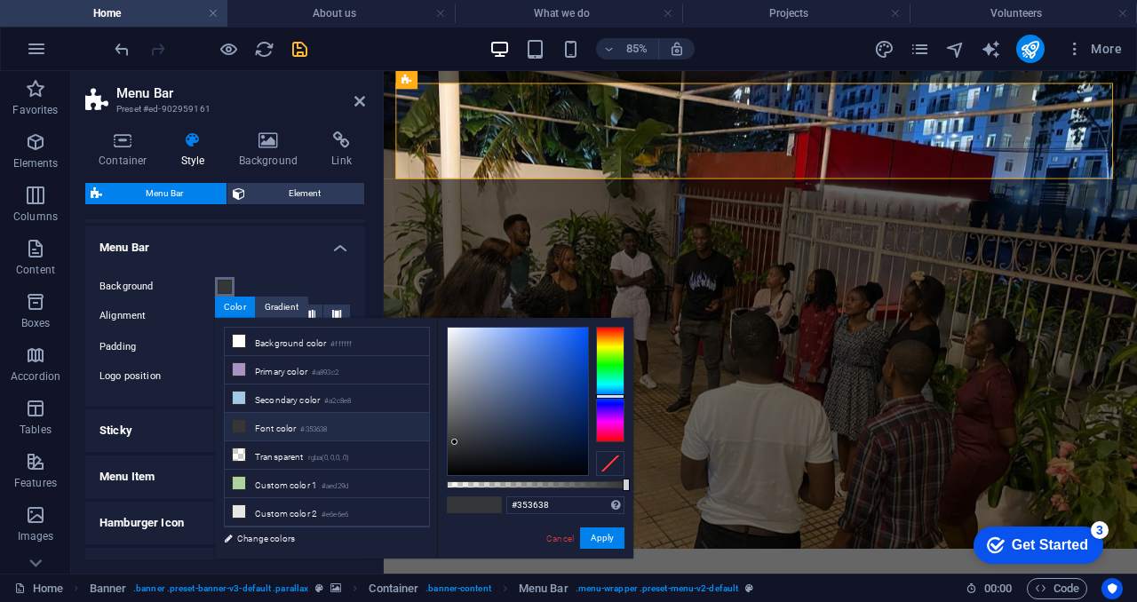
type input "#314670"
click at [526, 409] on div at bounding box center [518, 401] width 140 height 147
click at [596, 536] on button "Apply" at bounding box center [602, 538] width 44 height 21
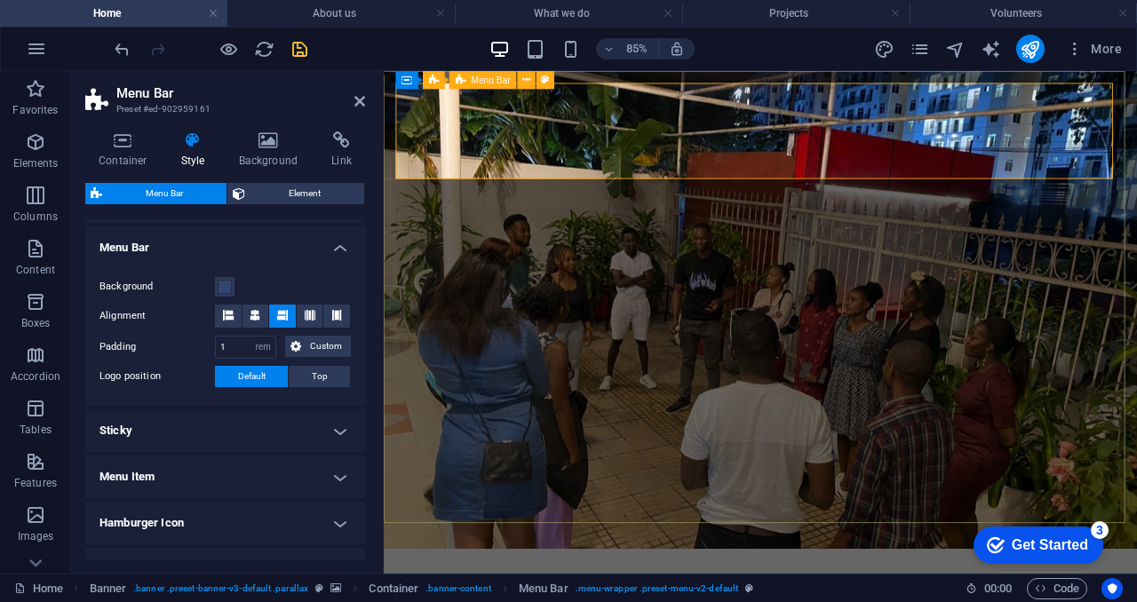
click at [365, 103] on aside "Menu Bar Preset #ed-902959161 Container Style Background Link Size Height Defau…" at bounding box center [227, 322] width 313 height 503
click at [359, 102] on icon at bounding box center [359, 101] width 11 height 14
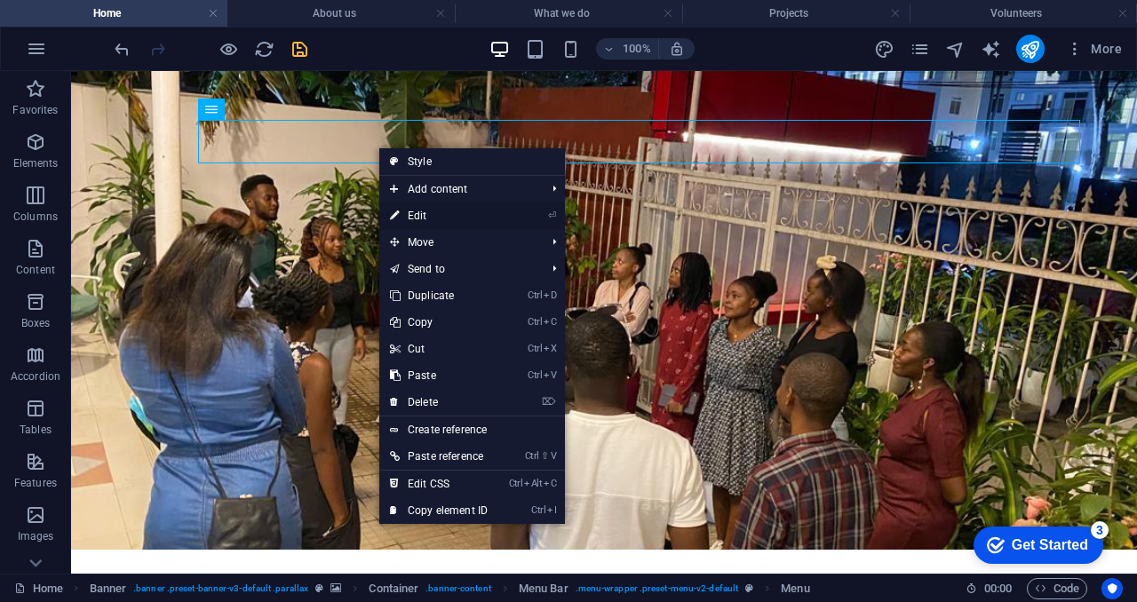
click at [419, 217] on link "⏎ Edit" at bounding box center [438, 216] width 119 height 27
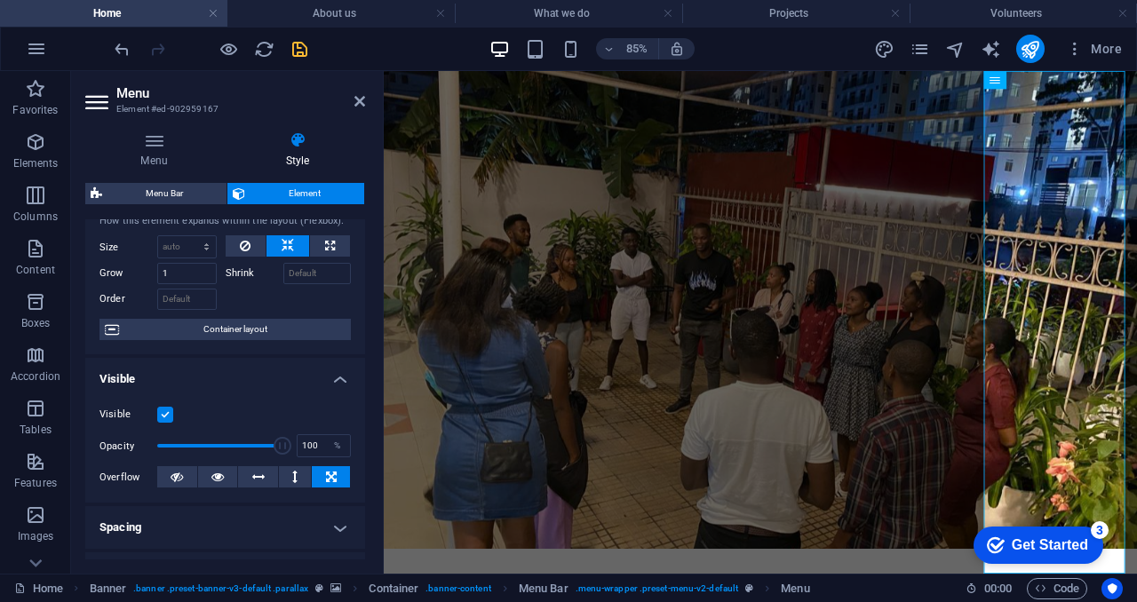
scroll to position [0, 0]
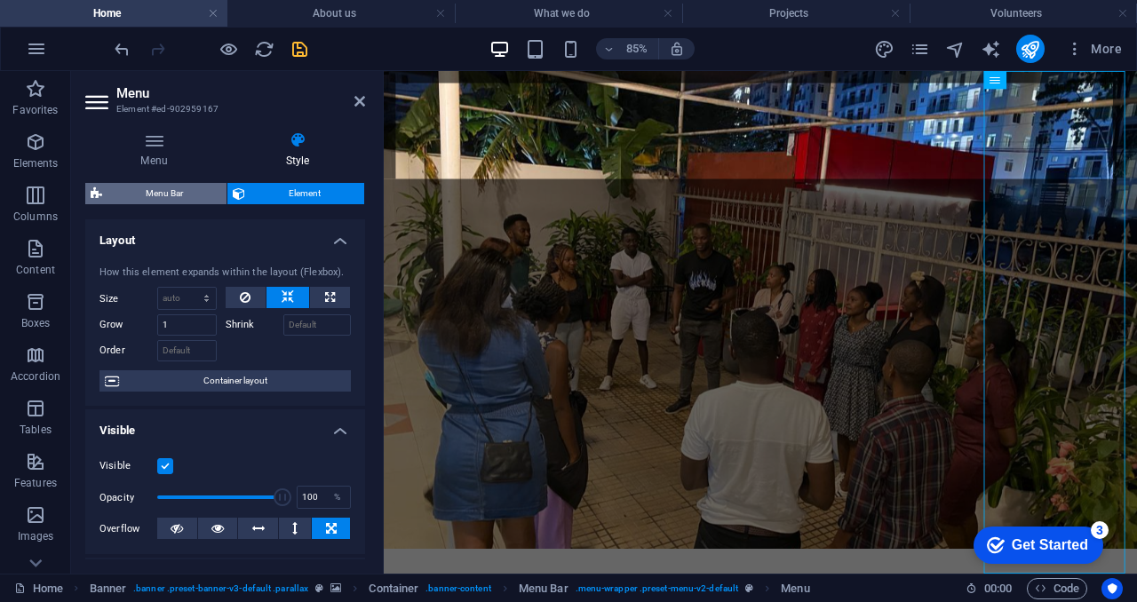
click at [163, 192] on span "Menu Bar" at bounding box center [164, 193] width 114 height 21
select select "rem"
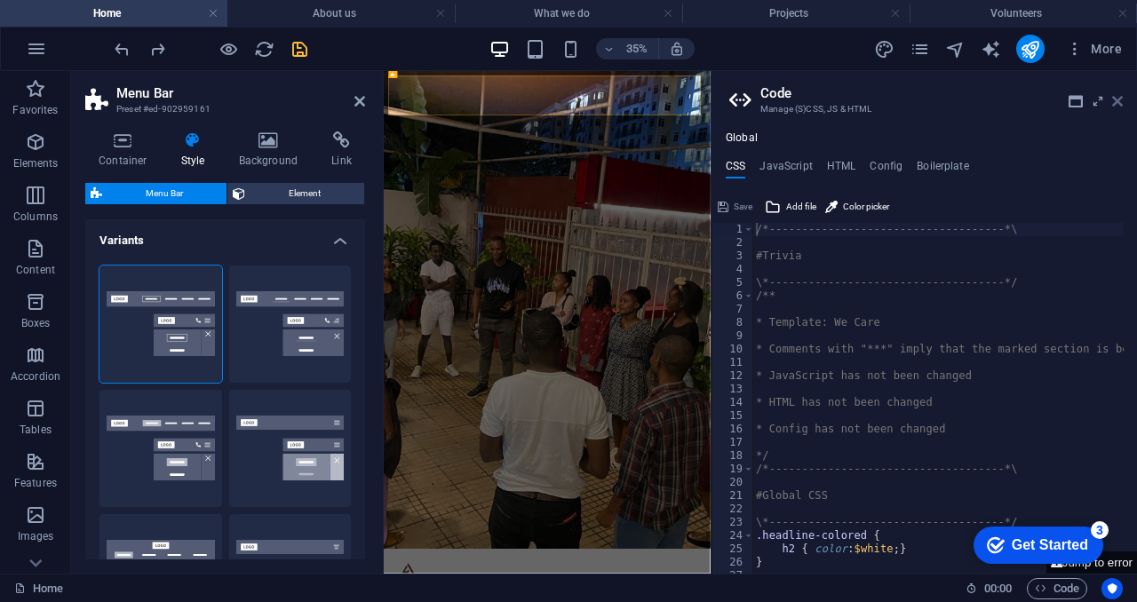
click at [1113, 99] on icon at bounding box center [1117, 101] width 11 height 14
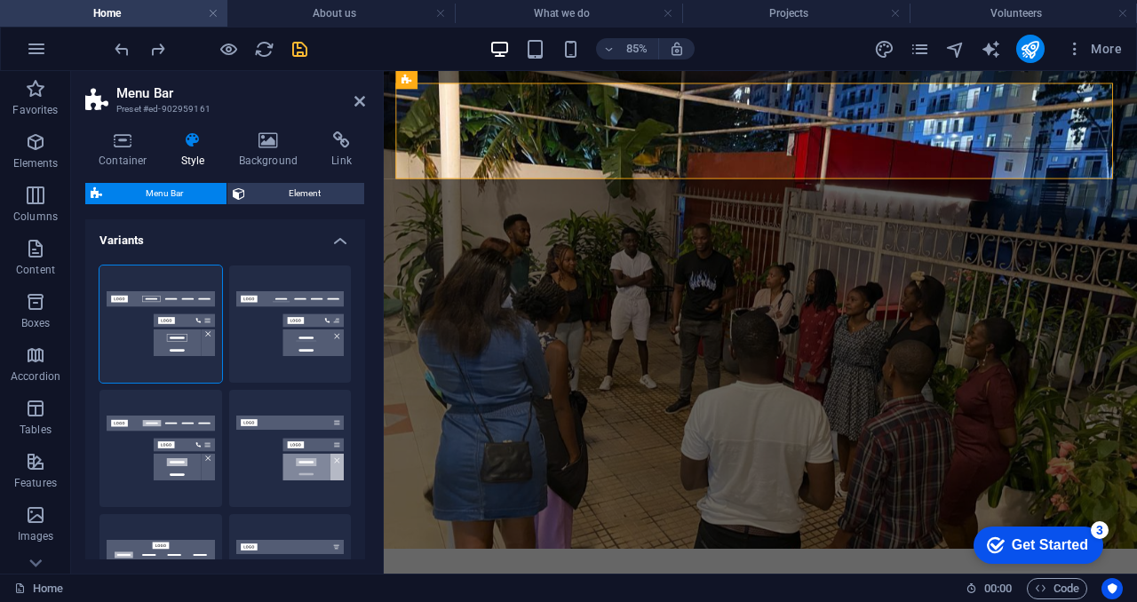
click at [345, 237] on h4 "Variants" at bounding box center [225, 235] width 280 height 32
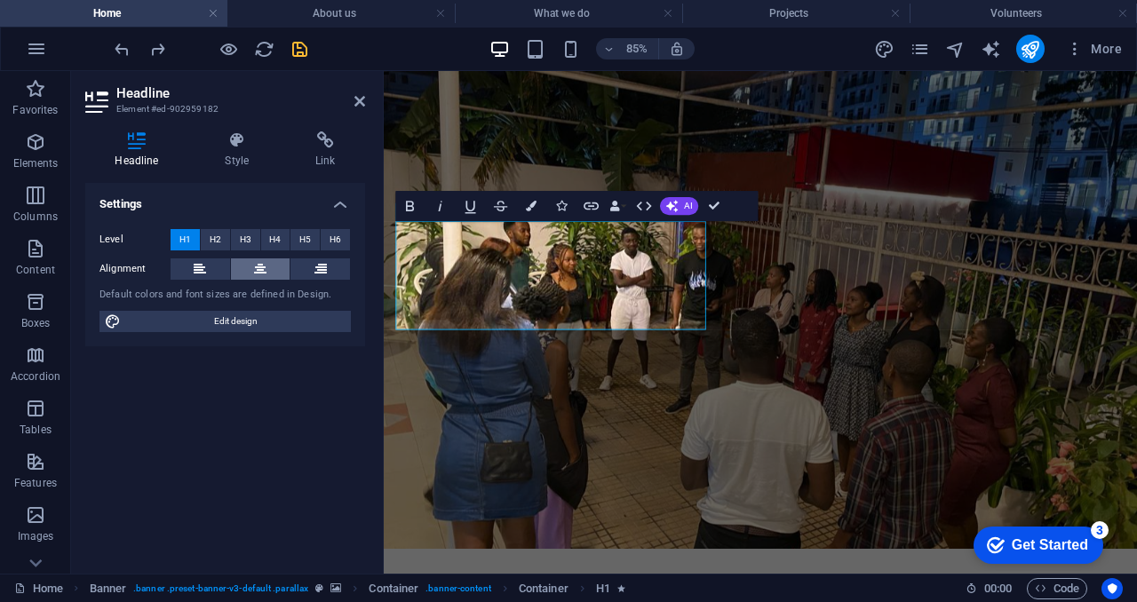
click at [251, 266] on button at bounding box center [261, 268] width 60 height 21
drag, startPoint x: 251, startPoint y: 266, endPoint x: 194, endPoint y: 264, distance: 57.8
click at [194, 264] on div "Alignment" at bounding box center [224, 269] width 251 height 22
click at [194, 264] on icon at bounding box center [200, 268] width 12 height 21
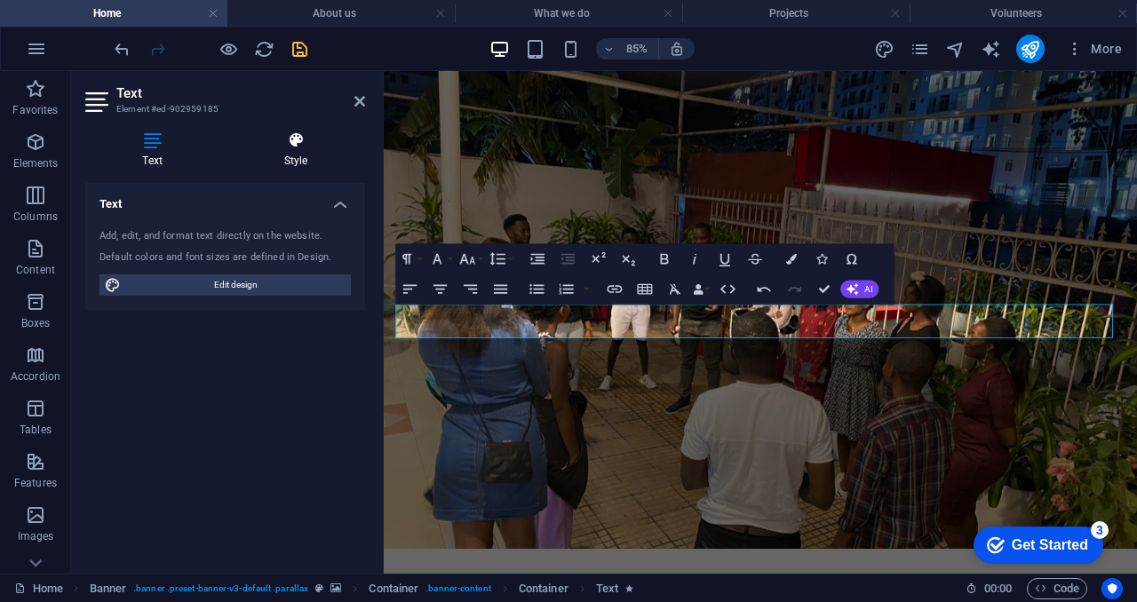
click at [294, 143] on icon at bounding box center [295, 140] width 139 height 18
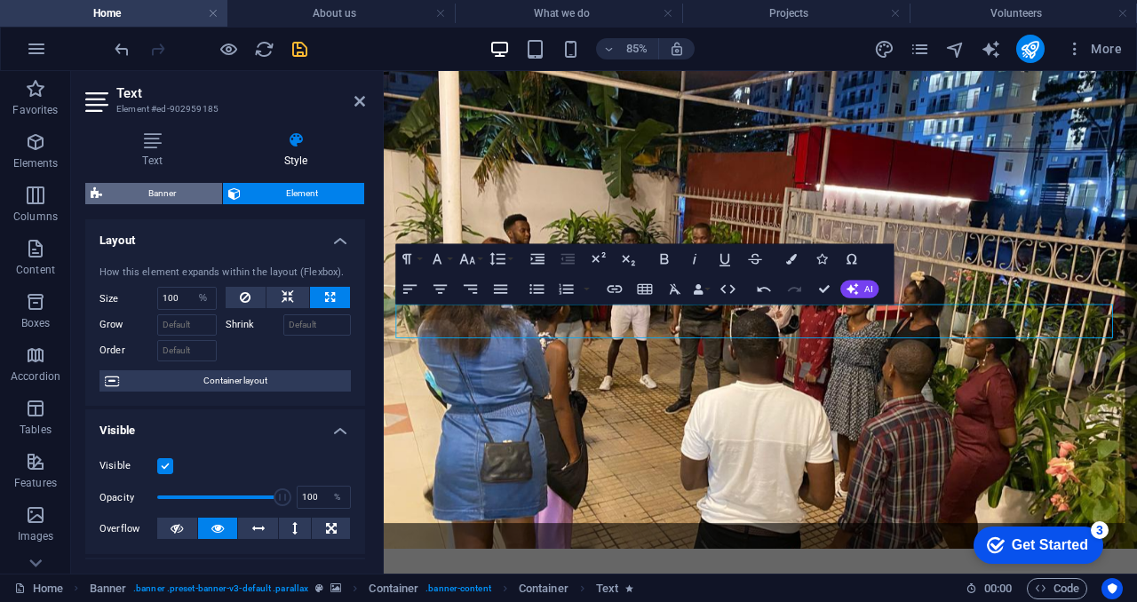
click at [181, 196] on span "Banner" at bounding box center [161, 193] width 109 height 21
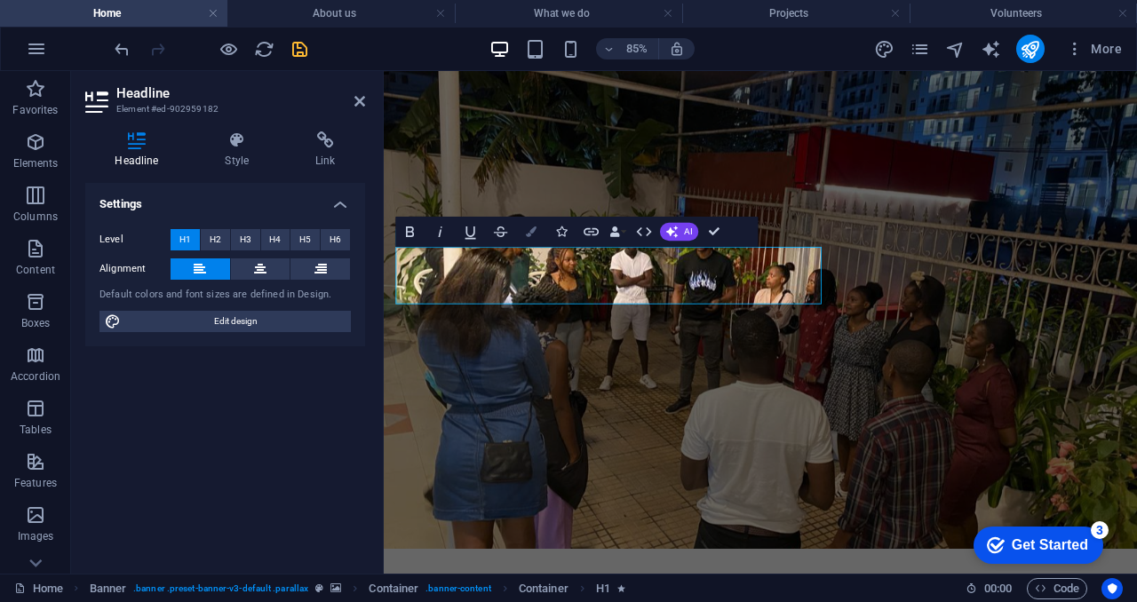
click at [534, 232] on icon "button" at bounding box center [531, 231] width 11 height 11
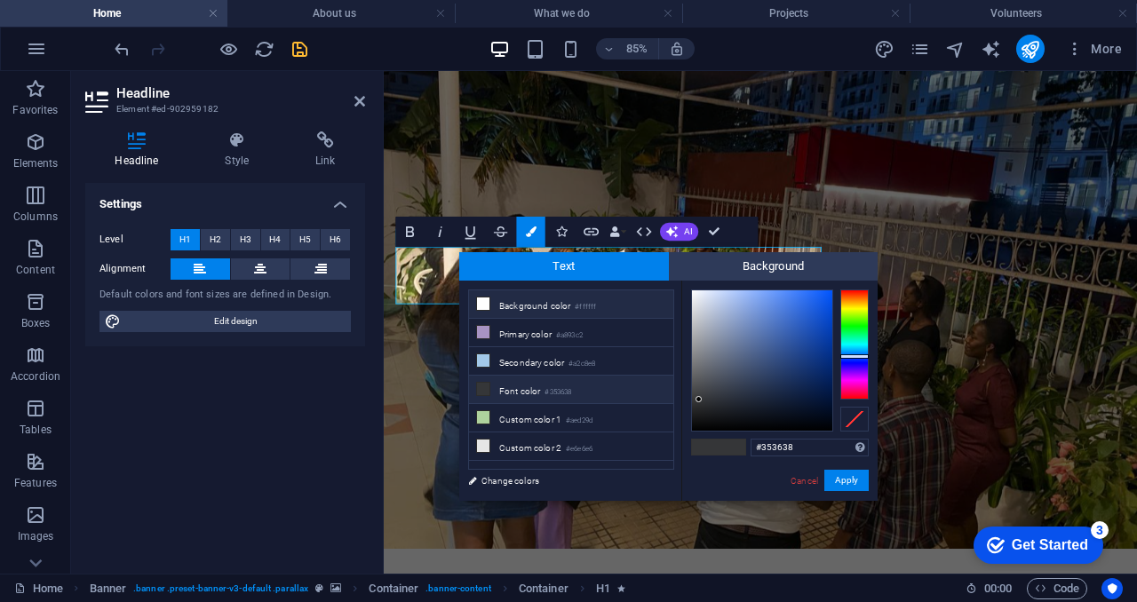
click at [483, 301] on icon at bounding box center [483, 304] width 12 height 12
type input "#ffffff"
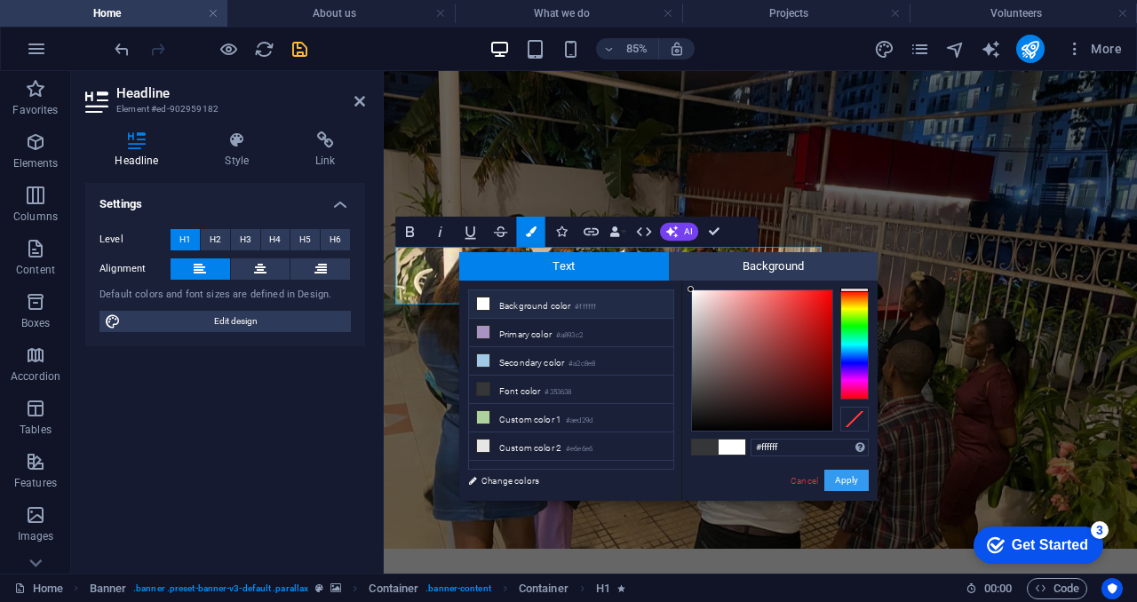
click at [854, 488] on button "Apply" at bounding box center [846, 480] width 44 height 21
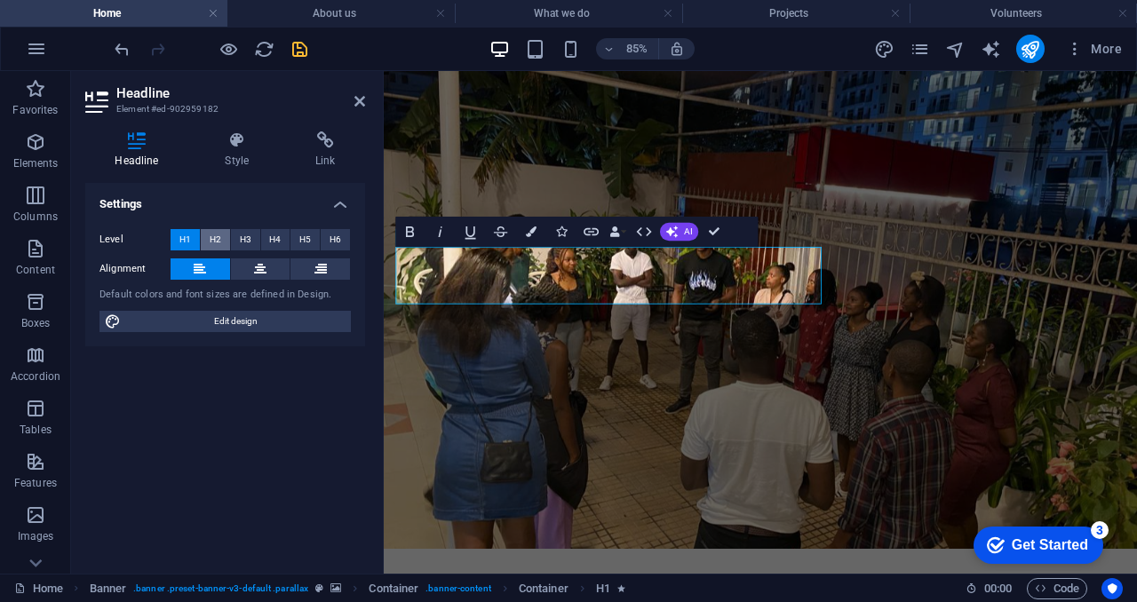
click at [221, 241] on button "H2" at bounding box center [215, 239] width 29 height 21
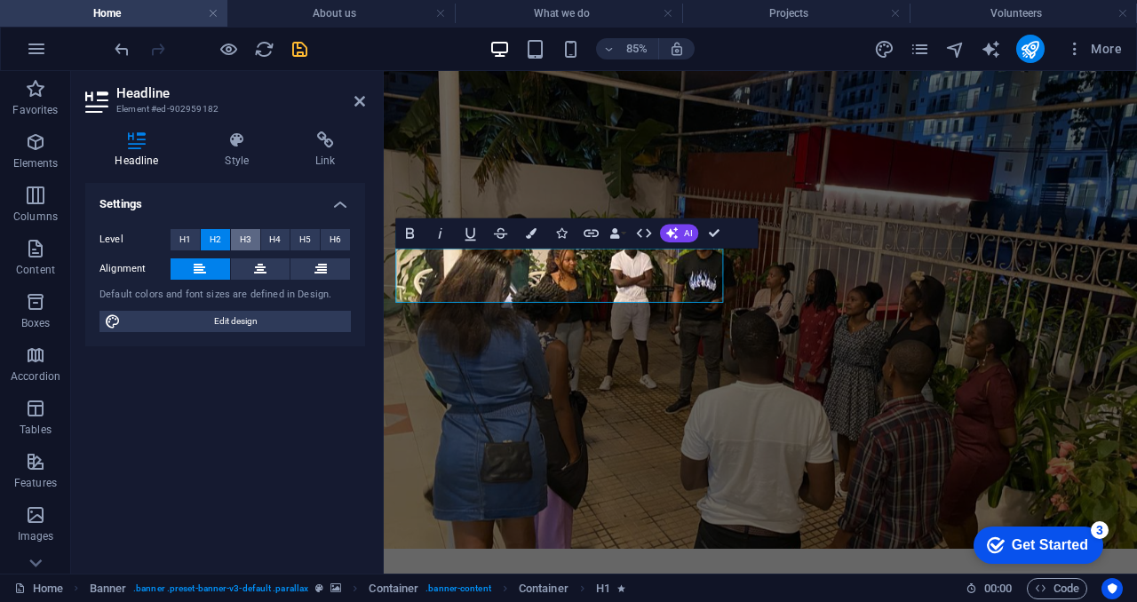
click at [248, 232] on span "H3" at bounding box center [246, 239] width 12 height 21
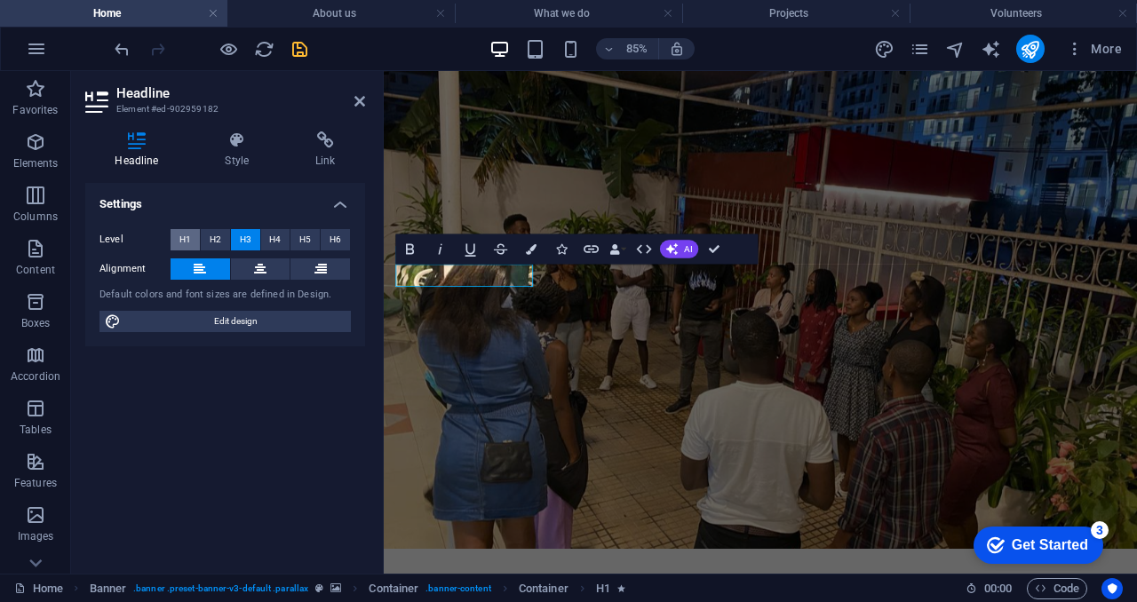
click at [183, 232] on span "H1" at bounding box center [185, 239] width 12 height 21
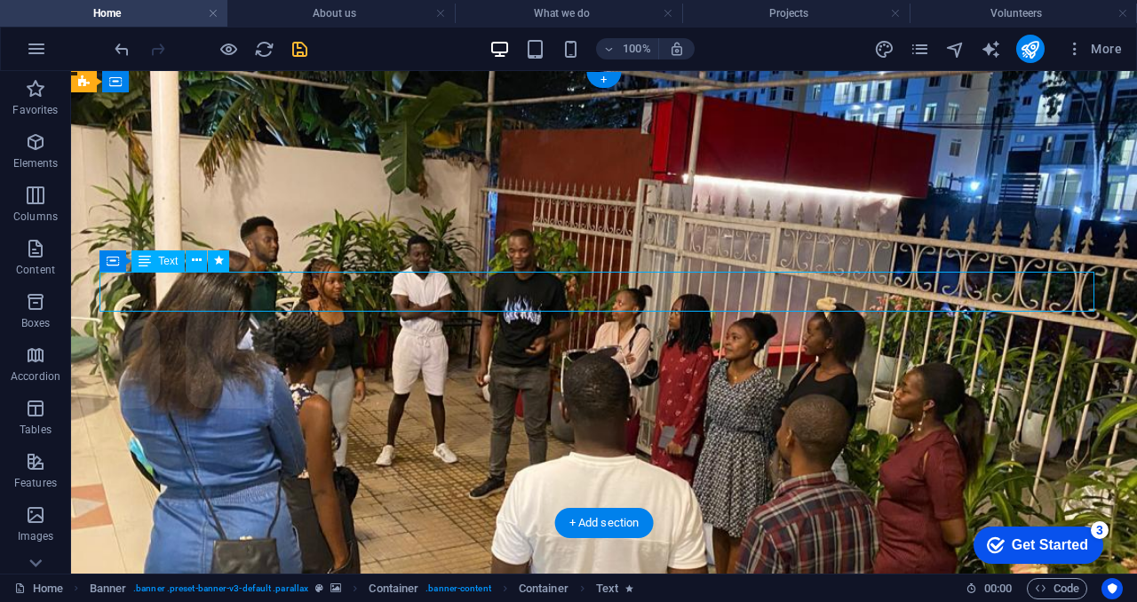
select select "%"
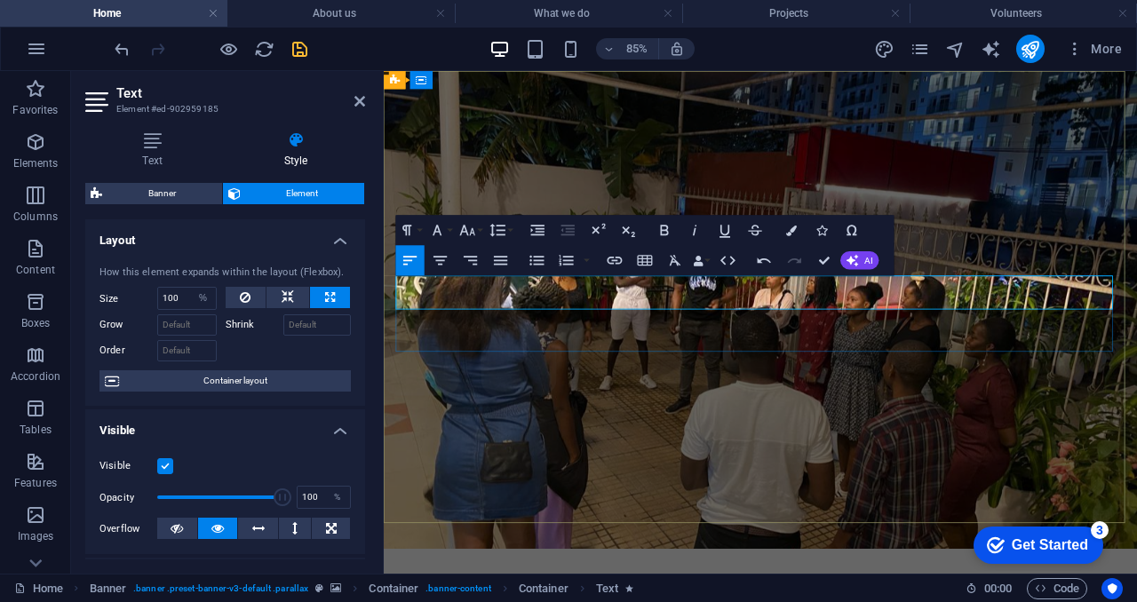
click at [794, 228] on icon "button" at bounding box center [791, 230] width 11 height 11
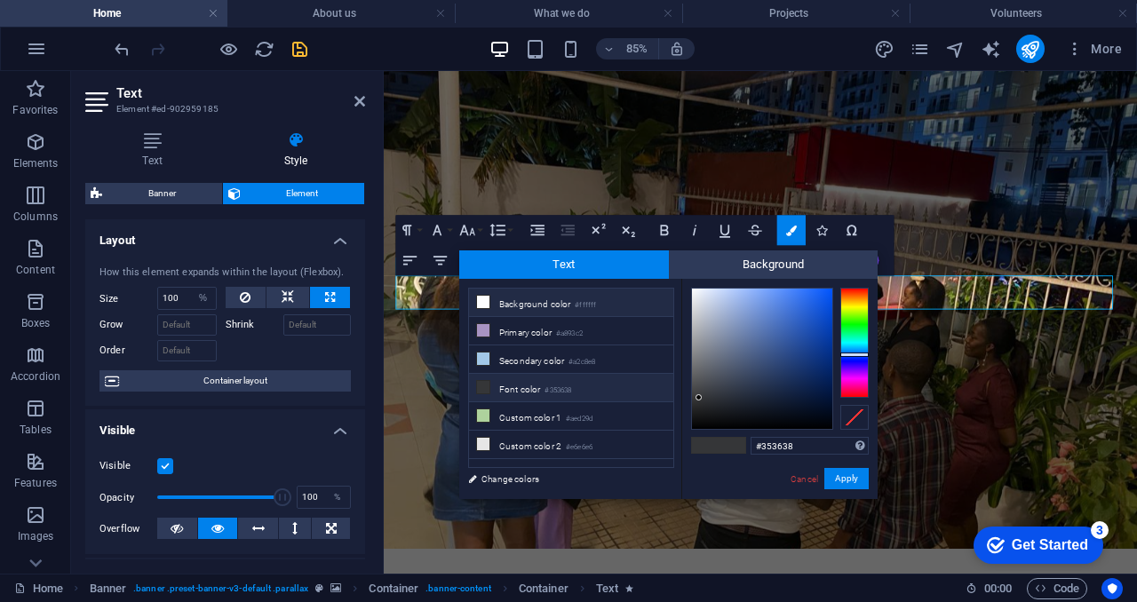
click at [505, 306] on li "Background color #ffffff" at bounding box center [571, 303] width 204 height 28
type input "#ffffff"
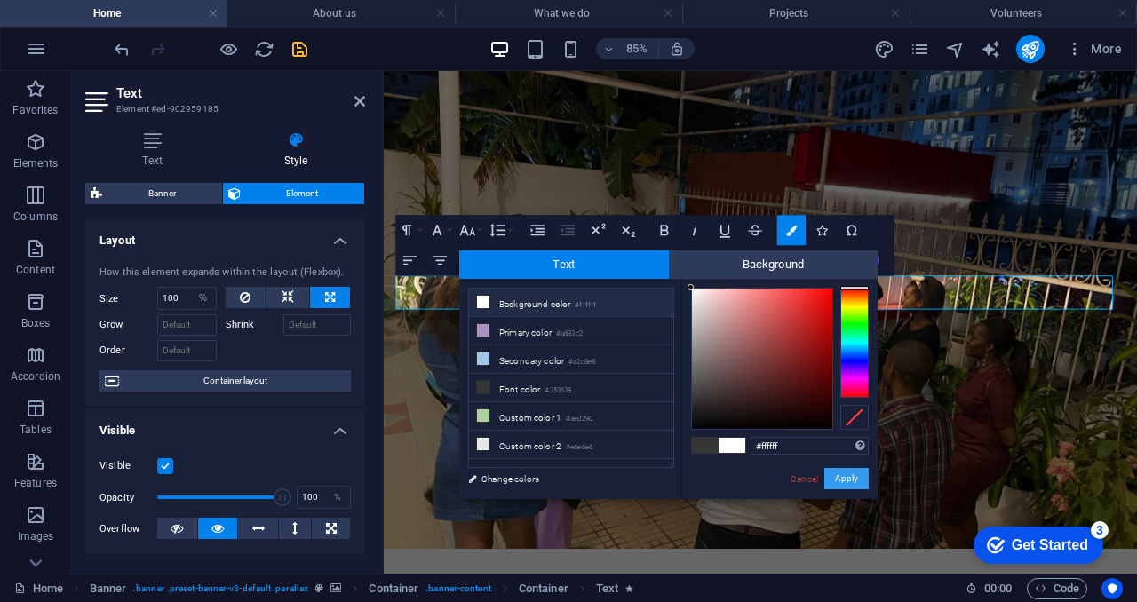
click at [851, 488] on button "Apply" at bounding box center [846, 478] width 44 height 21
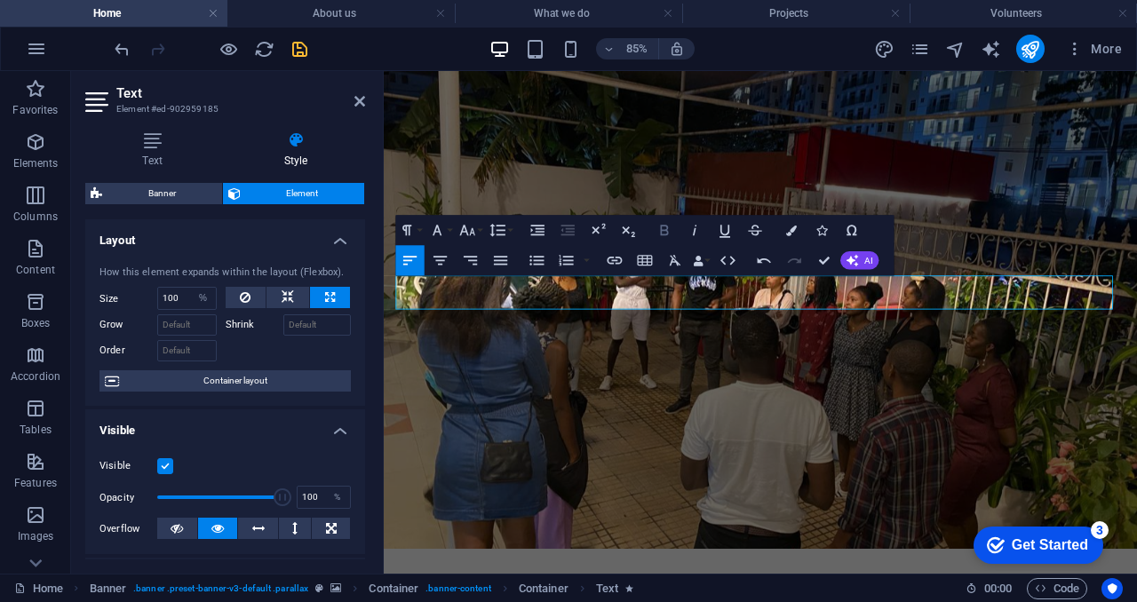
click at [663, 233] on icon "button" at bounding box center [664, 230] width 18 height 18
